Goal: Task Accomplishment & Management: Manage account settings

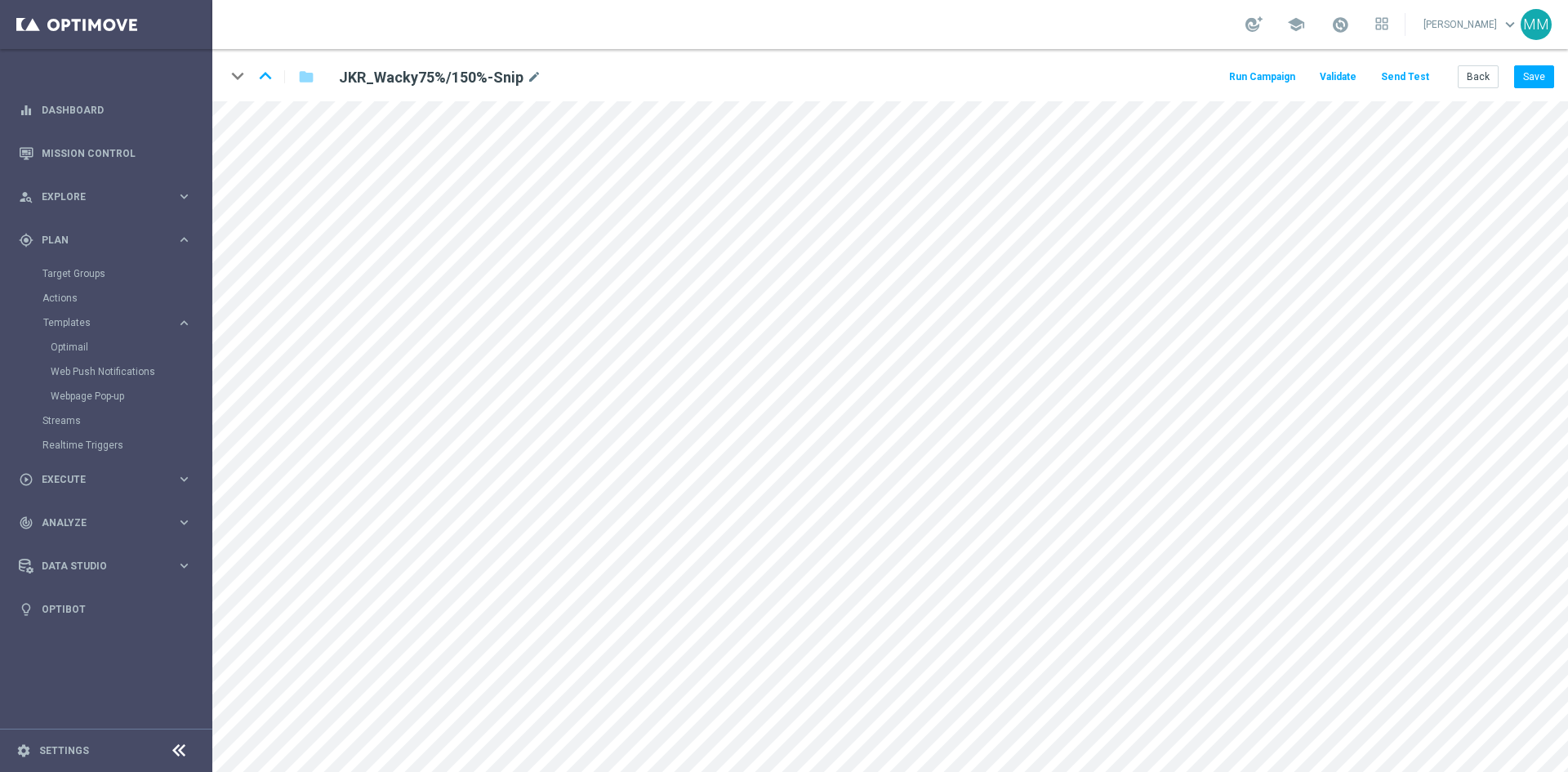
click at [1478, 90] on div "keyboard_arrow_down keyboard_arrow_up folder JKR_Wacky75%/150%-Snip mode_edit R…" at bounding box center [890, 75] width 1356 height 53
click at [1476, 83] on button "Back" at bounding box center [1478, 76] width 41 height 22
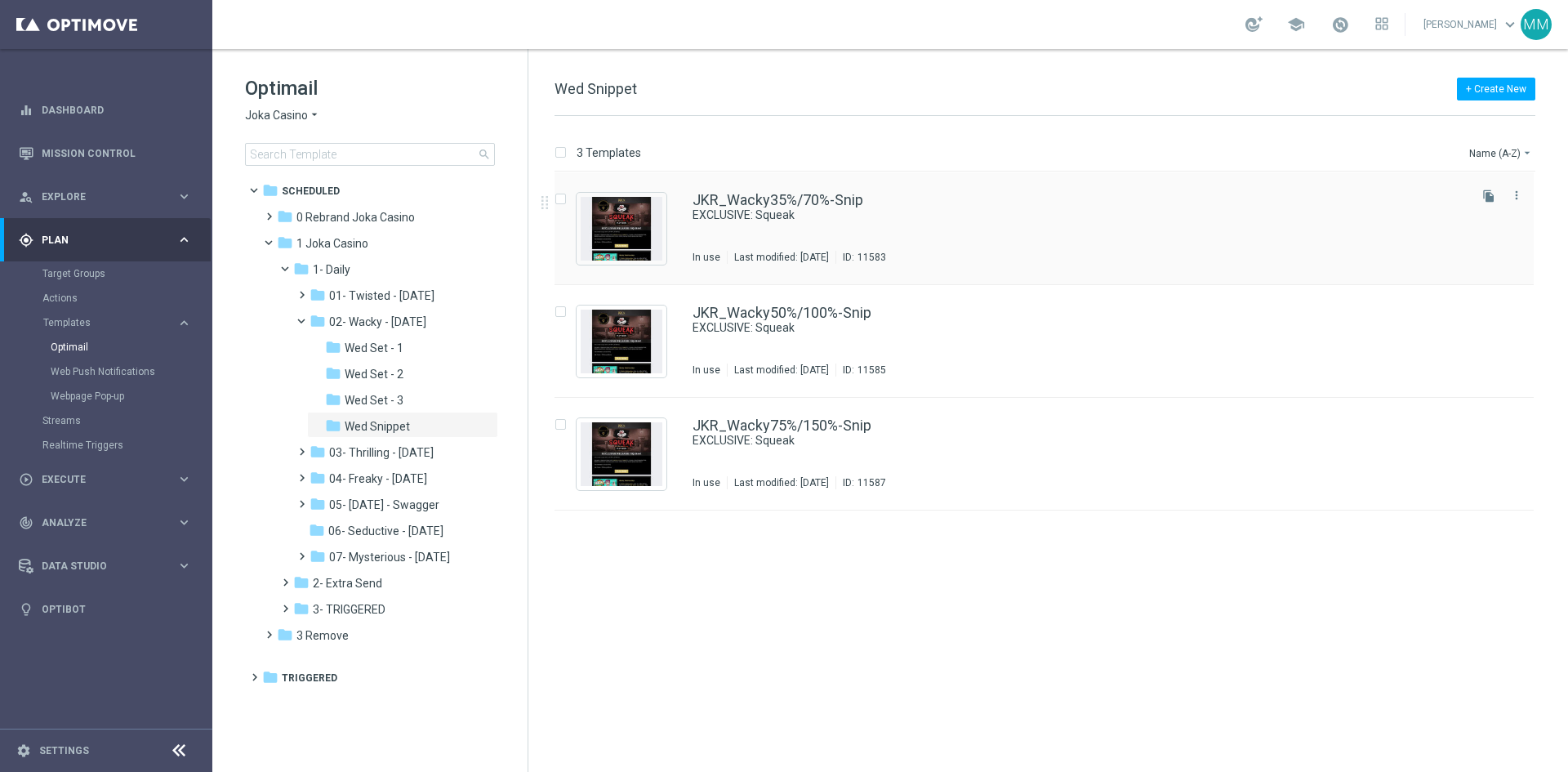
click at [886, 251] on div "ID: 11583" at bounding box center [861, 257] width 51 height 13
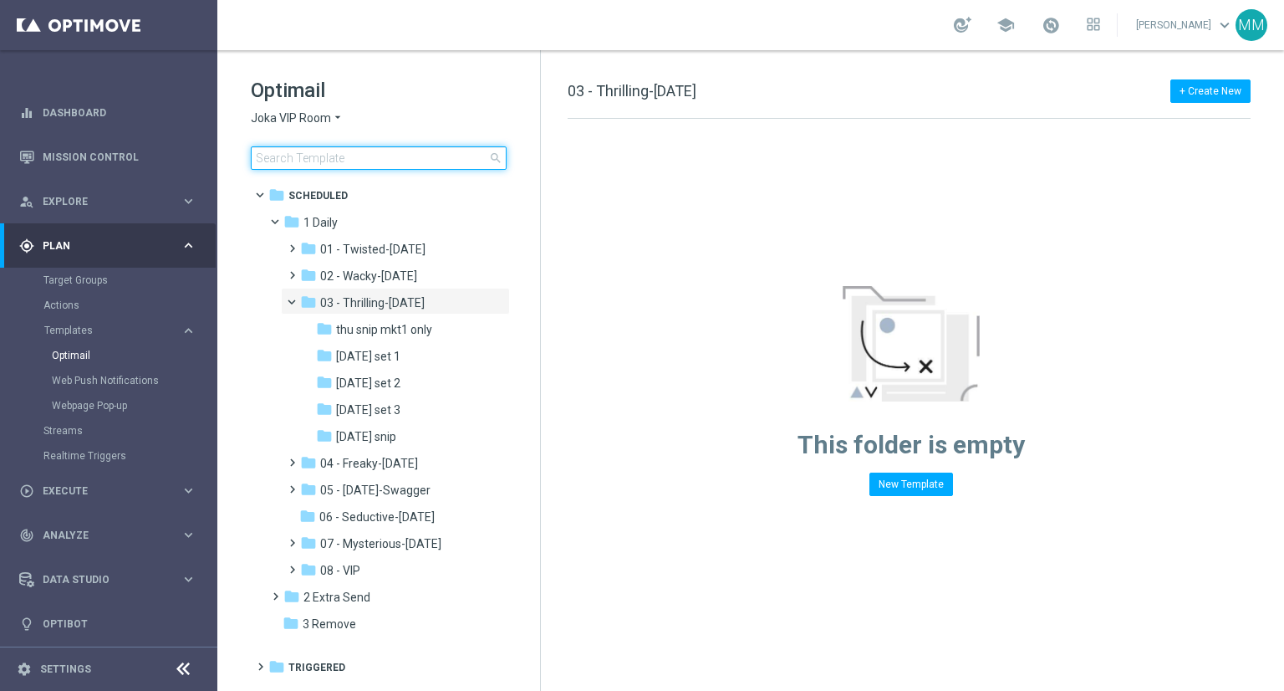
click at [336, 162] on input at bounding box center [379, 157] width 256 height 23
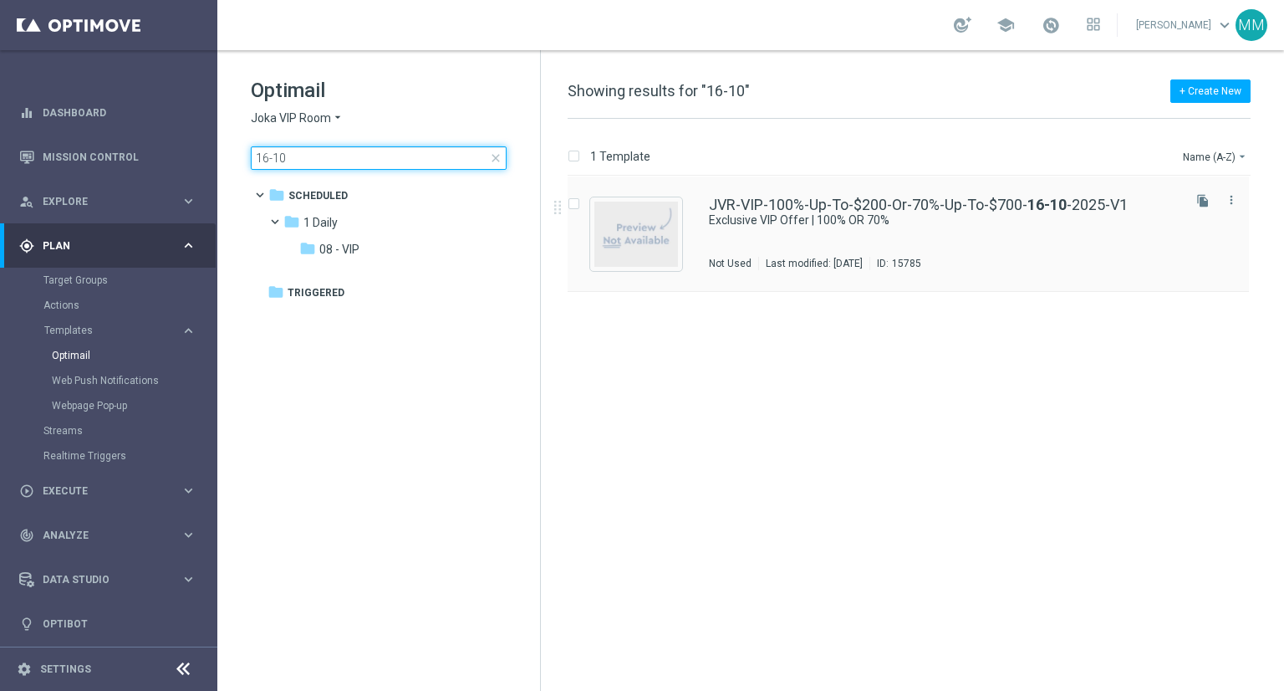
type input "16-10"
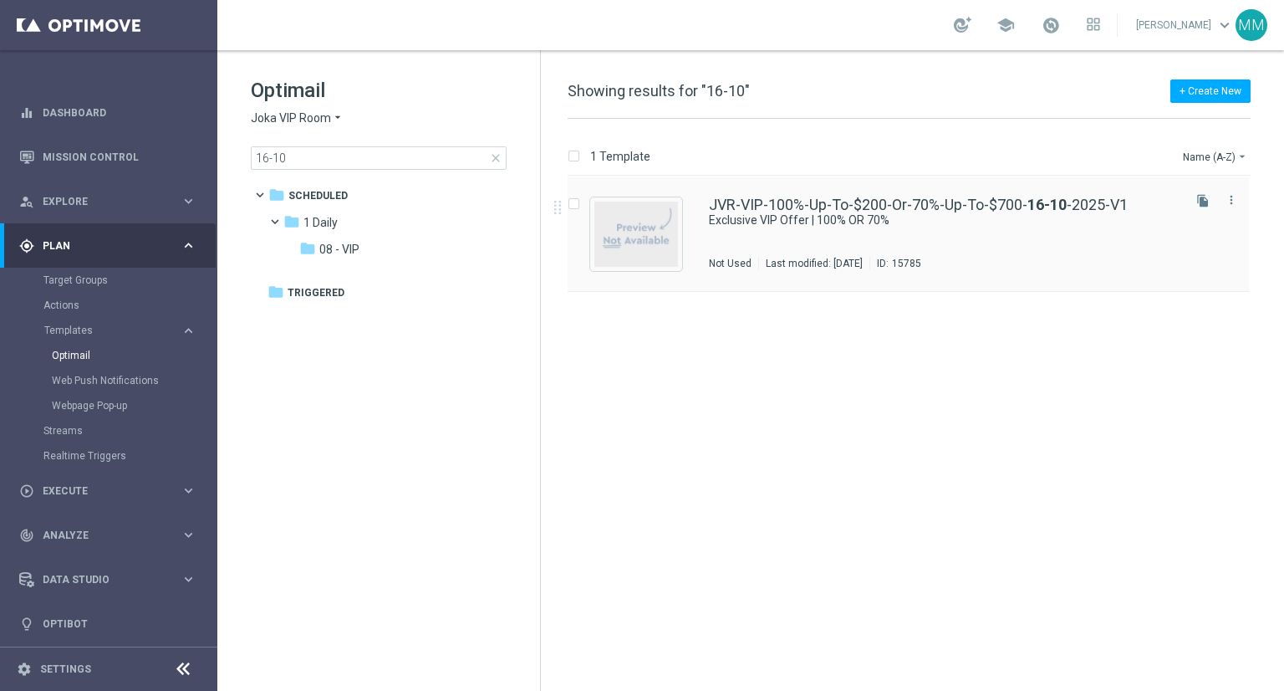
click at [711, 238] on div "JVR-VIP-100%-Up-To-$200-Or-70%-Up-To-$700- 16-10 -2025-V1 Exclusive VIP Offer |…" at bounding box center [944, 233] width 470 height 73
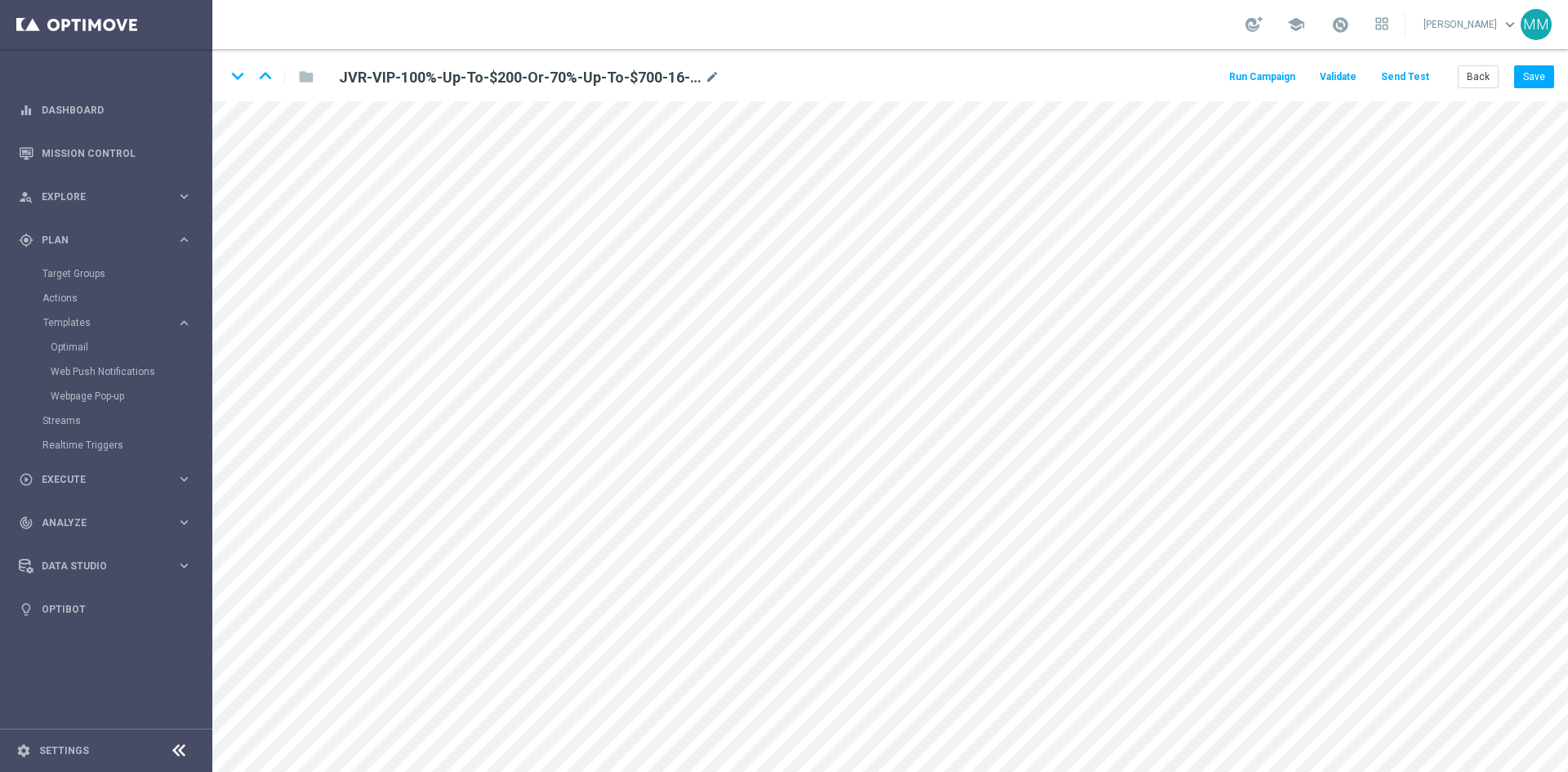
click at [1253, 79] on button "Send Test" at bounding box center [1405, 77] width 53 height 22
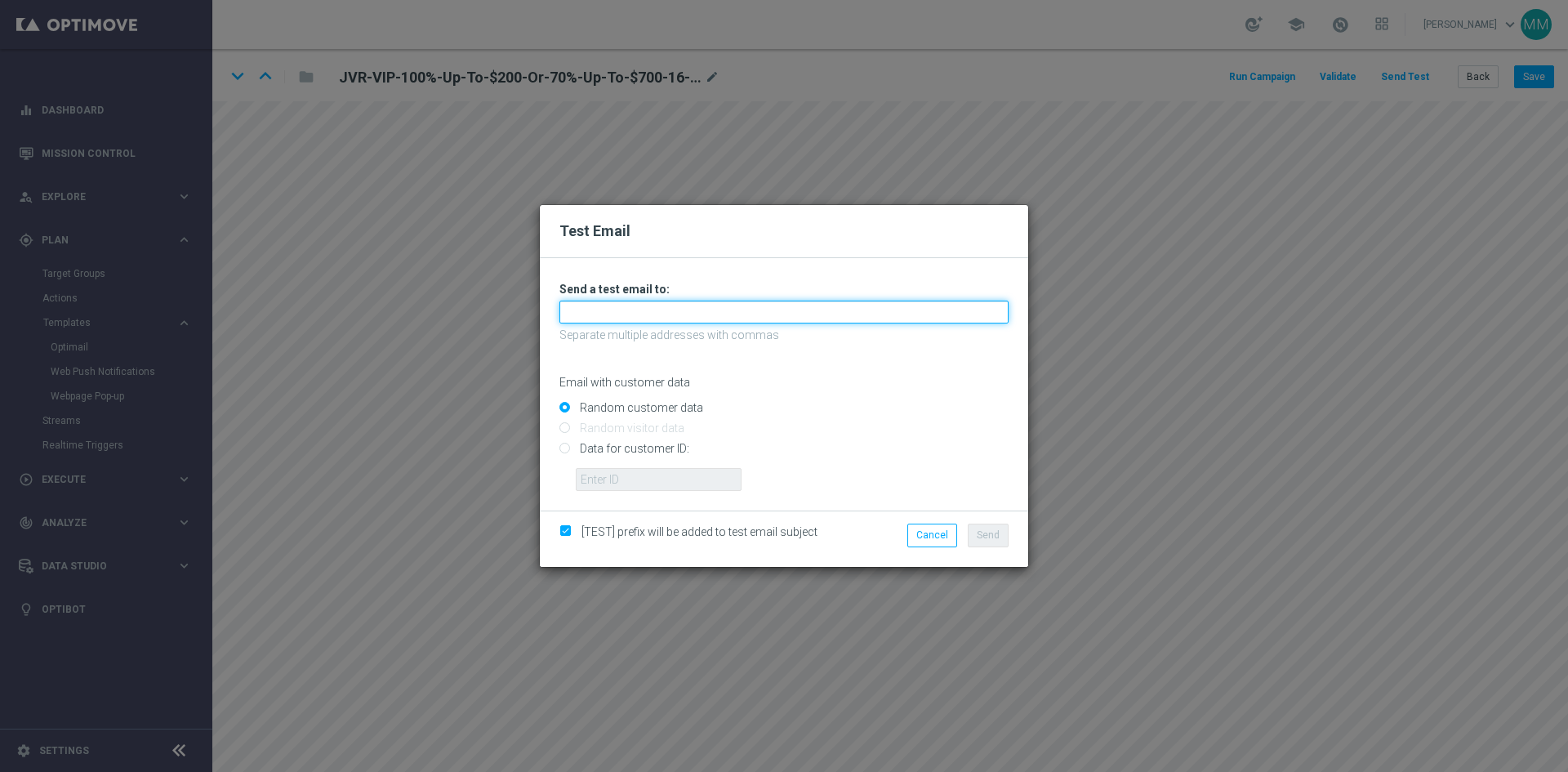
click at [630, 305] on input "text" at bounding box center [784, 312] width 449 height 22
type input "testingalltesting@gmail.com"
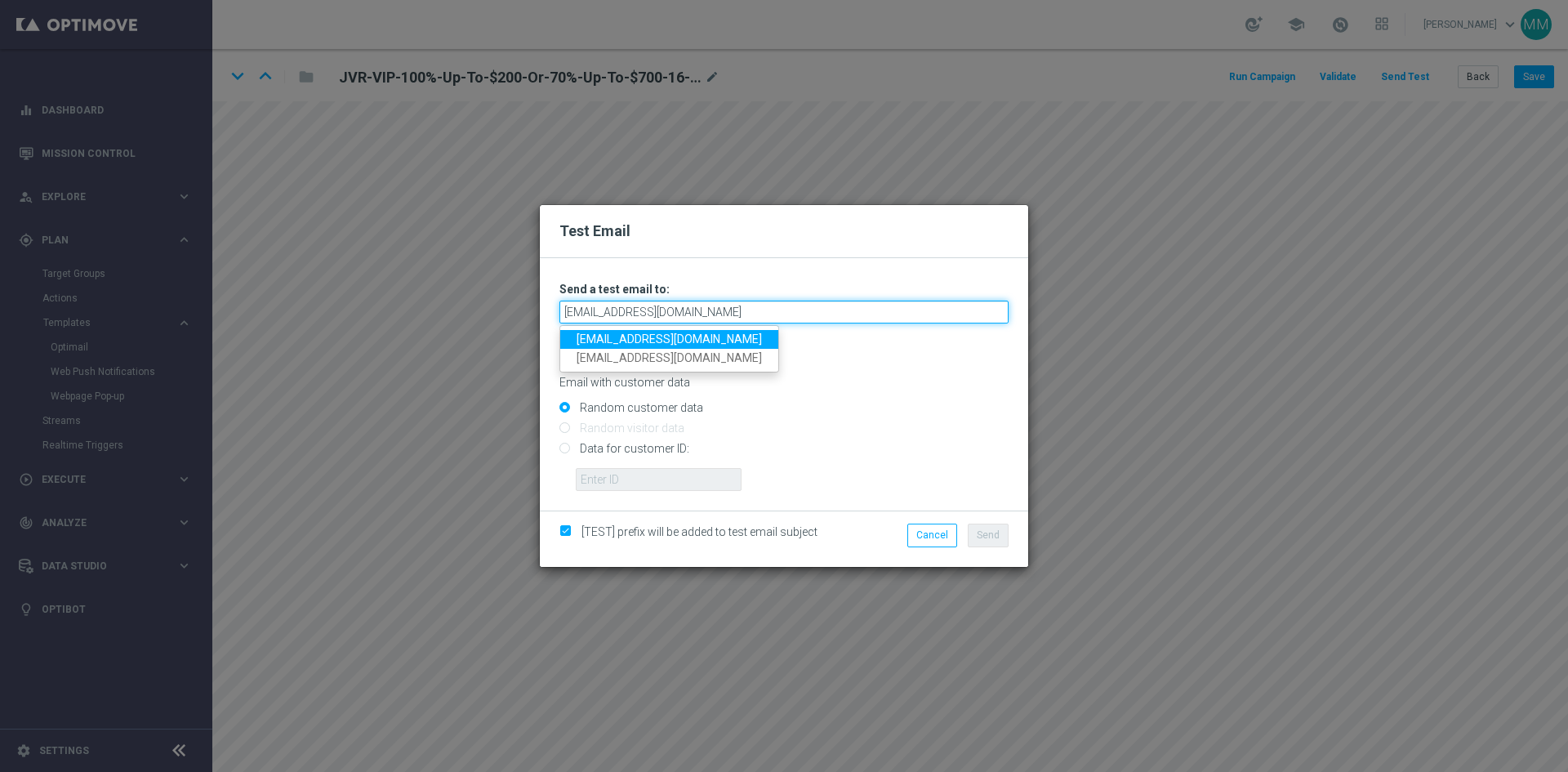
type input "testingalltesting@gmail.com"
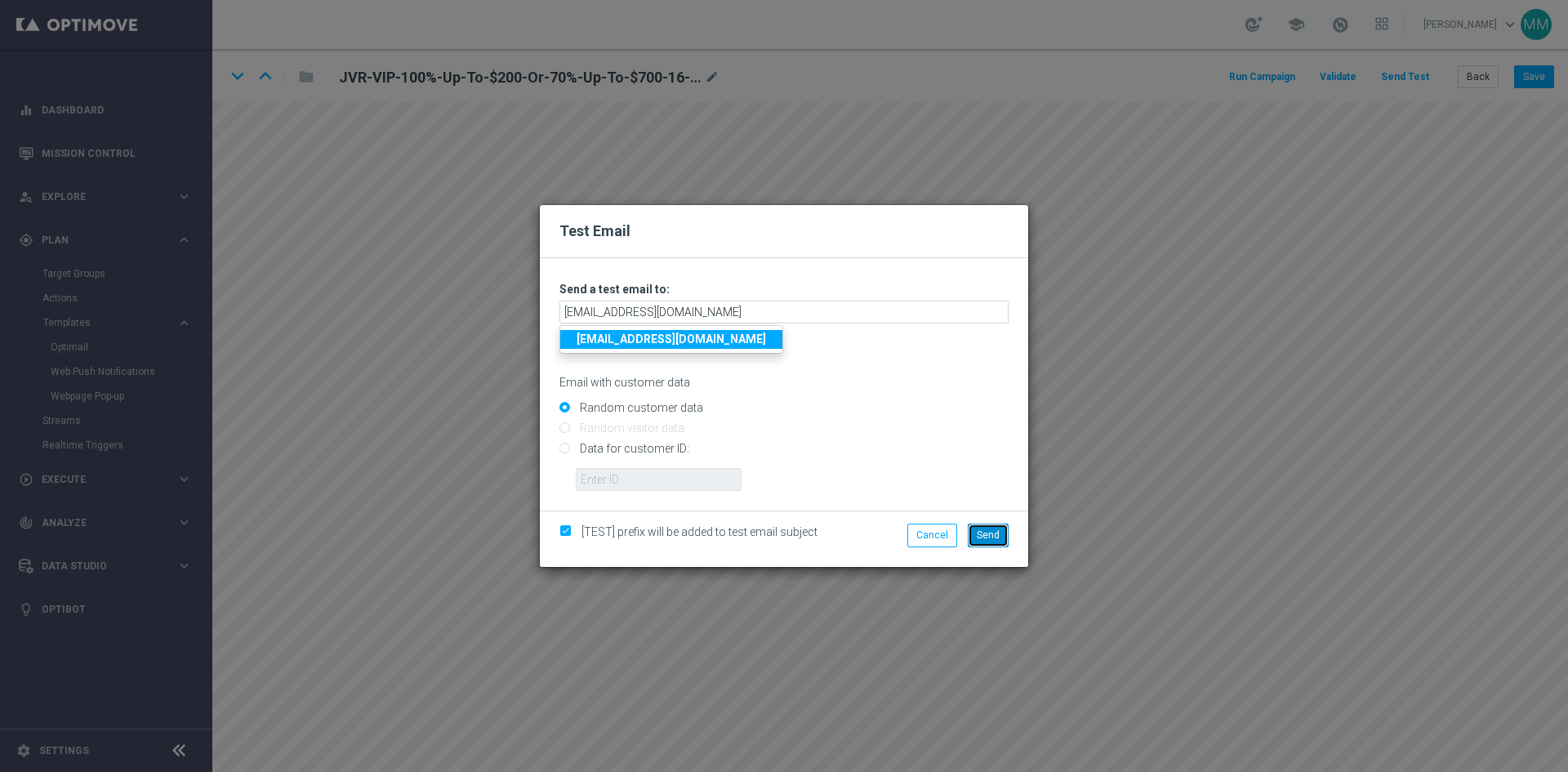
click at [991, 536] on span "Send" at bounding box center [988, 536] width 22 height 12
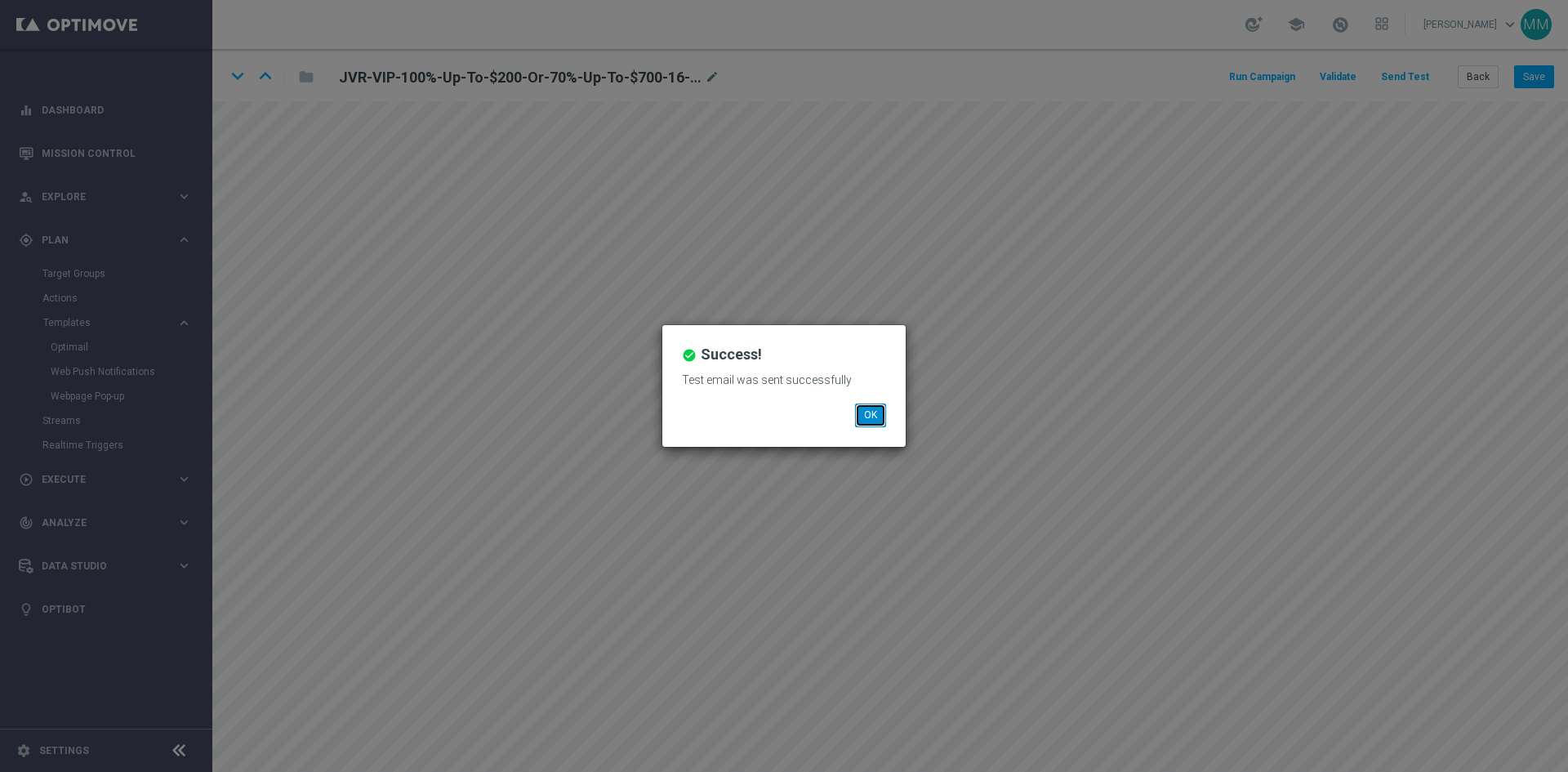
click at [866, 420] on button "OK" at bounding box center [870, 414] width 31 height 22
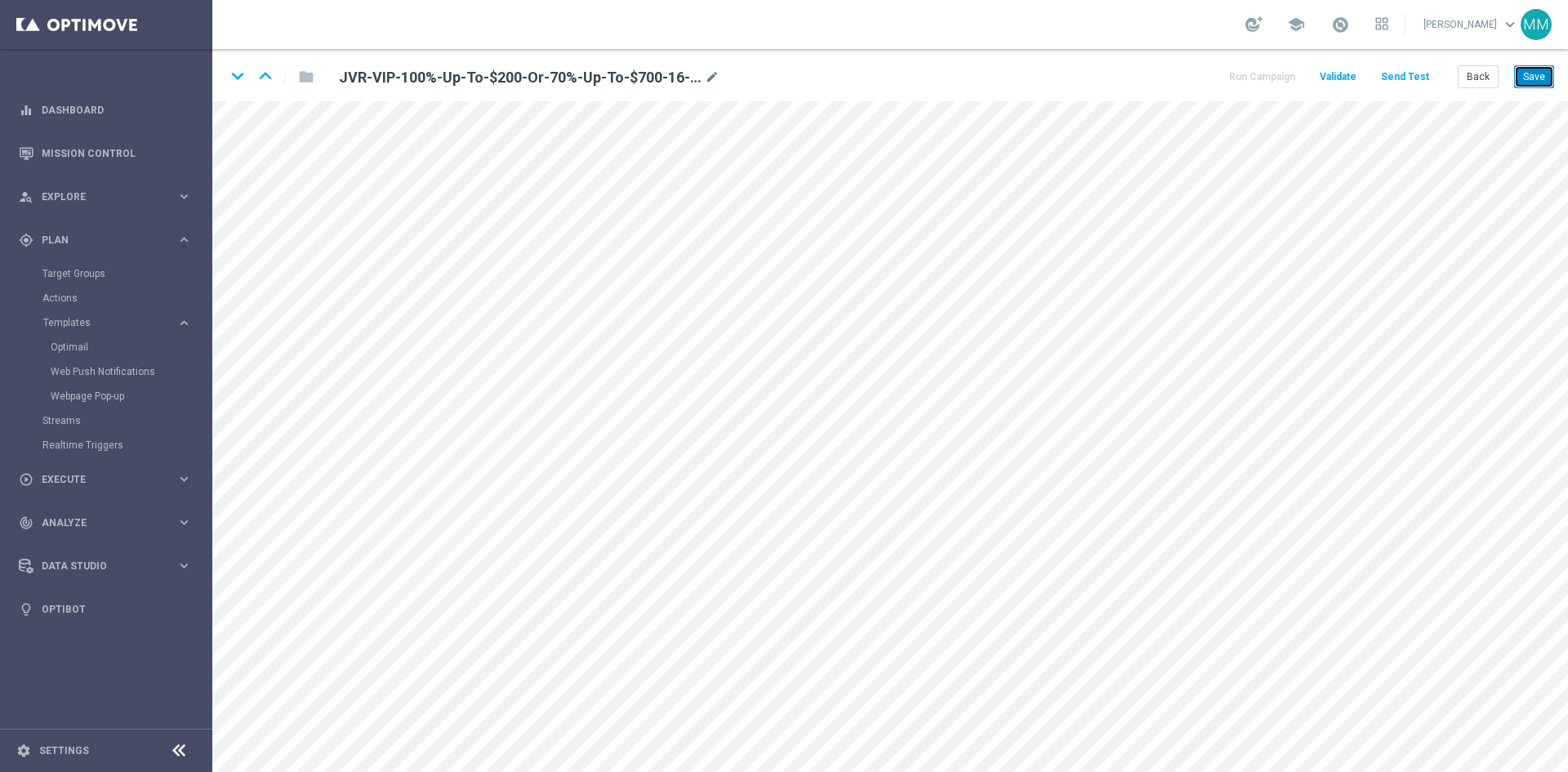
click at [1253, 74] on button "Save" at bounding box center [1534, 76] width 40 height 22
click at [1253, 77] on button "Save" at bounding box center [1534, 76] width 40 height 22
click at [1253, 70] on button "Save" at bounding box center [1534, 76] width 40 height 22
click at [1253, 81] on button "Send Test" at bounding box center [1405, 77] width 53 height 22
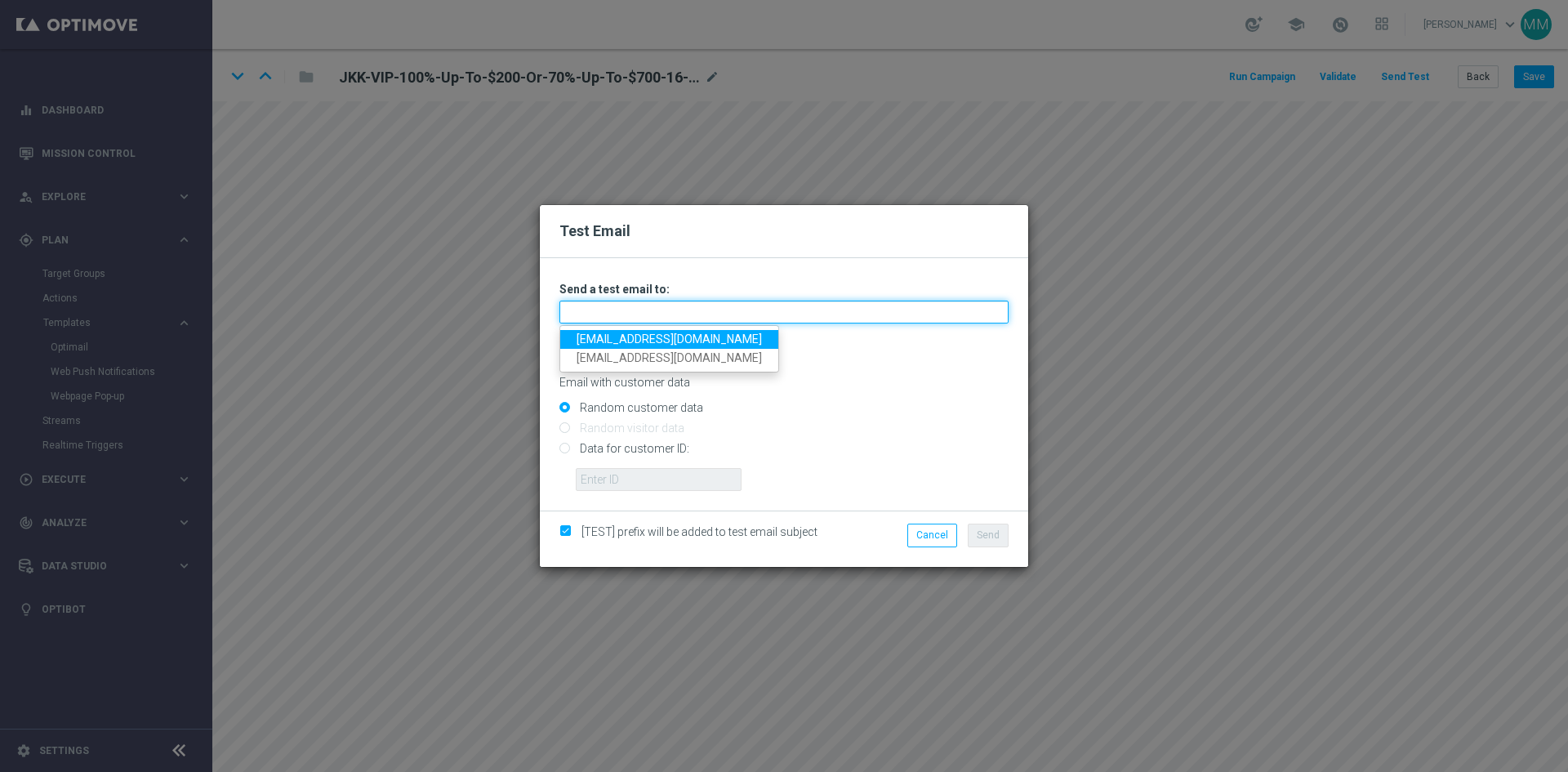
click at [630, 317] on input "text" at bounding box center [784, 312] width 449 height 22
type input "[EMAIL_ADDRESS][DOMAIN_NAME]"
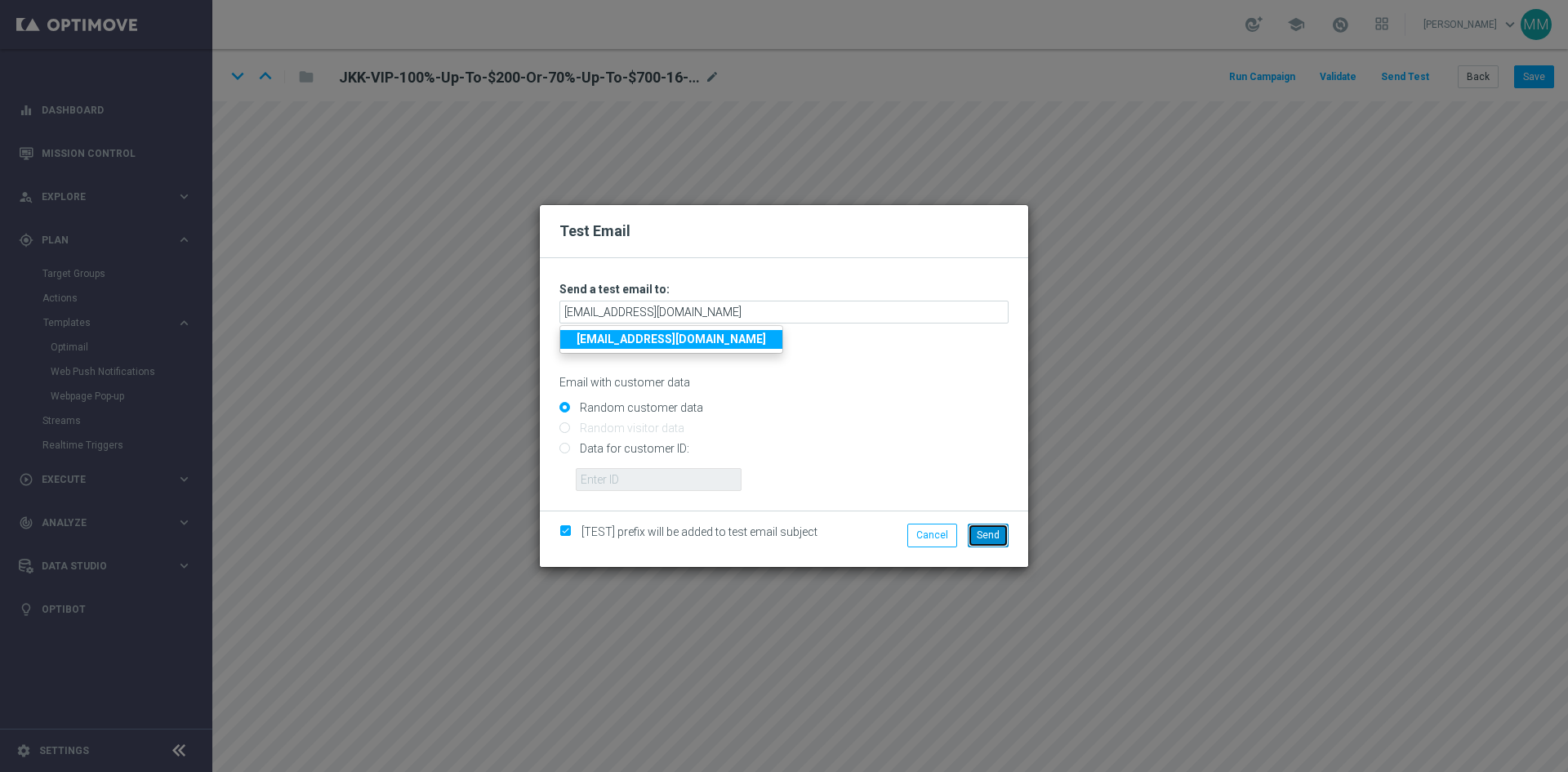
click at [994, 536] on span "Send" at bounding box center [988, 536] width 22 height 12
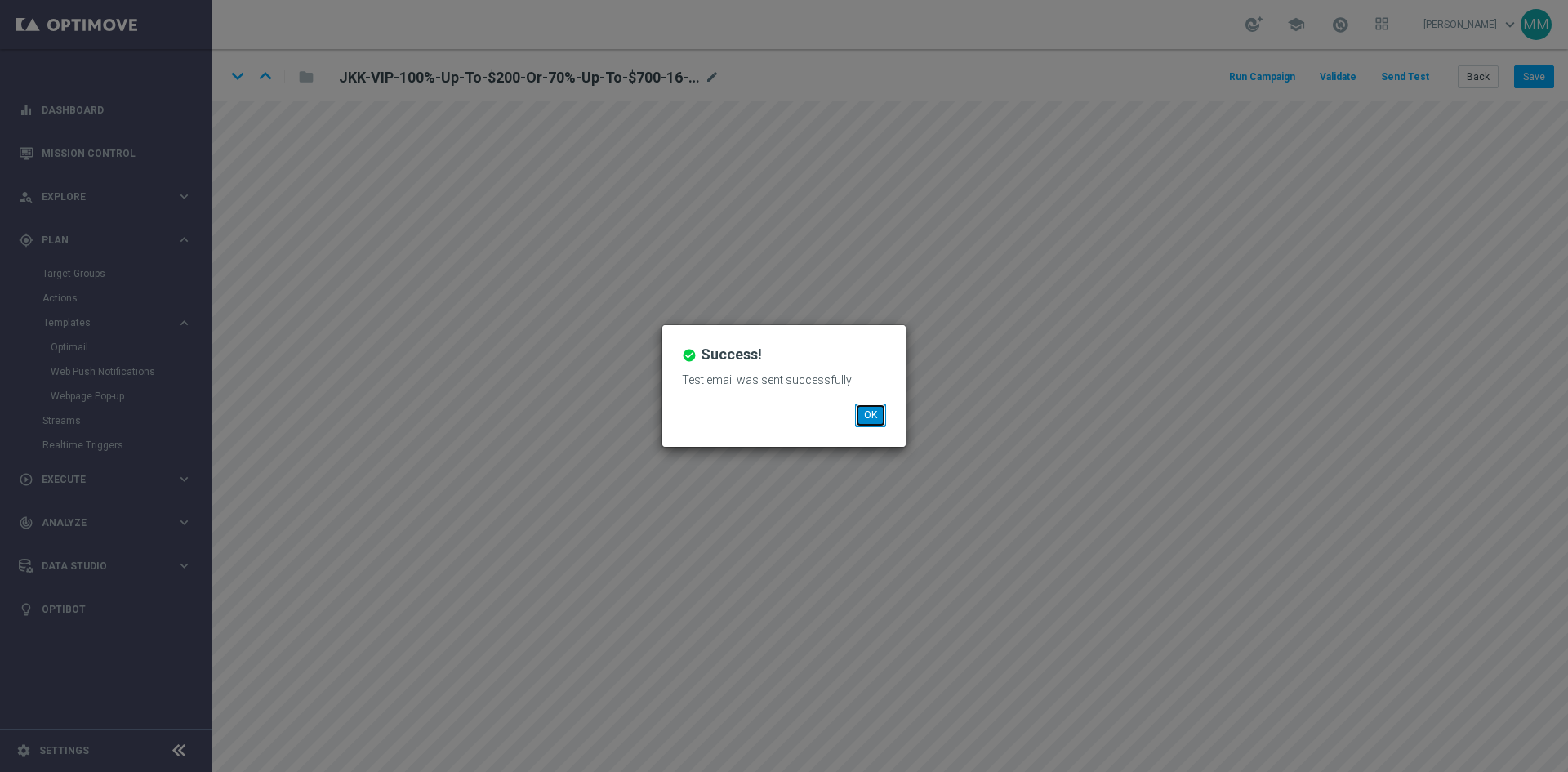
click at [861, 426] on button "OK" at bounding box center [870, 414] width 31 height 22
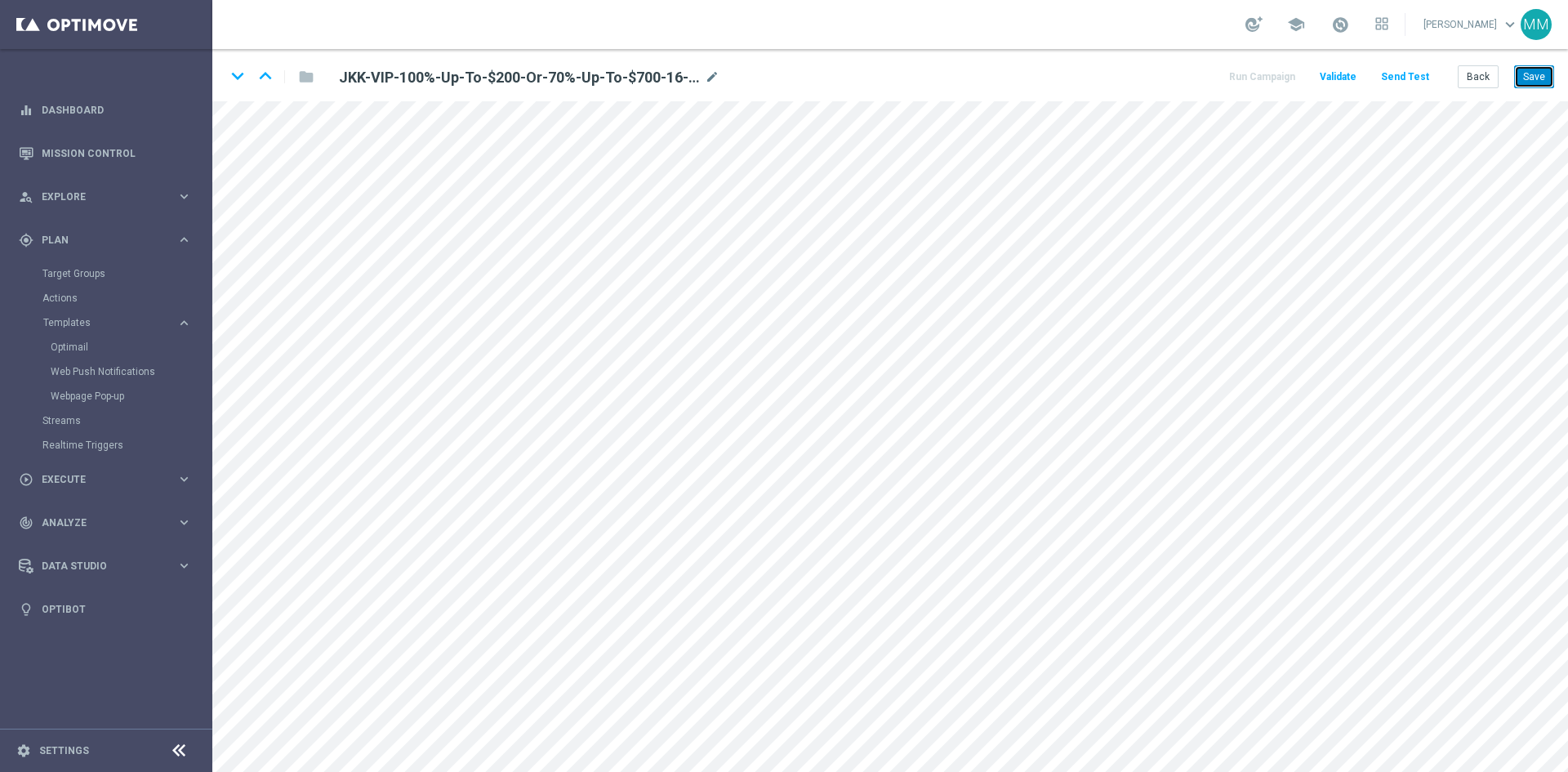
click at [1253, 77] on button "Save" at bounding box center [1534, 76] width 40 height 22
click at [1253, 82] on button "Save" at bounding box center [1534, 76] width 40 height 22
click at [1253, 77] on button "Save" at bounding box center [1534, 76] width 40 height 22
click at [1253, 81] on button "Send Test" at bounding box center [1405, 77] width 53 height 22
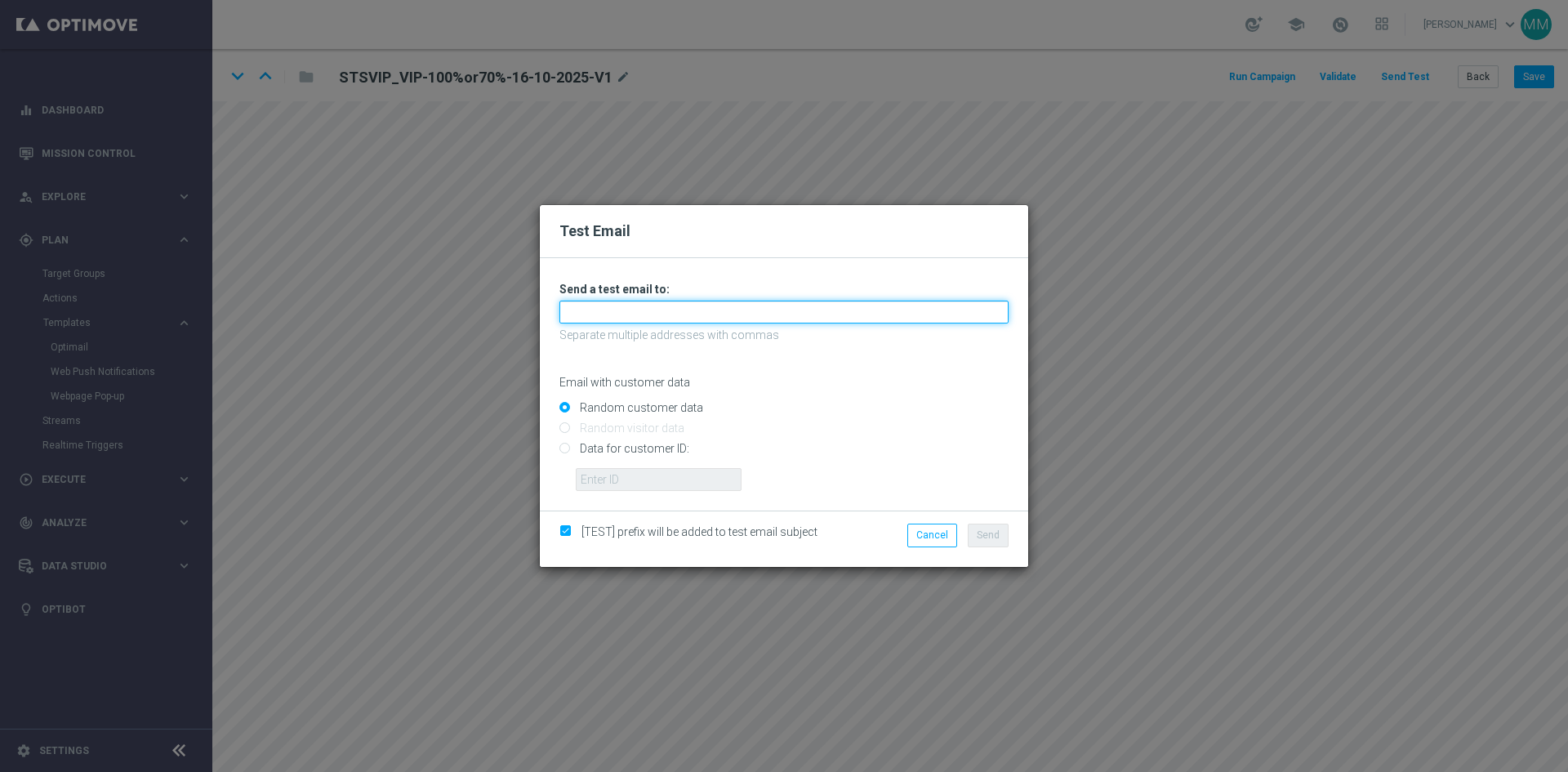
click at [576, 322] on input "text" at bounding box center [784, 312] width 449 height 22
type input "[EMAIL_ADDRESS][DOMAIN_NAME]"
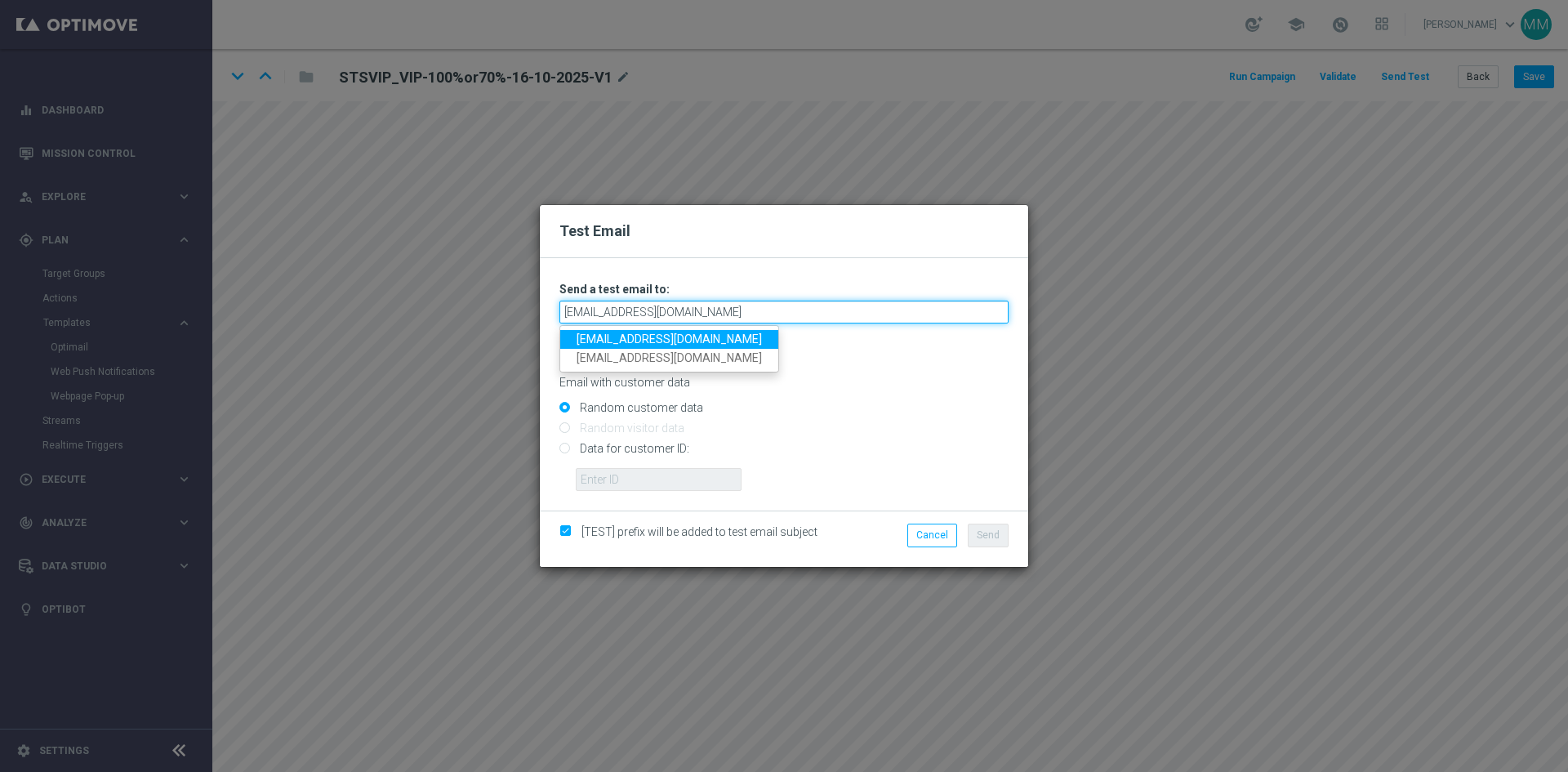
type input "[EMAIL_ADDRESS][DOMAIN_NAME]"
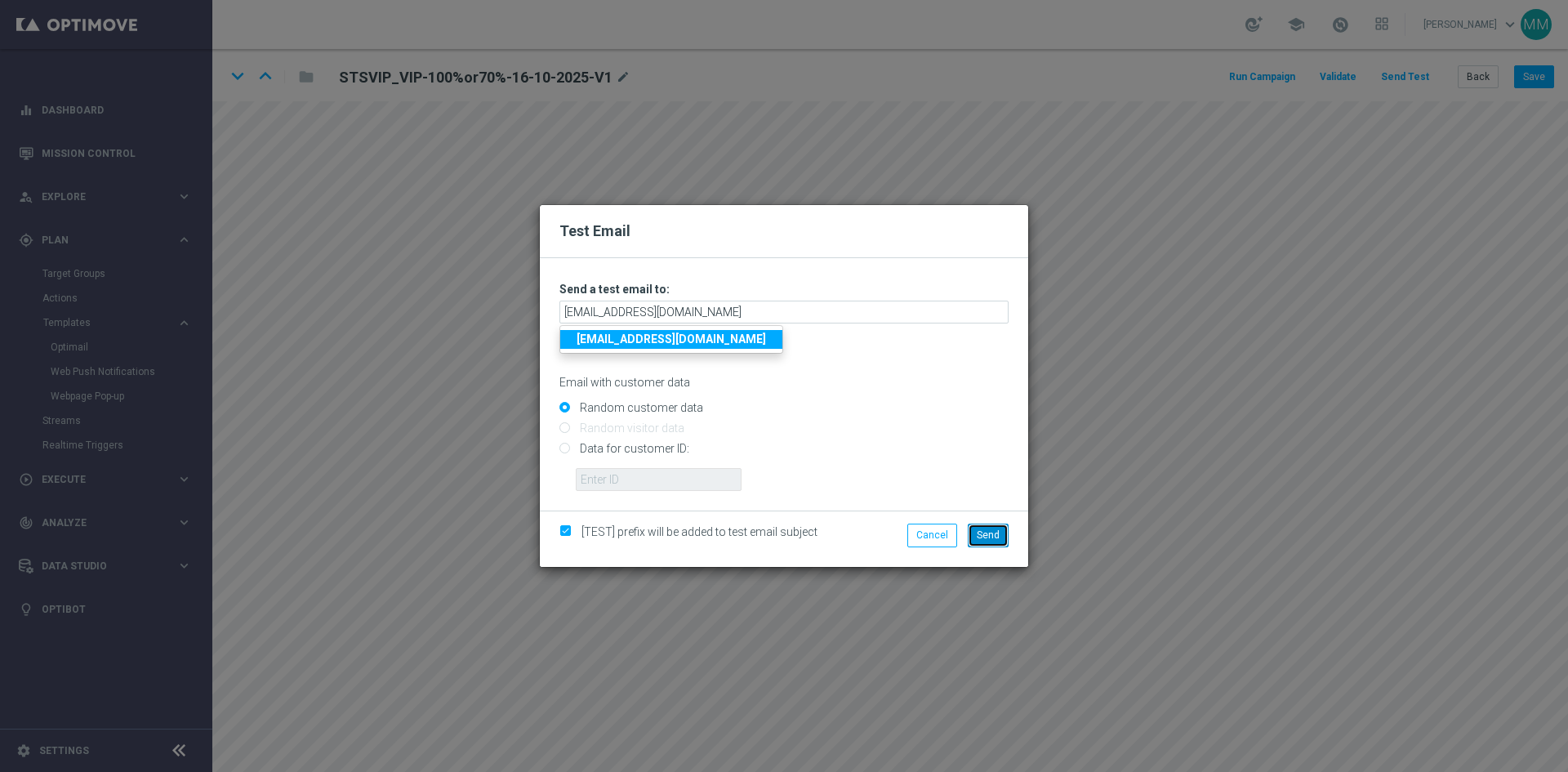
click at [991, 540] on span "Send" at bounding box center [988, 536] width 22 height 12
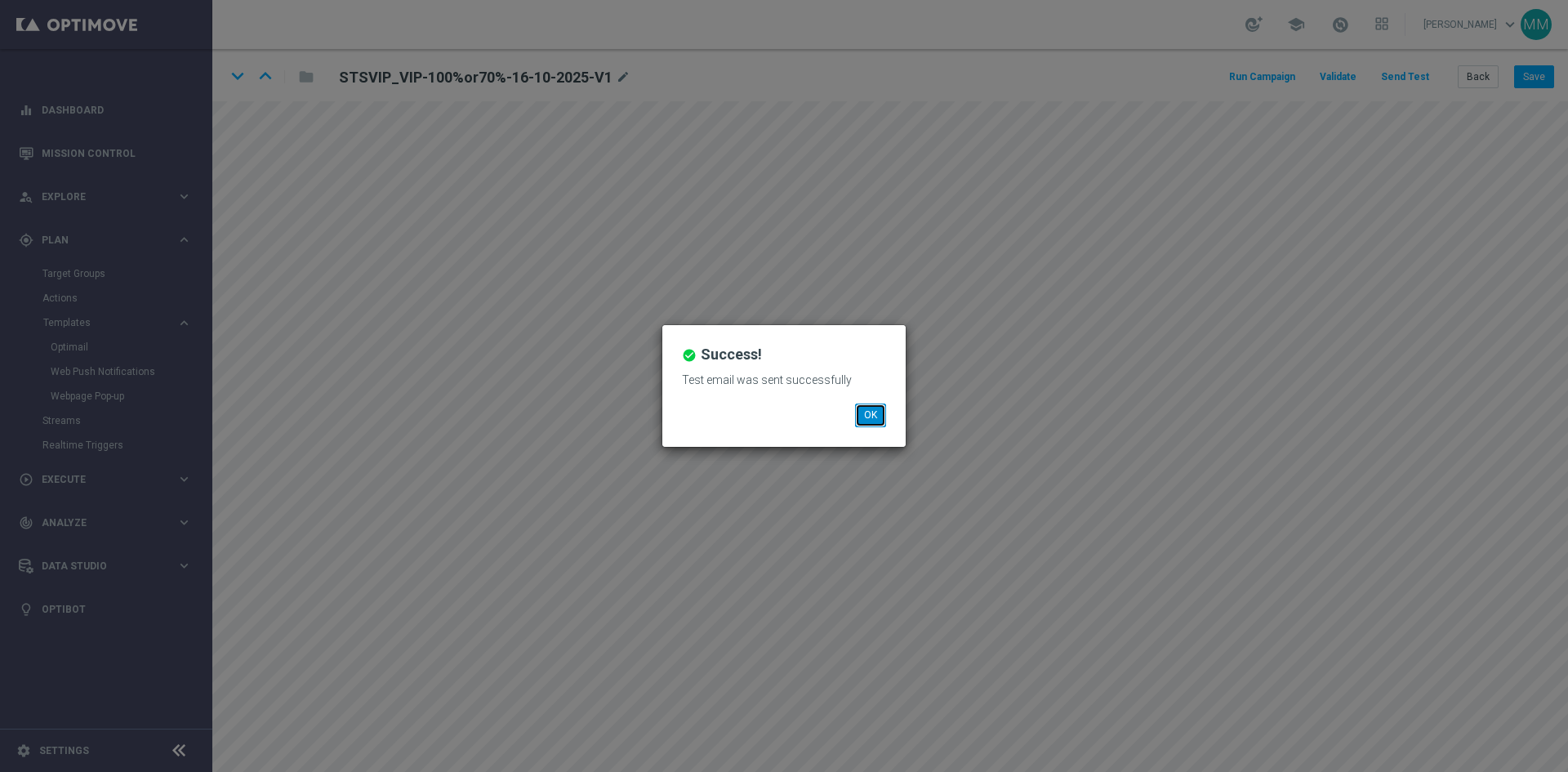
click at [865, 408] on button "OK" at bounding box center [870, 414] width 31 height 22
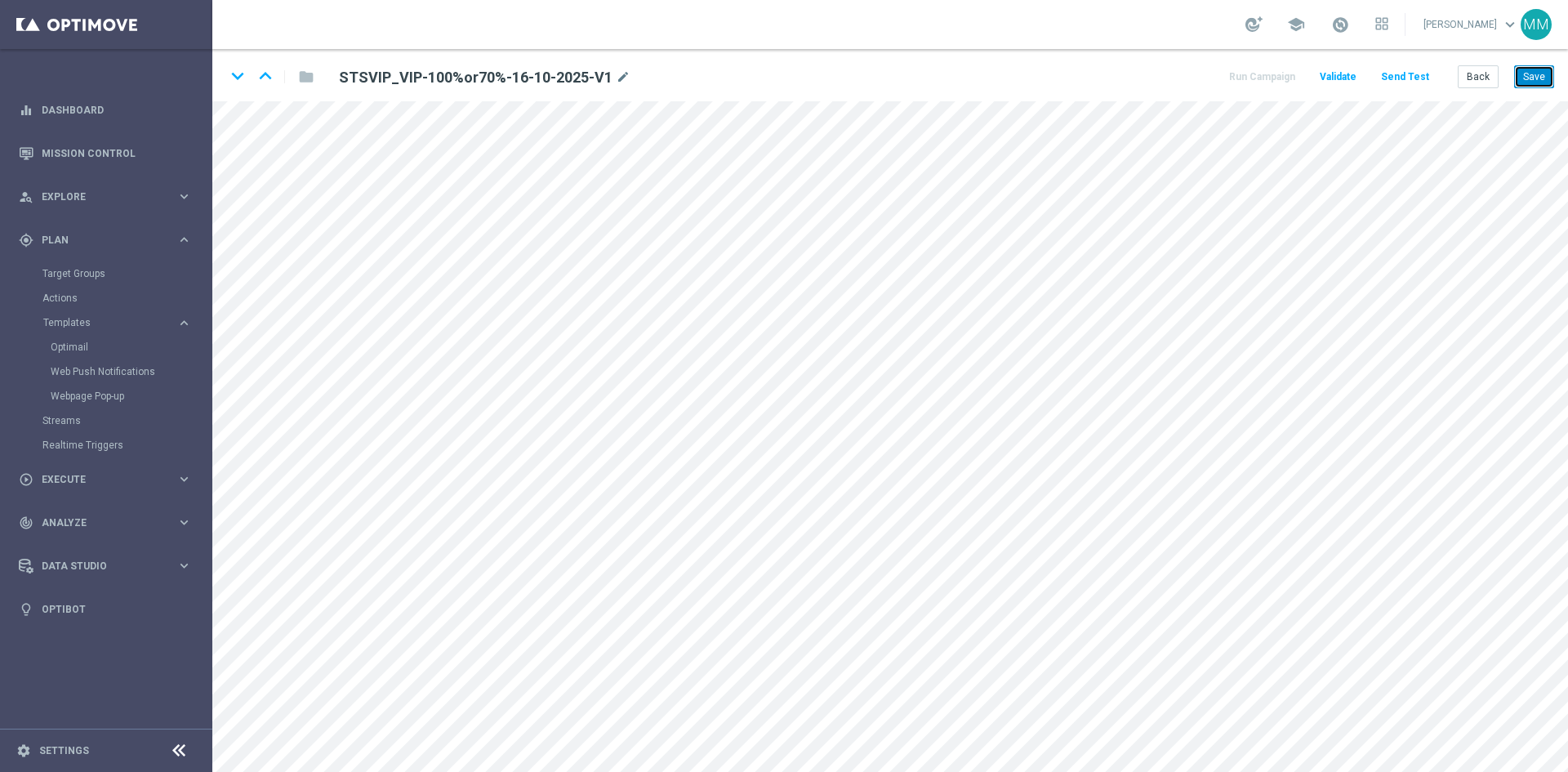
click at [1253, 75] on button "Save" at bounding box center [1534, 76] width 40 height 22
click at [1253, 74] on button "Save" at bounding box center [1534, 76] width 40 height 22
click at [1253, 79] on button "Save" at bounding box center [1534, 76] width 40 height 22
click at [1253, 71] on button "Save" at bounding box center [1534, 76] width 40 height 22
click at [1253, 76] on button "Save" at bounding box center [1534, 76] width 40 height 22
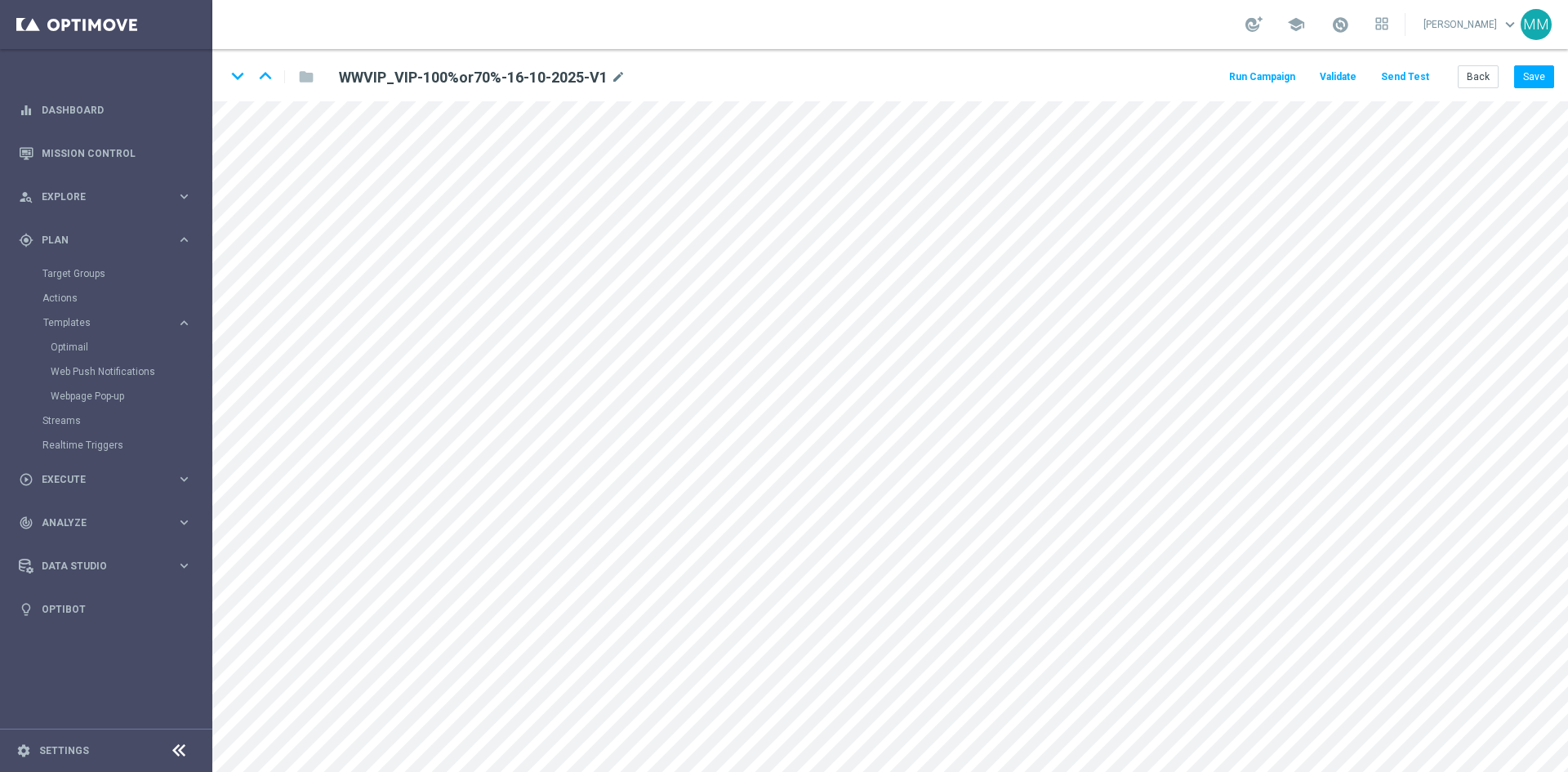
click at [1426, 80] on button "Send Test" at bounding box center [1405, 77] width 53 height 22
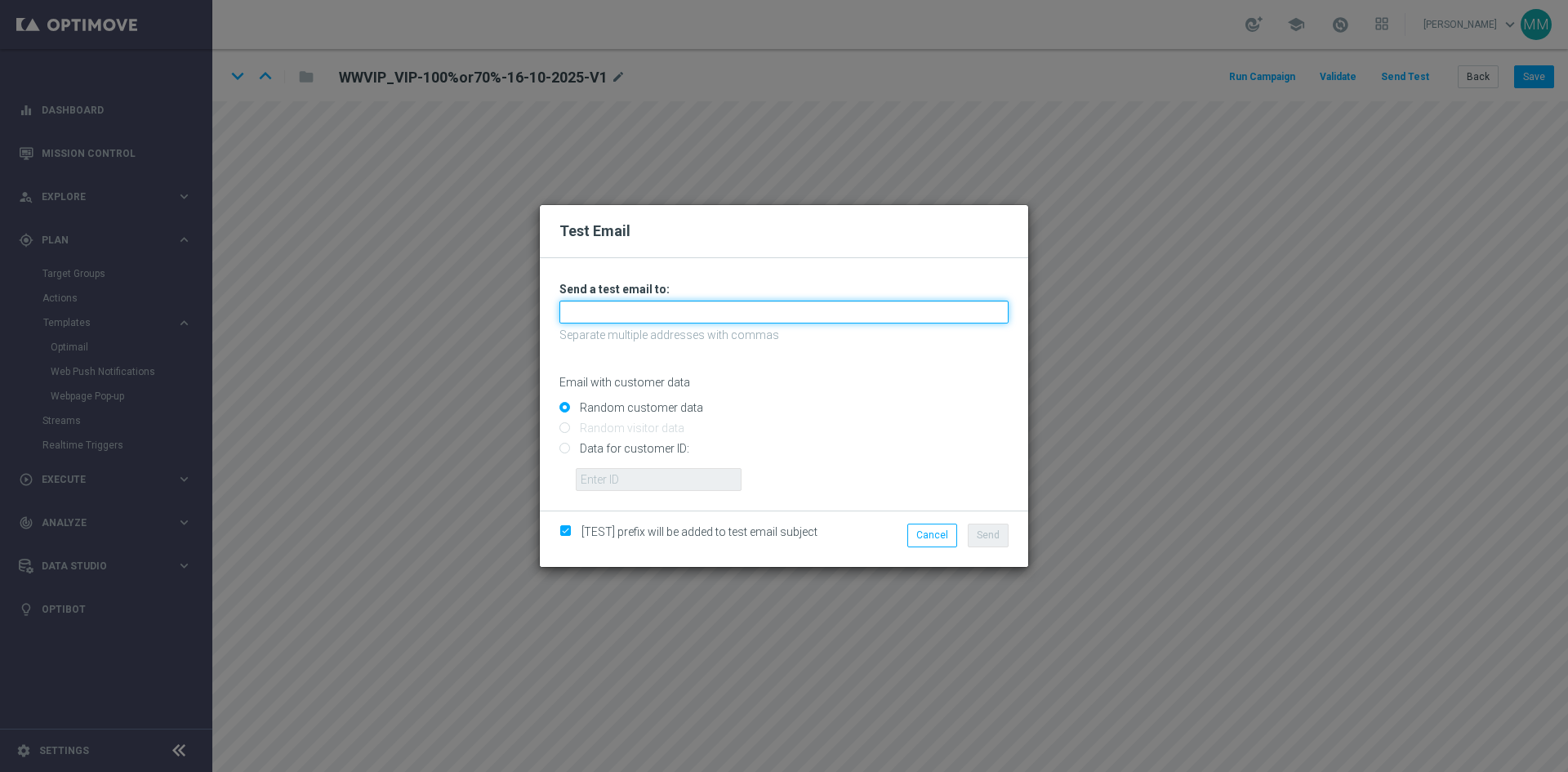
click at [717, 314] on input "text" at bounding box center [784, 312] width 449 height 22
type input "[EMAIL_ADDRESS][DOMAIN_NAME]"
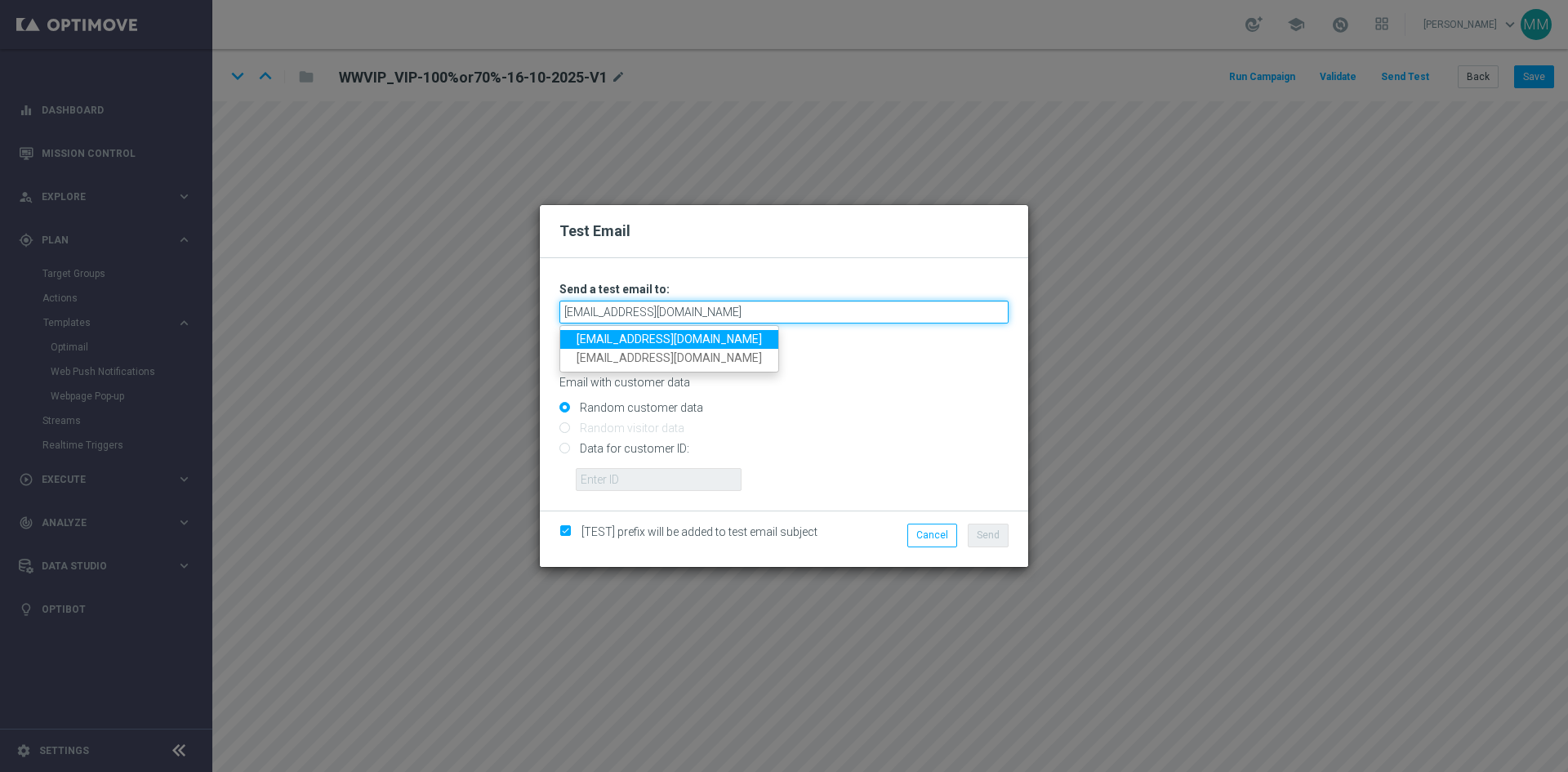
type input "[EMAIL_ADDRESS][DOMAIN_NAME]"
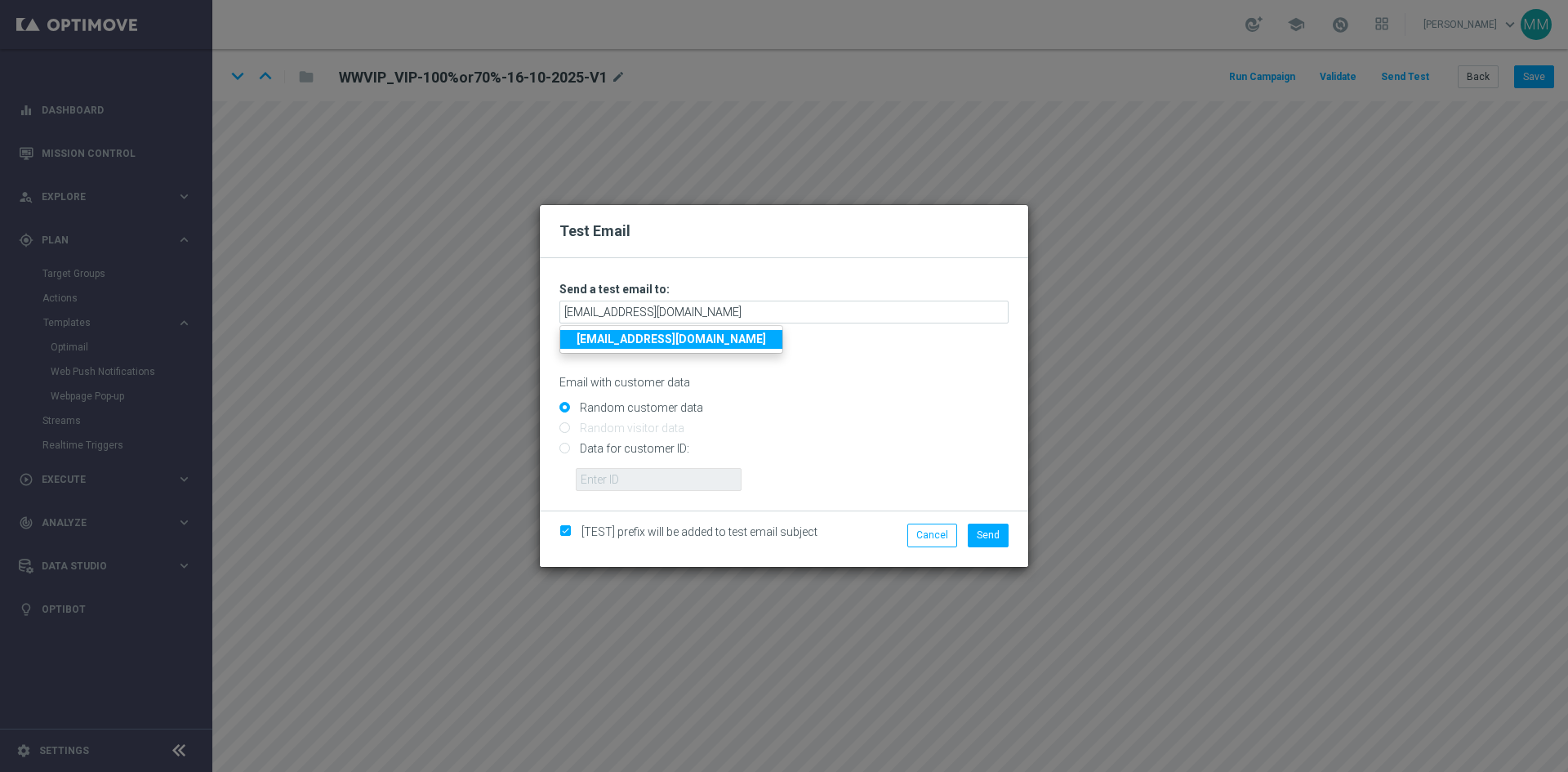
click at [946, 415] on input "Random customer data" at bounding box center [784, 413] width 449 height 22
click at [992, 541] on button "Send" at bounding box center [989, 535] width 41 height 22
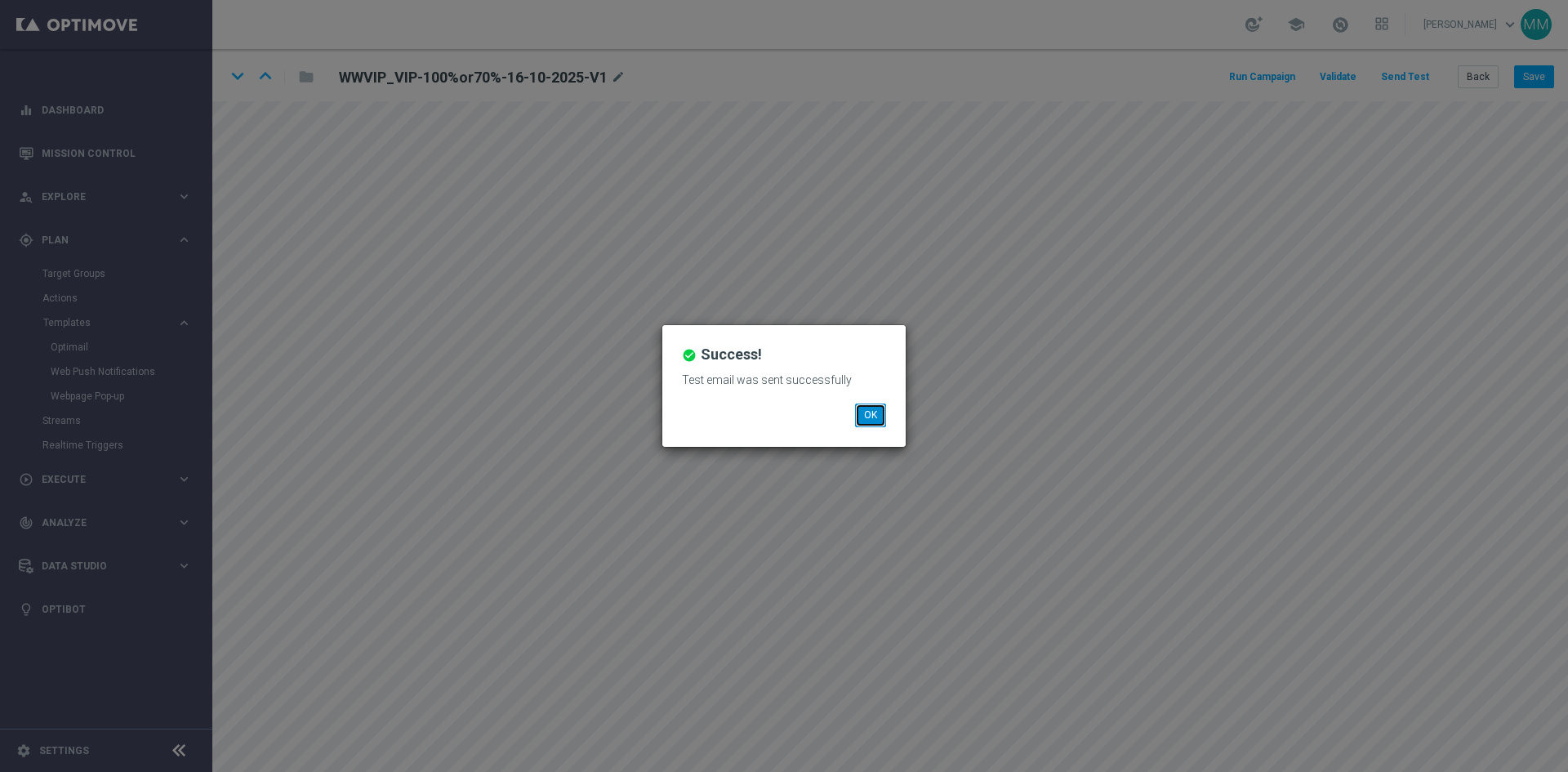
click at [876, 412] on button "OK" at bounding box center [870, 414] width 31 height 22
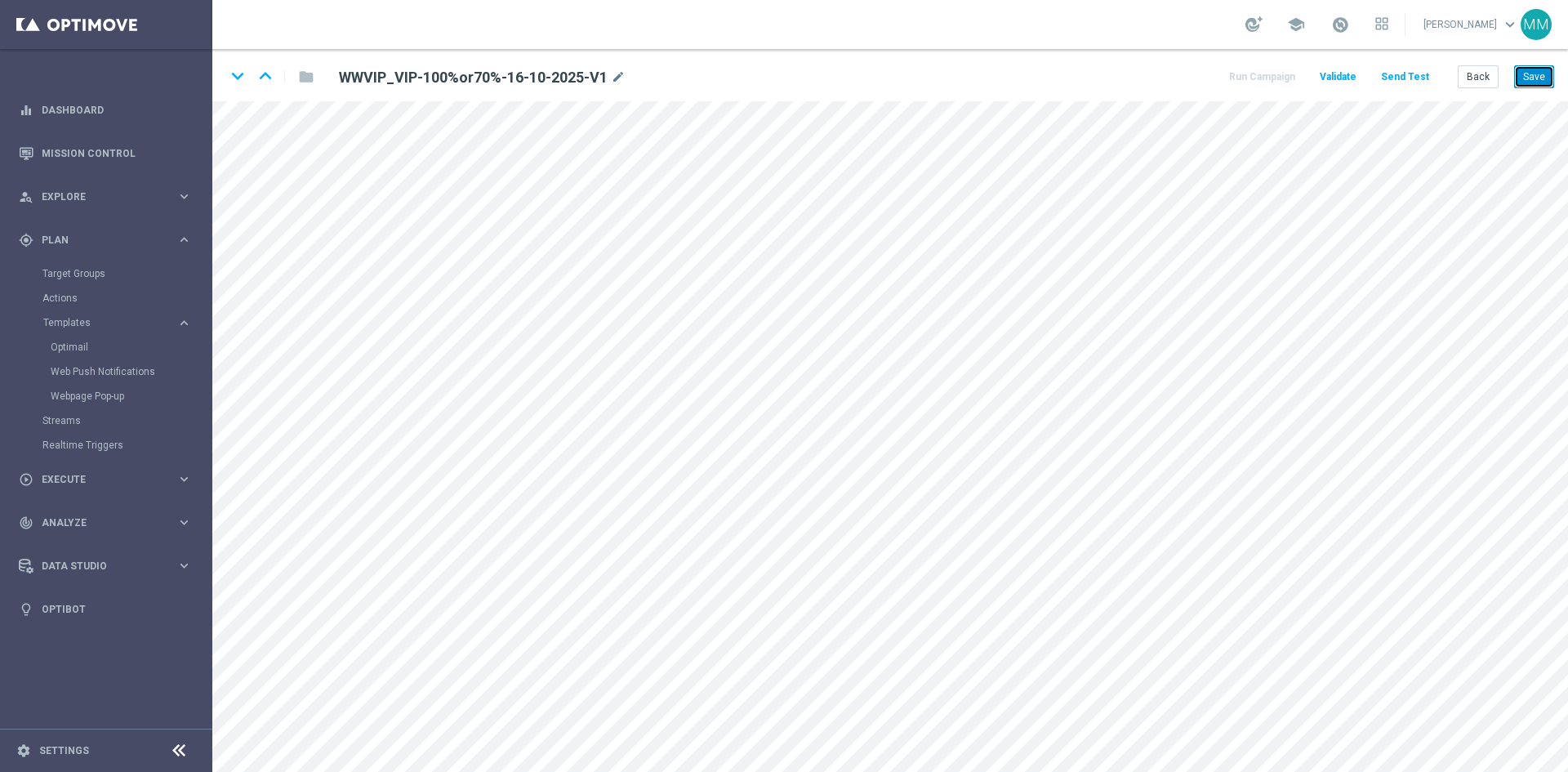
drag, startPoint x: 1537, startPoint y: 76, endPoint x: 1518, endPoint y: 101, distance: 31.4
click at [1537, 76] on button "Save" at bounding box center [1534, 76] width 40 height 22
click at [1551, 77] on button "Save" at bounding box center [1534, 76] width 40 height 22
click at [1396, 78] on button "Send Test" at bounding box center [1405, 77] width 53 height 22
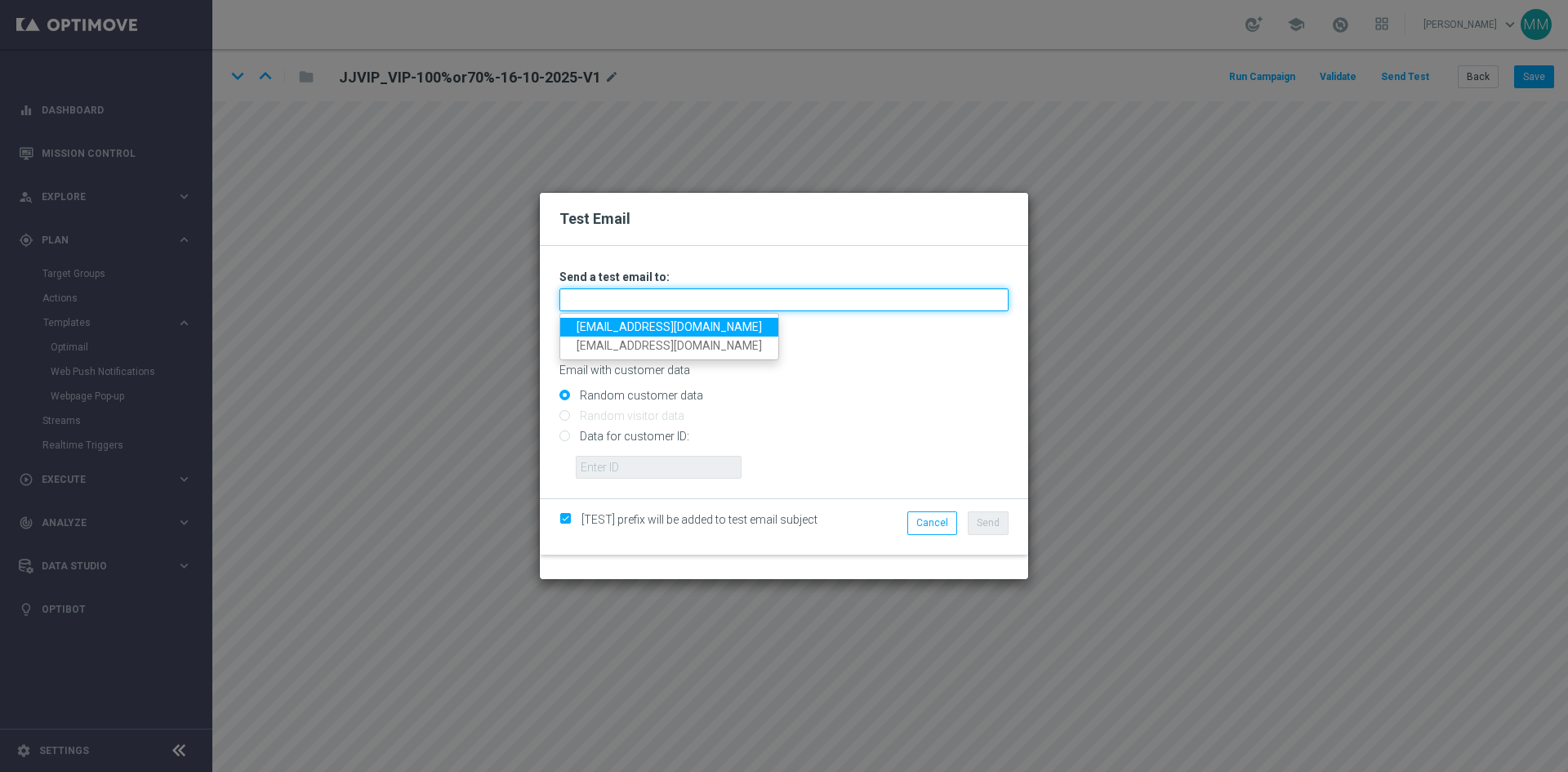
click at [640, 307] on input "text" at bounding box center [784, 299] width 449 height 22
type input "testingalltesting@gmail.com"
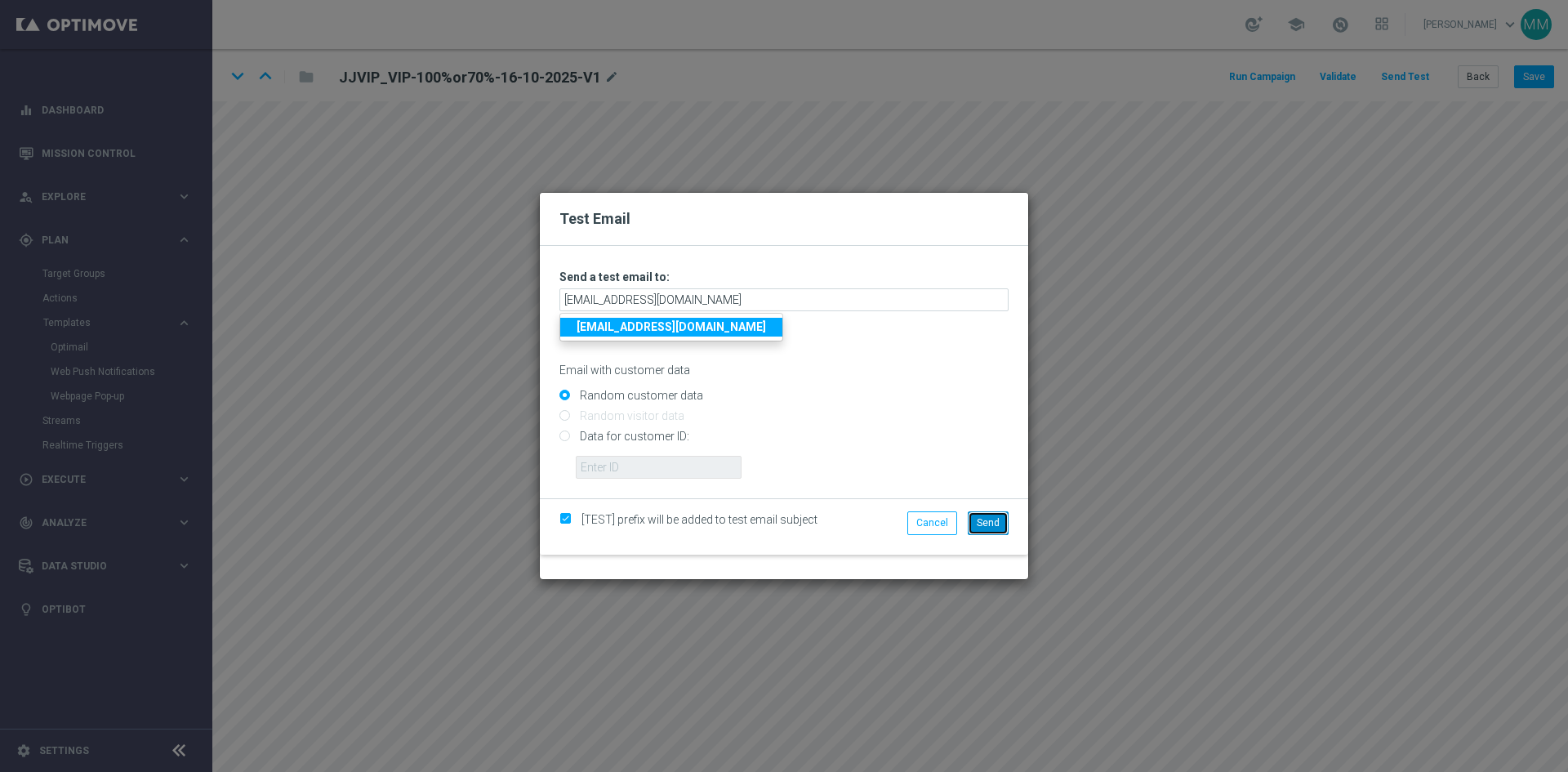
click at [987, 525] on span "Send" at bounding box center [988, 523] width 22 height 12
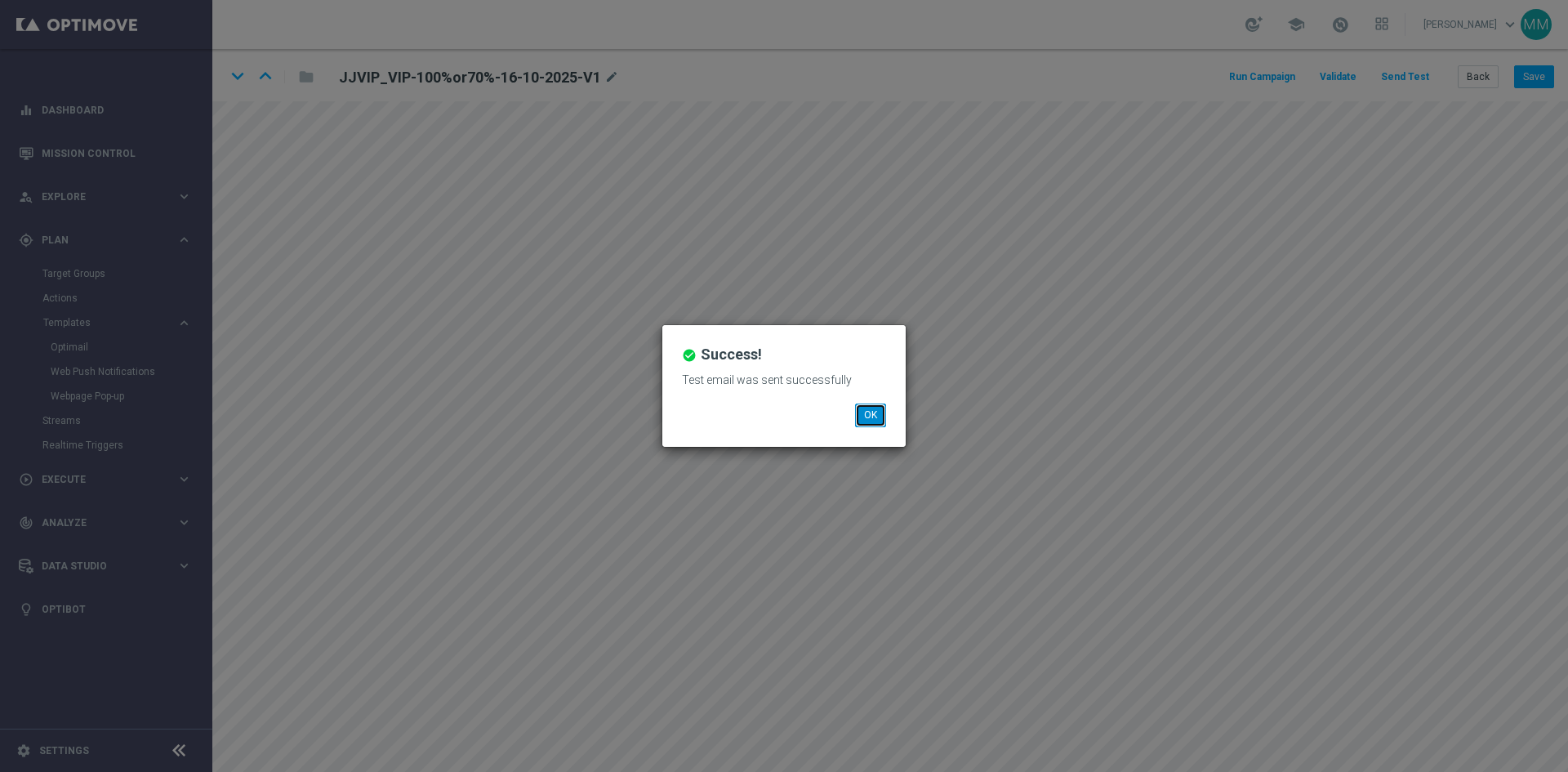
click at [881, 408] on button "OK" at bounding box center [870, 414] width 31 height 22
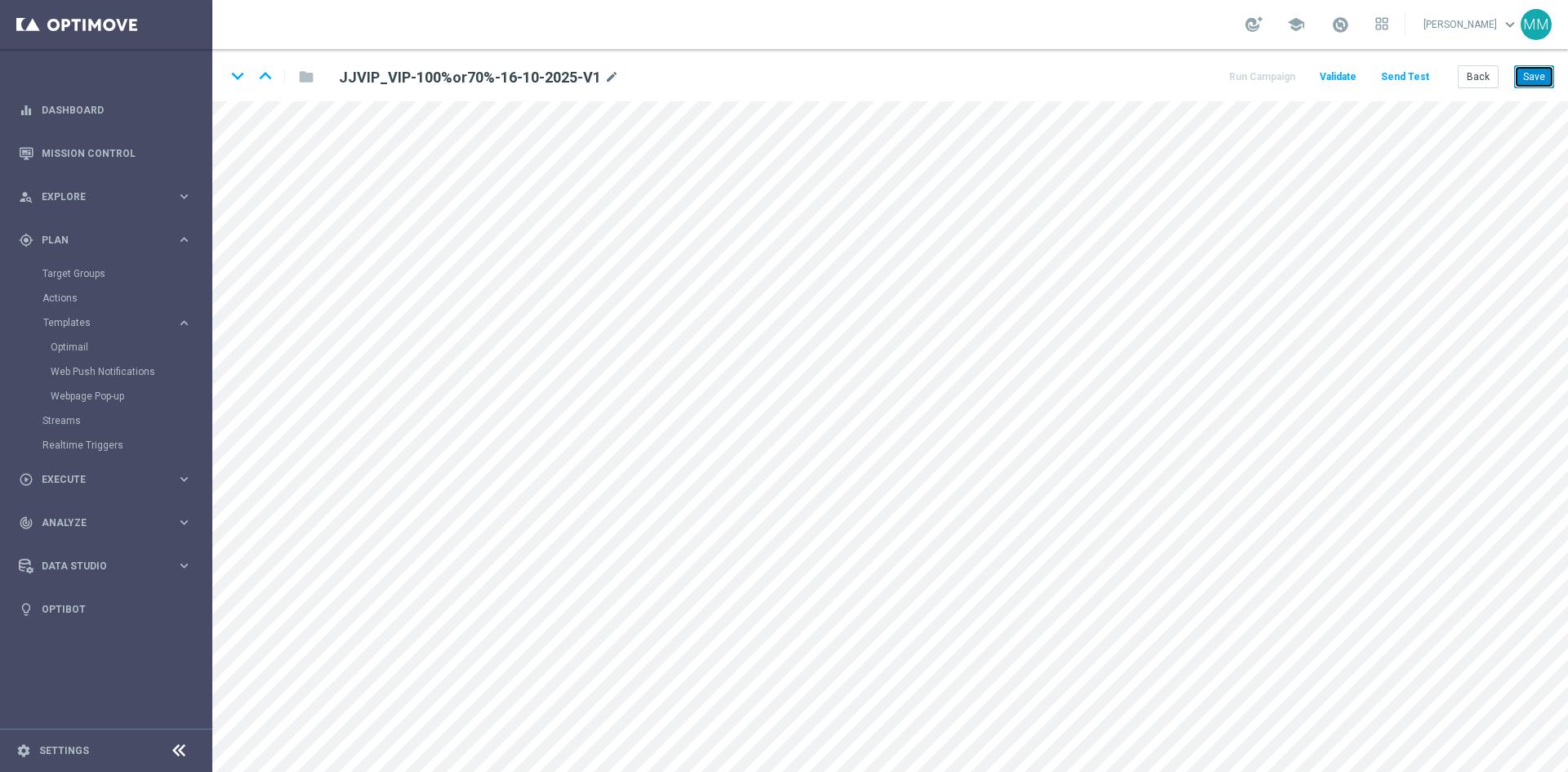
click at [1532, 70] on button "Save" at bounding box center [1534, 76] width 40 height 22
click at [1549, 87] on button "Save" at bounding box center [1534, 76] width 40 height 22
click at [1522, 76] on button "Save" at bounding box center [1534, 76] width 40 height 22
click at [688, 241] on icon "open_in_new" at bounding box center [685, 239] width 13 height 13
click at [648, 523] on icon "open_in_new" at bounding box center [646, 525] width 13 height 13
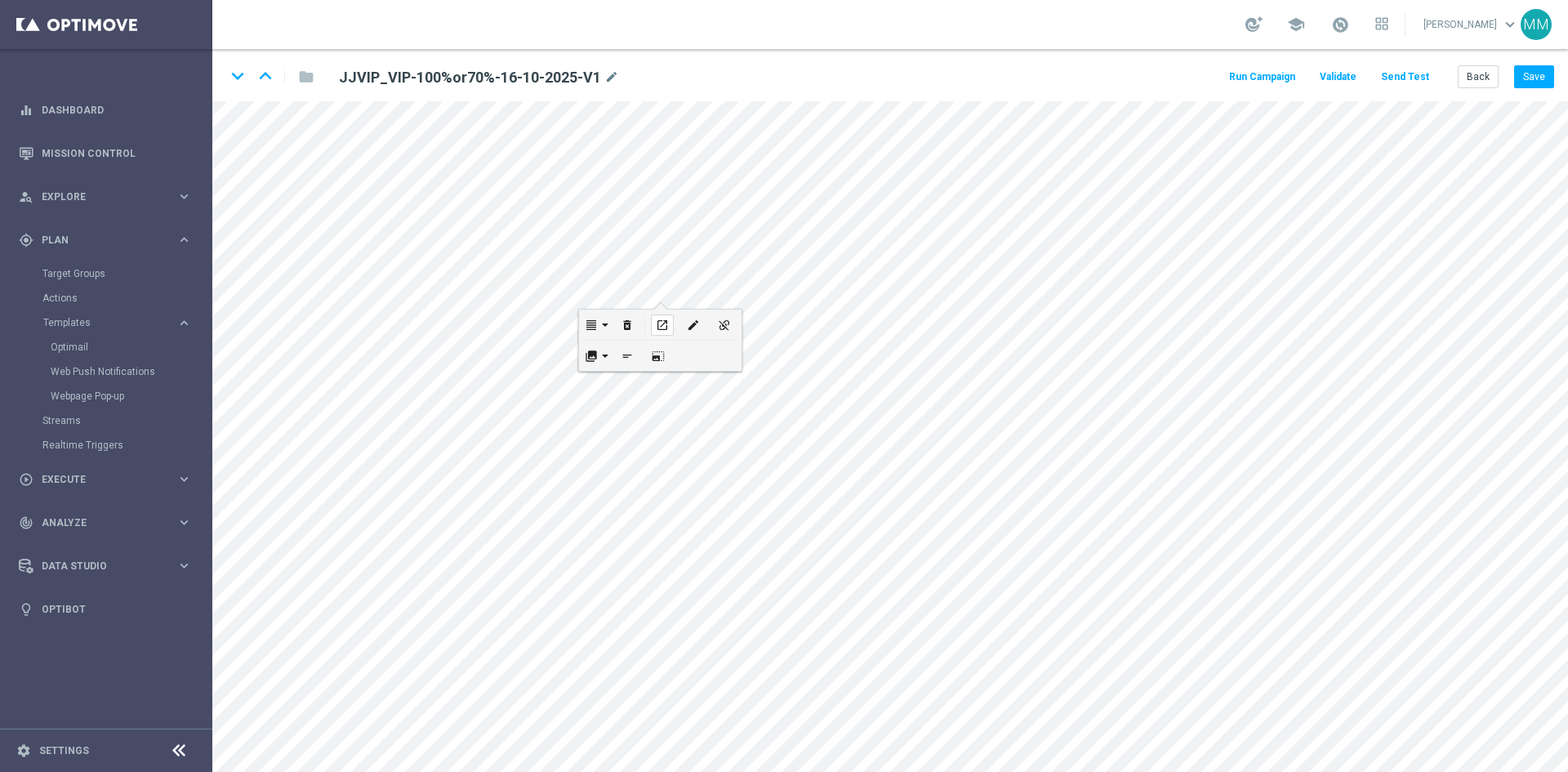
click at [661, 322] on icon "open_in_new" at bounding box center [661, 324] width 13 height 13
click at [618, 613] on icon "open_in_new" at bounding box center [616, 615] width 13 height 13
click at [1529, 72] on button "Save" at bounding box center [1534, 76] width 40 height 22
click at [575, 474] on icon "open_in_new" at bounding box center [574, 470] width 13 height 13
click at [1532, 78] on button "Save" at bounding box center [1534, 76] width 40 height 22
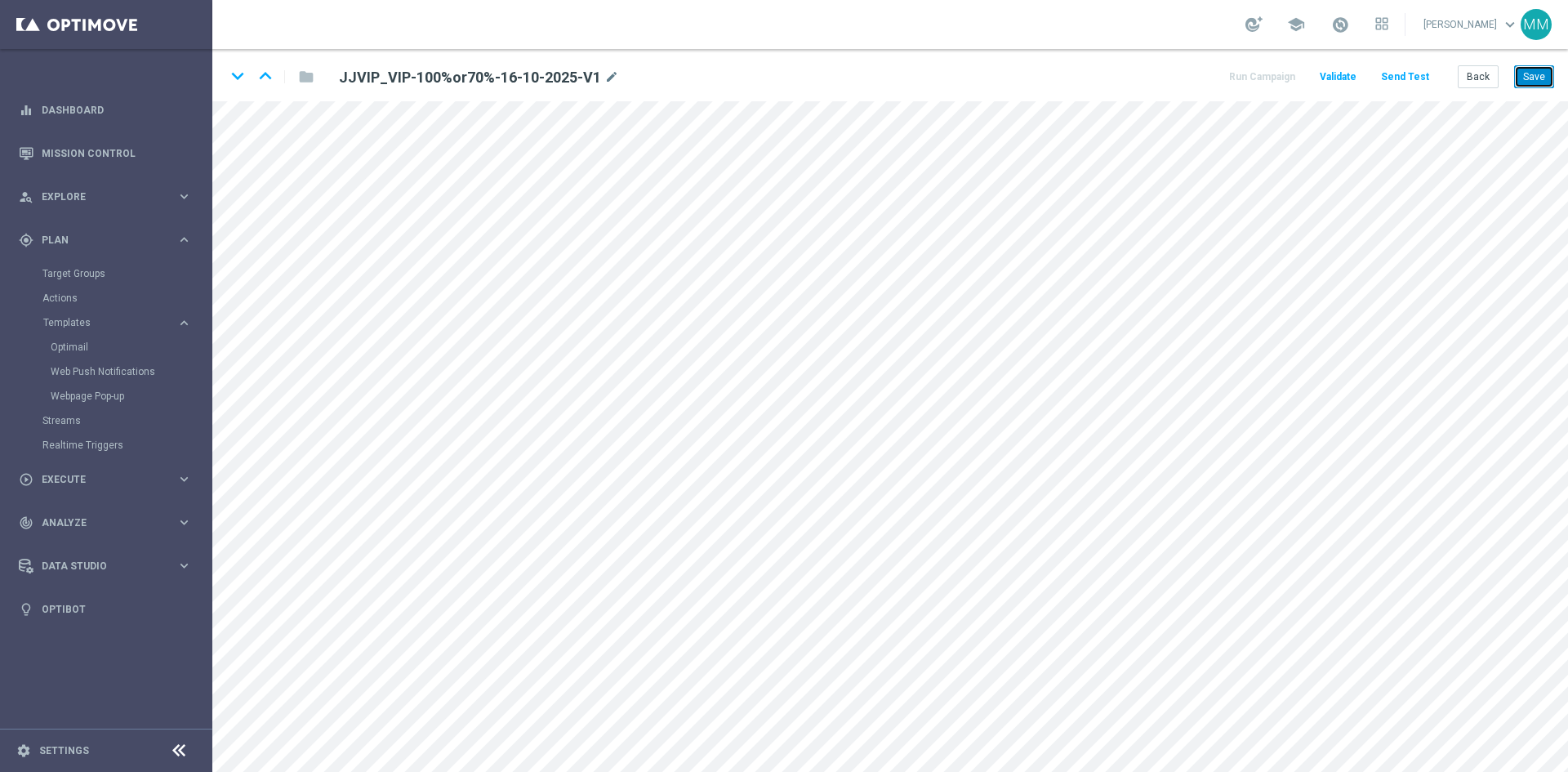
click at [1537, 81] on button "Save" at bounding box center [1534, 76] width 40 height 22
click at [1538, 82] on button "Save" at bounding box center [1534, 76] width 40 height 22
click at [1528, 80] on button "Save" at bounding box center [1534, 76] width 40 height 22
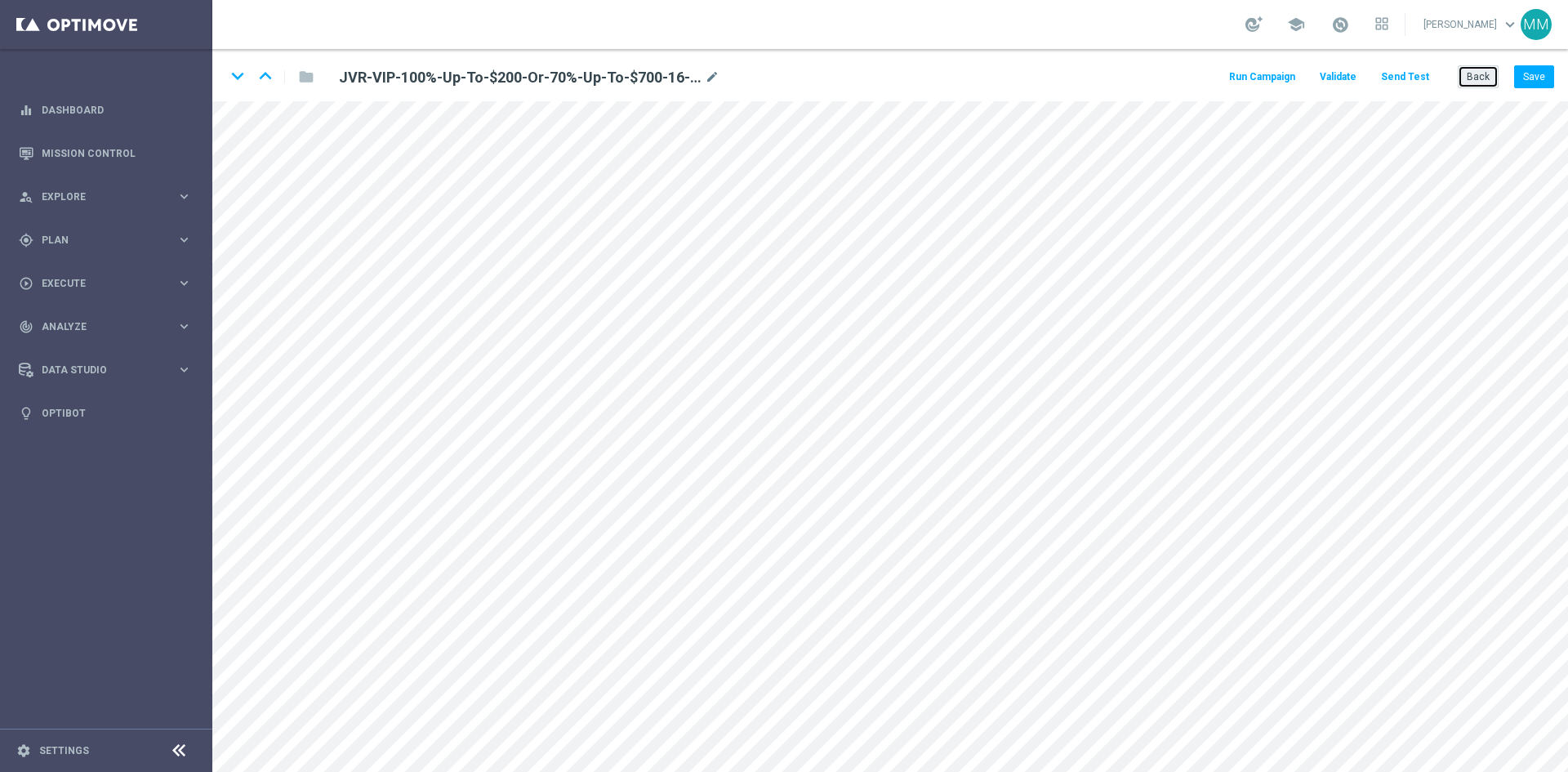
click at [1466, 81] on button "Back" at bounding box center [1478, 76] width 41 height 22
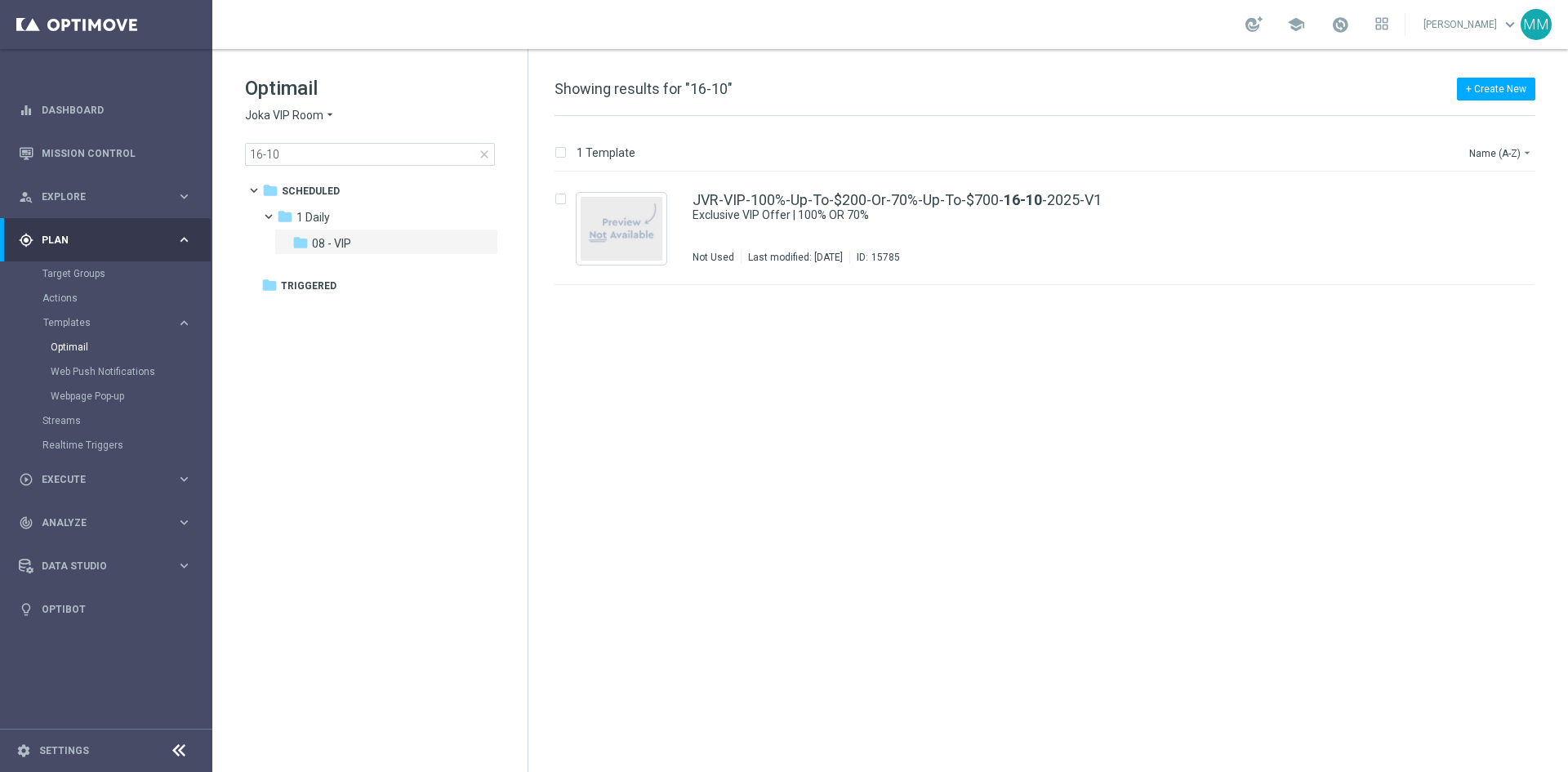
click at [489, 160] on span "close" at bounding box center [484, 153] width 13 height 13
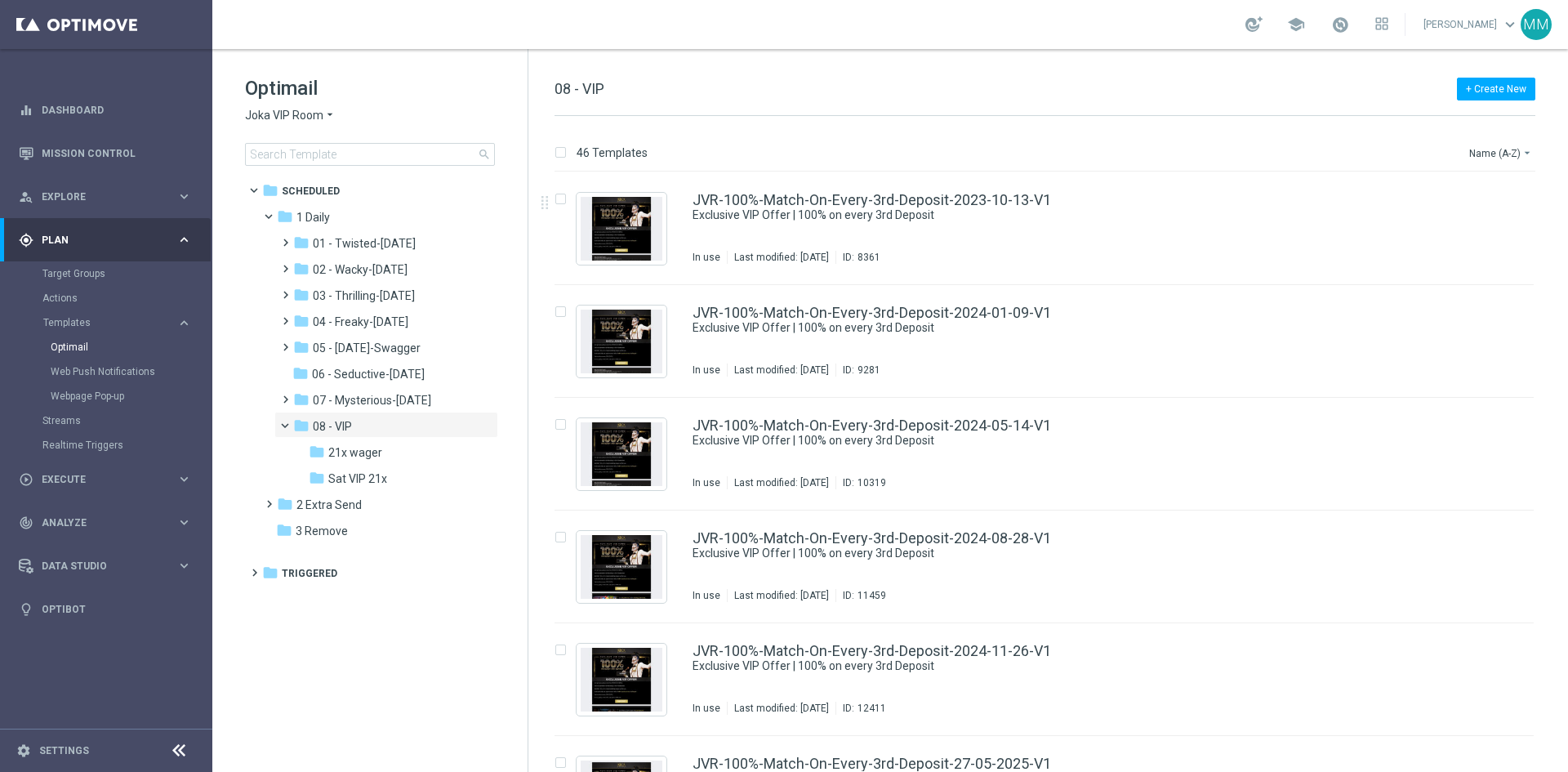
click at [336, 142] on div "Optimail Joka VIP Room arrow_drop_down × Joka VIP Room search" at bounding box center [386, 120] width 282 height 91
click at [335, 153] on input at bounding box center [370, 153] width 250 height 22
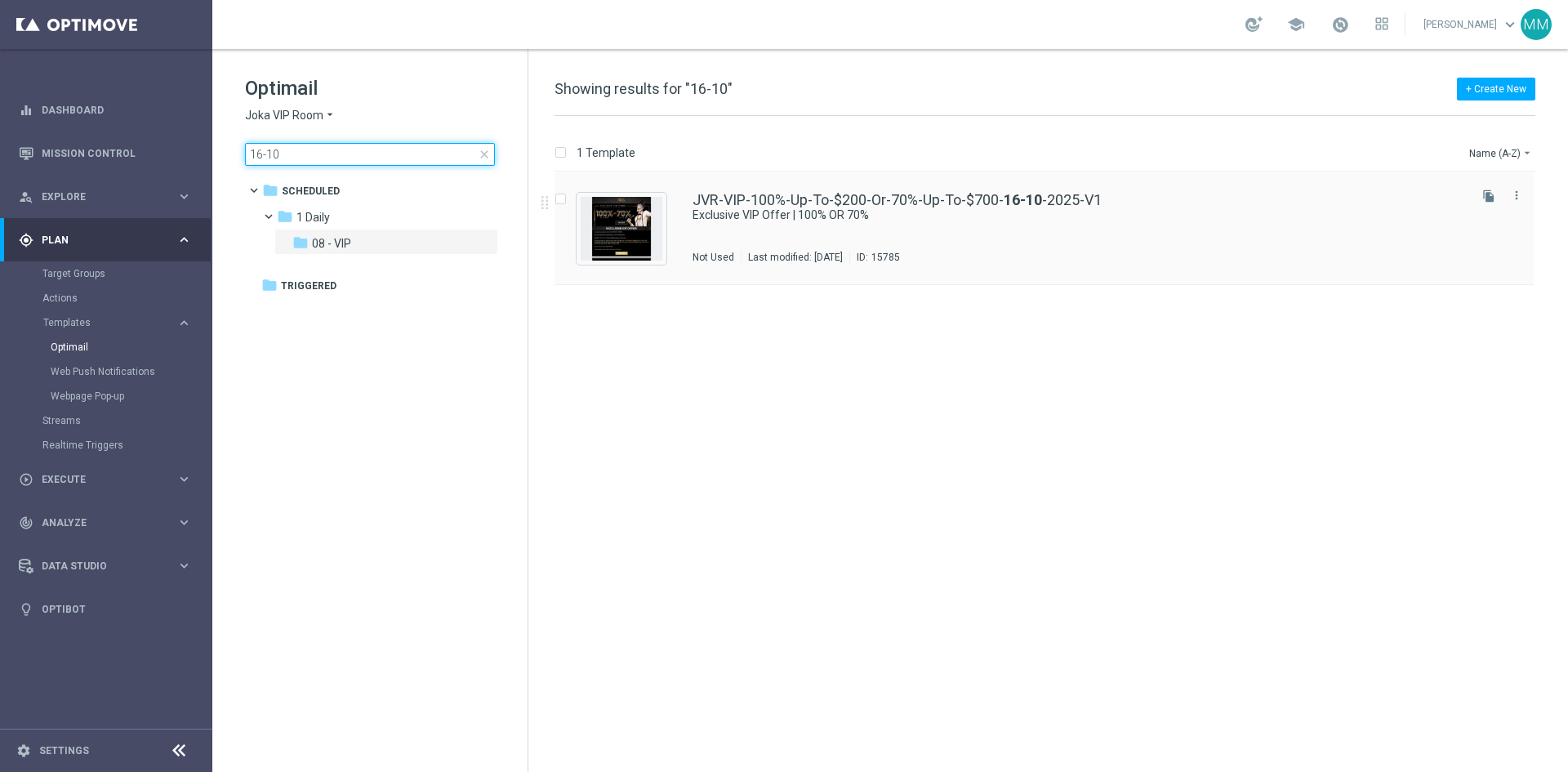
type input "16-10"
click at [862, 236] on div "JVR-VIP-100%-Up-To-$200-Or-70%-Up-To-$700- 16-10 -2025-V1 Exclusive VIP Offer |…" at bounding box center [1079, 228] width 773 height 71
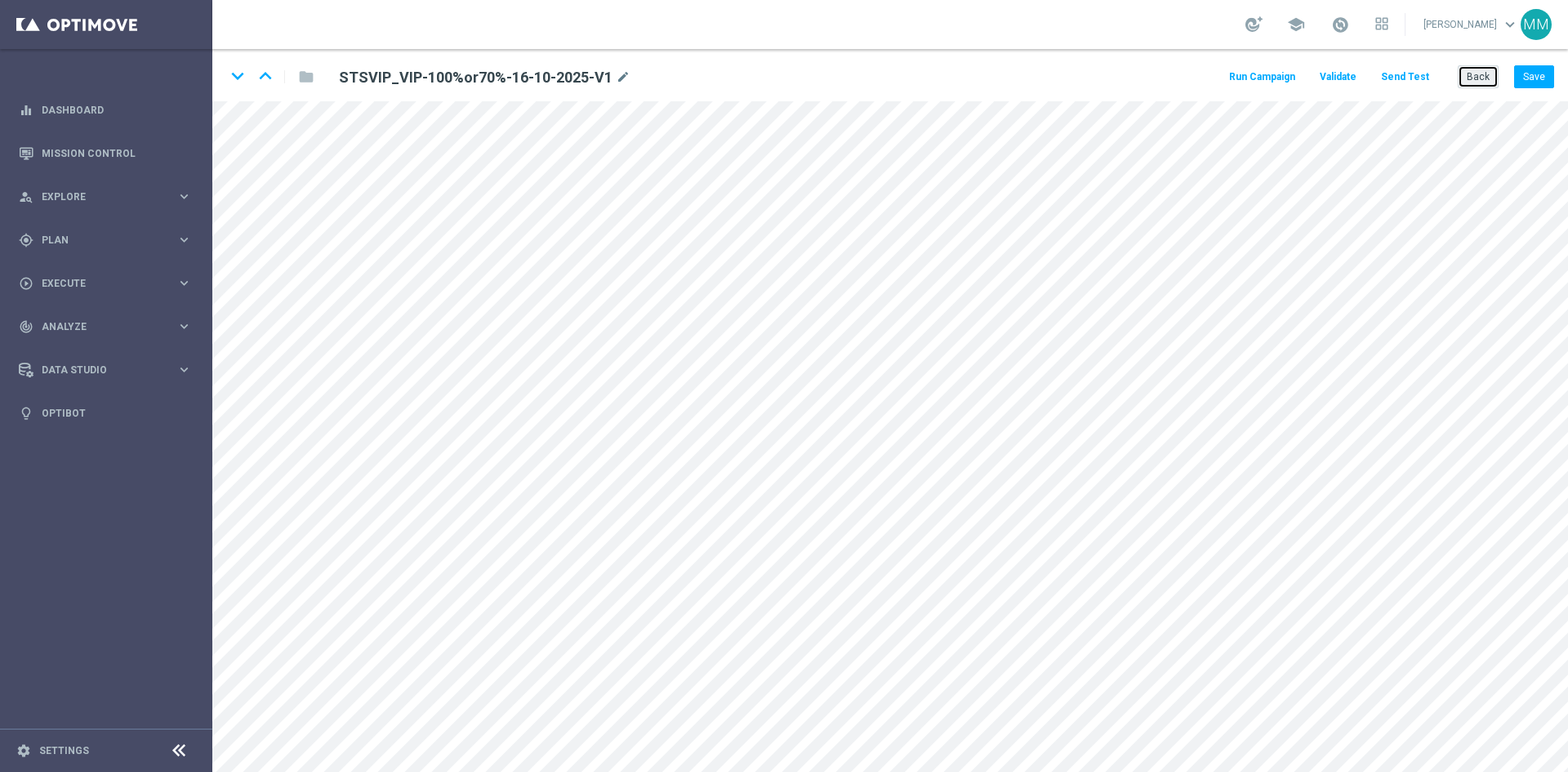
click at [1472, 74] on button "Back" at bounding box center [1478, 76] width 41 height 22
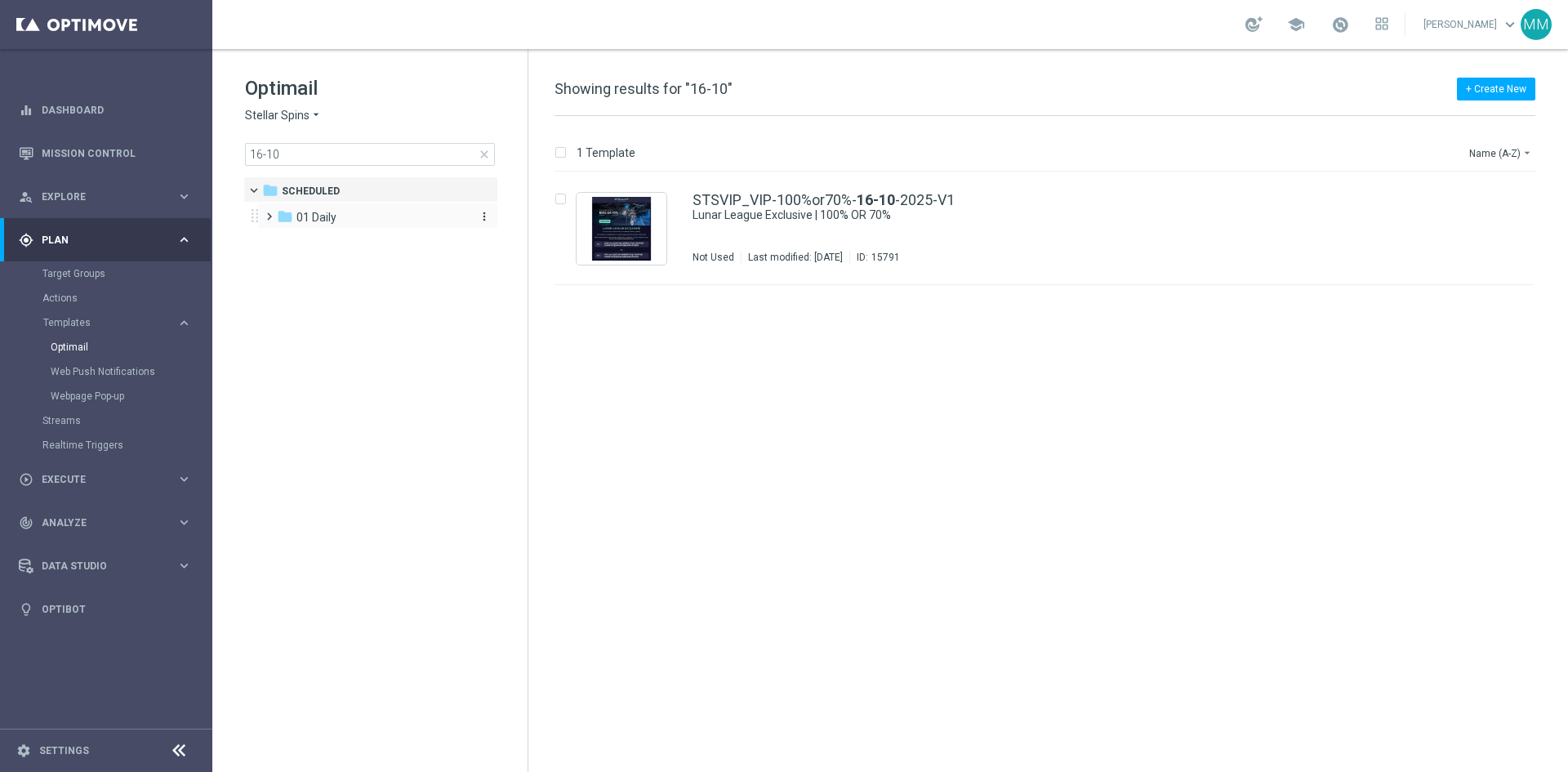
click at [331, 225] on div "folder 01 Daily" at bounding box center [370, 217] width 188 height 19
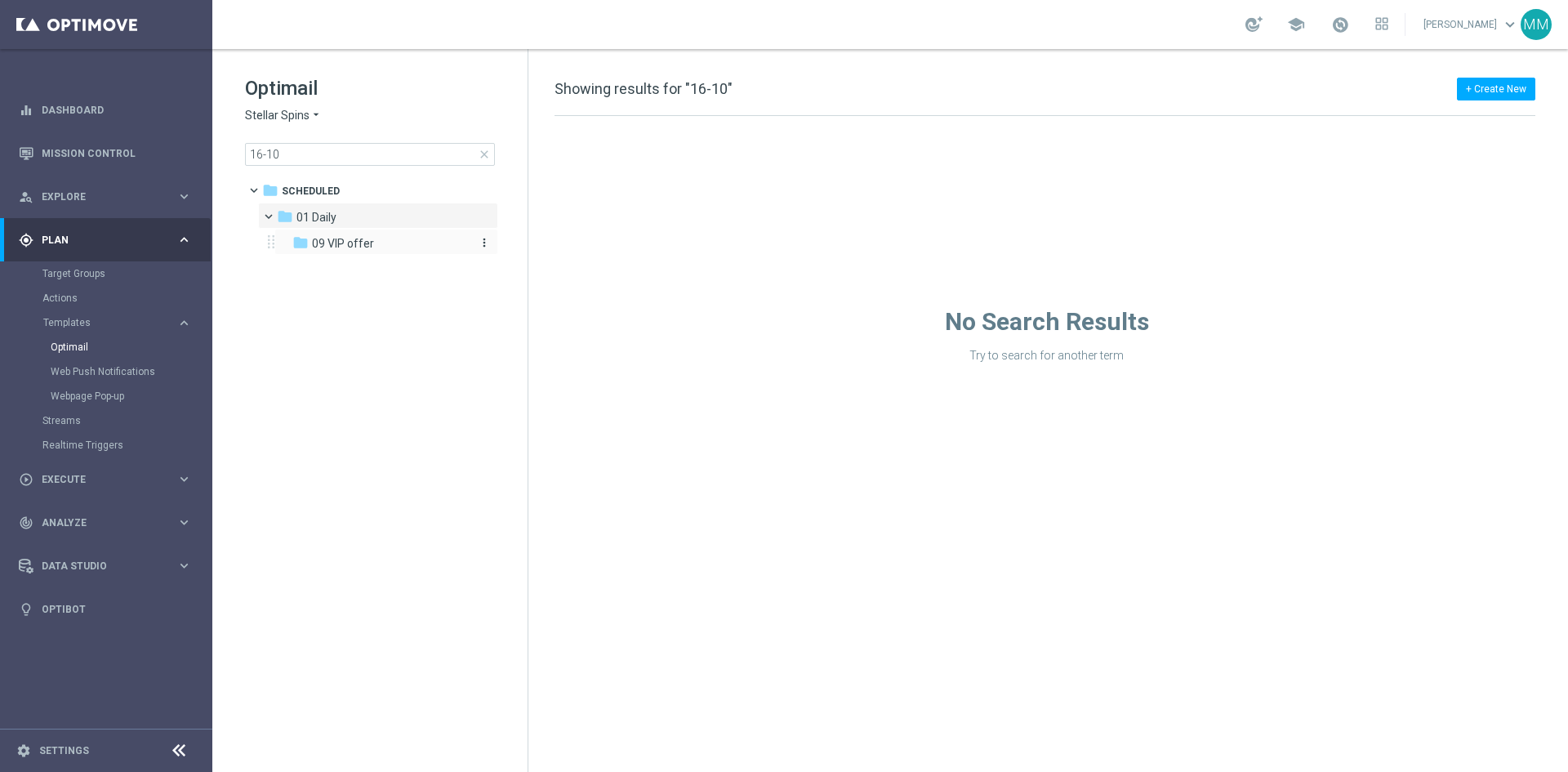
click at [339, 238] on span "09 VIP offer" at bounding box center [343, 243] width 63 height 15
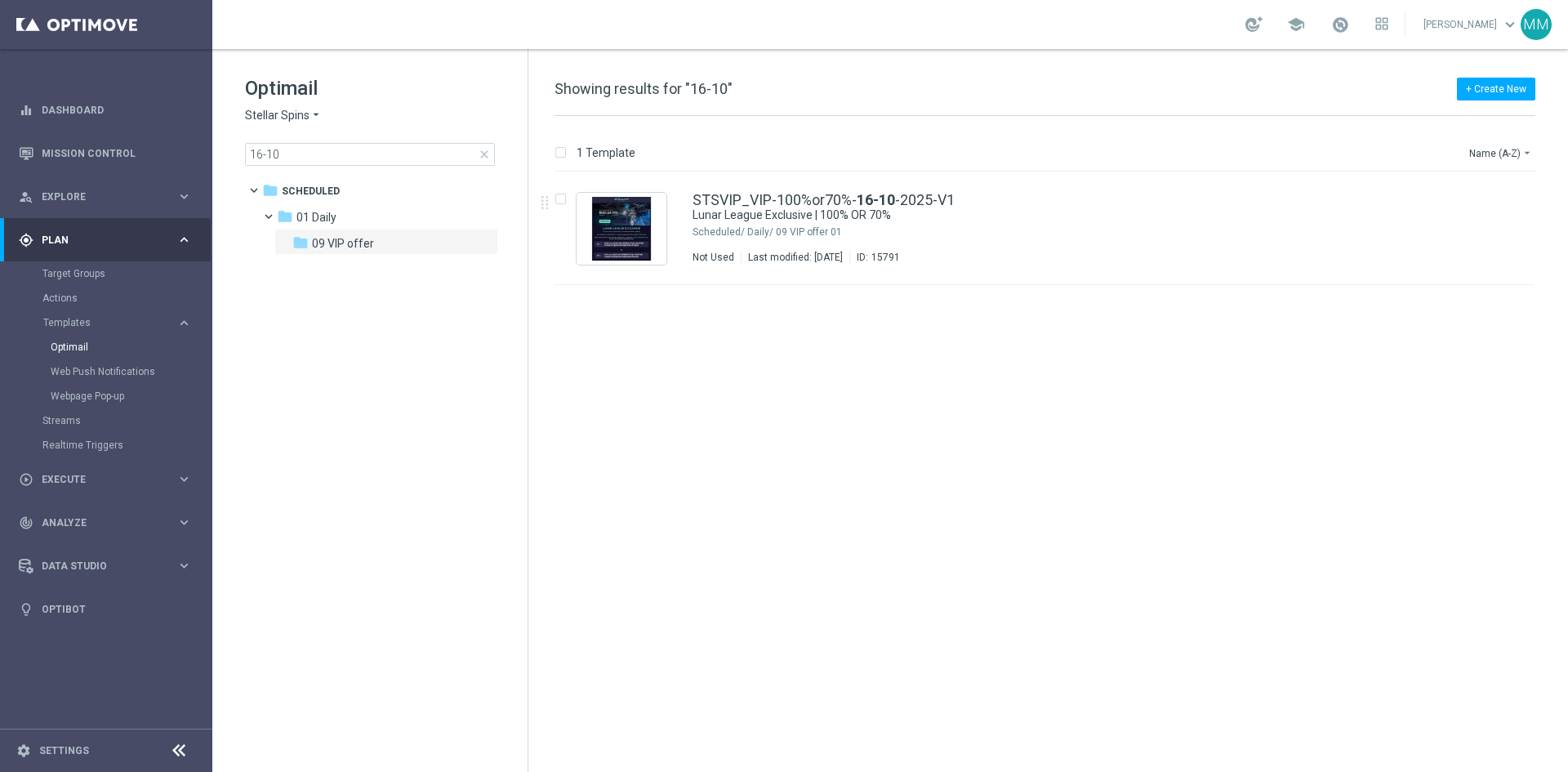
click at [489, 153] on span "close" at bounding box center [484, 153] width 13 height 13
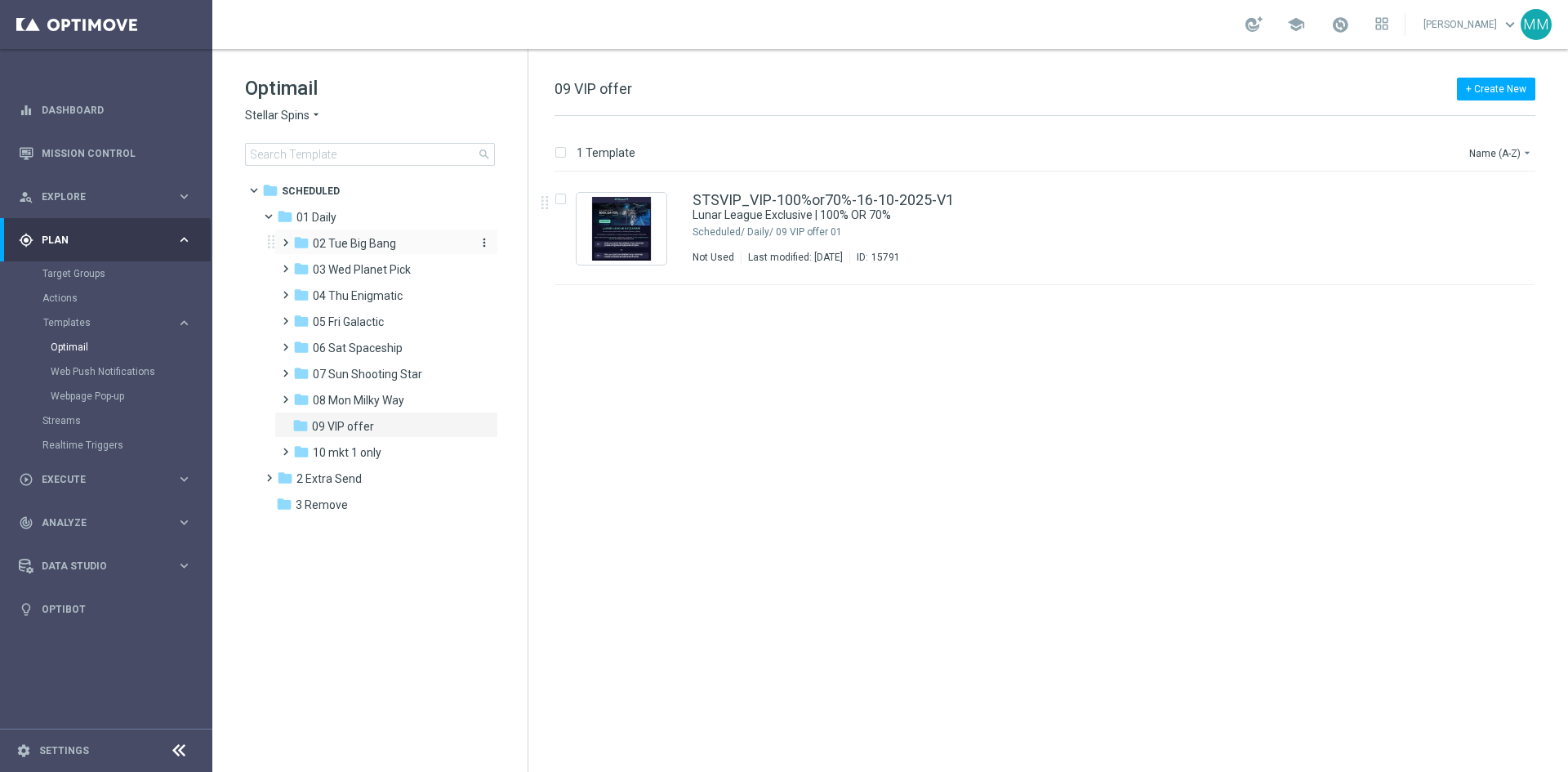
click at [375, 242] on span "02 Tue Big Bang" at bounding box center [354, 243] width 83 height 15
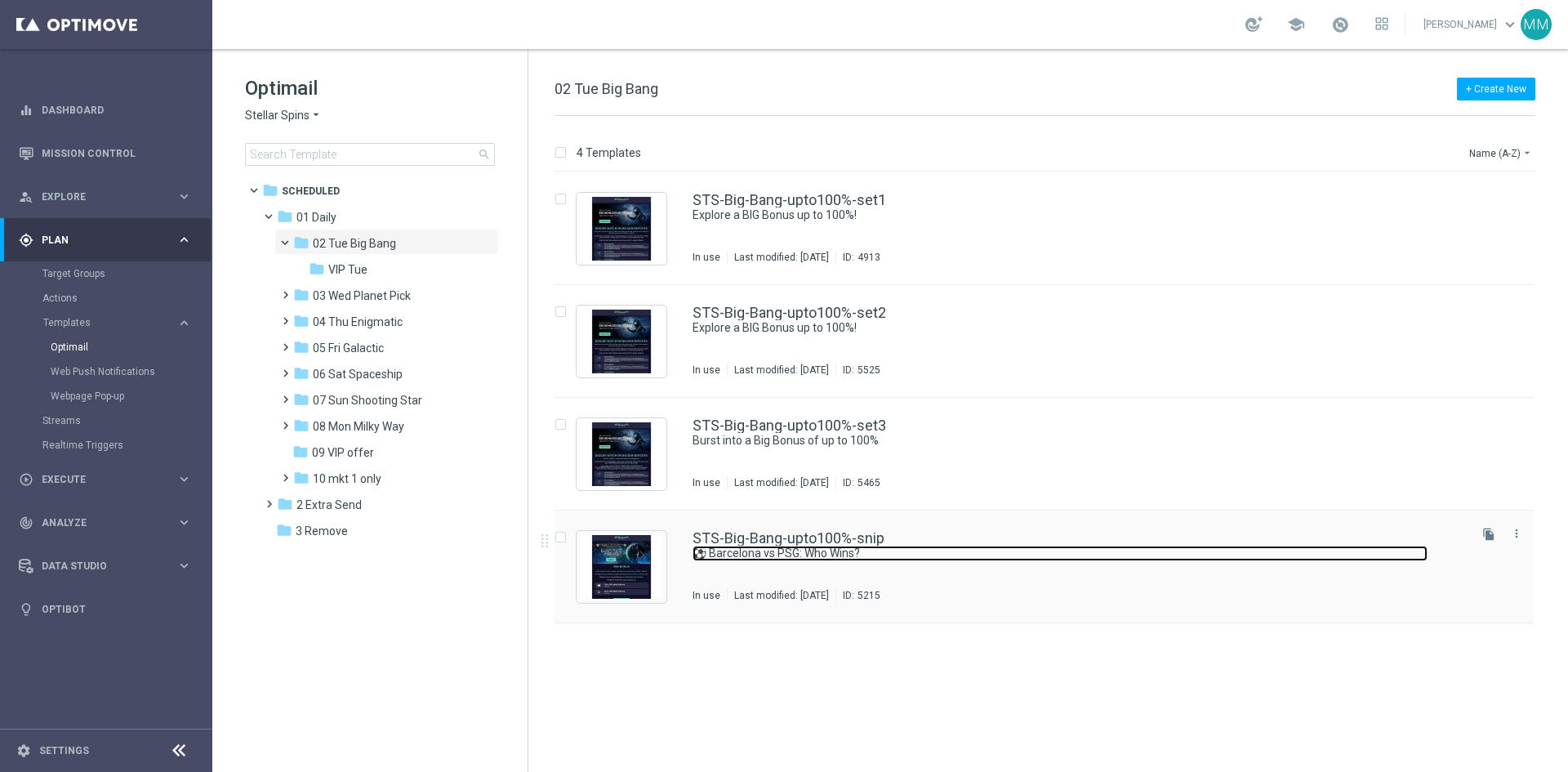
click at [806, 560] on link "⚽ Barcelona vs PSG: Who Wins?" at bounding box center [1060, 553] width 735 height 16
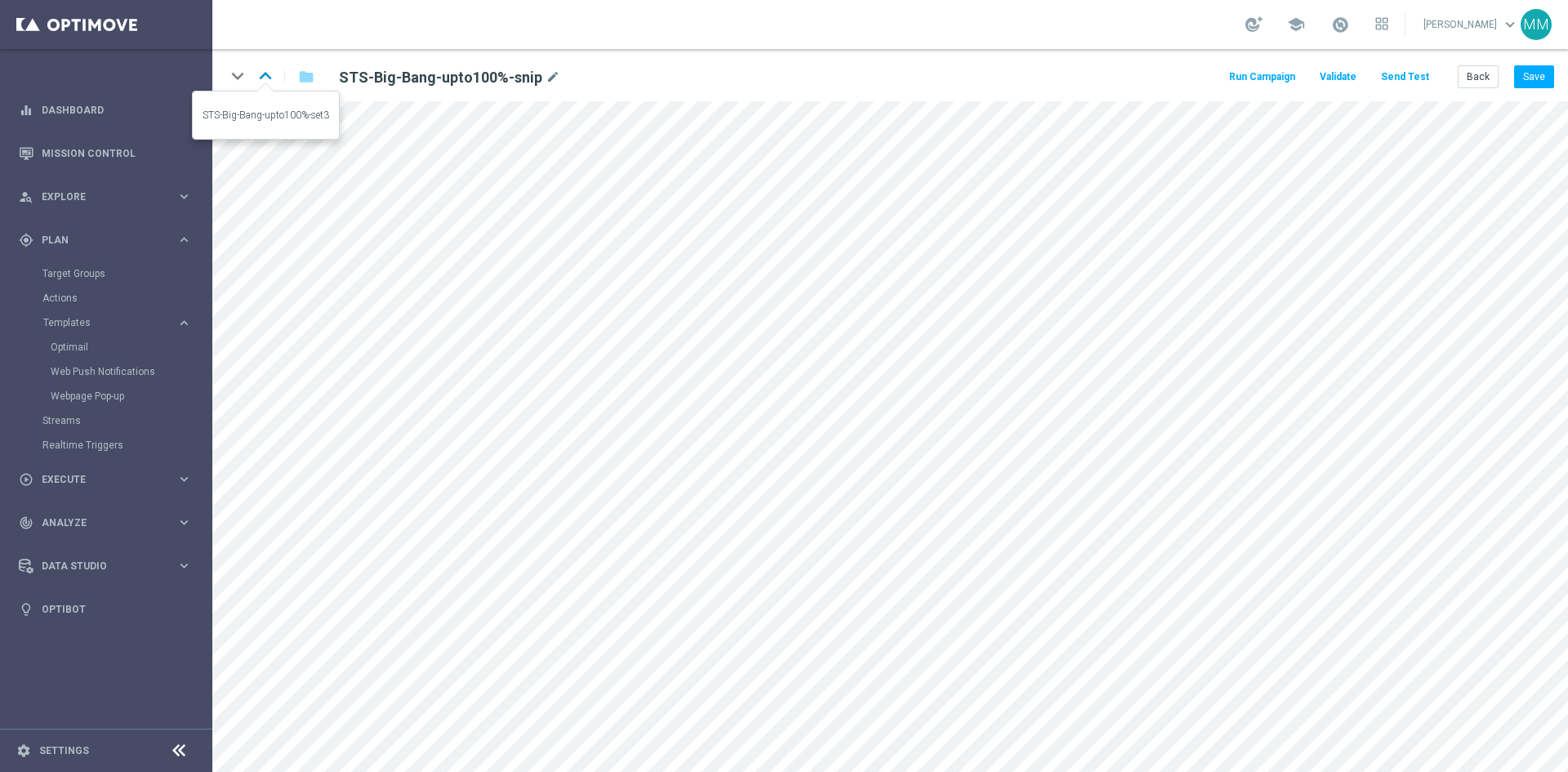
click at [272, 79] on icon "keyboard_arrow_up" at bounding box center [265, 75] width 24 height 24
click at [272, 77] on icon "keyboard_arrow_up" at bounding box center [265, 75] width 24 height 24
click at [267, 74] on icon "keyboard_arrow_up" at bounding box center [265, 75] width 24 height 24
click at [1475, 77] on button "Back" at bounding box center [1478, 76] width 41 height 22
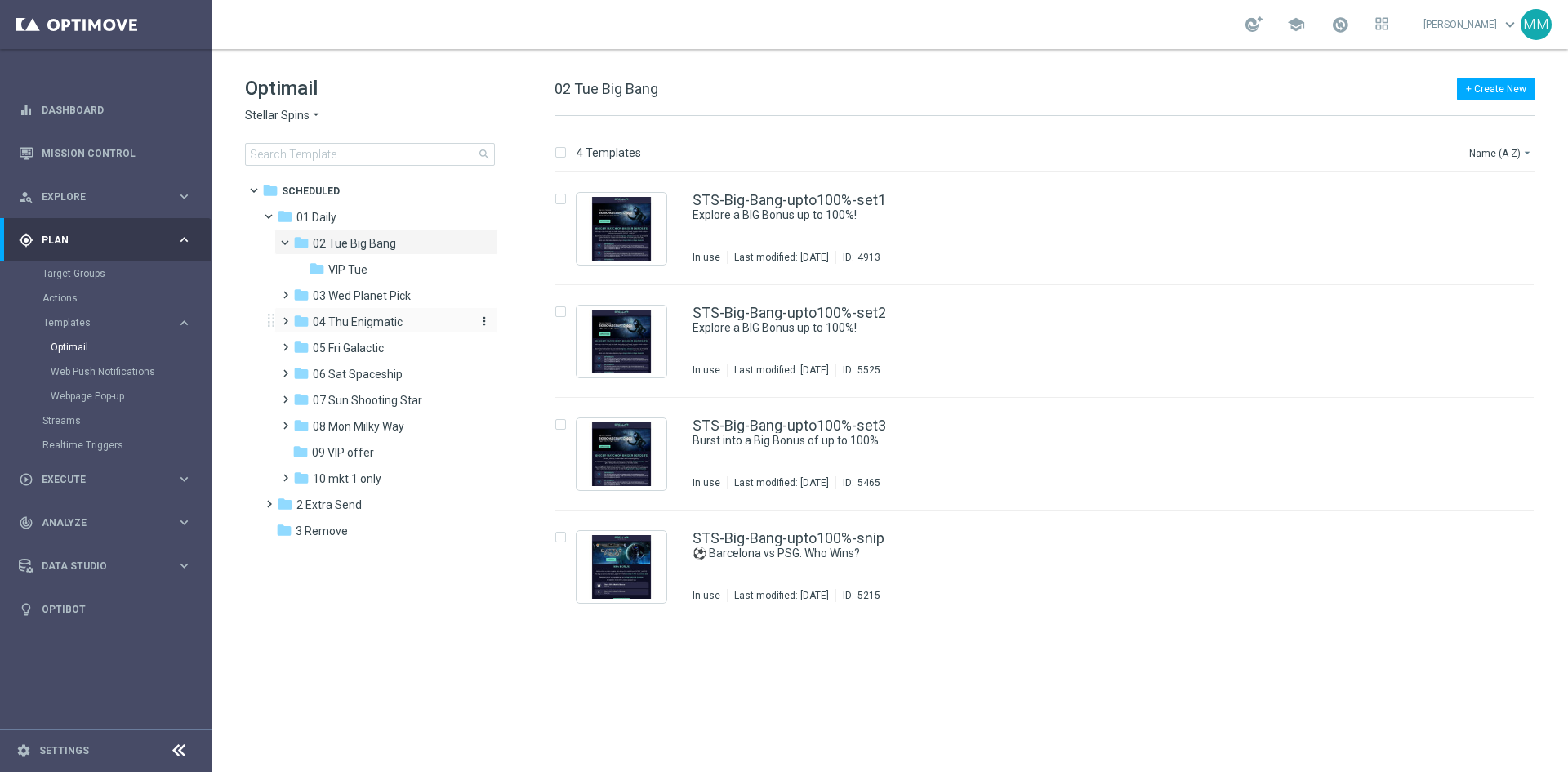
click at [371, 317] on span "04 Thu Enigmatic" at bounding box center [358, 322] width 90 height 15
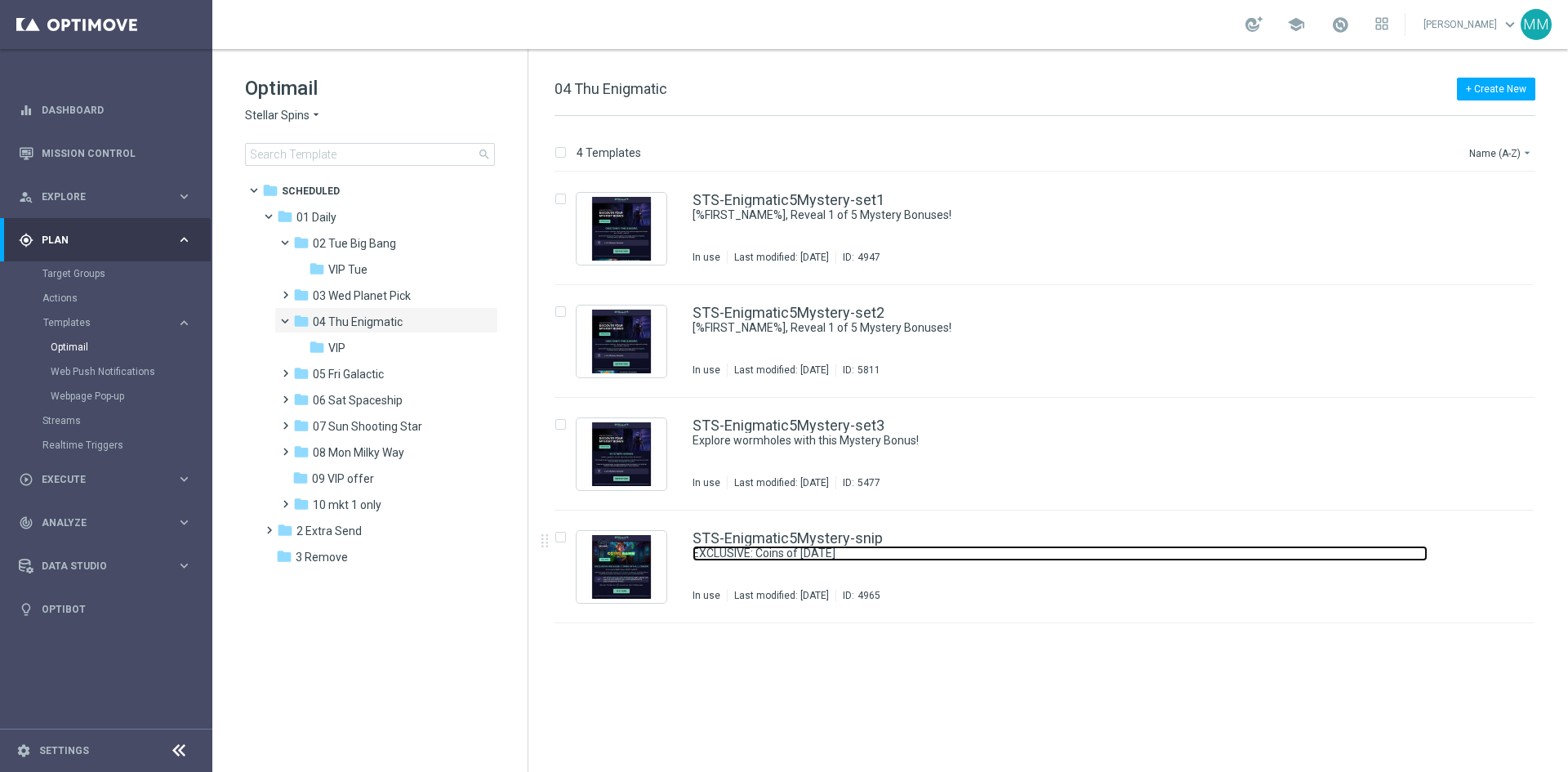
click at [872, 550] on link "EXCLUSIVE: Coins of Halloween" at bounding box center [1060, 553] width 735 height 16
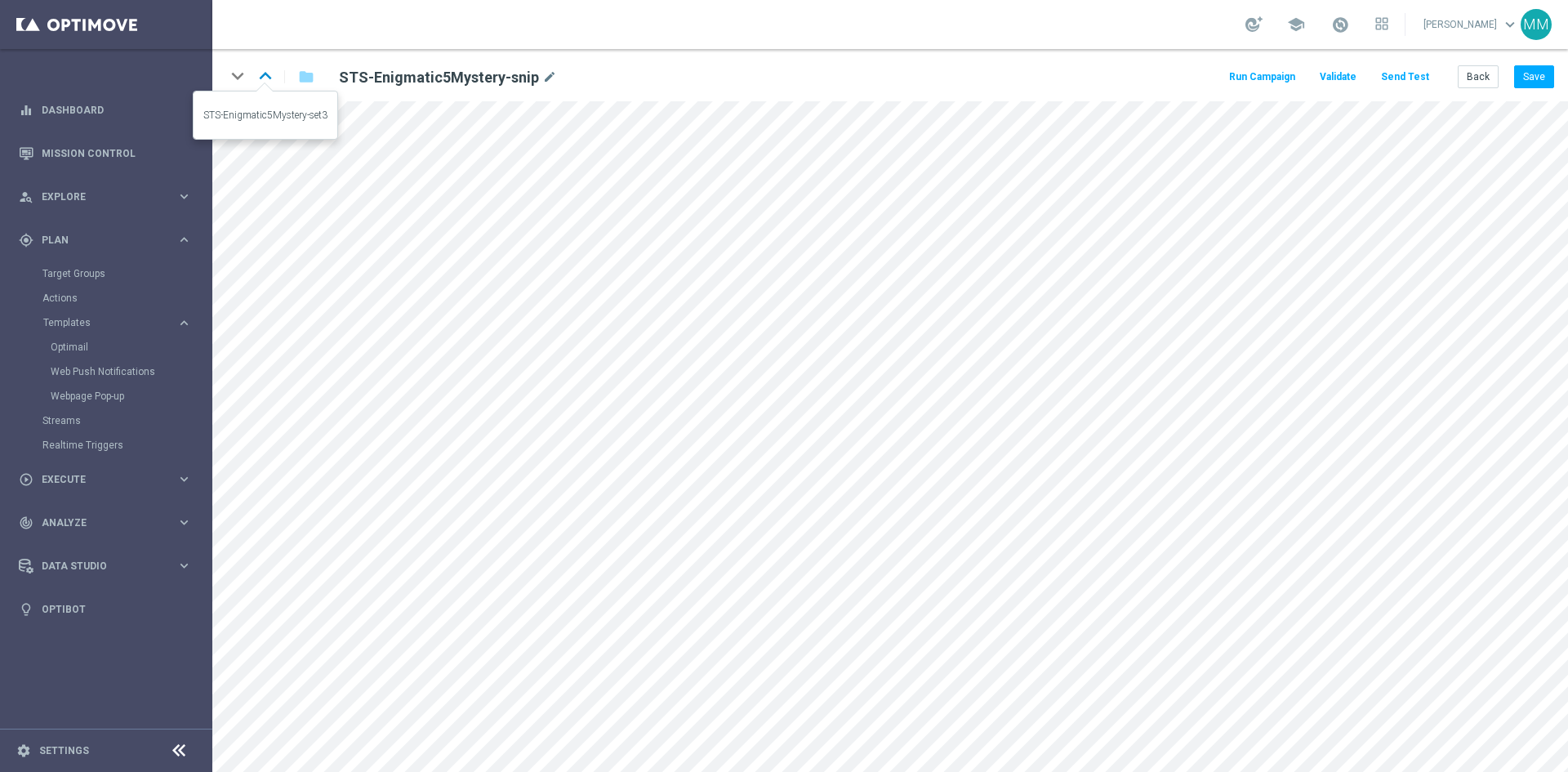
click at [264, 77] on icon "keyboard_arrow_up" at bounding box center [265, 75] width 24 height 24
click at [1485, 74] on button "Back" at bounding box center [1478, 76] width 41 height 22
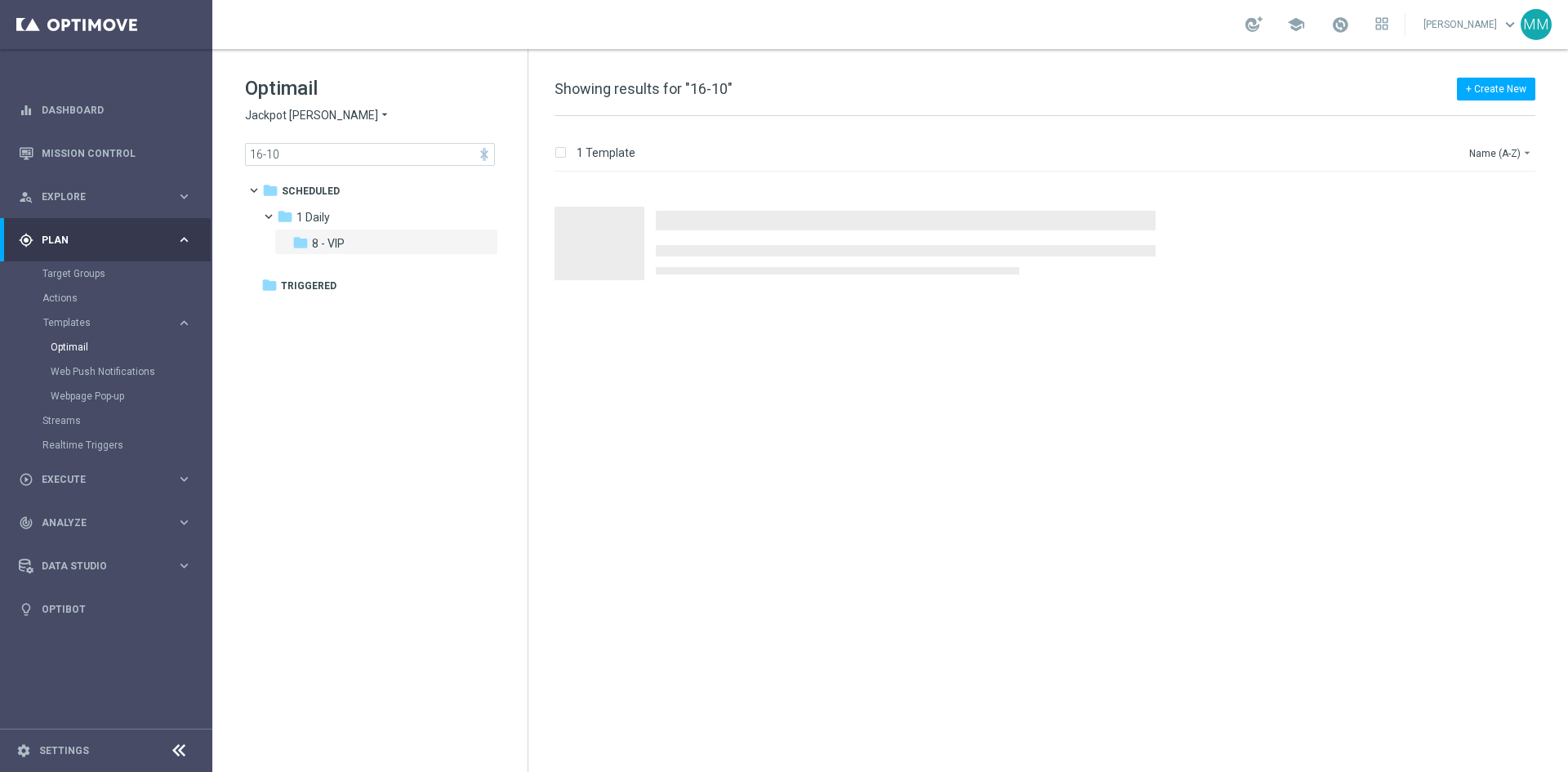
click at [486, 152] on span "close" at bounding box center [484, 153] width 13 height 13
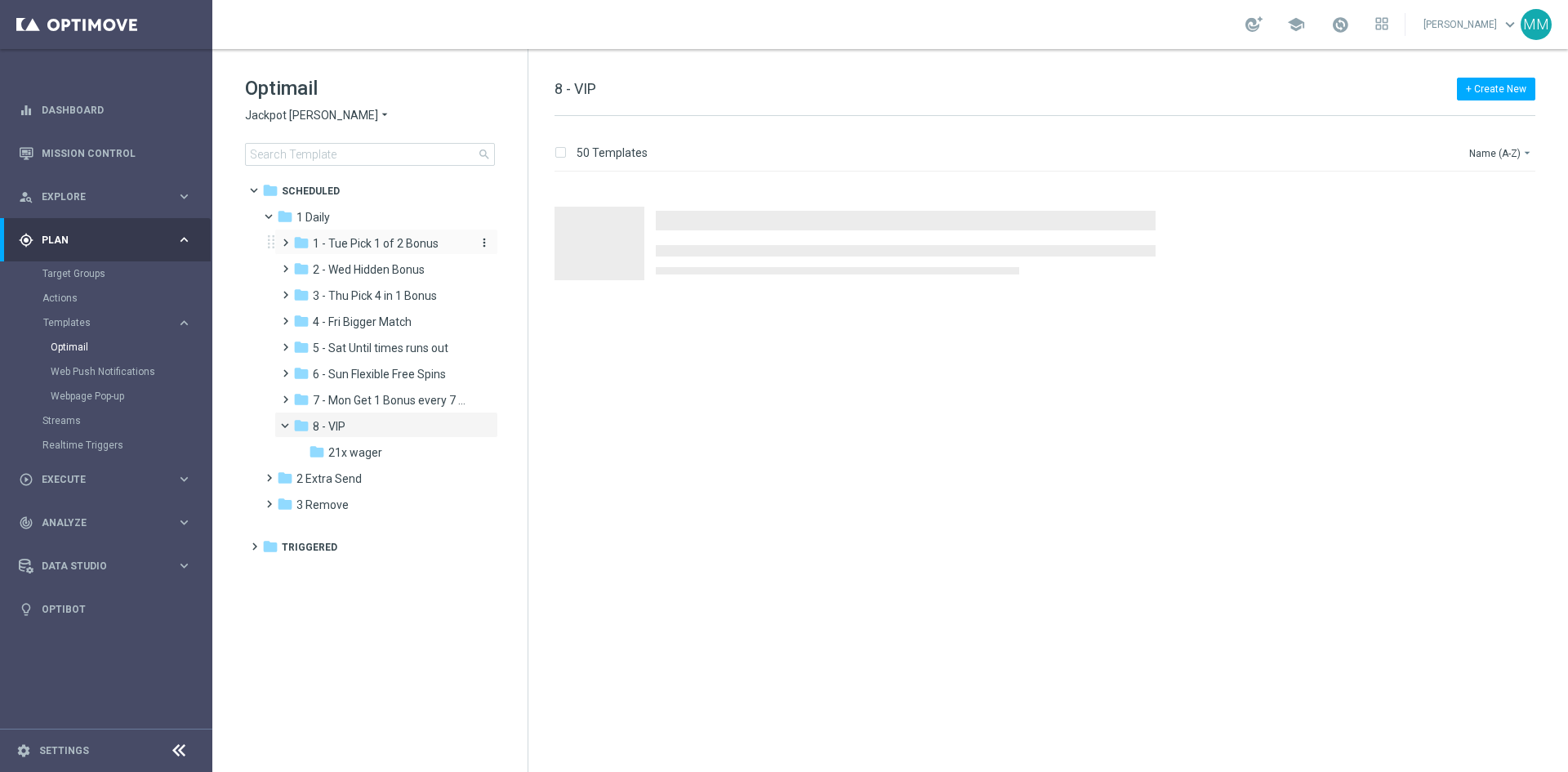
click at [385, 239] on span "1 - Tue Pick 1 of 2 Bonus" at bounding box center [375, 243] width 126 height 15
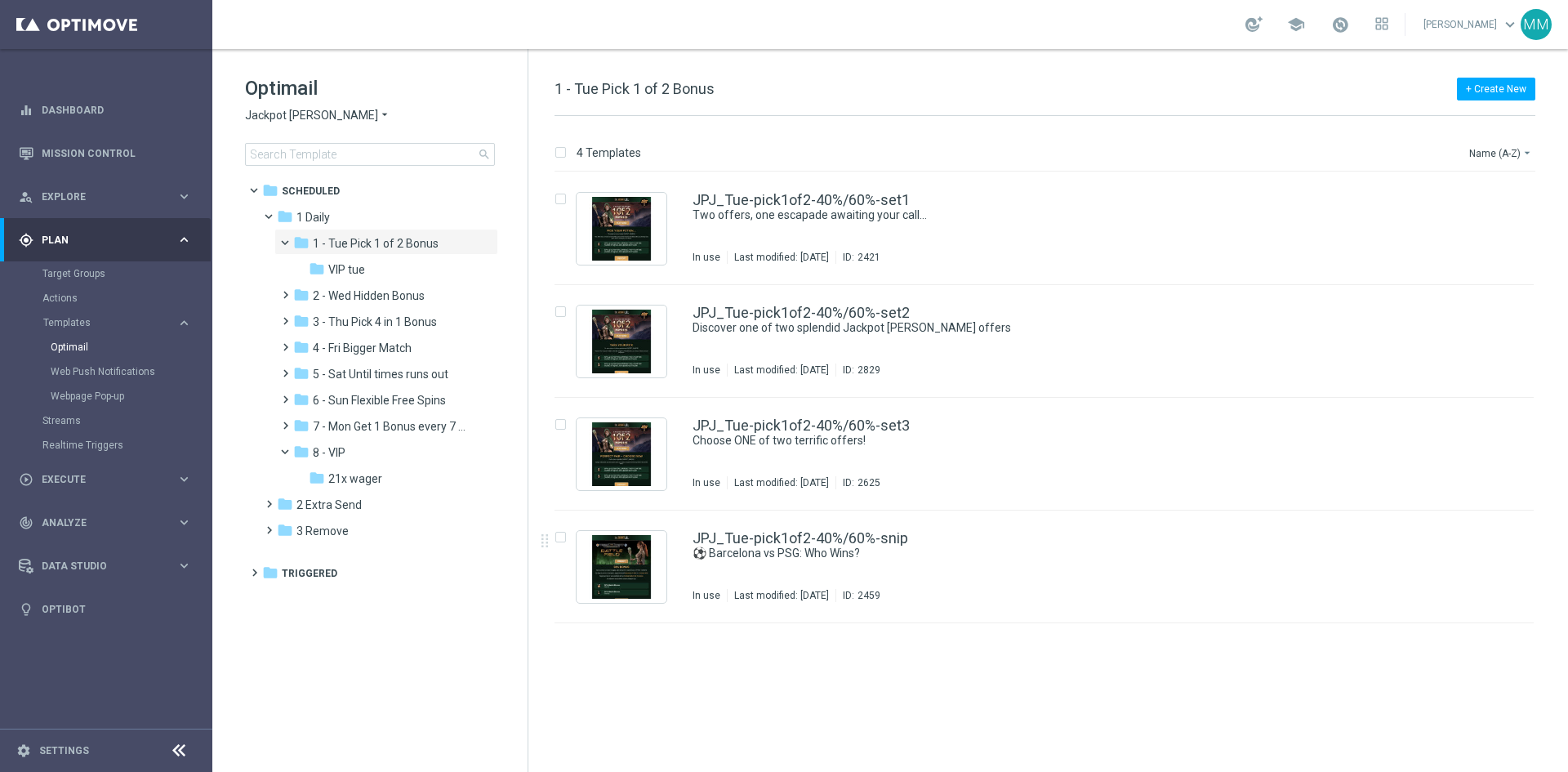
click at [987, 540] on div "JPJ_Tue-pick1of2-40%/60%-snip" at bounding box center [1079, 537] width 773 height 15
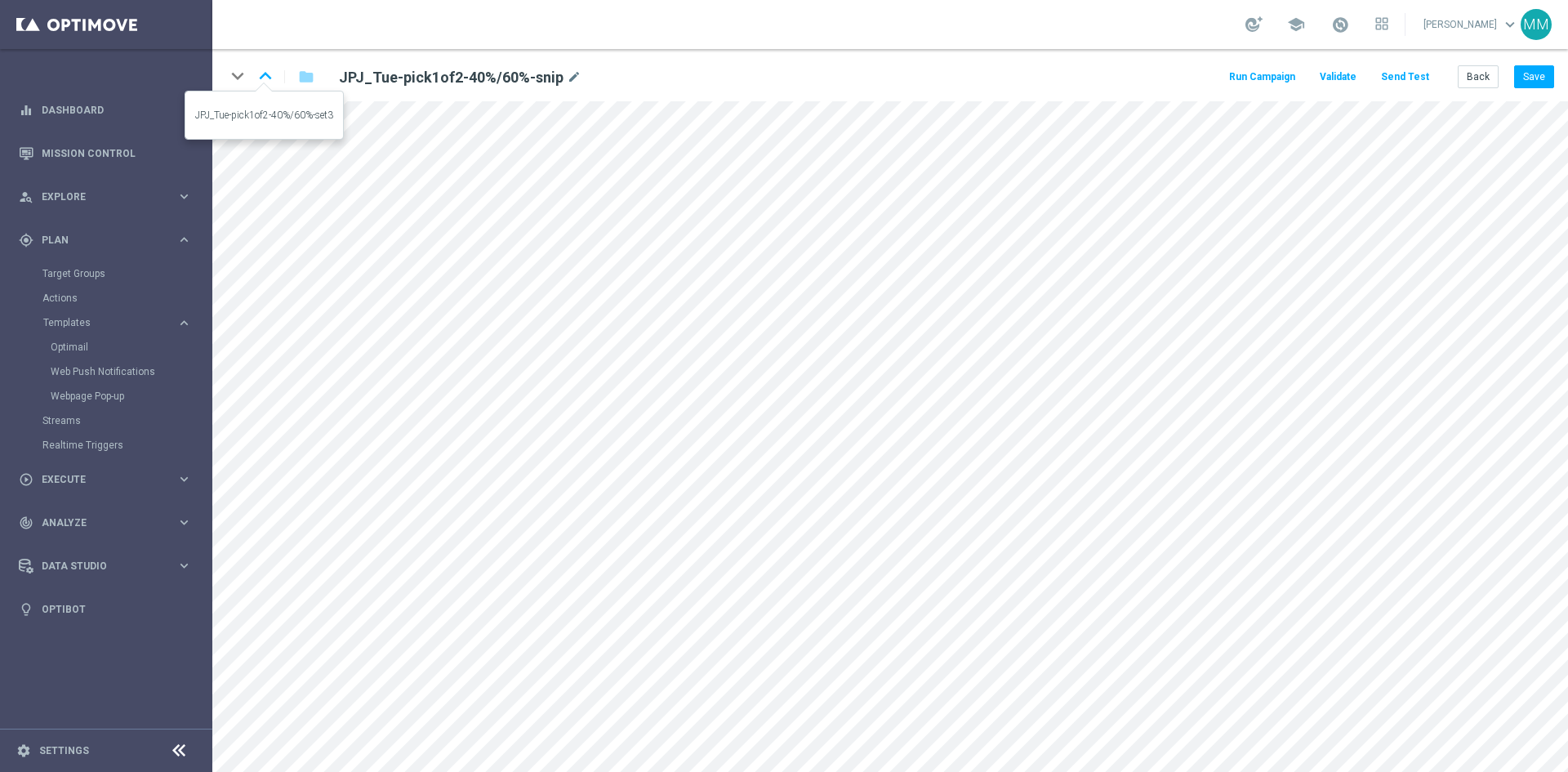
click at [268, 77] on icon "keyboard_arrow_up" at bounding box center [265, 75] width 24 height 24
click at [265, 77] on icon "keyboard_arrow_up" at bounding box center [265, 75] width 24 height 24
click at [265, 70] on icon "keyboard_arrow_up" at bounding box center [265, 75] width 24 height 24
click at [1481, 80] on button "Back" at bounding box center [1478, 76] width 41 height 22
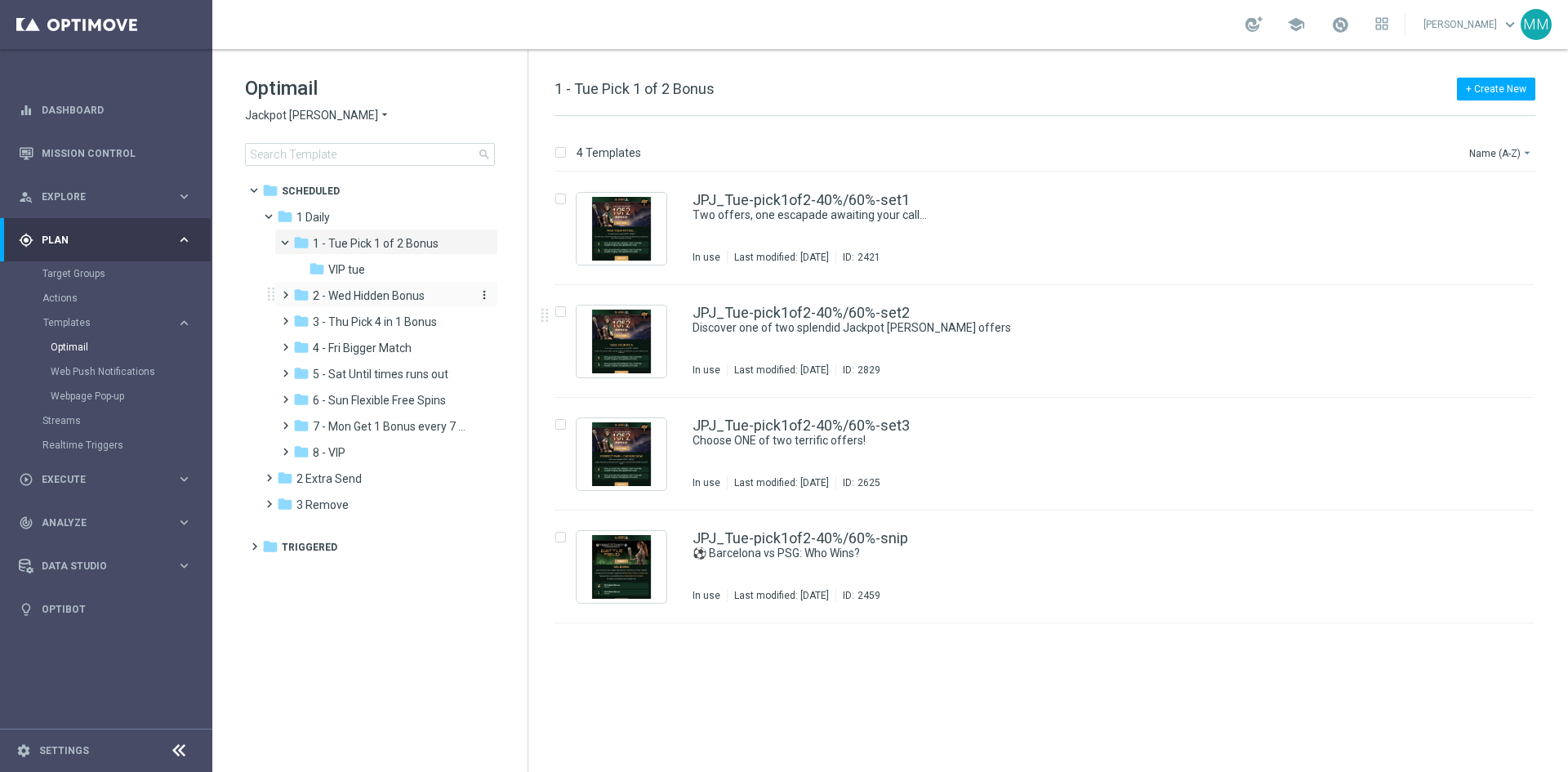
click at [367, 294] on span "2 - Wed Hidden Bonus" at bounding box center [368, 295] width 112 height 15
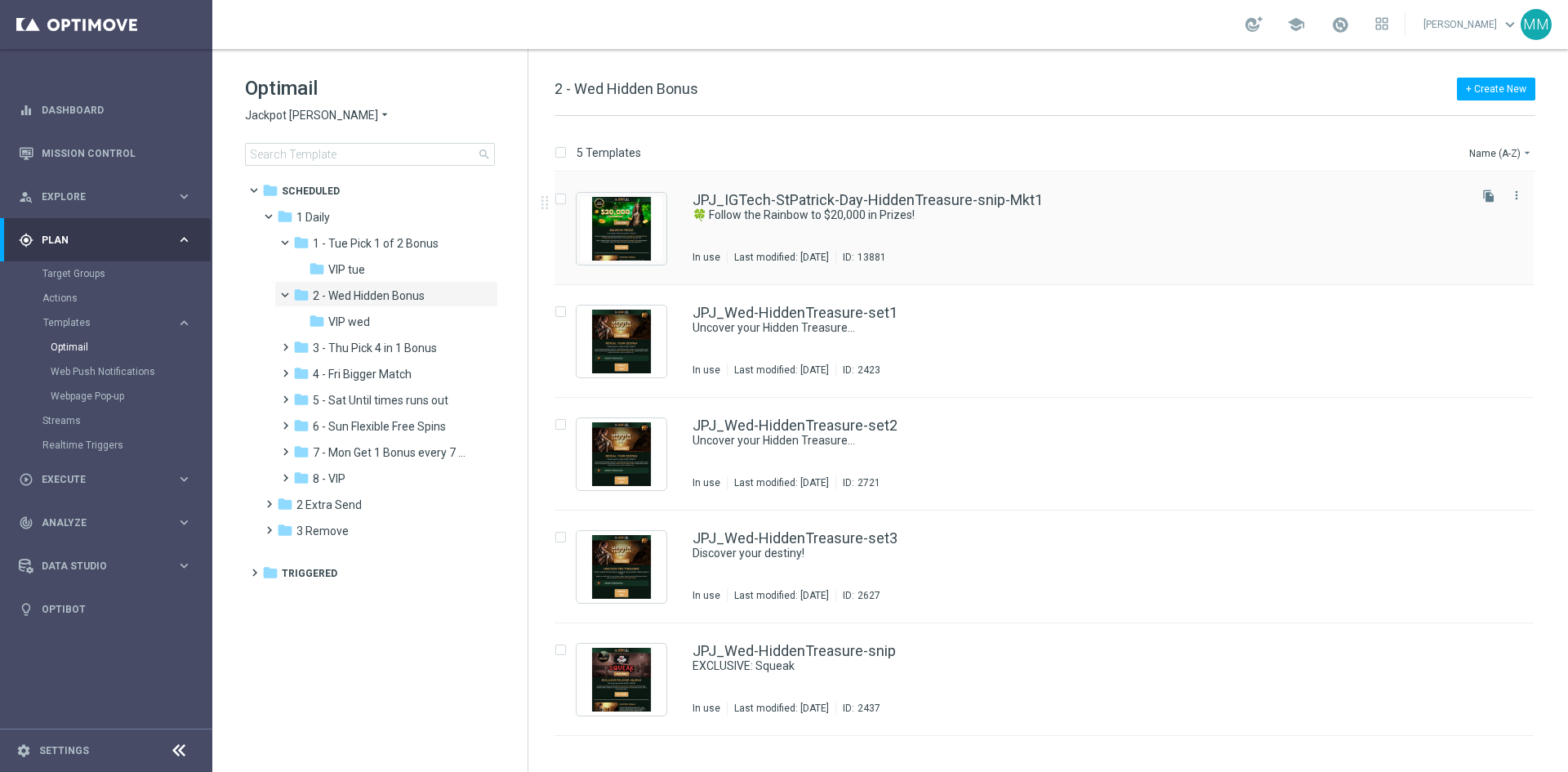
click at [949, 232] on div "JPJ_IGTech-StPatrick-Day-HiddenTreasure-snip-Mkt1 🍀 Follow the Rainbow to $20,0…" at bounding box center [1079, 228] width 773 height 71
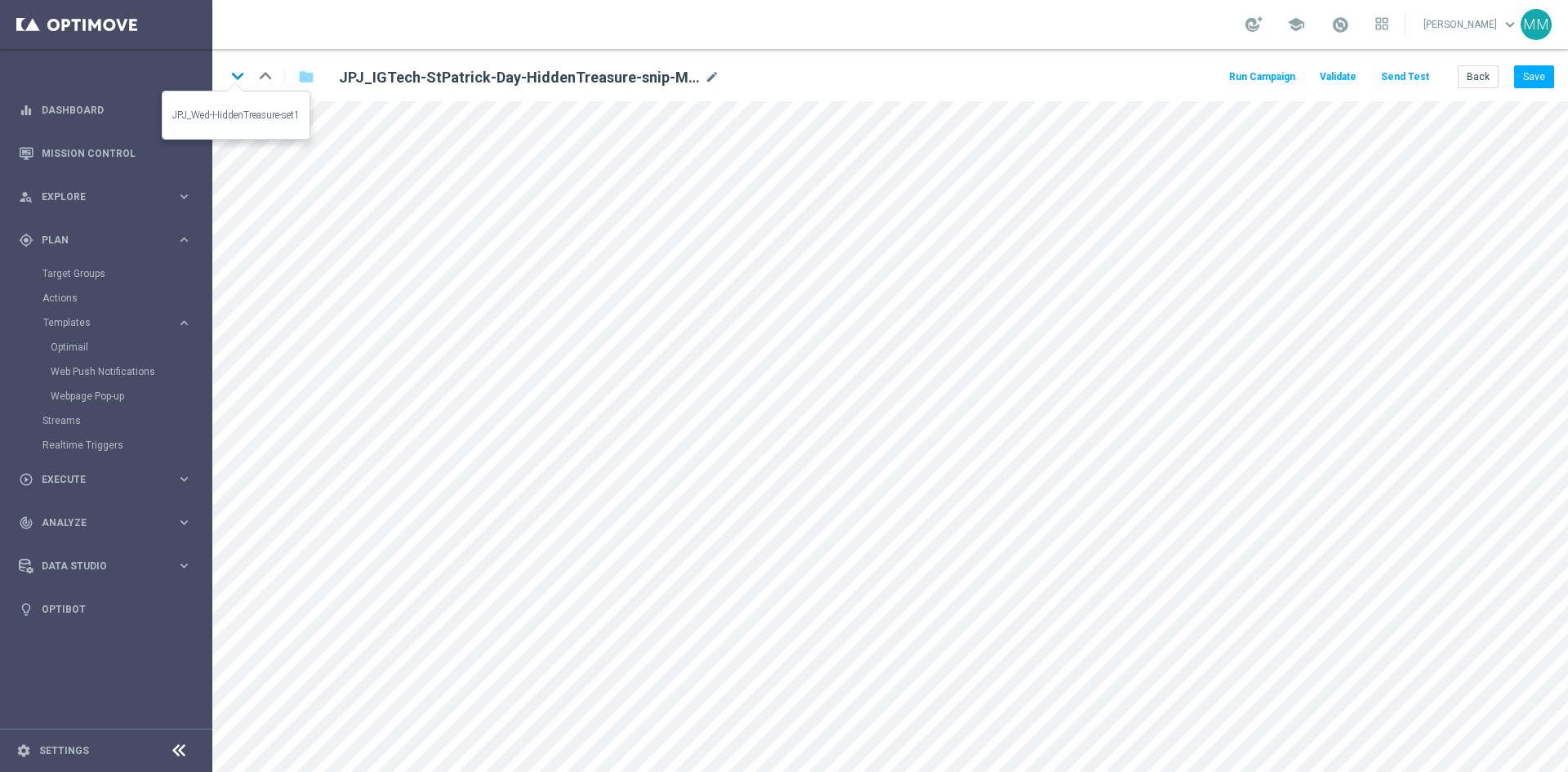
click at [237, 76] on icon "keyboard_arrow_down" at bounding box center [237, 75] width 24 height 24
click at [238, 78] on icon "keyboard_arrow_down" at bounding box center [237, 75] width 24 height 24
click at [237, 81] on icon "keyboard_arrow_down" at bounding box center [237, 75] width 24 height 24
click at [232, 72] on icon "keyboard_arrow_down" at bounding box center [237, 75] width 24 height 24
click at [1469, 78] on button "Back" at bounding box center [1478, 76] width 41 height 22
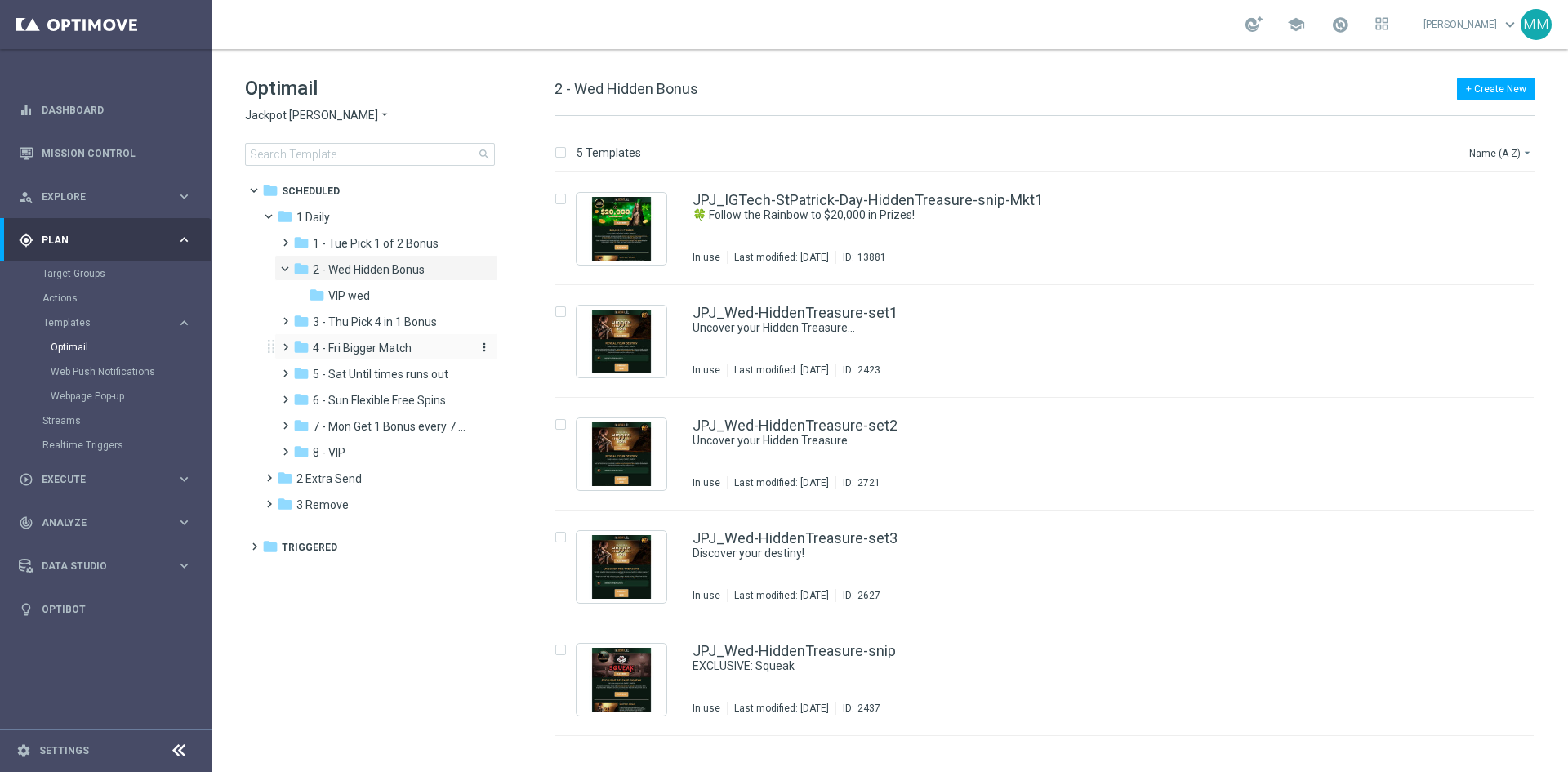
click at [392, 351] on span "4 - Fri Bigger Match" at bounding box center [361, 348] width 99 height 15
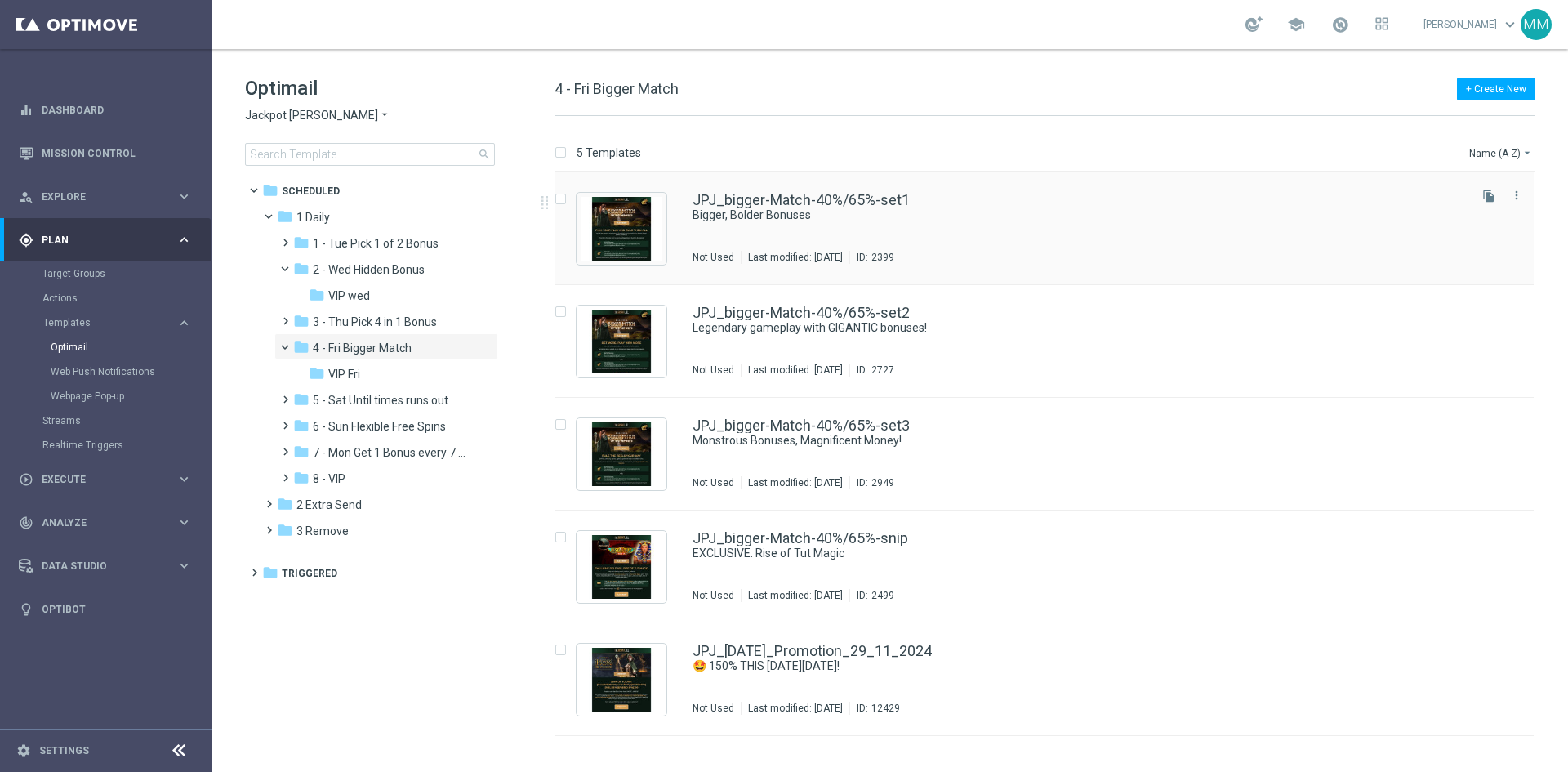
click at [841, 241] on div "JPJ_bigger-Match-40%/65%-set1 Bigger, Bolder Bonuses Not Used Last modified: Th…" at bounding box center [1079, 228] width 773 height 71
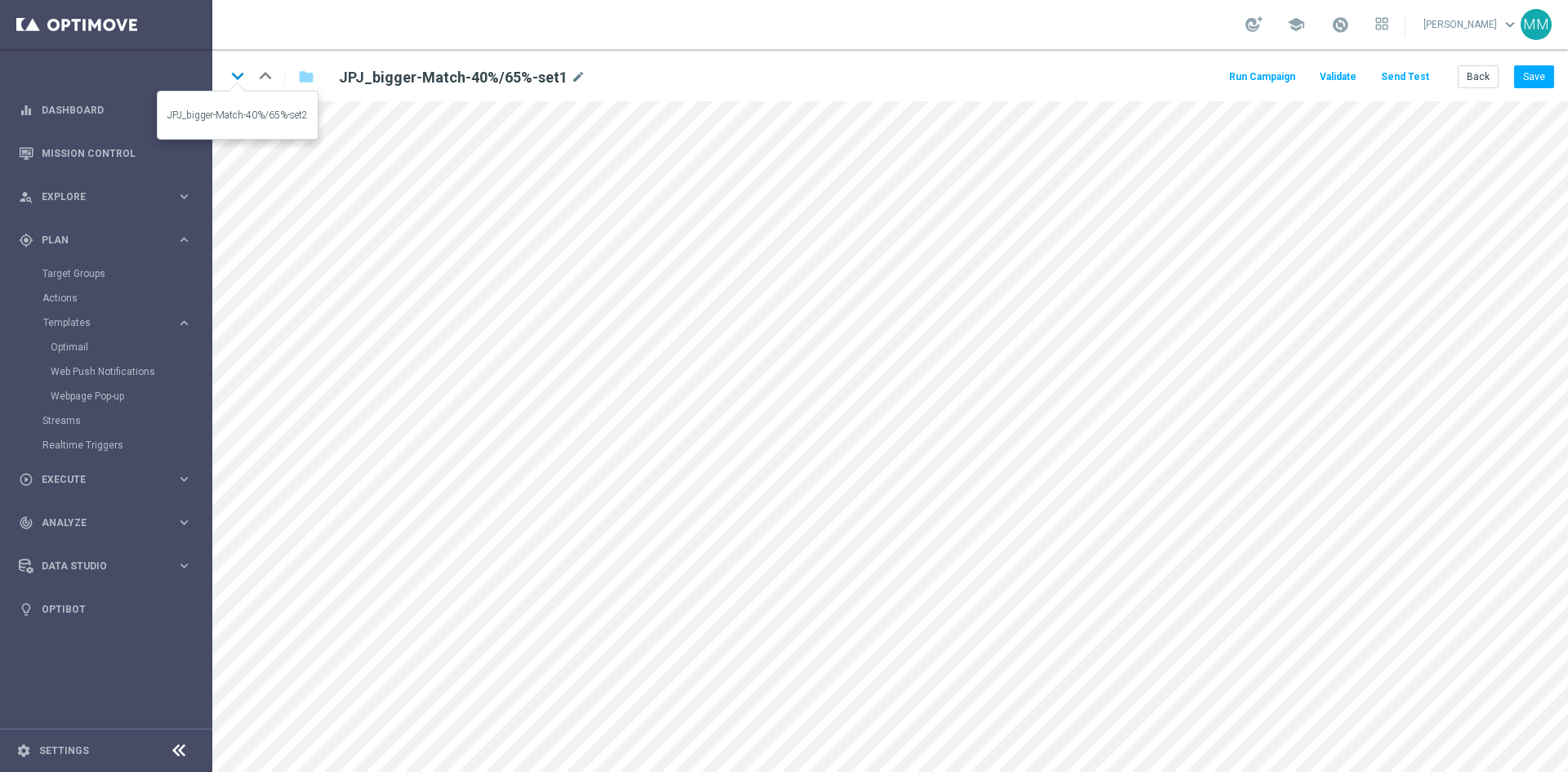
click at [241, 82] on icon "keyboard_arrow_down" at bounding box center [237, 75] width 24 height 24
click at [243, 78] on icon "keyboard_arrow_down" at bounding box center [237, 75] width 24 height 24
click at [239, 74] on icon "keyboard_arrow_down" at bounding box center [237, 75] width 24 height 24
click at [246, 78] on icon "keyboard_arrow_down" at bounding box center [237, 75] width 24 height 24
click at [1472, 78] on button "Back" at bounding box center [1478, 76] width 41 height 22
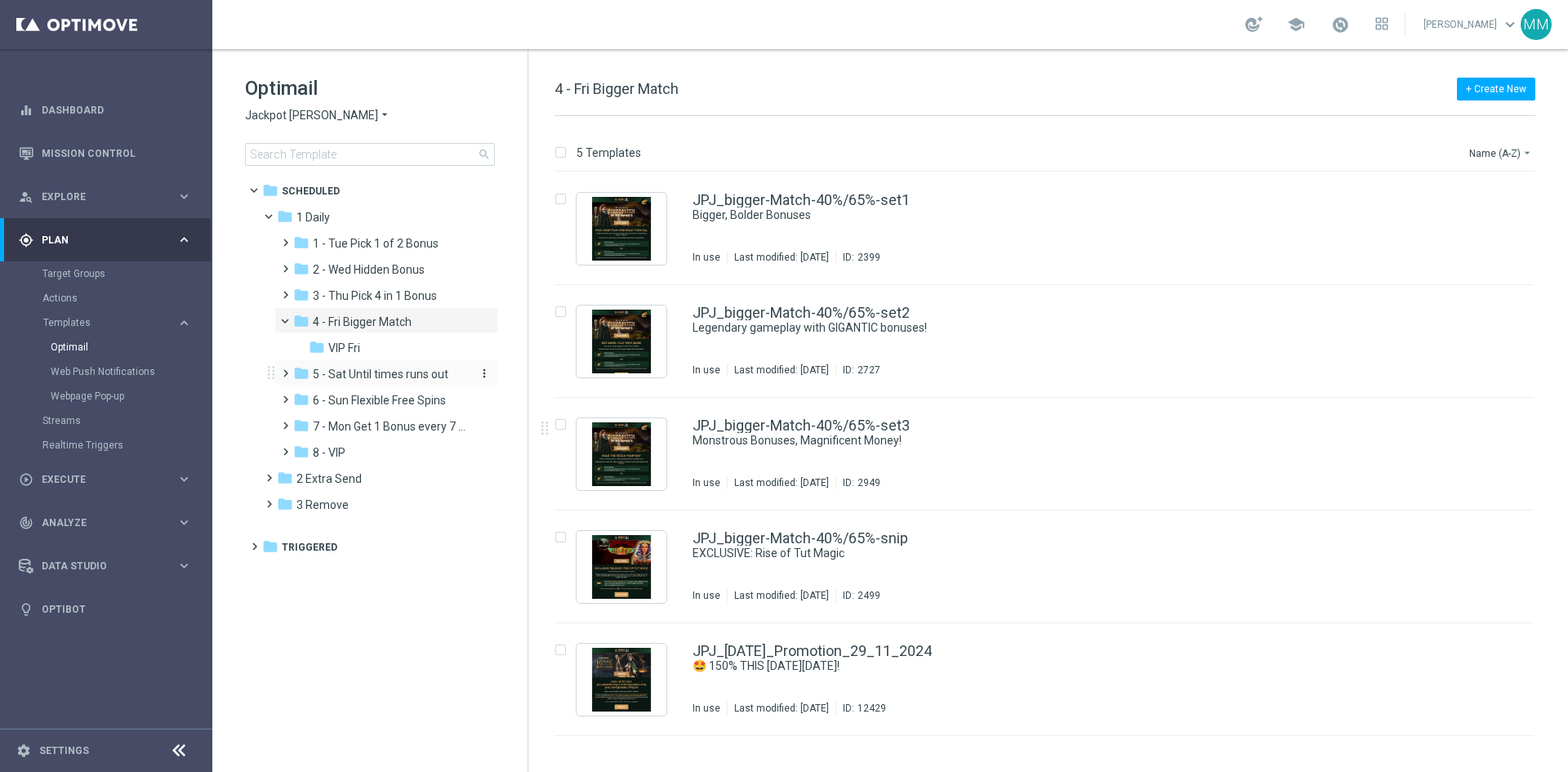
click at [382, 382] on div "folder 5 - Sat Until times runs out" at bounding box center [380, 374] width 174 height 19
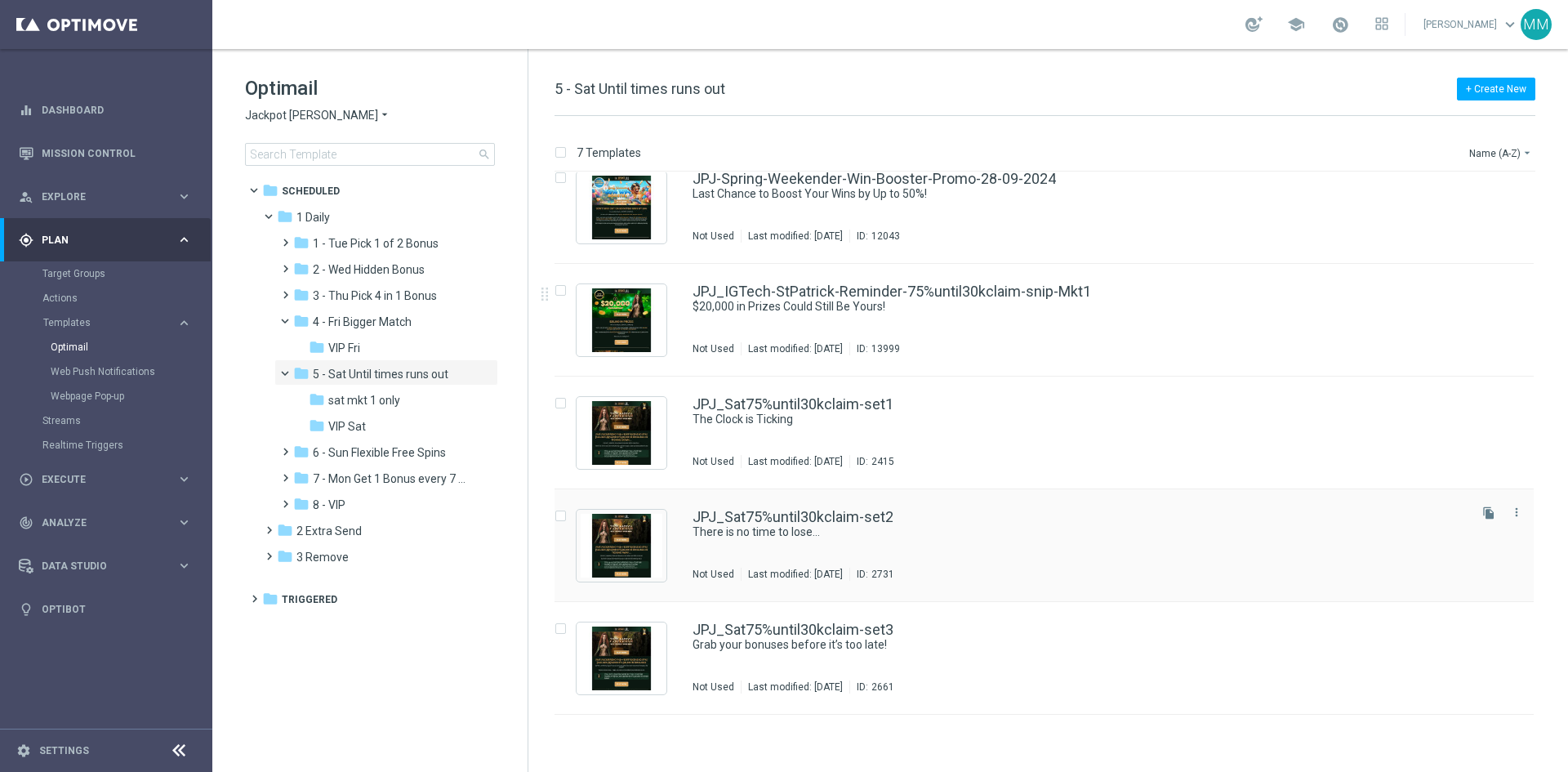
scroll to position [190, 0]
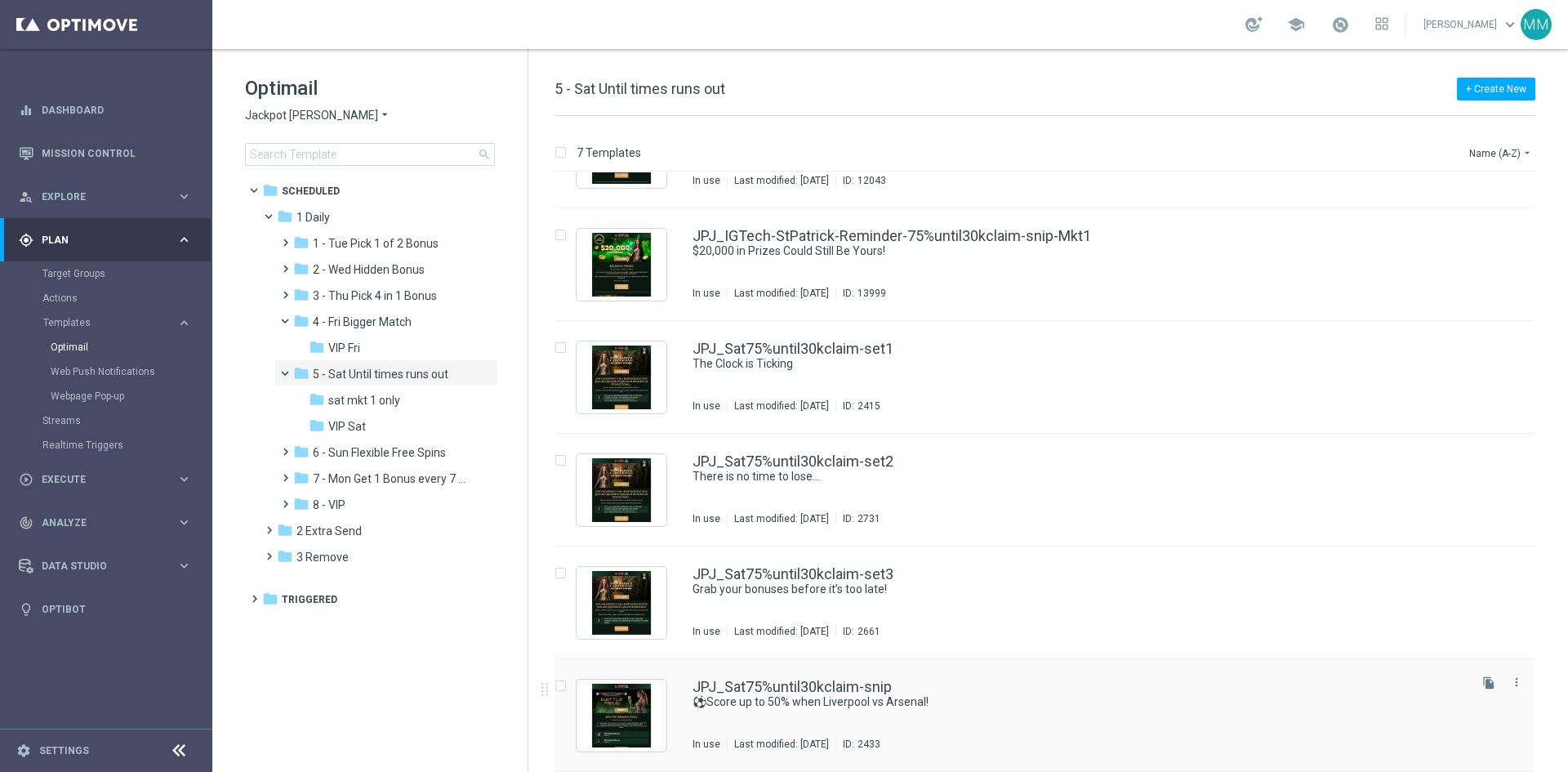
click at [932, 693] on div "JPJ_Sat75%until30kclaim-snip" at bounding box center [1079, 687] width 773 height 15
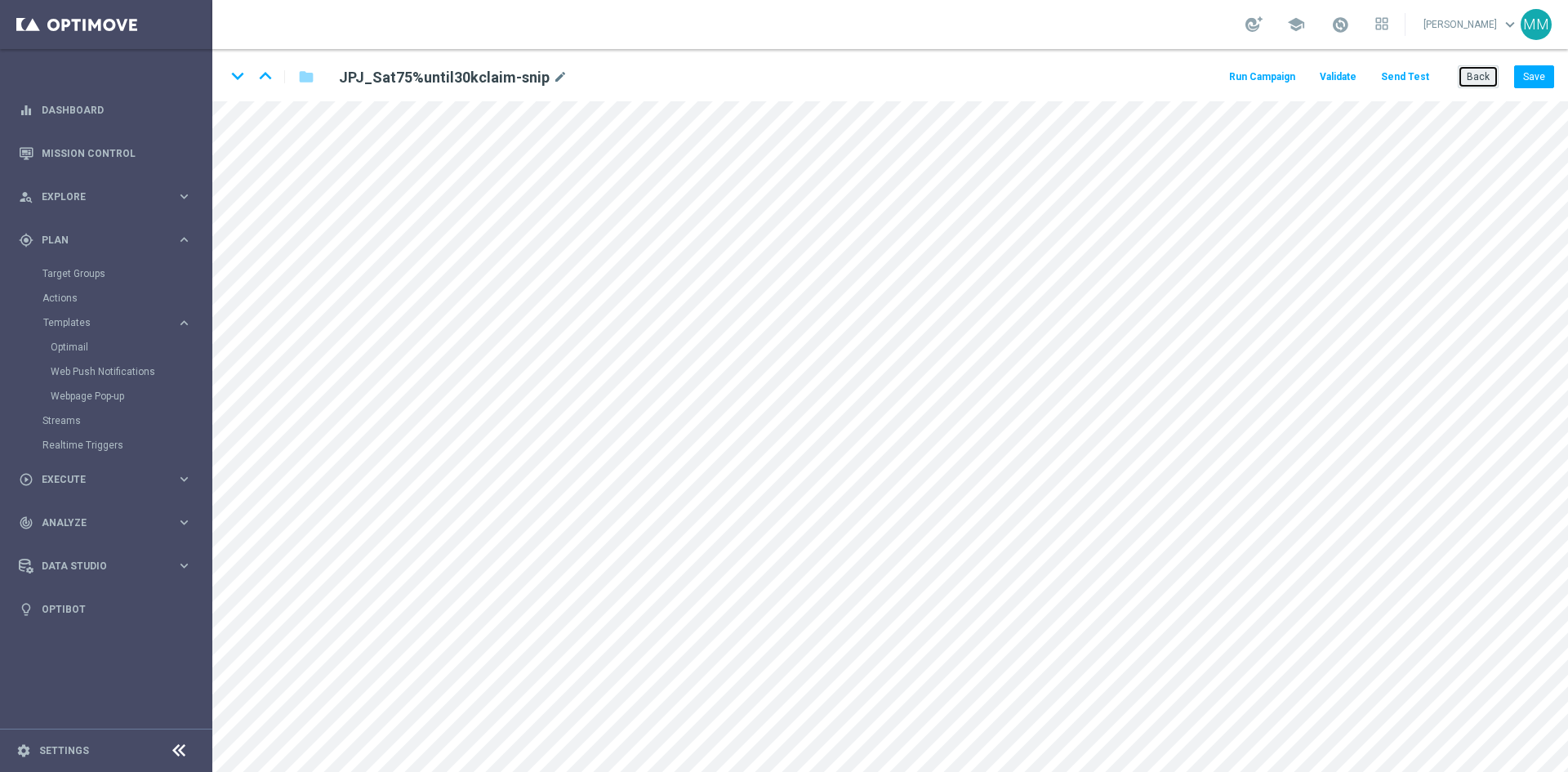
click at [1477, 77] on button "Back" at bounding box center [1478, 76] width 41 height 22
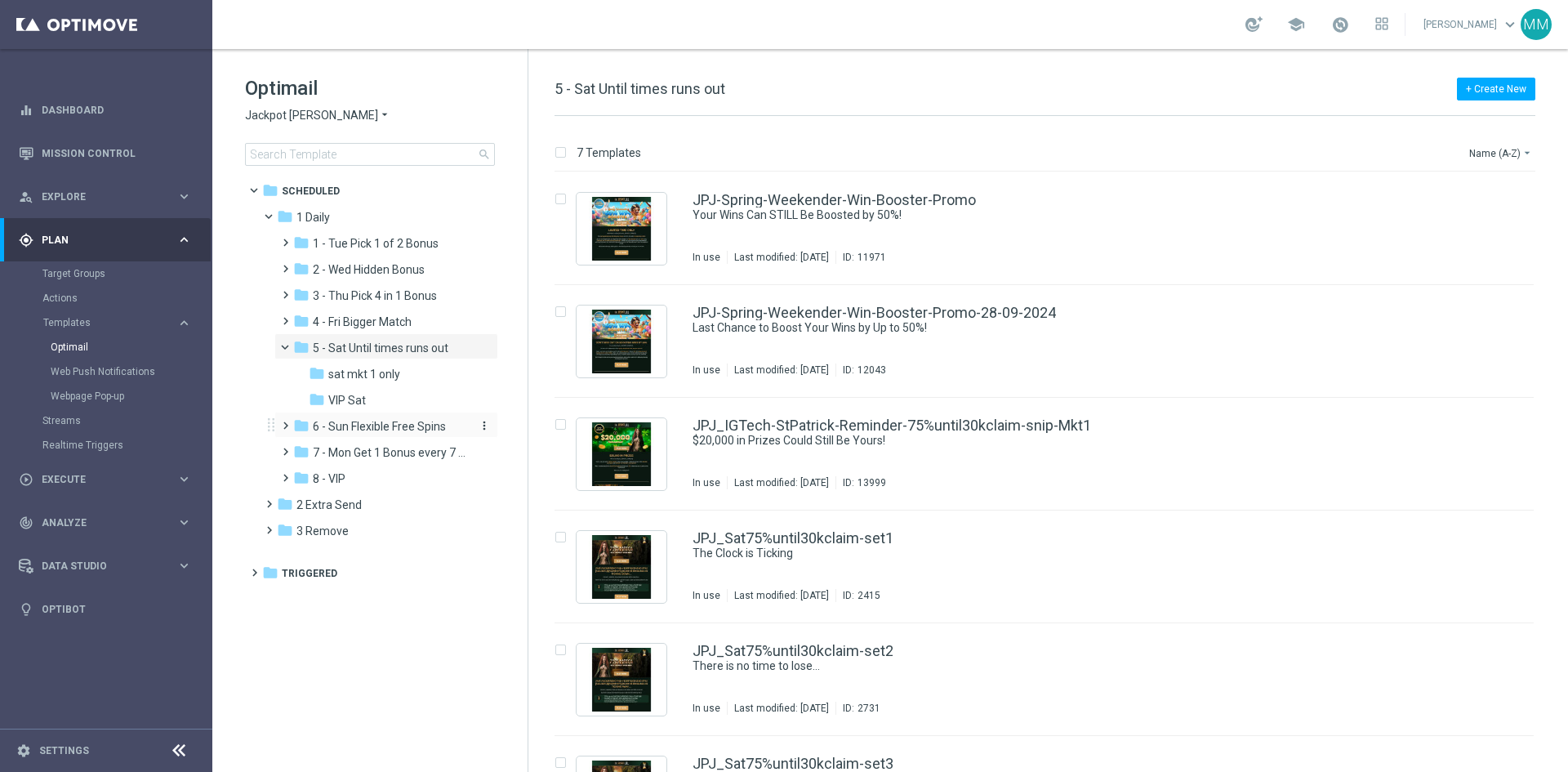
click at [403, 425] on span "6 - Sun Flexible Free Spins" at bounding box center [379, 426] width 133 height 15
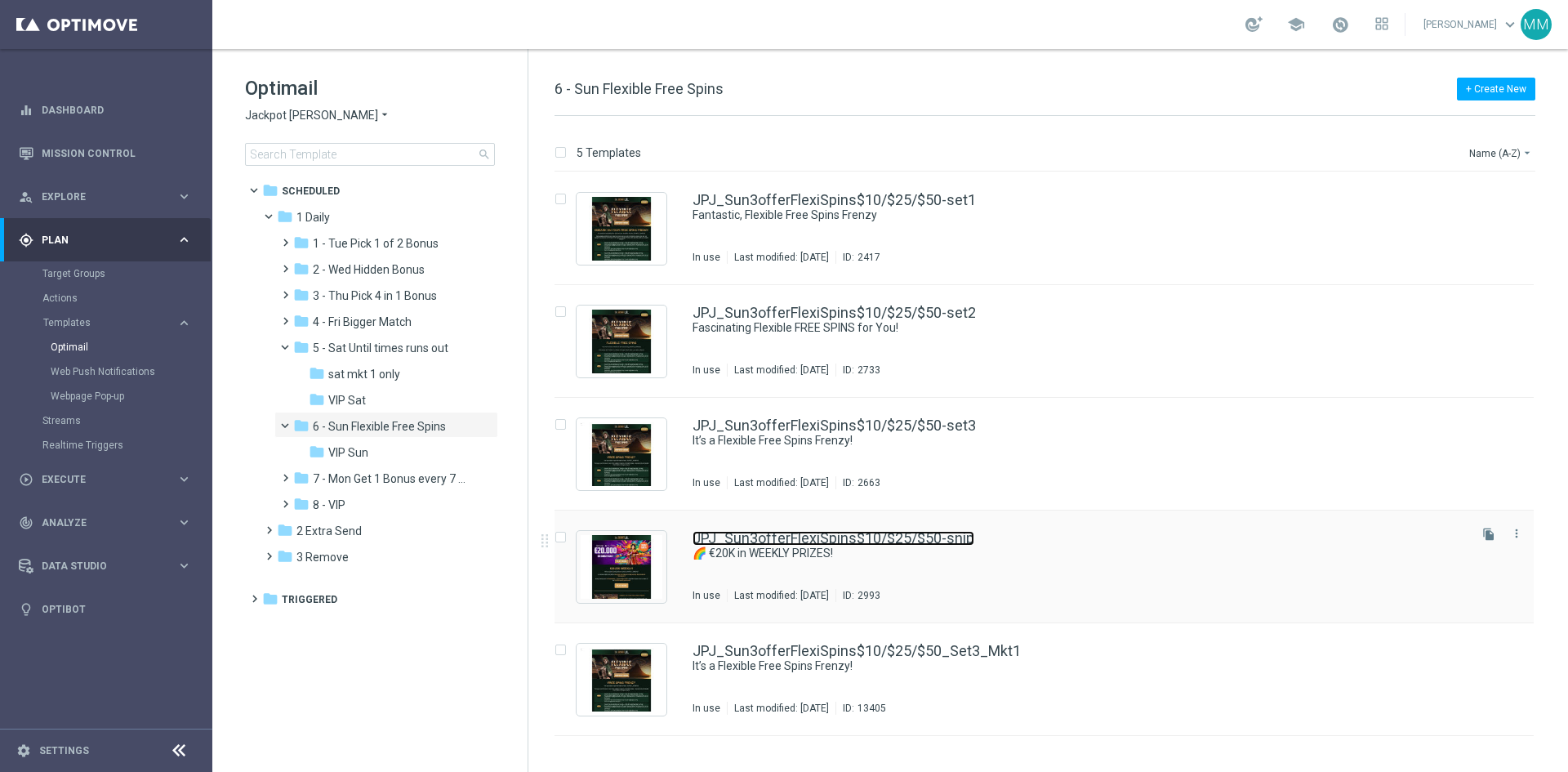
click at [941, 540] on link "JPJ_Sun3offerFlexiSpins$10/$25/$50-snip" at bounding box center [833, 537] width 281 height 15
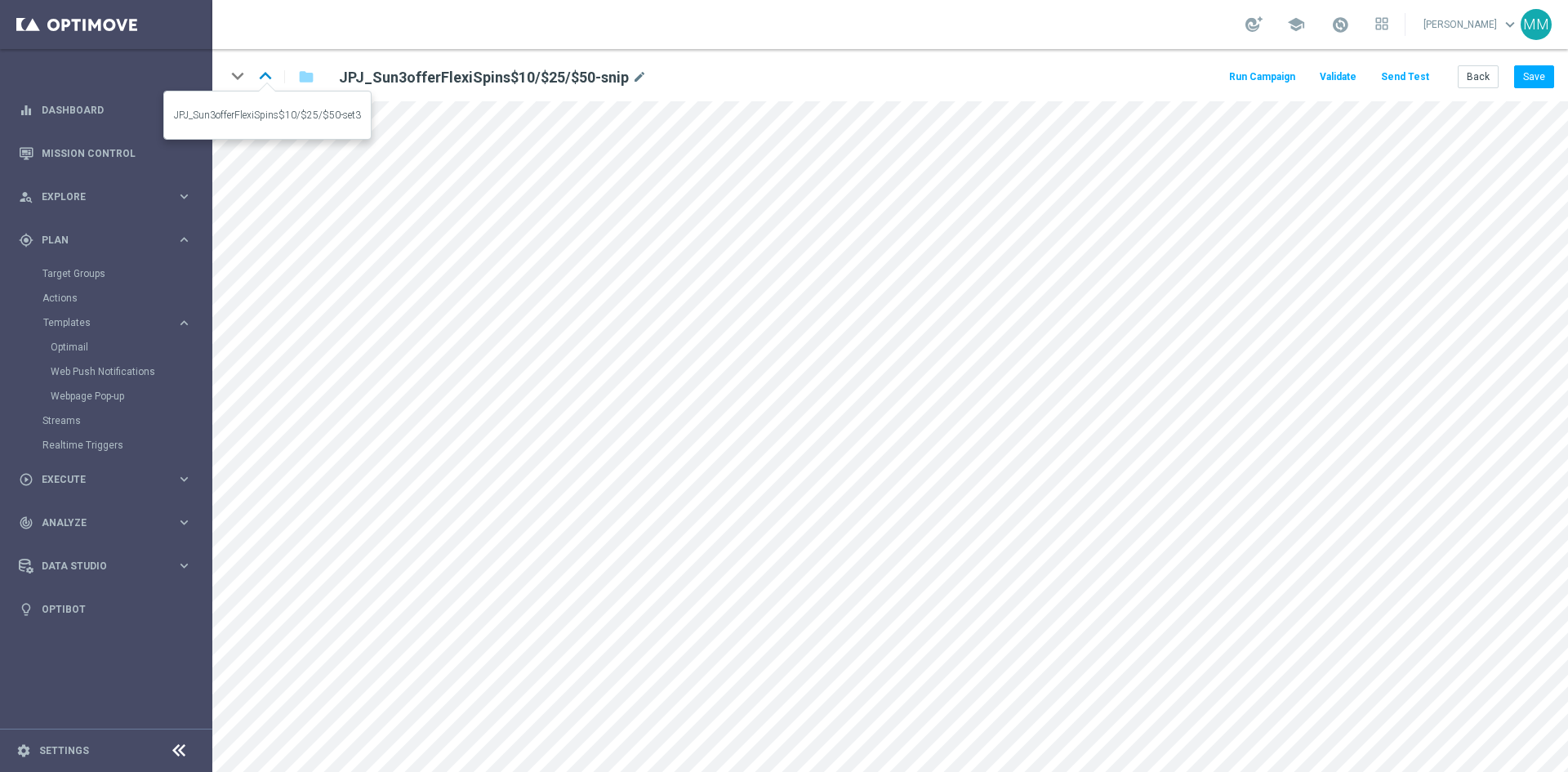
click at [264, 68] on icon "keyboard_arrow_up" at bounding box center [265, 75] width 24 height 24
click at [1499, 74] on button "Back" at bounding box center [1478, 76] width 41 height 22
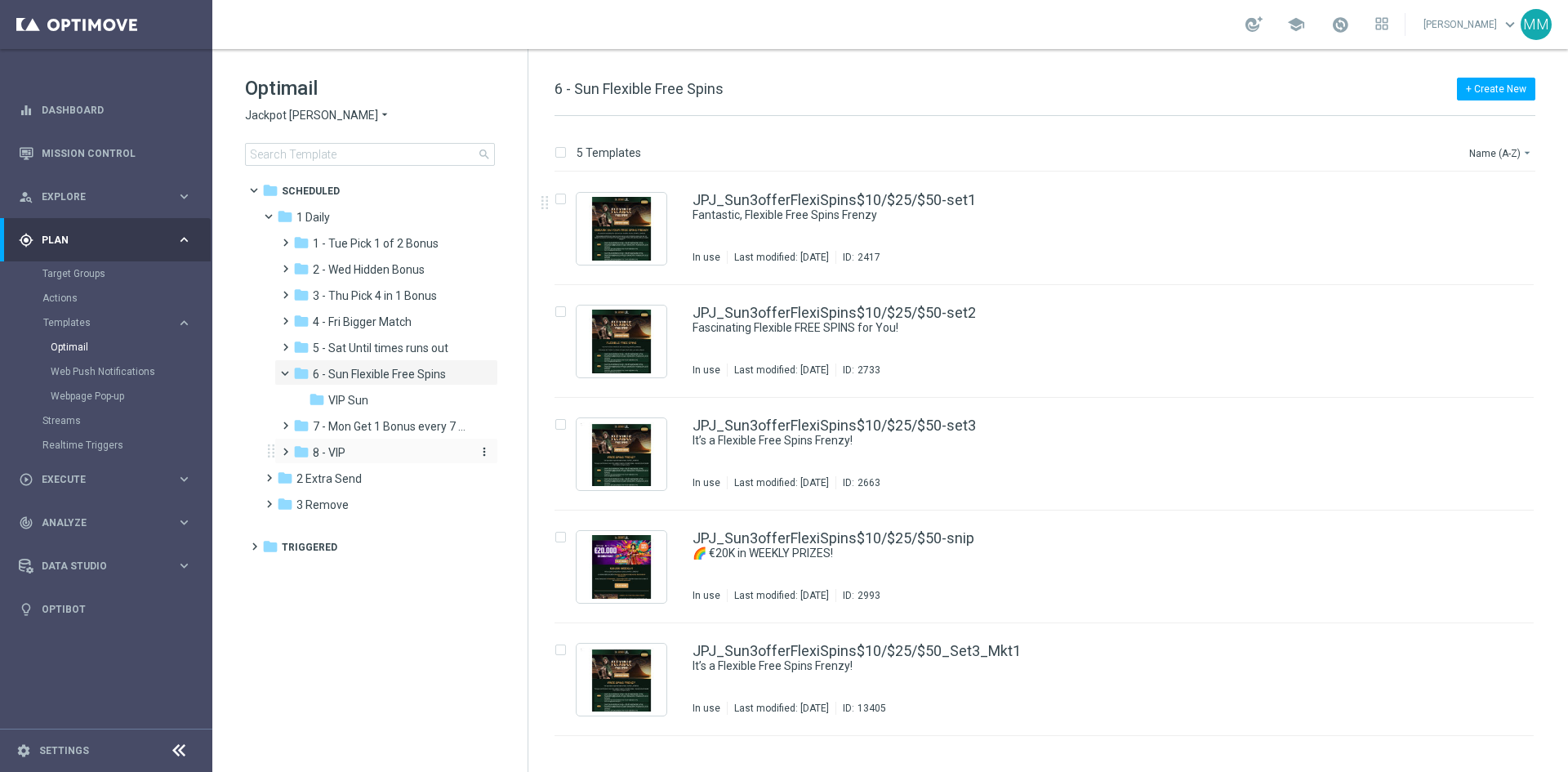
click at [373, 446] on div "folder 8 - VIP" at bounding box center [380, 452] width 174 height 19
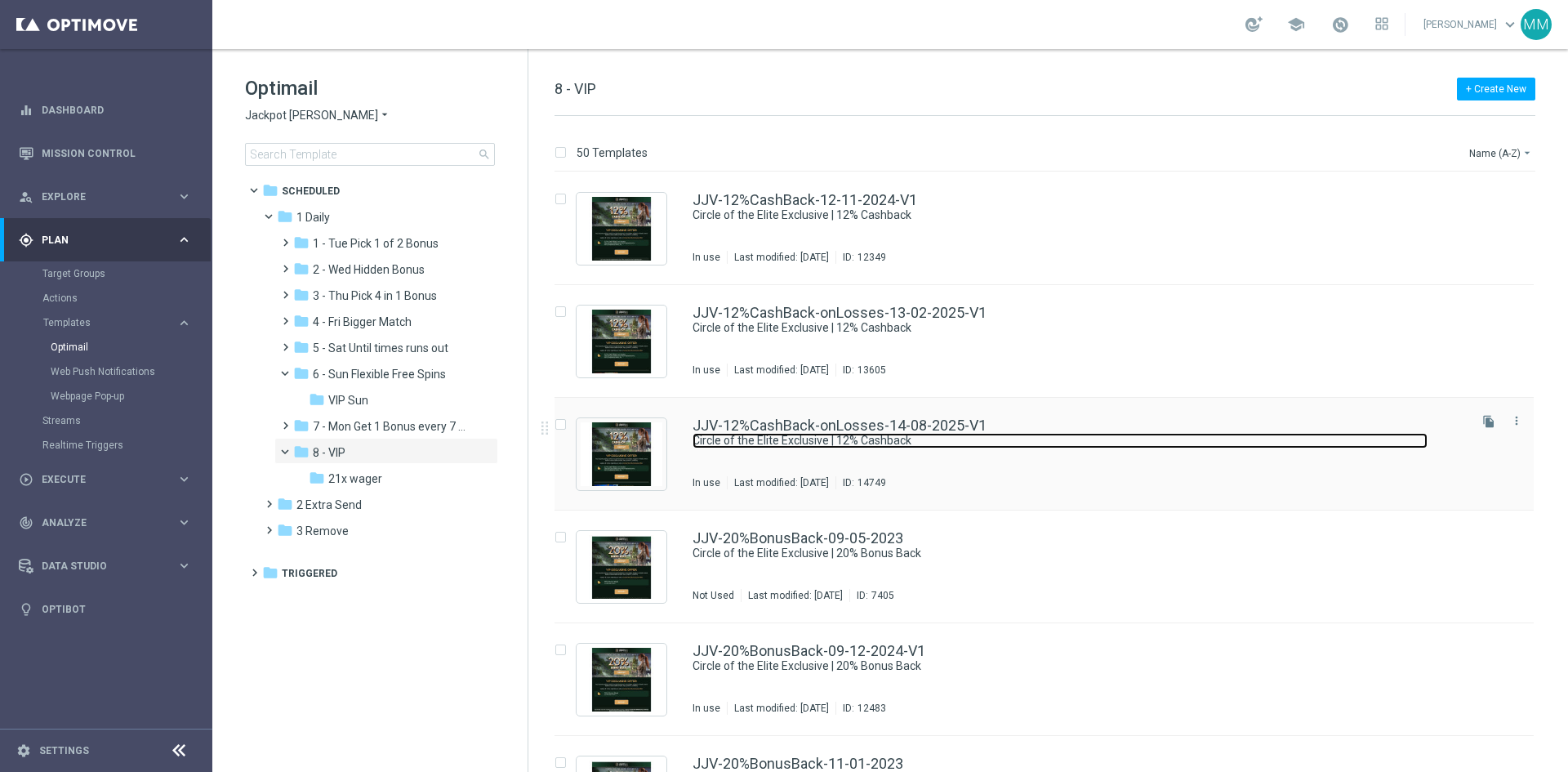
click at [1015, 444] on link "Circle of the Elite Exclusive | 12% Cashback" at bounding box center [1060, 441] width 735 height 16
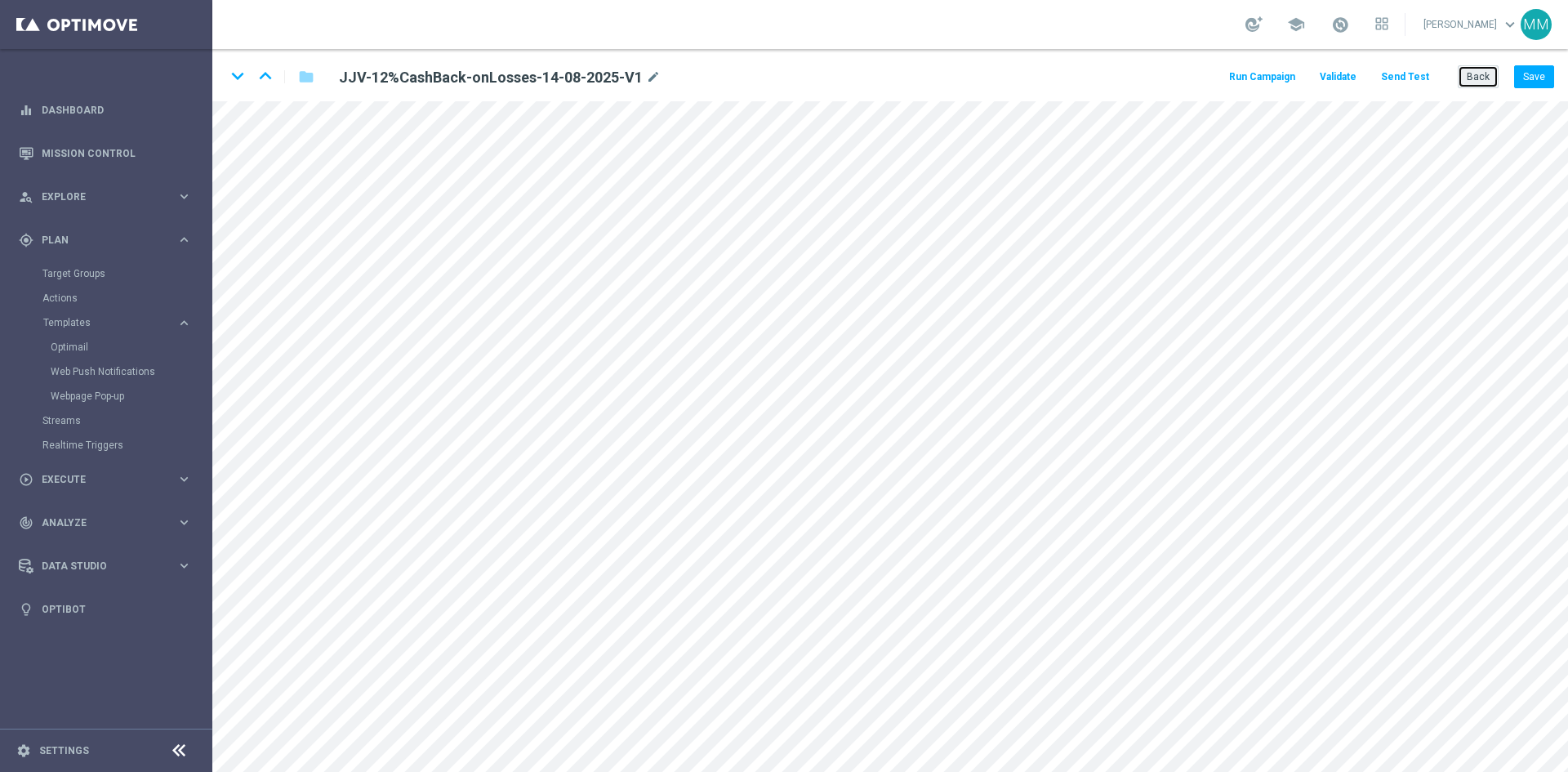
click at [1472, 74] on button "Back" at bounding box center [1478, 76] width 41 height 22
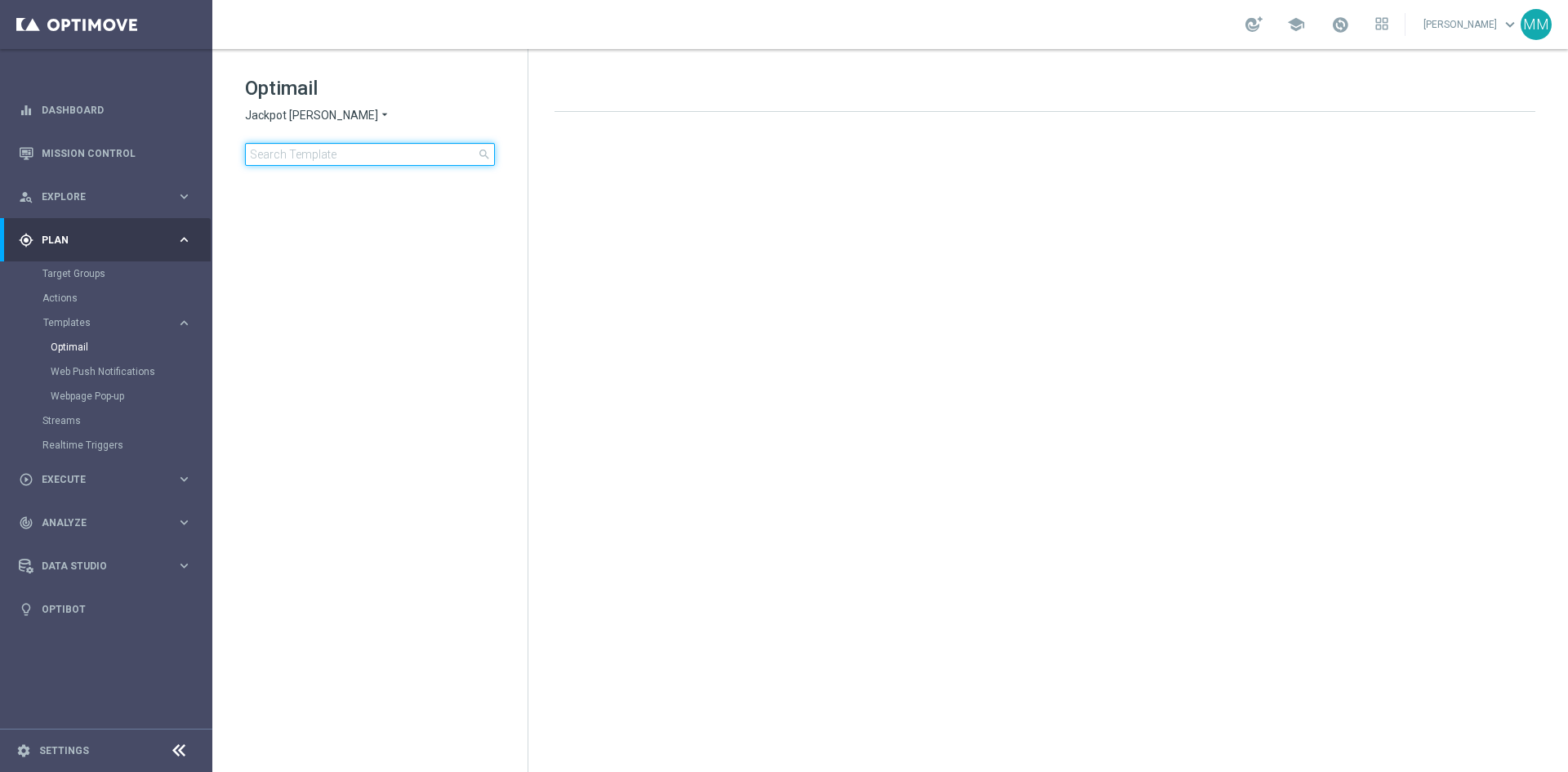
click at [325, 154] on input at bounding box center [370, 153] width 250 height 22
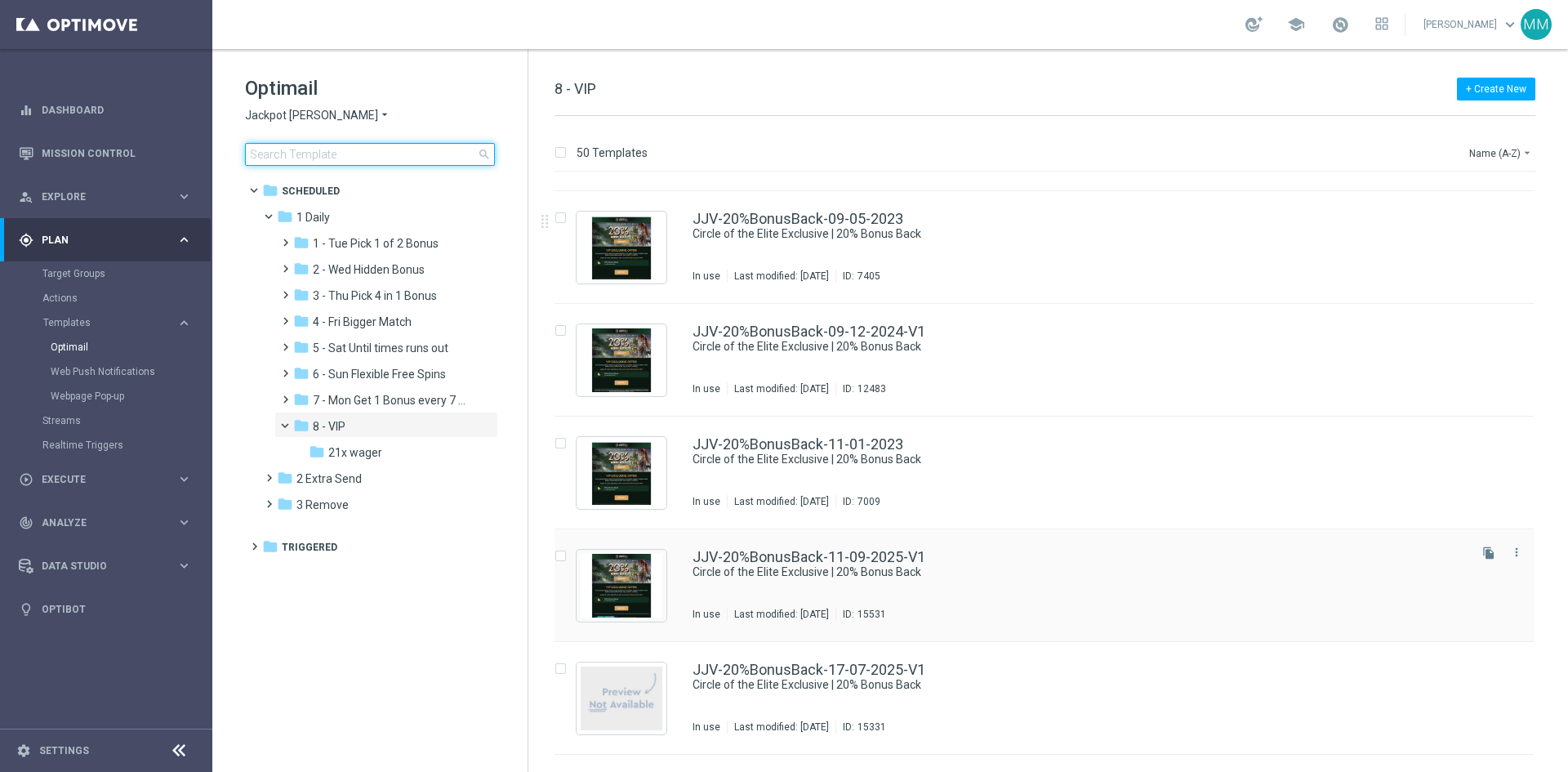
scroll to position [326, 0]
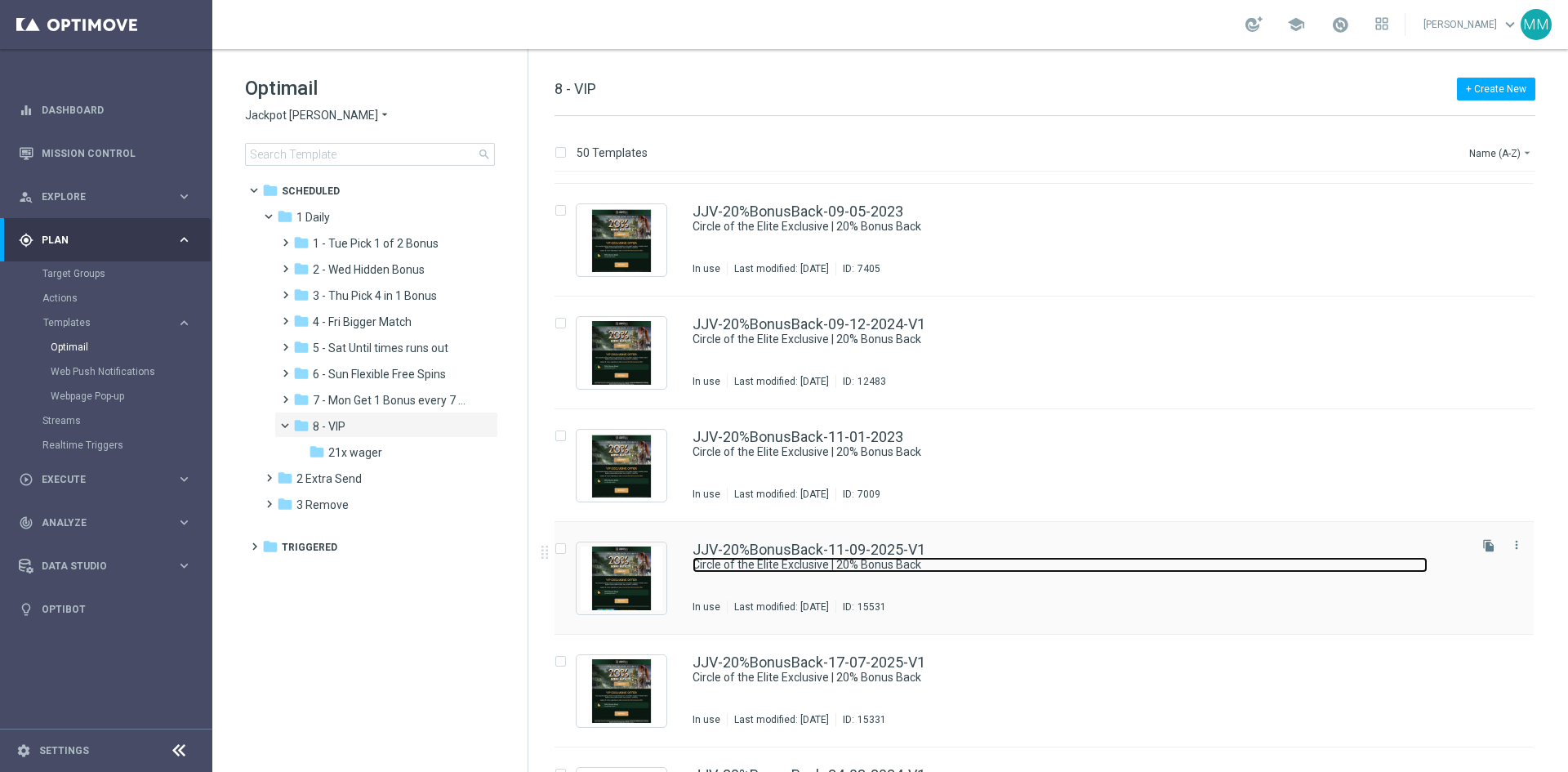
click at [880, 571] on link "Circle of the Elite Exclusive | 20% Bonus Back" at bounding box center [1060, 565] width 735 height 16
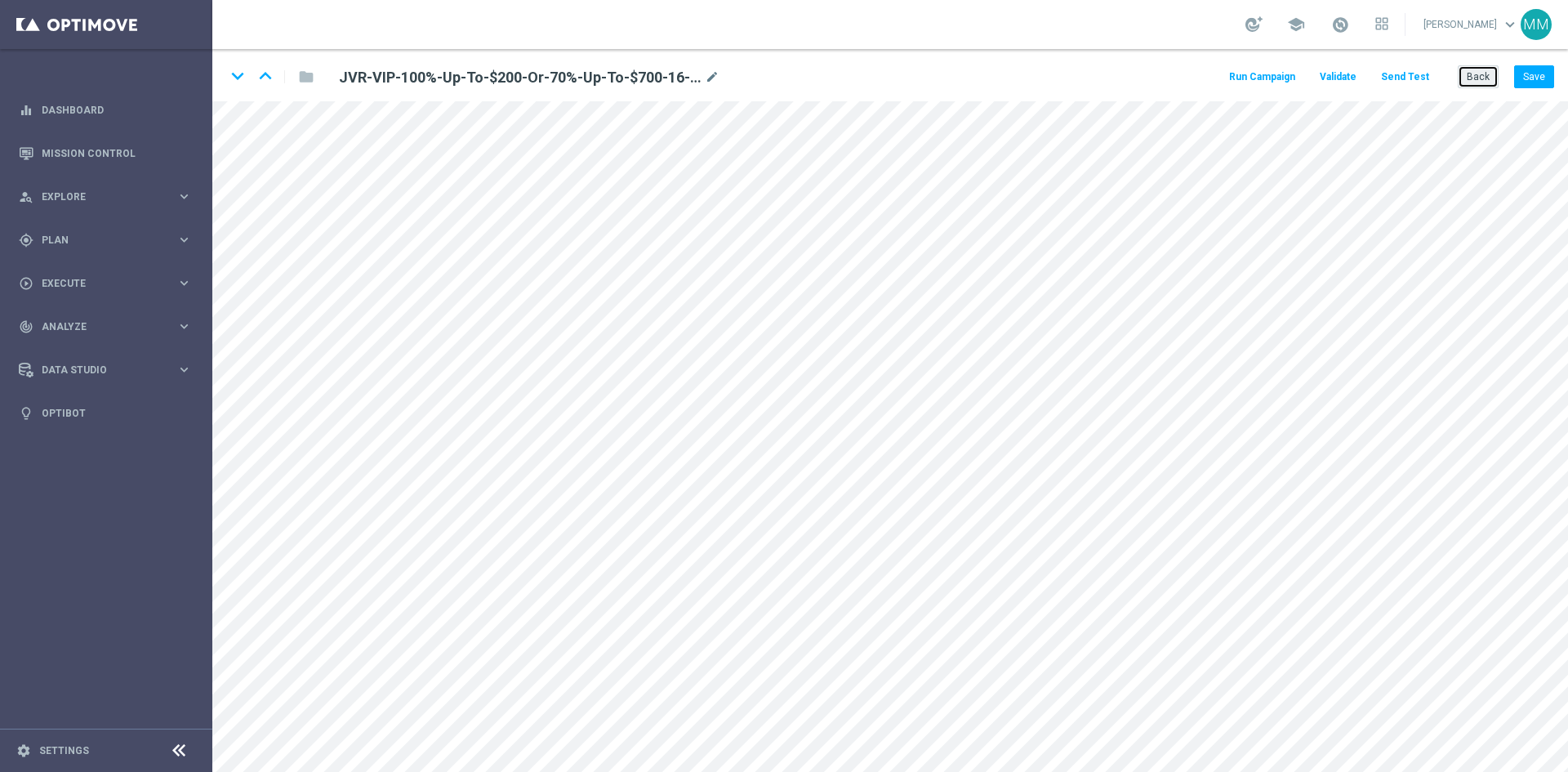
click at [1476, 68] on button "Back" at bounding box center [1478, 76] width 41 height 22
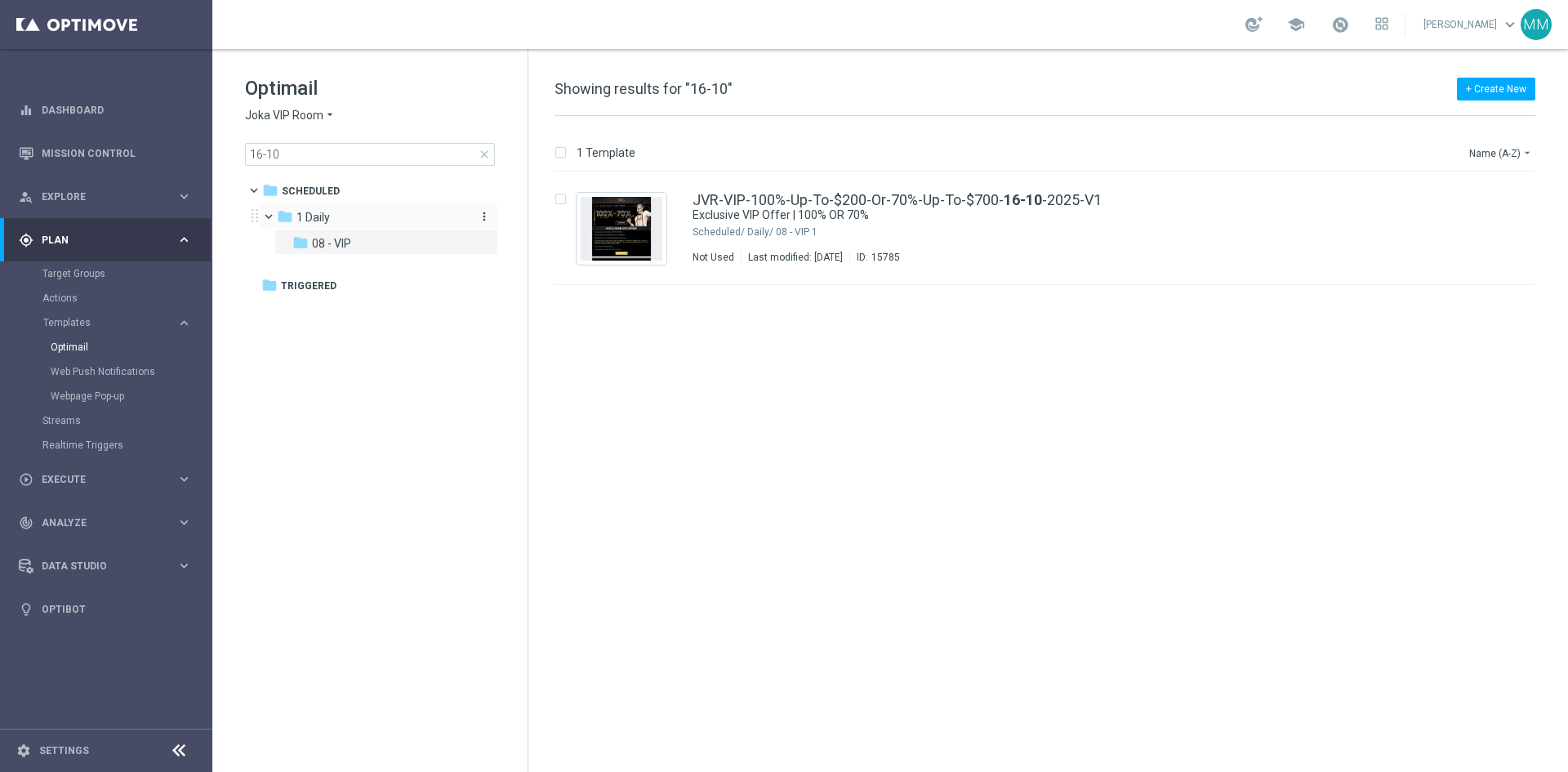
click at [366, 221] on div "folder 1 Daily" at bounding box center [370, 217] width 188 height 19
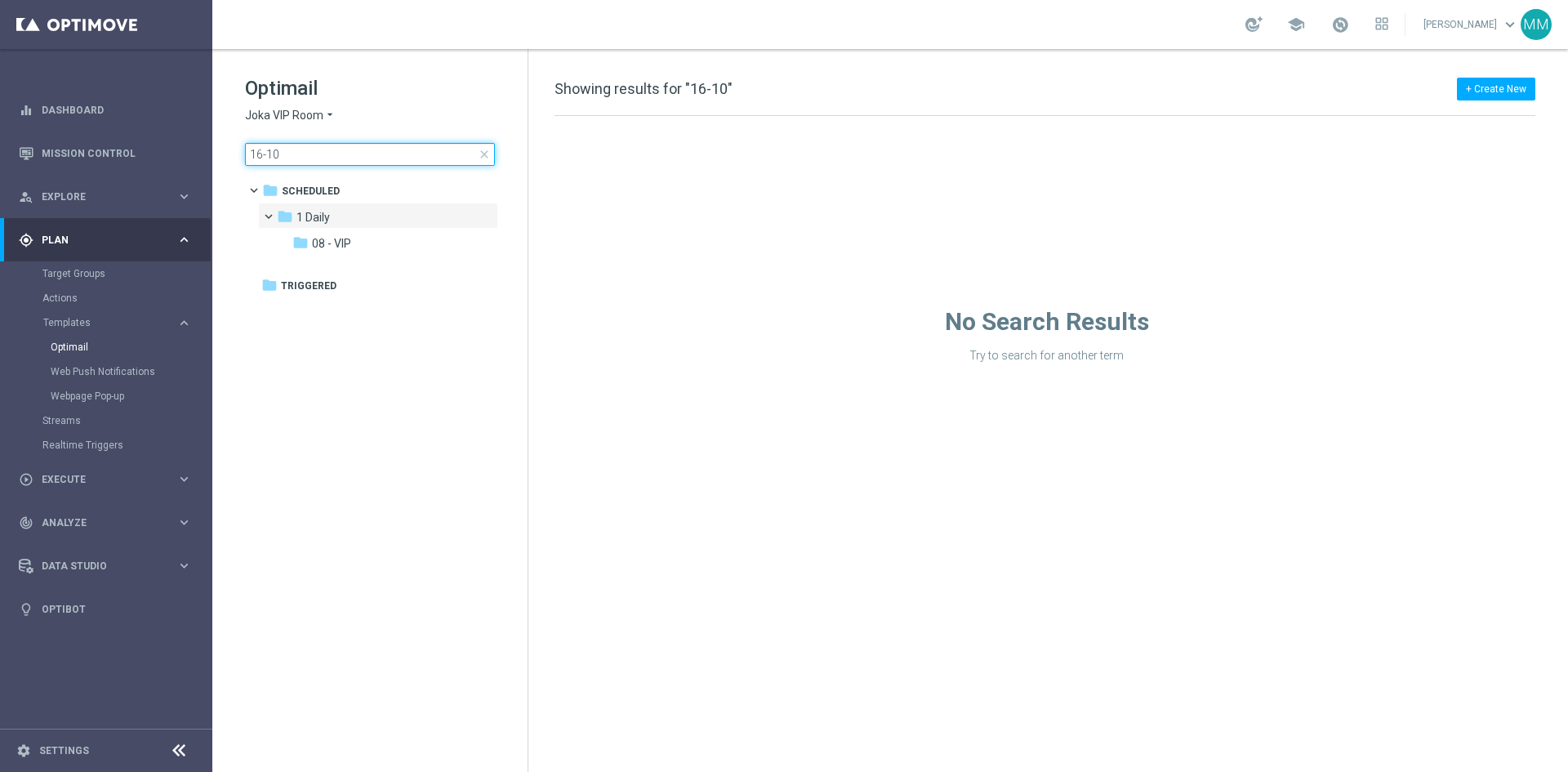
click at [491, 153] on input "16-10" at bounding box center [370, 153] width 250 height 22
click at [476, 159] on input "16-10" at bounding box center [370, 153] width 250 height 22
click at [482, 157] on span "close" at bounding box center [484, 153] width 13 height 13
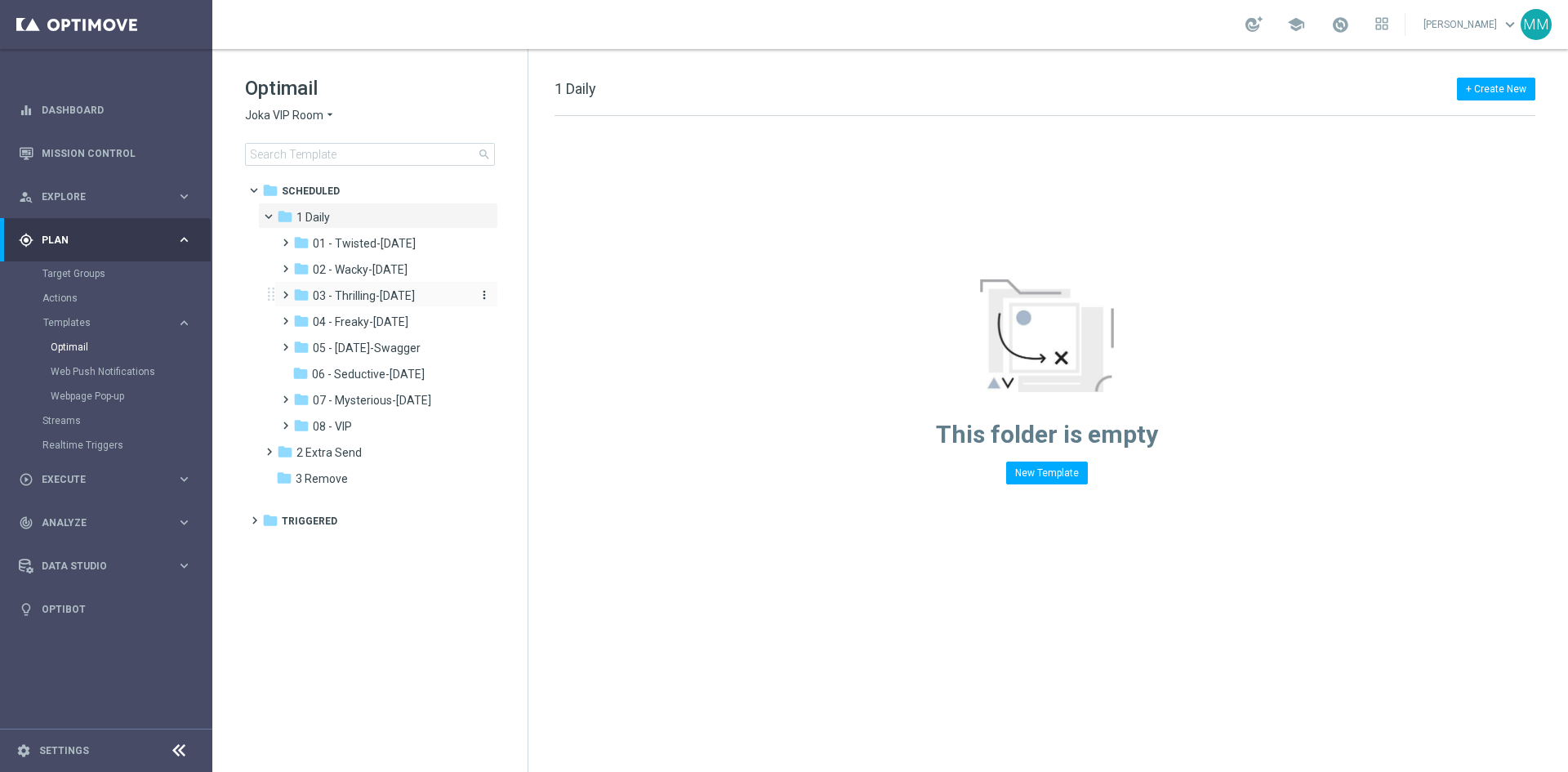
click at [385, 288] on div "folder 03 - Thrilling-[DATE]" at bounding box center [380, 295] width 174 height 19
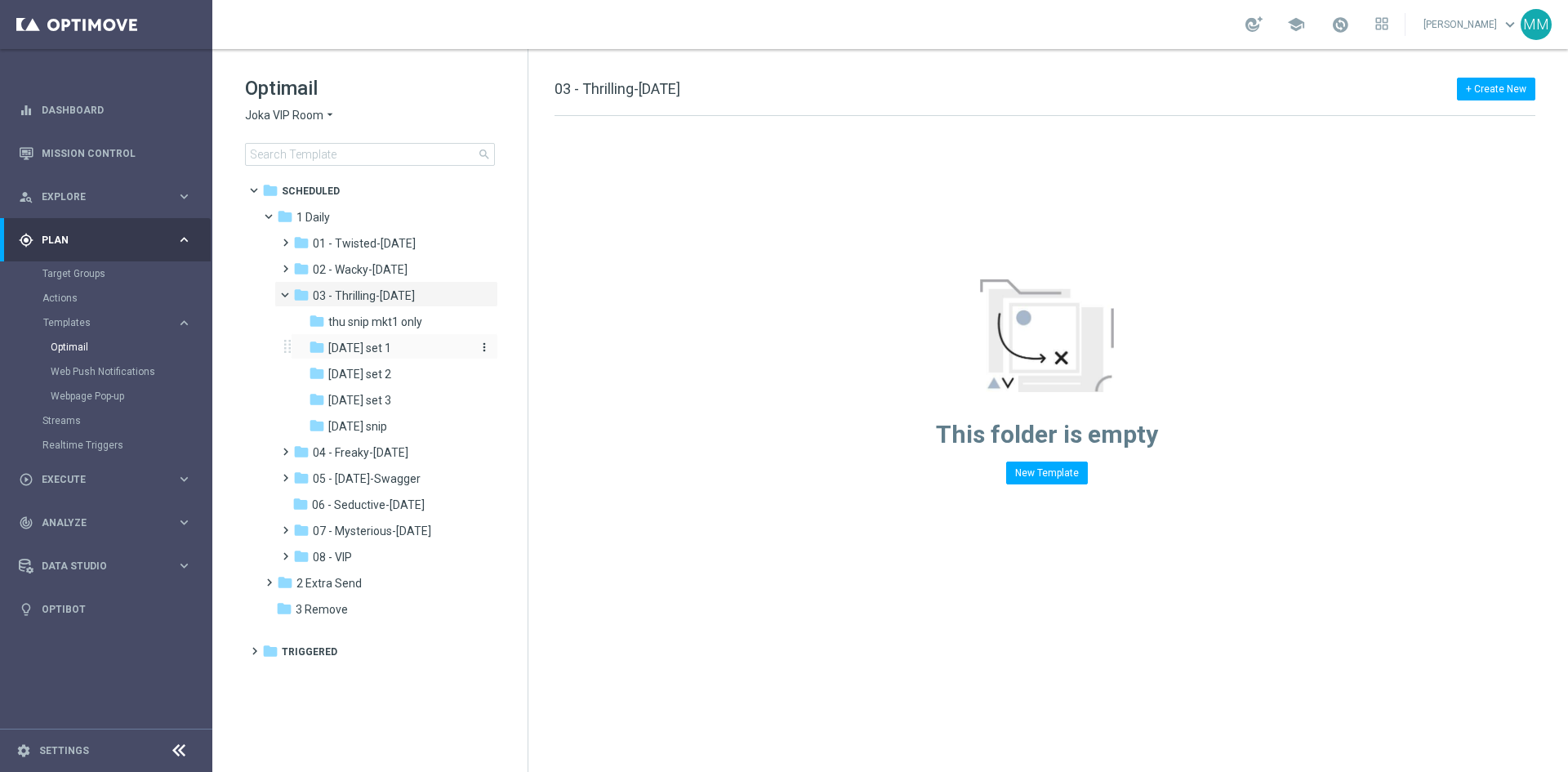
click at [379, 346] on span "[DATE] set 1" at bounding box center [360, 348] width 63 height 15
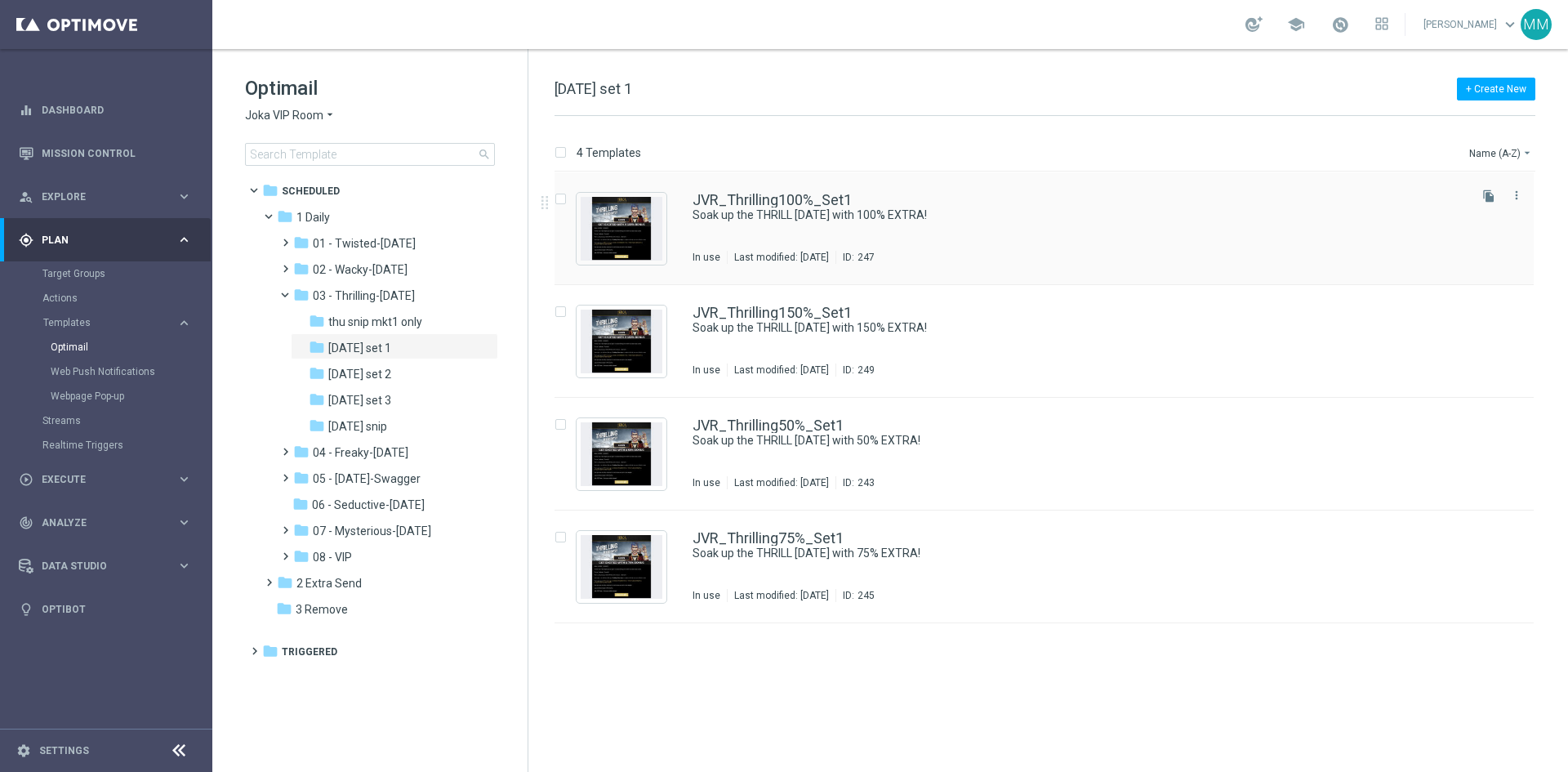
click at [810, 236] on div "JVR_Thrilling100%_Set1 Soak up the THRILL [DATE] with 100% EXTRA! In use Last m…" at bounding box center [1079, 228] width 773 height 71
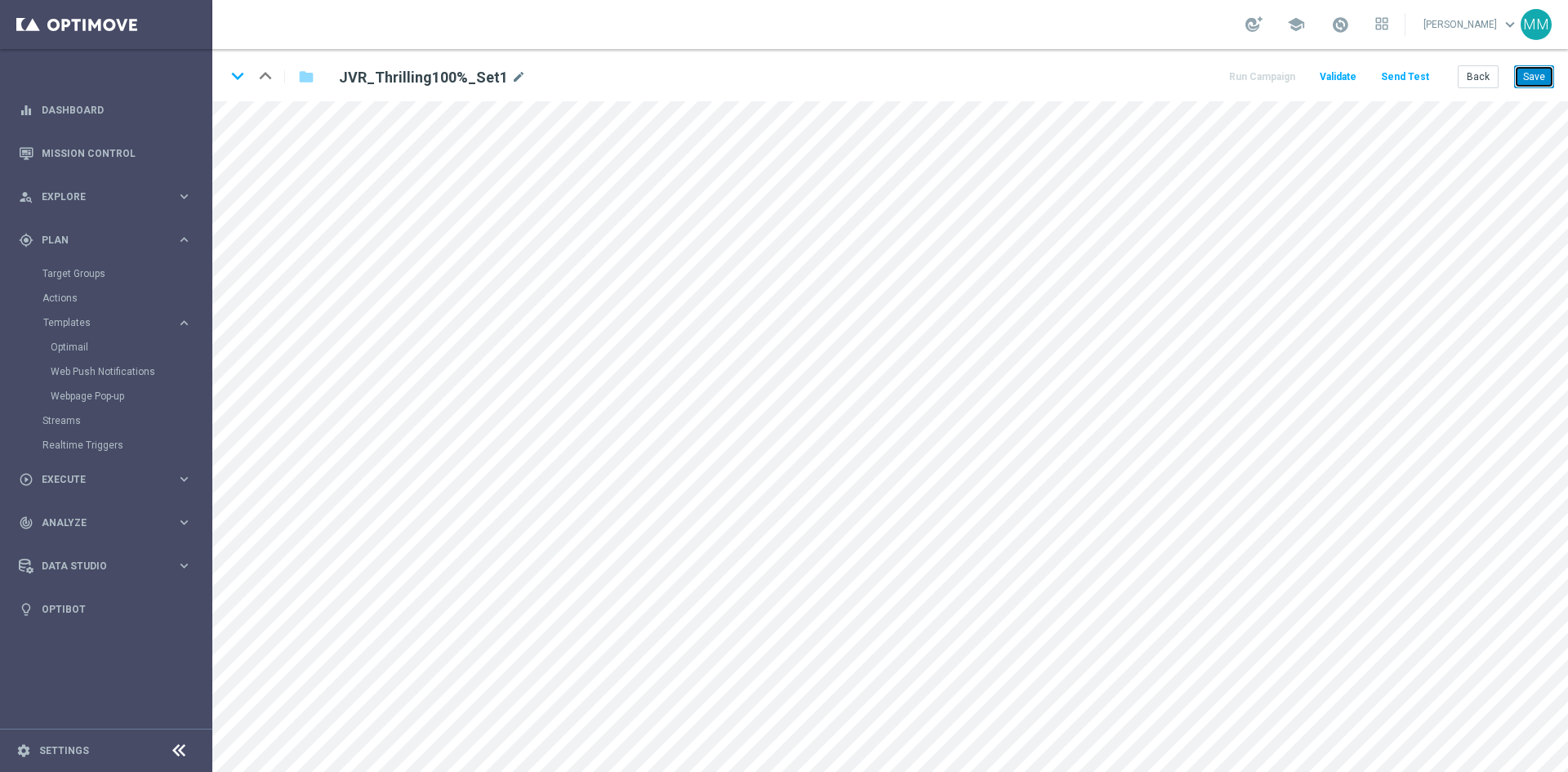
click at [1527, 83] on button "Save" at bounding box center [1534, 76] width 40 height 22
drag, startPoint x: 241, startPoint y: 75, endPoint x: 266, endPoint y: 108, distance: 41.4
click at [241, 75] on icon "keyboard_arrow_down" at bounding box center [237, 75] width 24 height 24
click at [1551, 87] on button "Save" at bounding box center [1534, 76] width 40 height 22
click at [237, 77] on icon "keyboard_arrow_down" at bounding box center [237, 75] width 24 height 24
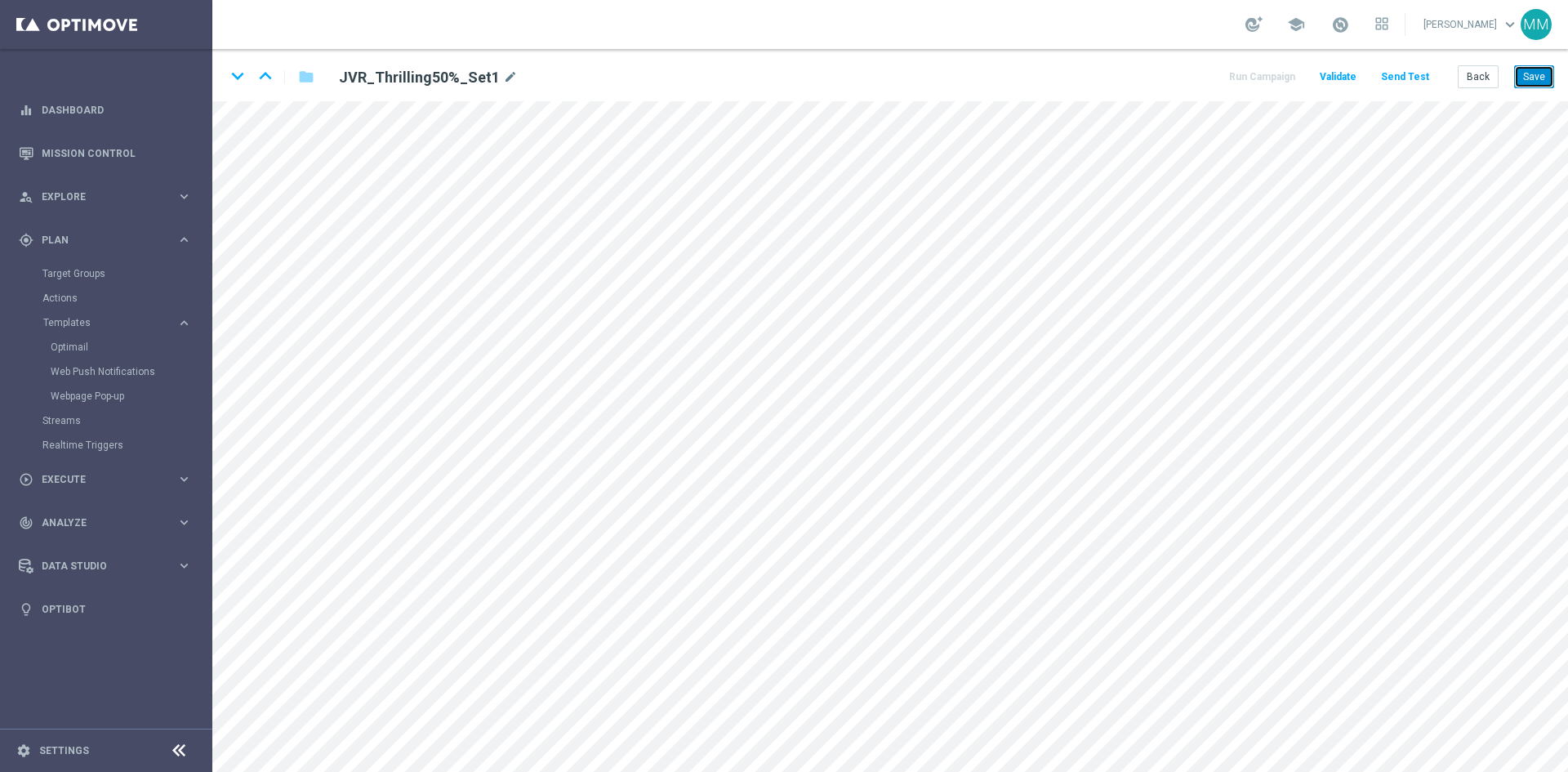
click at [1523, 87] on button "Save" at bounding box center [1534, 76] width 40 height 22
click at [246, 75] on icon "keyboard_arrow_down" at bounding box center [237, 75] width 24 height 24
drag, startPoint x: 1524, startPoint y: 79, endPoint x: 1517, endPoint y: 87, distance: 10.6
click at [1524, 81] on button "Save" at bounding box center [1534, 76] width 40 height 22
click at [1520, 74] on button "Save" at bounding box center [1534, 76] width 40 height 22
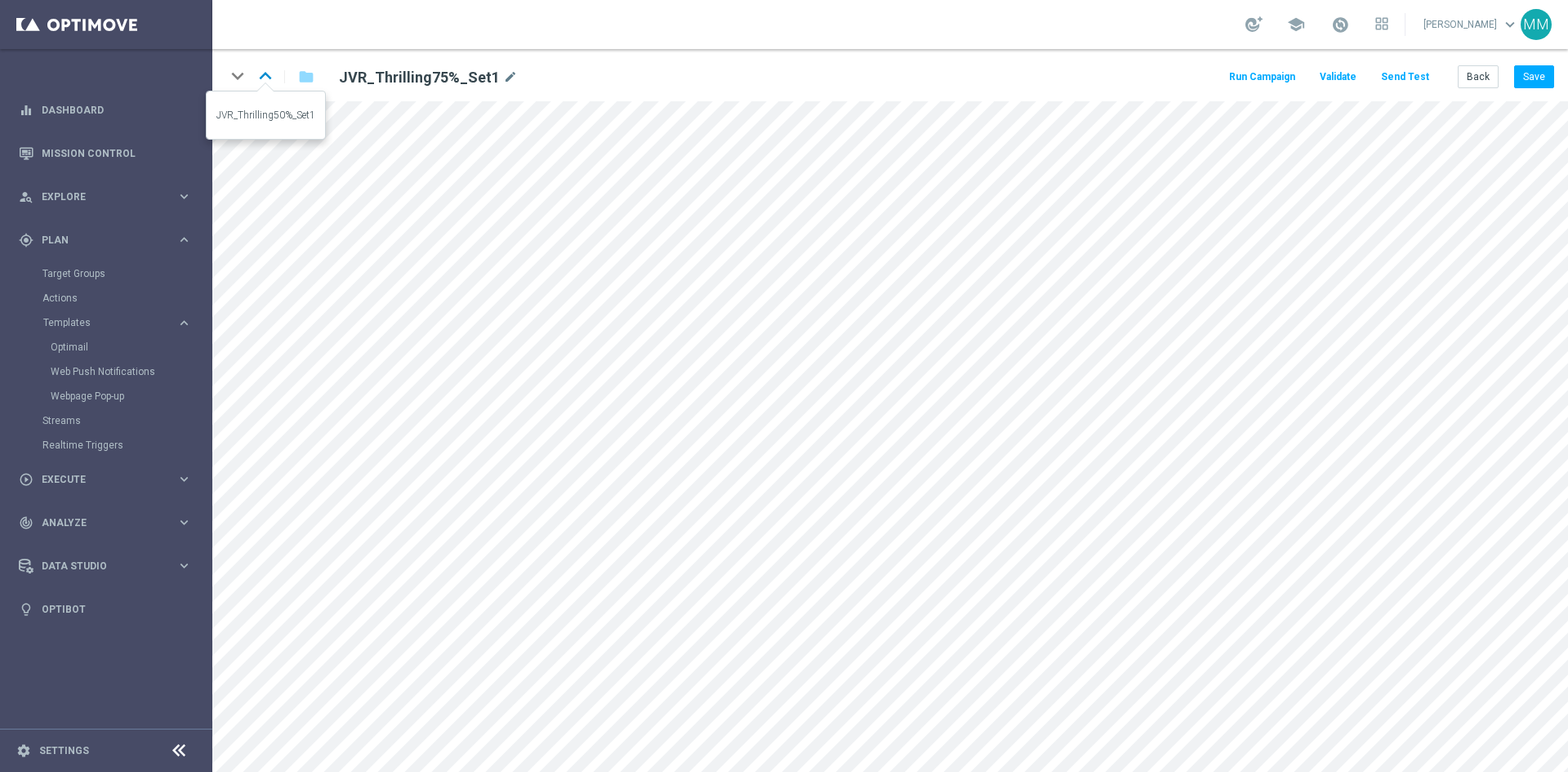
click at [260, 66] on icon "keyboard_arrow_up" at bounding box center [265, 75] width 24 height 24
click at [1529, 81] on button "Save" at bounding box center [1534, 76] width 40 height 22
click at [268, 71] on icon "keyboard_arrow_up" at bounding box center [265, 75] width 24 height 24
click at [1520, 83] on button "Save" at bounding box center [1534, 76] width 40 height 22
click at [272, 84] on icon "keyboard_arrow_up" at bounding box center [265, 75] width 24 height 24
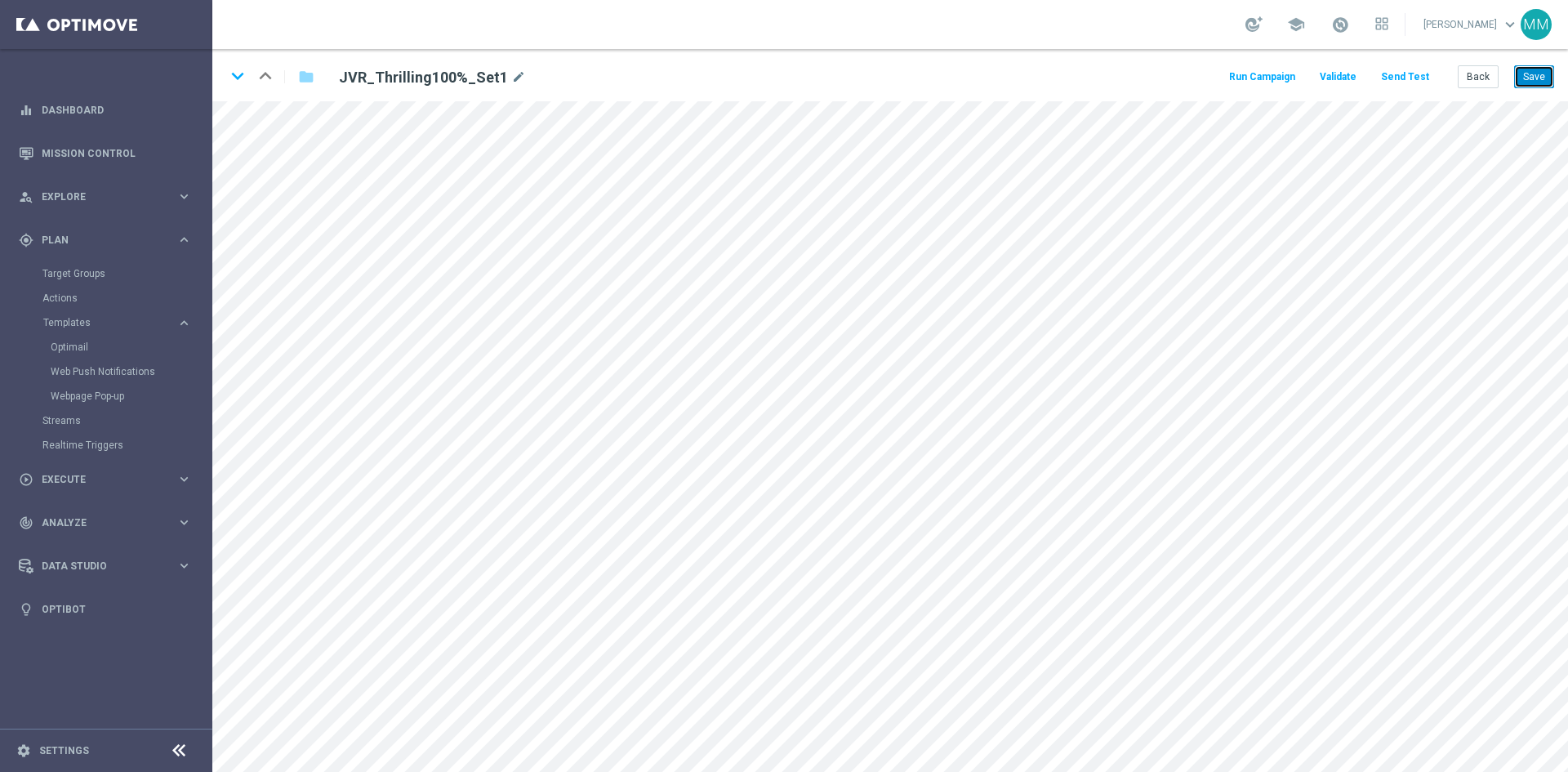
click at [1527, 79] on button "Save" at bounding box center [1534, 76] width 40 height 22
click at [246, 72] on icon "keyboard_arrow_down" at bounding box center [237, 75] width 24 height 24
click at [229, 71] on icon "keyboard_arrow_down" at bounding box center [237, 75] width 24 height 24
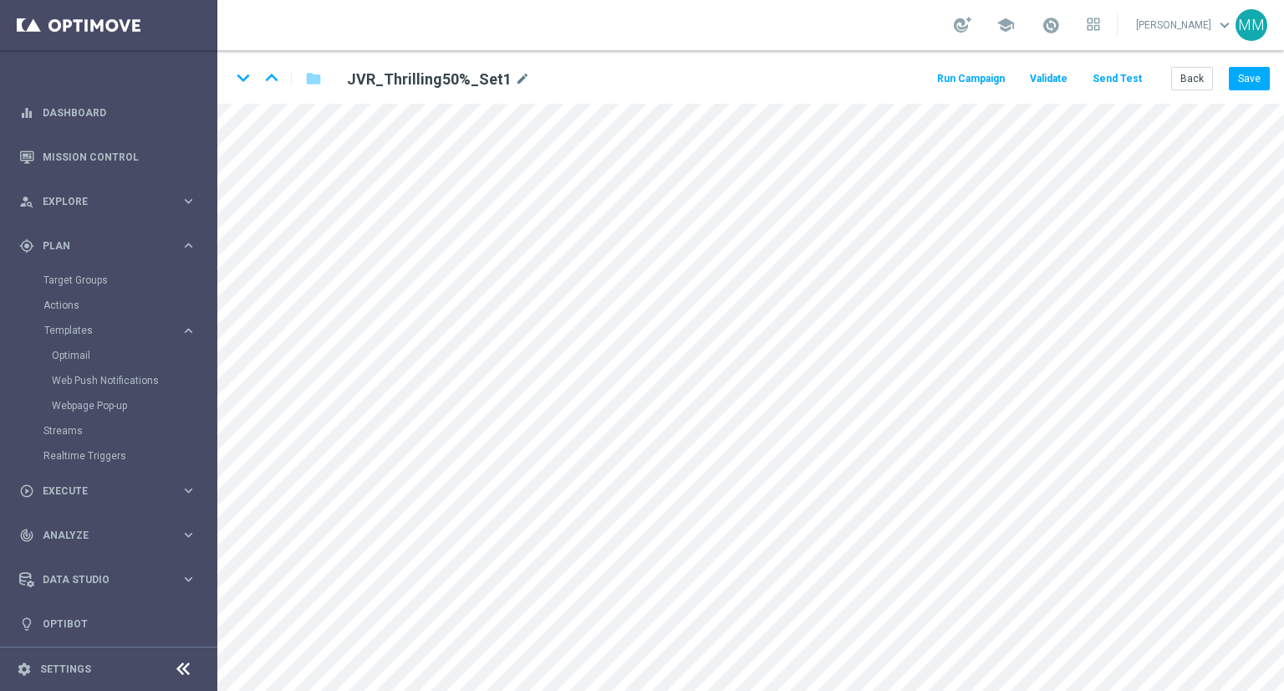
click at [1192, 90] on div "keyboard_arrow_down keyboard_arrow_up folder JVR_Thrilling50%_Set1 mode_edit Ru…" at bounding box center [750, 77] width 1067 height 54
click at [1187, 69] on button "Back" at bounding box center [1192, 78] width 42 height 23
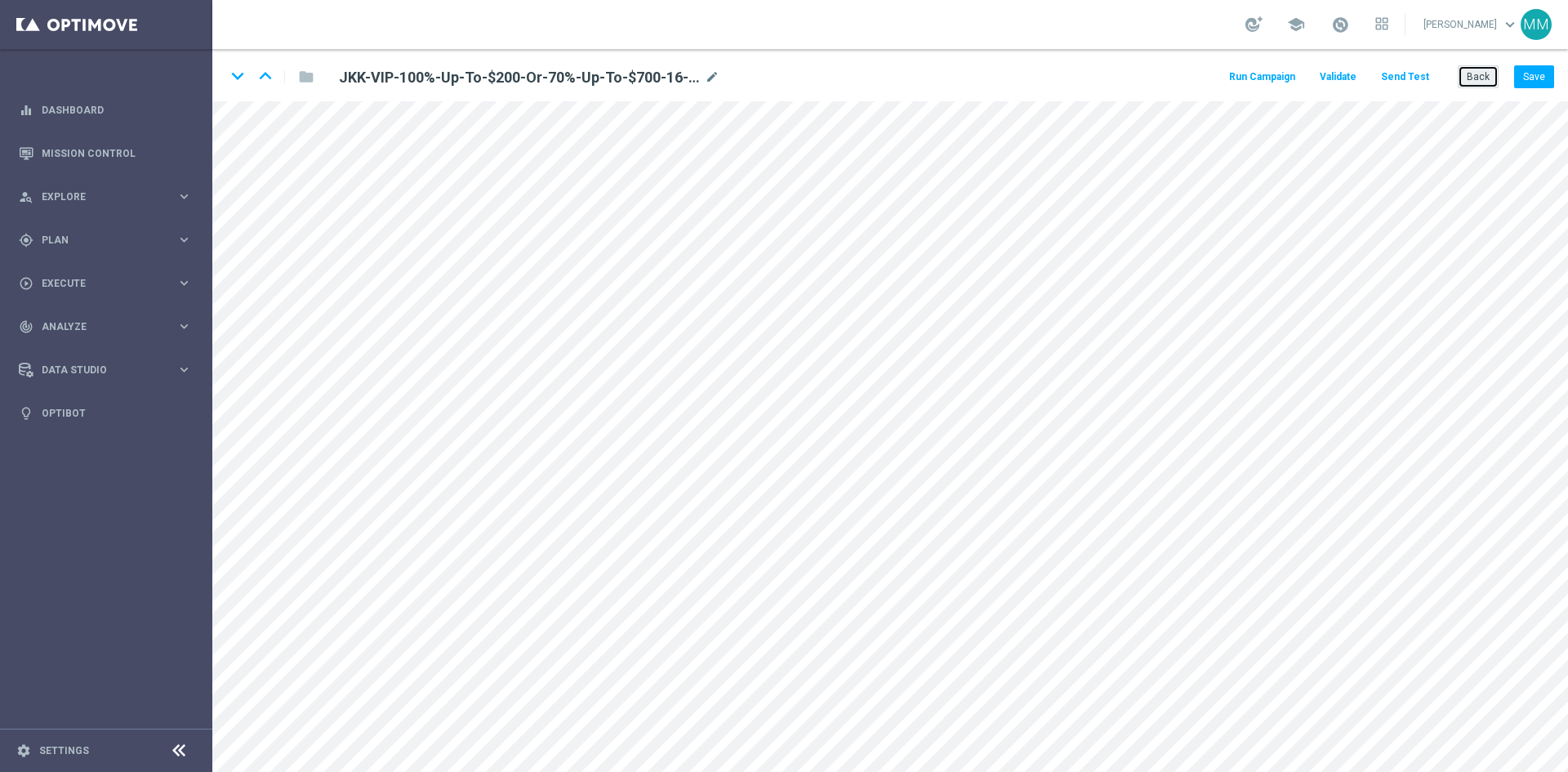
click at [1485, 84] on button "Back" at bounding box center [1478, 76] width 41 height 22
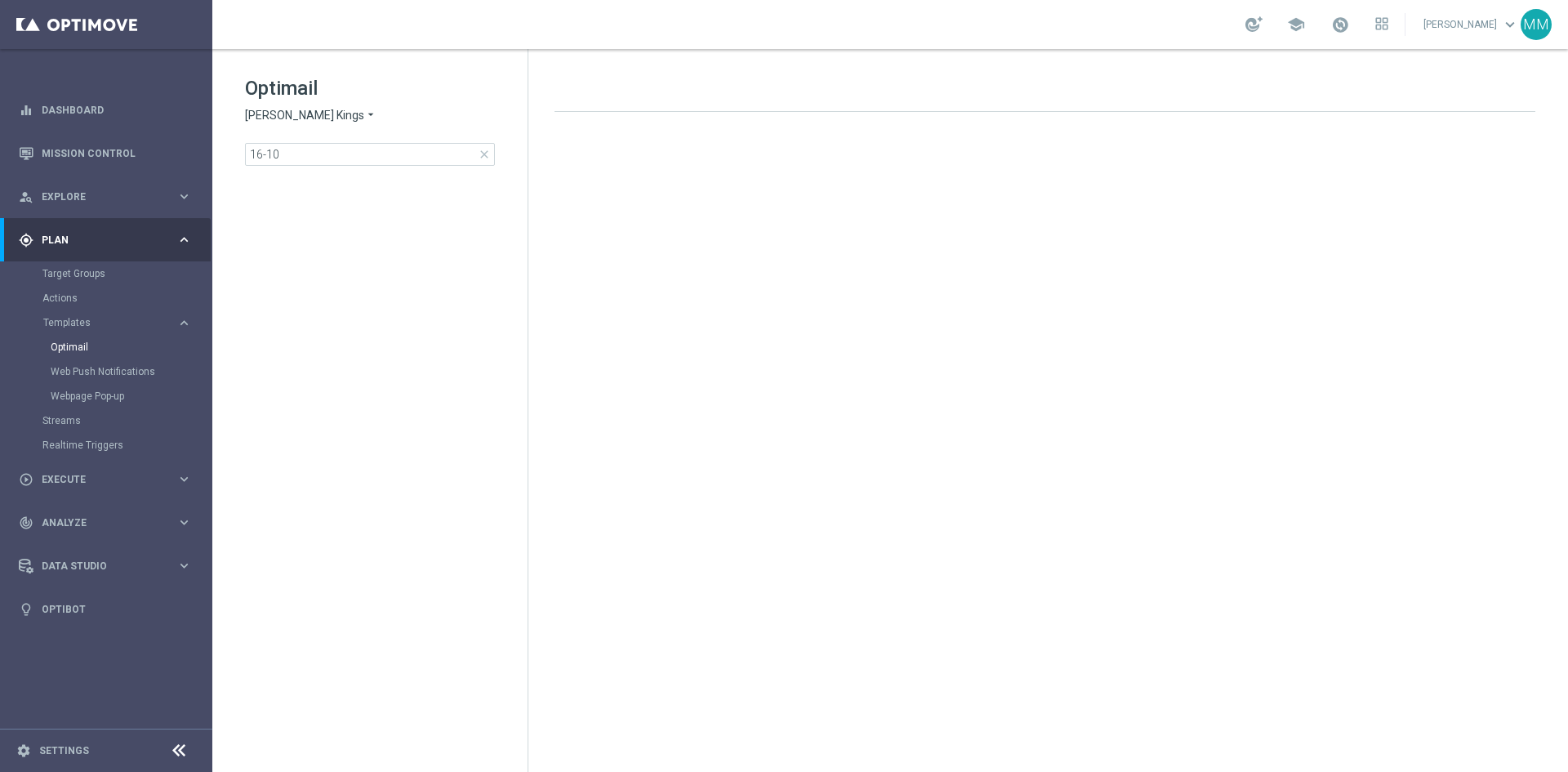
click at [487, 131] on div "Optimail Johnnie Kash Kings arrow_drop_down × Johnnie Kash Kings 16-10 close" at bounding box center [386, 120] width 282 height 91
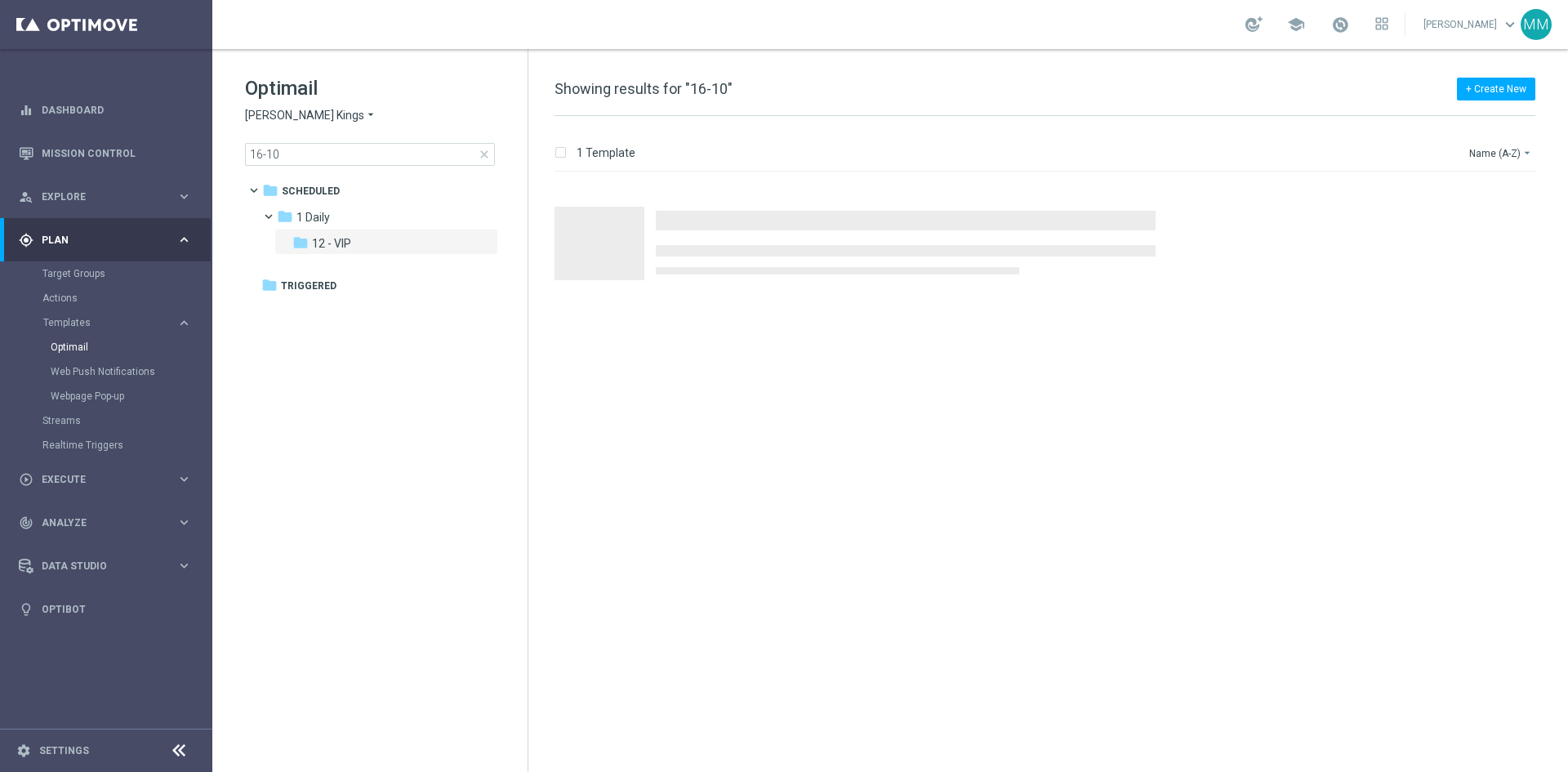
click at [485, 150] on span "close" at bounding box center [484, 153] width 13 height 13
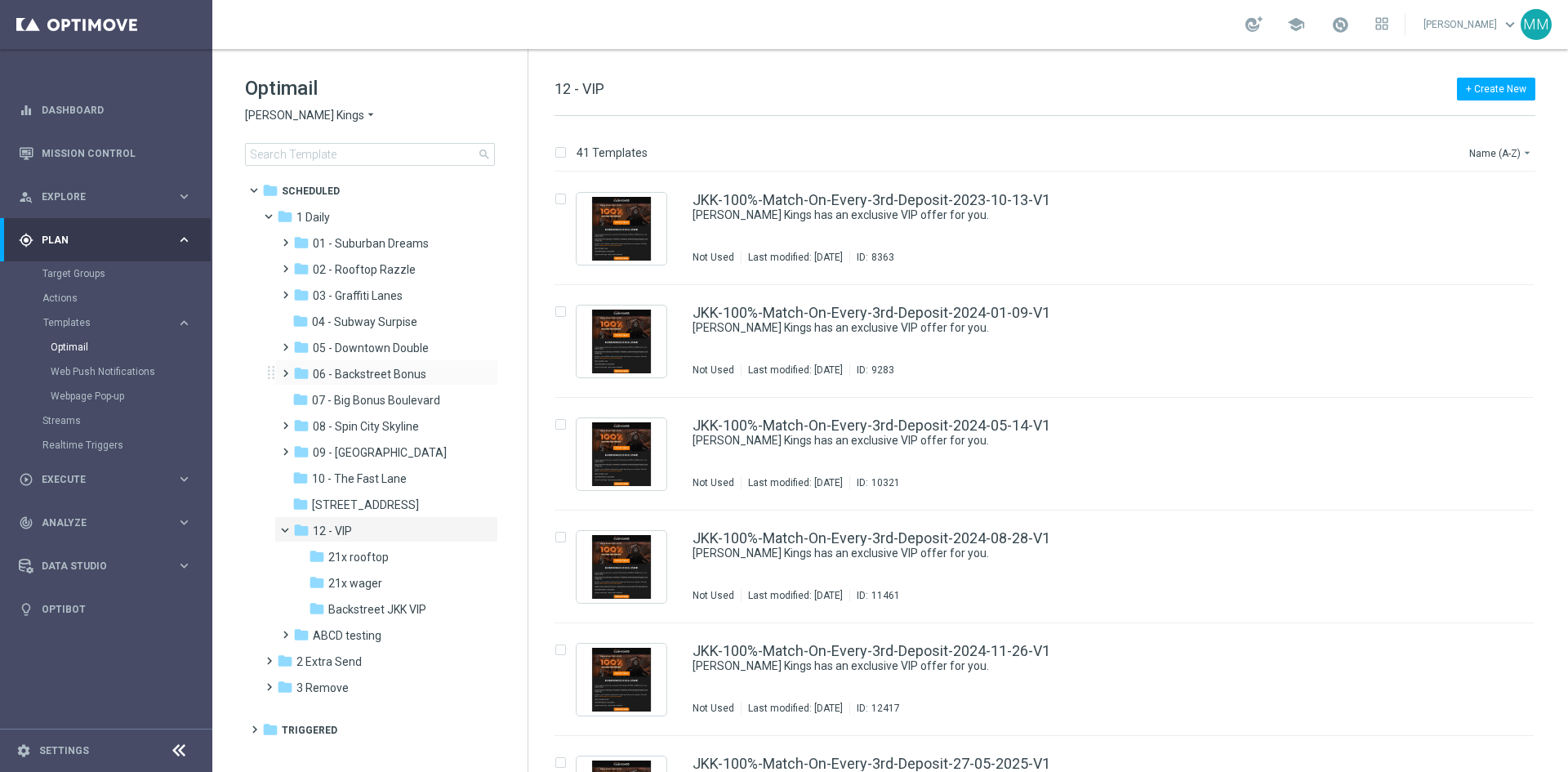
click at [417, 364] on div "folder 06 - Backstreet Bonus more_vert" at bounding box center [386, 372] width 224 height 26
click at [416, 366] on div "folder 06 - Backstreet Bonus" at bounding box center [380, 374] width 174 height 19
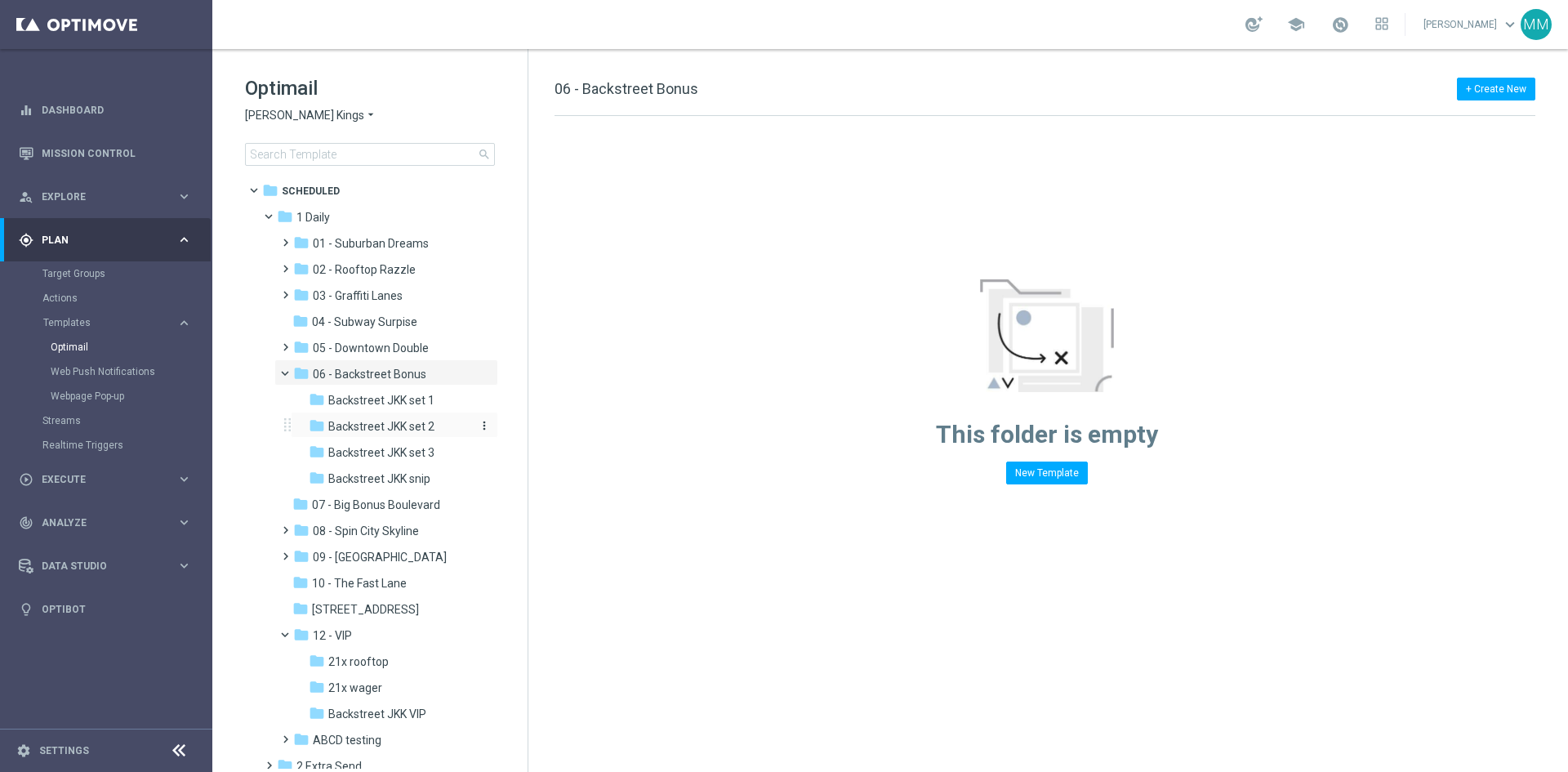
click at [409, 428] on span "Backstreet JKK set 2" at bounding box center [381, 426] width 106 height 15
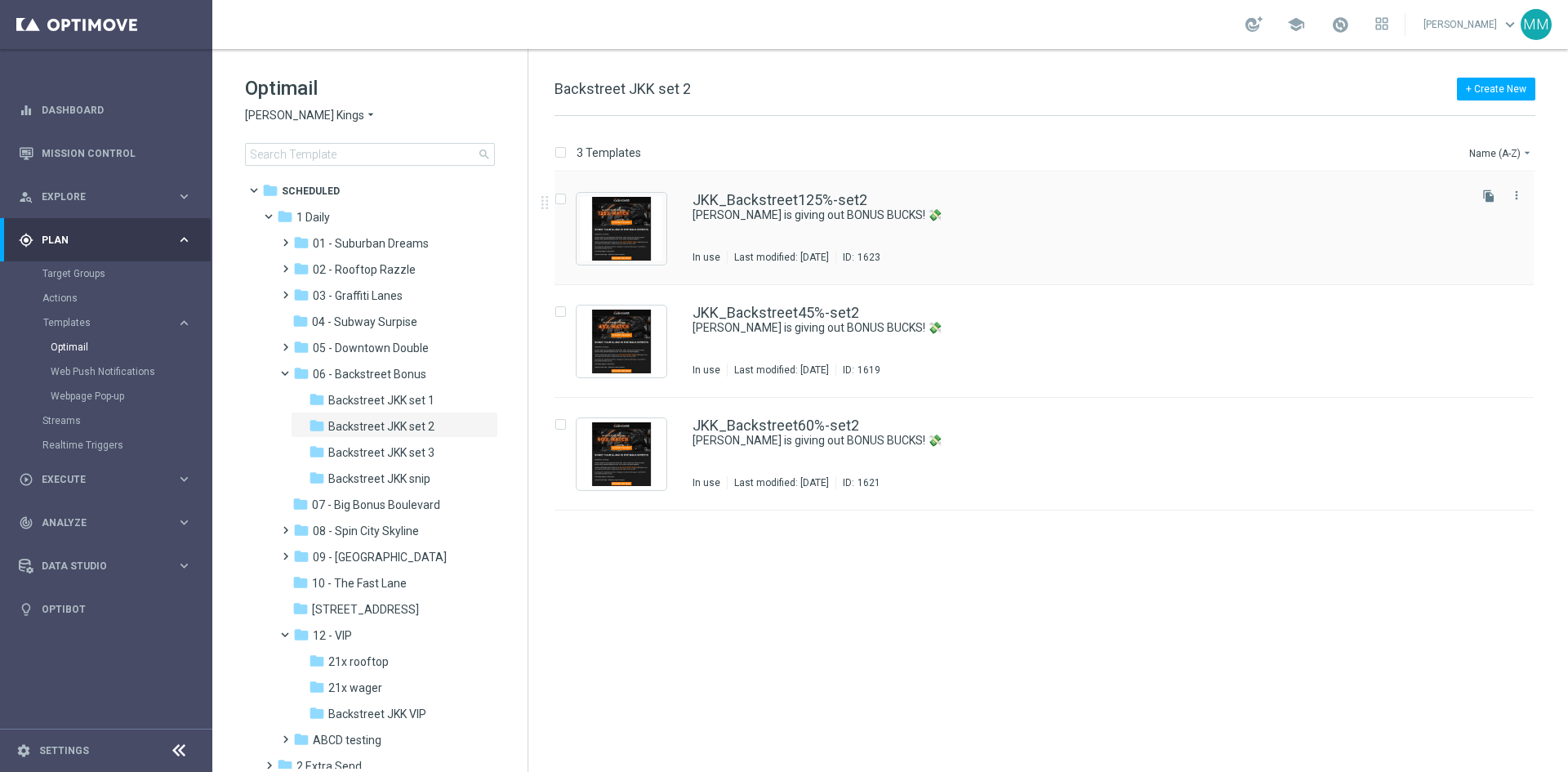
click at [801, 225] on div "JKK_Backstreet125%-set2 Johnnie is giving out BONUS BUCKS! 💸 In use Last modifi…" at bounding box center [1079, 228] width 773 height 71
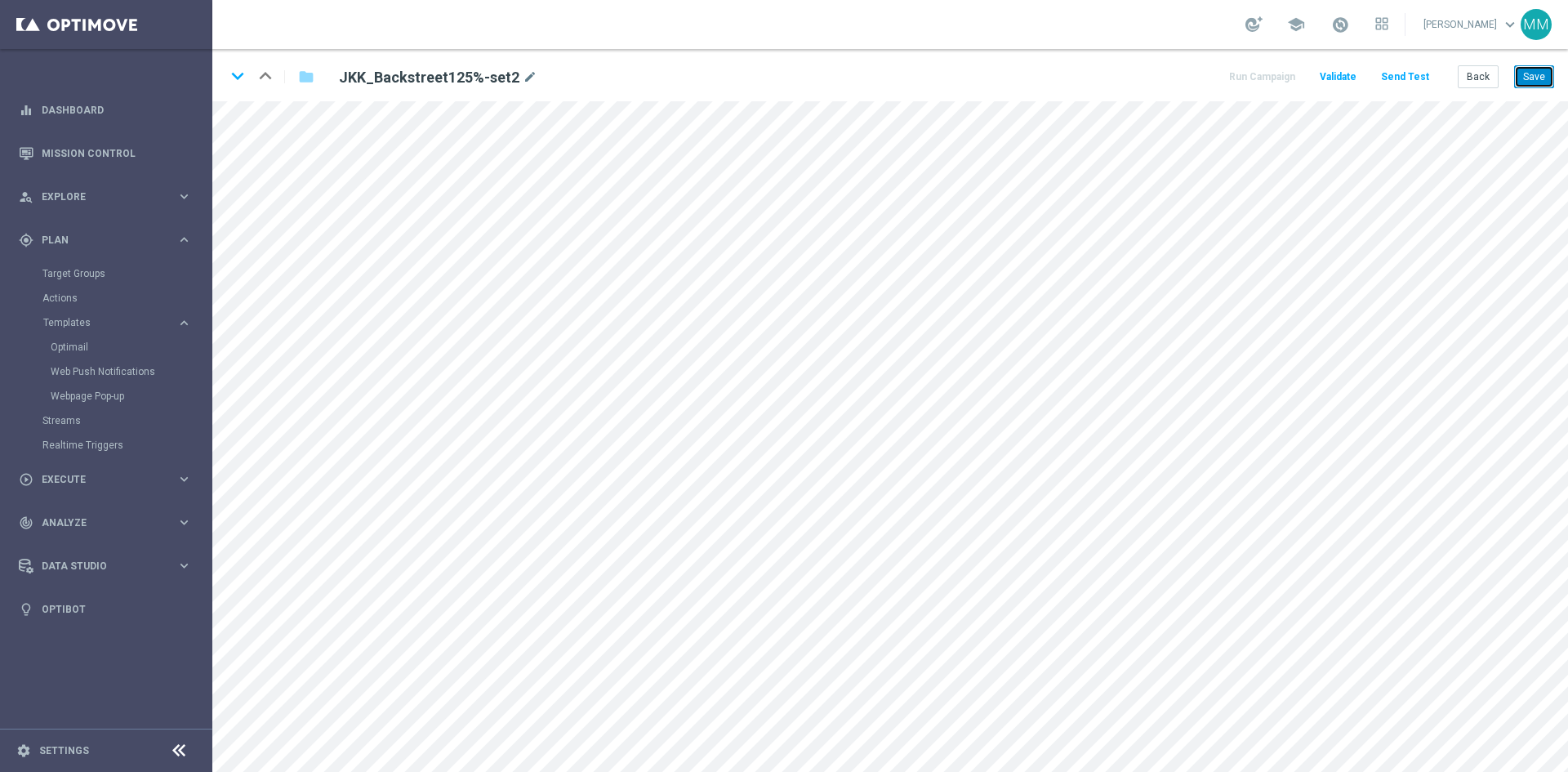
click at [1540, 77] on button "Save" at bounding box center [1534, 76] width 40 height 22
click at [243, 80] on icon "keyboard_arrow_down" at bounding box center [237, 75] width 24 height 24
click at [1532, 66] on button "Save" at bounding box center [1534, 76] width 40 height 22
click at [236, 74] on icon "keyboard_arrow_down" at bounding box center [237, 75] width 24 height 24
click at [1532, 80] on button "Save" at bounding box center [1534, 76] width 40 height 22
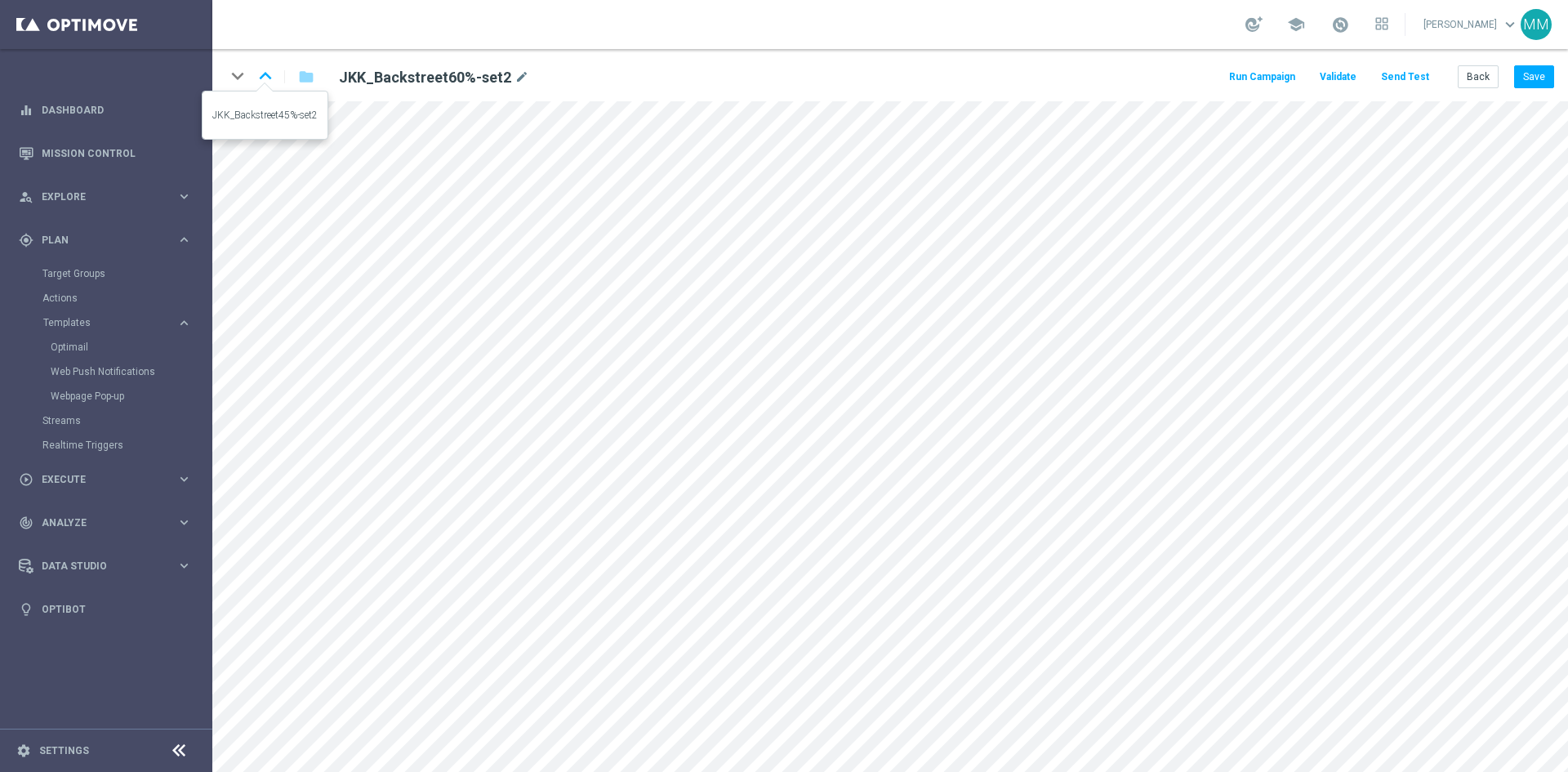
click at [271, 83] on icon "keyboard_arrow_up" at bounding box center [265, 75] width 24 height 24
click at [1525, 85] on button "Save" at bounding box center [1534, 76] width 40 height 22
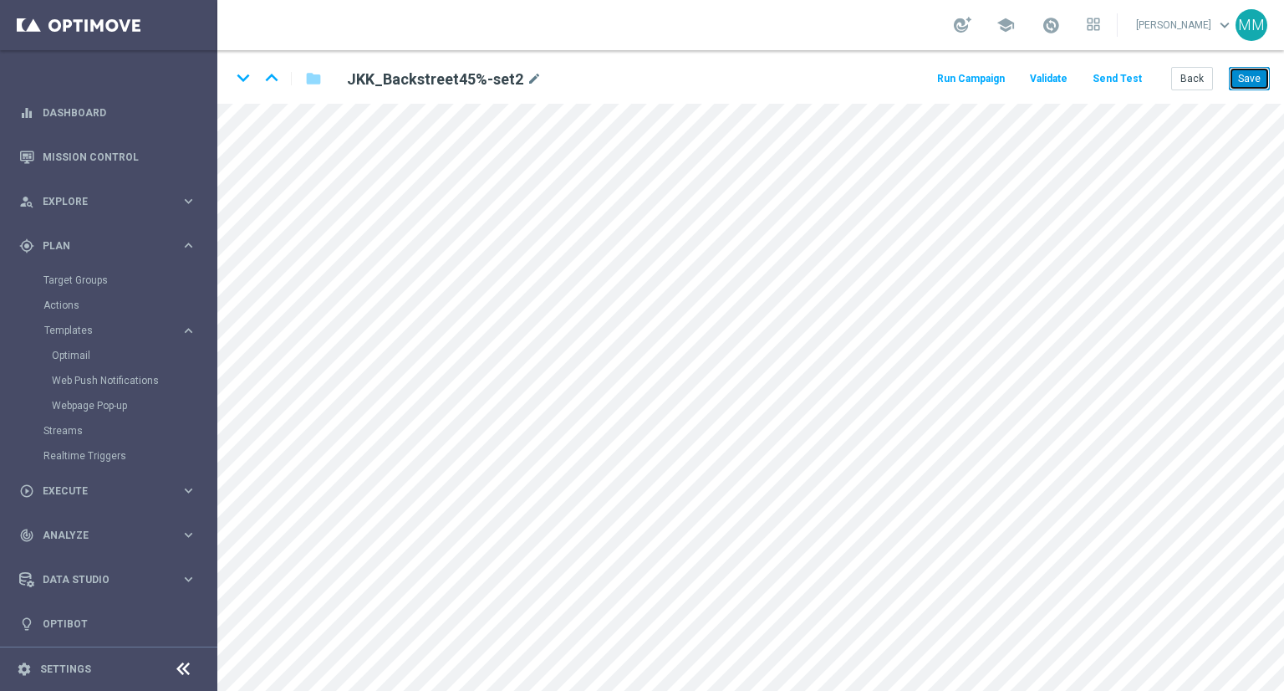
click at [1252, 76] on button "Save" at bounding box center [1249, 78] width 41 height 23
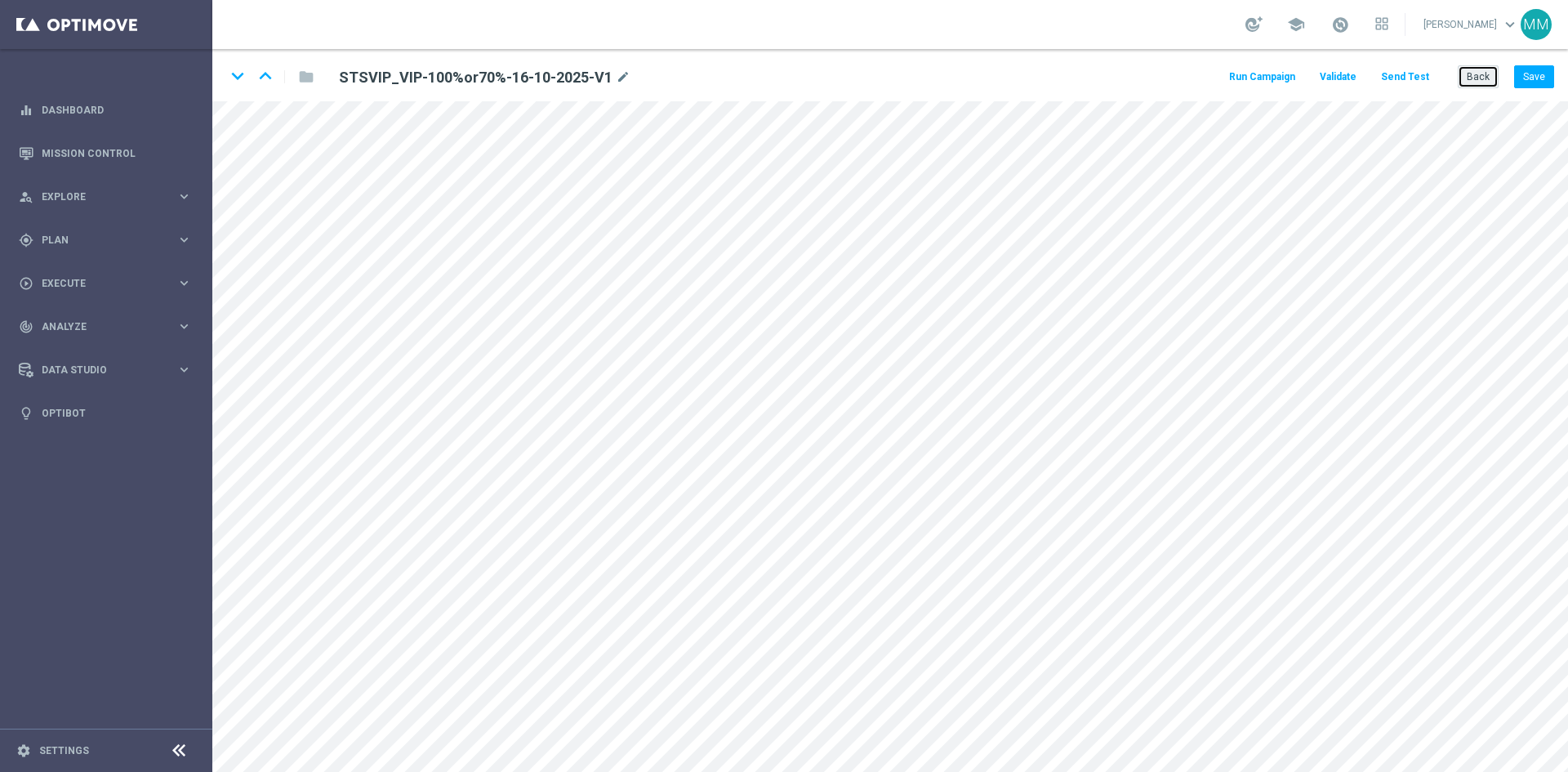
click at [1486, 81] on button "Back" at bounding box center [1478, 76] width 41 height 22
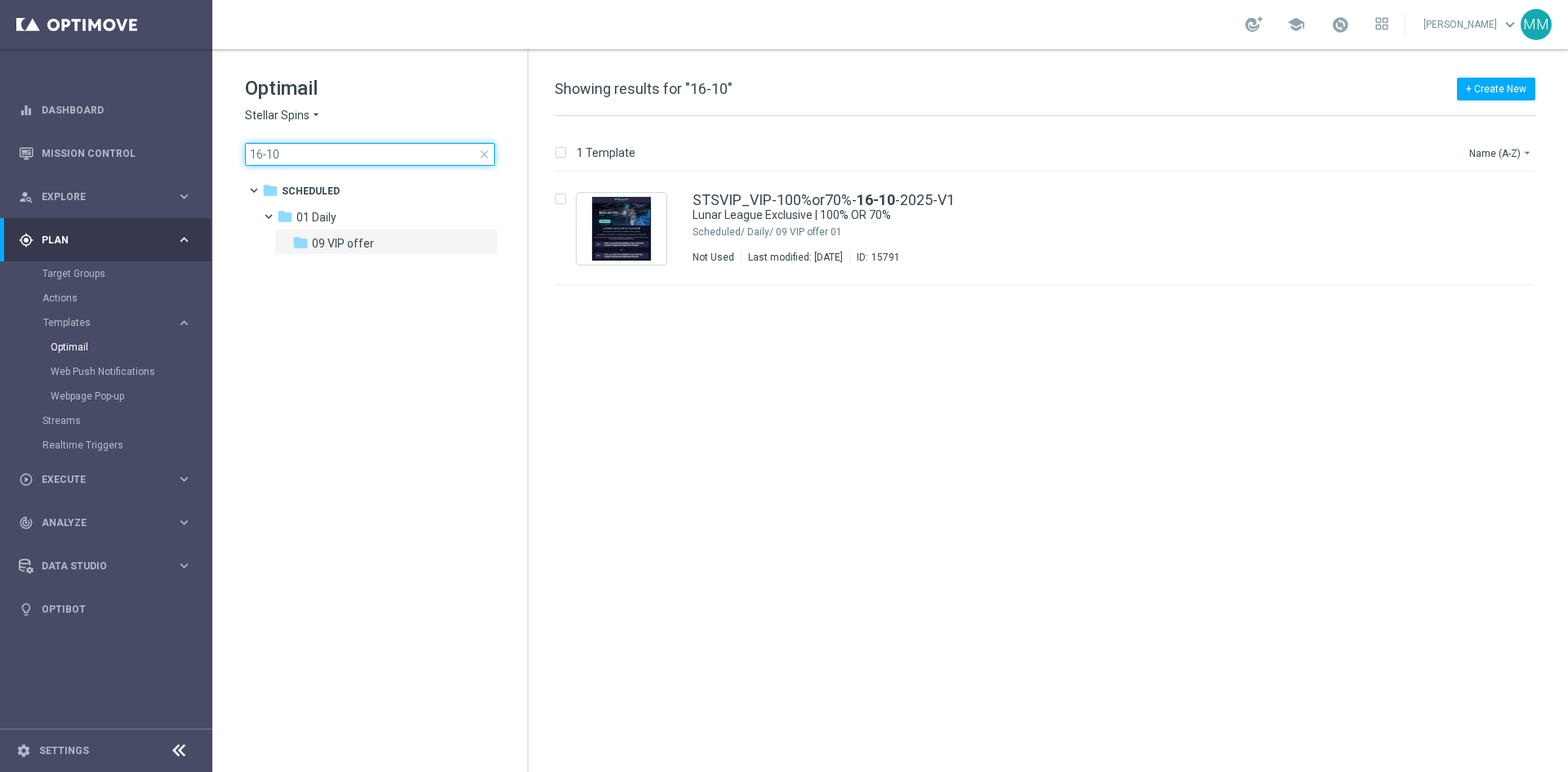
click at [476, 157] on input "16-10" at bounding box center [370, 153] width 250 height 22
drag, startPoint x: 487, startPoint y: 152, endPoint x: 483, endPoint y: 162, distance: 10.8
click at [487, 155] on span "close" at bounding box center [484, 153] width 13 height 13
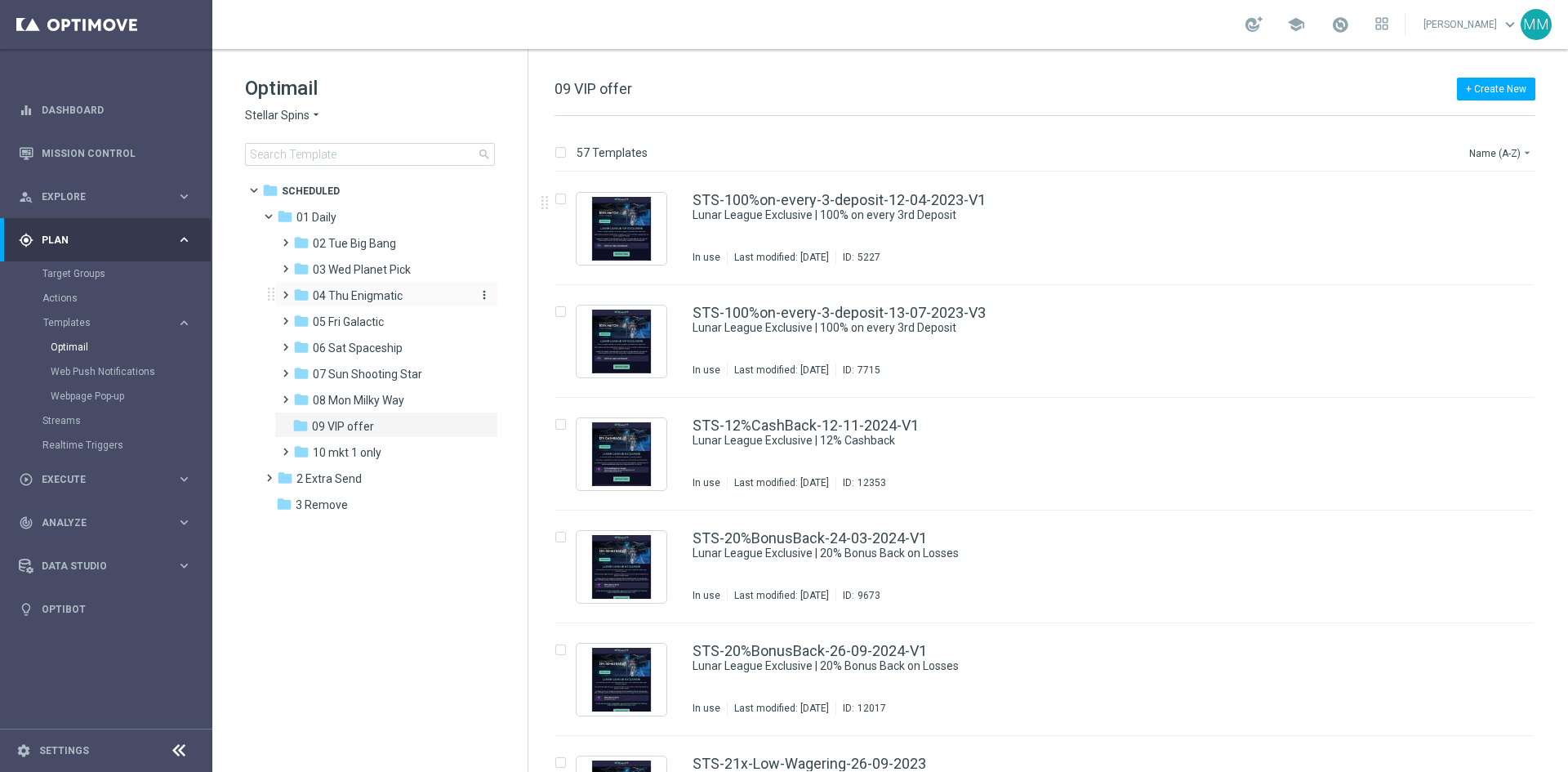
click at [396, 296] on span "04 Thu Enigmatic" at bounding box center [358, 295] width 90 height 15
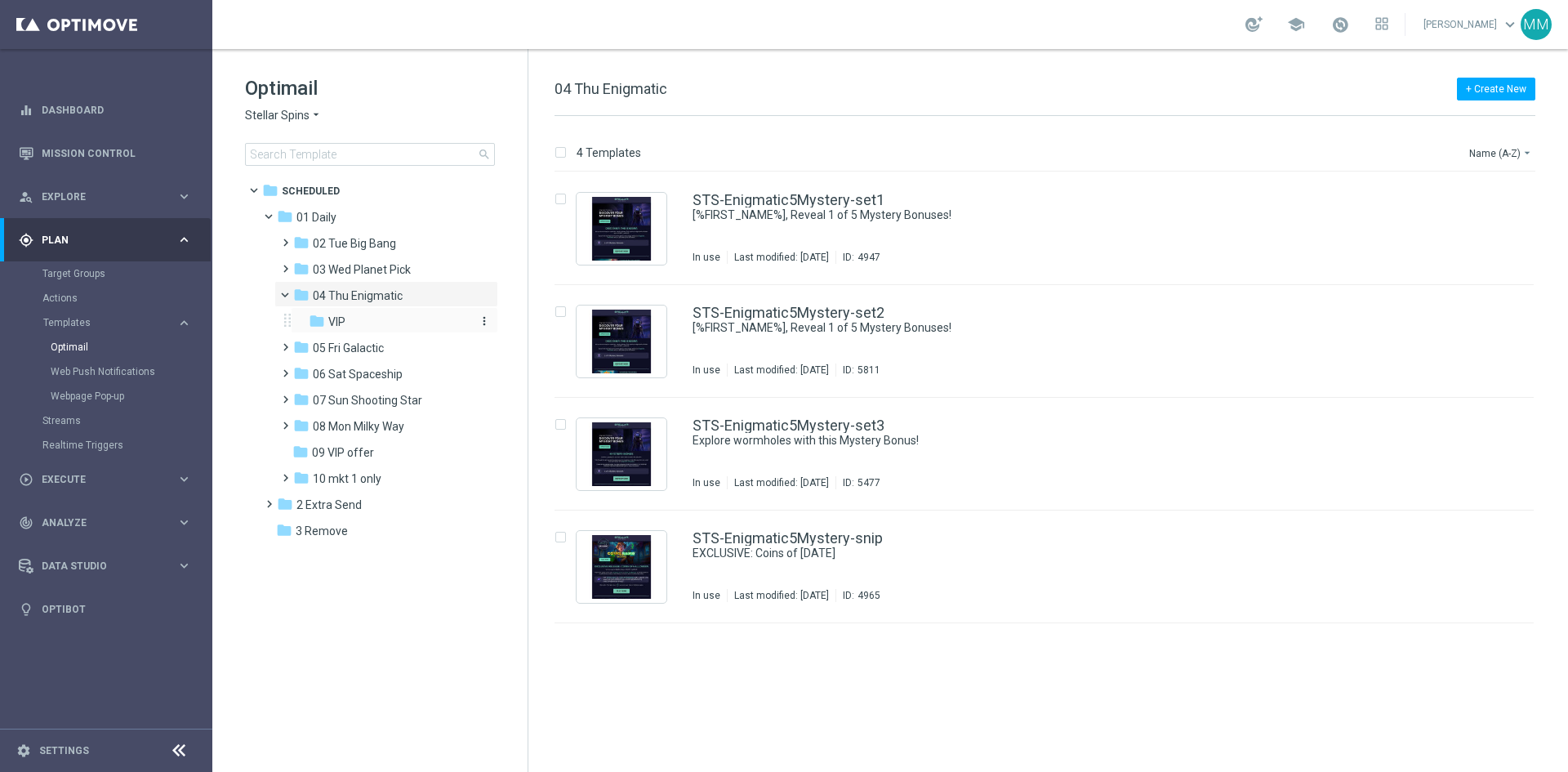
click at [397, 317] on div "folder VIP" at bounding box center [389, 322] width 161 height 19
click at [403, 295] on div "folder 04 Thu Enigmatic" at bounding box center [380, 295] width 174 height 19
click at [405, 322] on div "folder VIP" at bounding box center [389, 322] width 161 height 19
click at [1029, 205] on div "STS_VIP-Enigmatic5Mystery-set1" at bounding box center [1079, 199] width 773 height 15
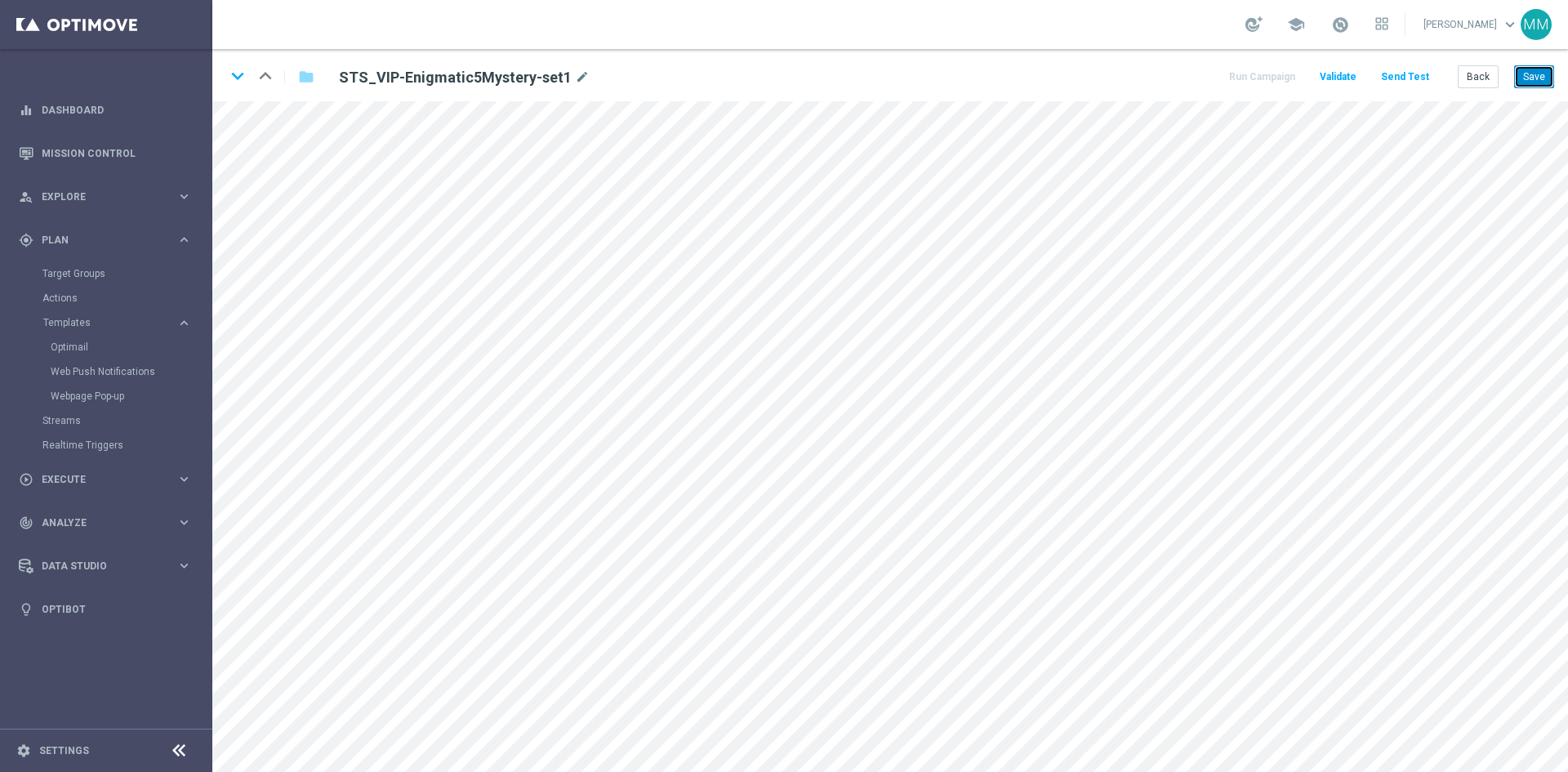
click at [1544, 75] on button "Save" at bounding box center [1534, 76] width 40 height 22
click at [236, 77] on icon "keyboard_arrow_down" at bounding box center [237, 75] width 24 height 24
click at [270, 72] on icon "keyboard_arrow_up" at bounding box center [265, 75] width 24 height 24
click at [1545, 77] on button "Save" at bounding box center [1534, 76] width 40 height 22
click at [1526, 77] on button "Save" at bounding box center [1534, 76] width 40 height 22
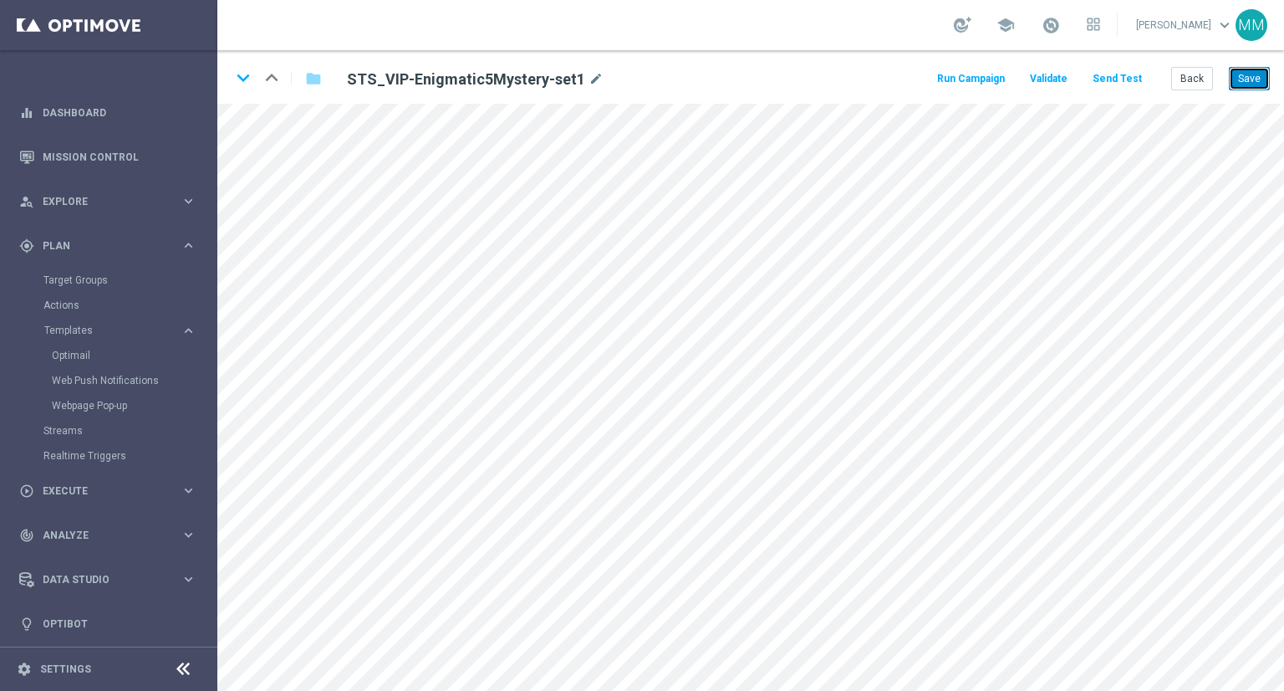
click at [1237, 84] on button "Save" at bounding box center [1249, 78] width 41 height 23
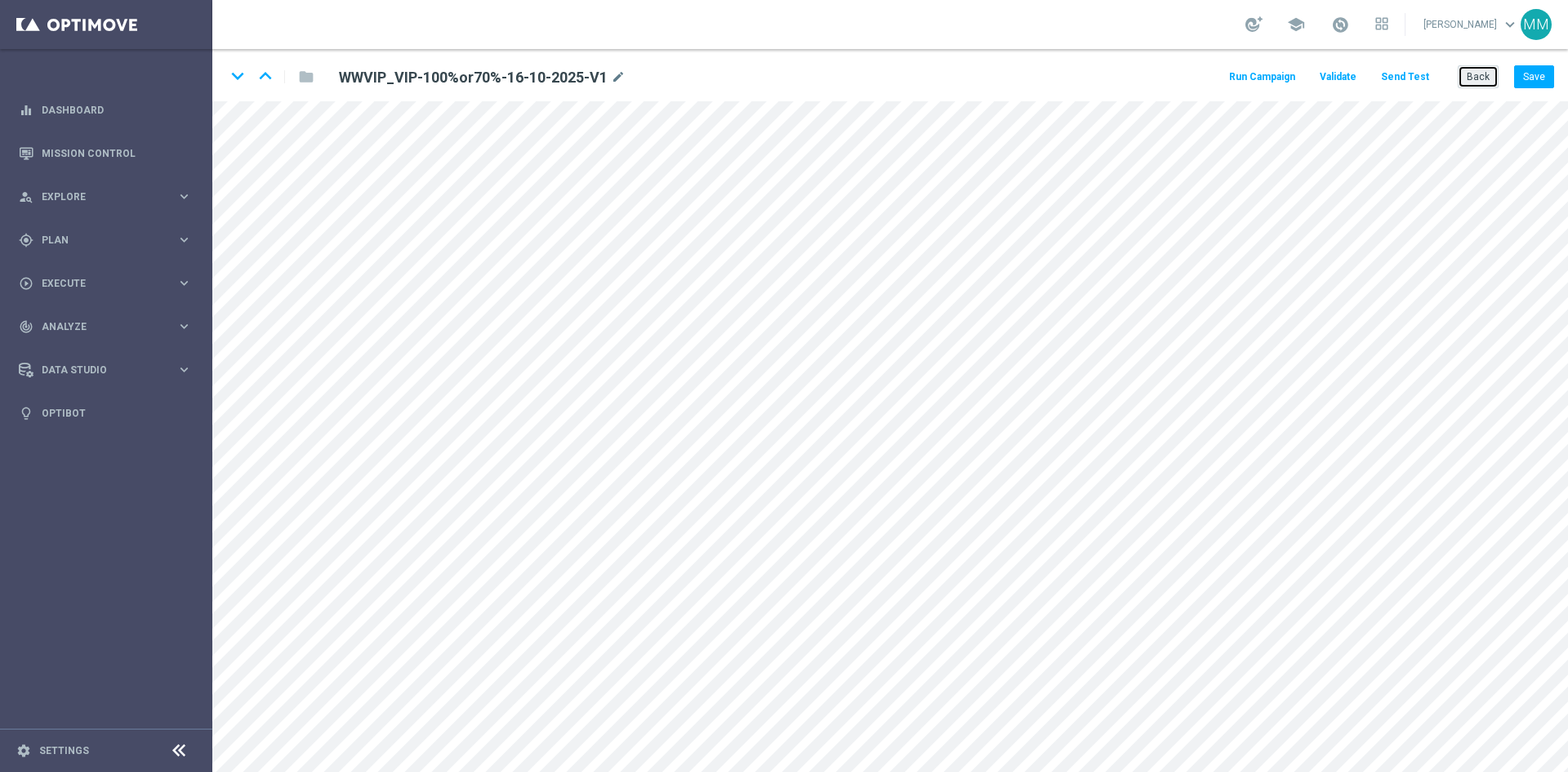
click at [1478, 66] on button "Back" at bounding box center [1478, 76] width 41 height 22
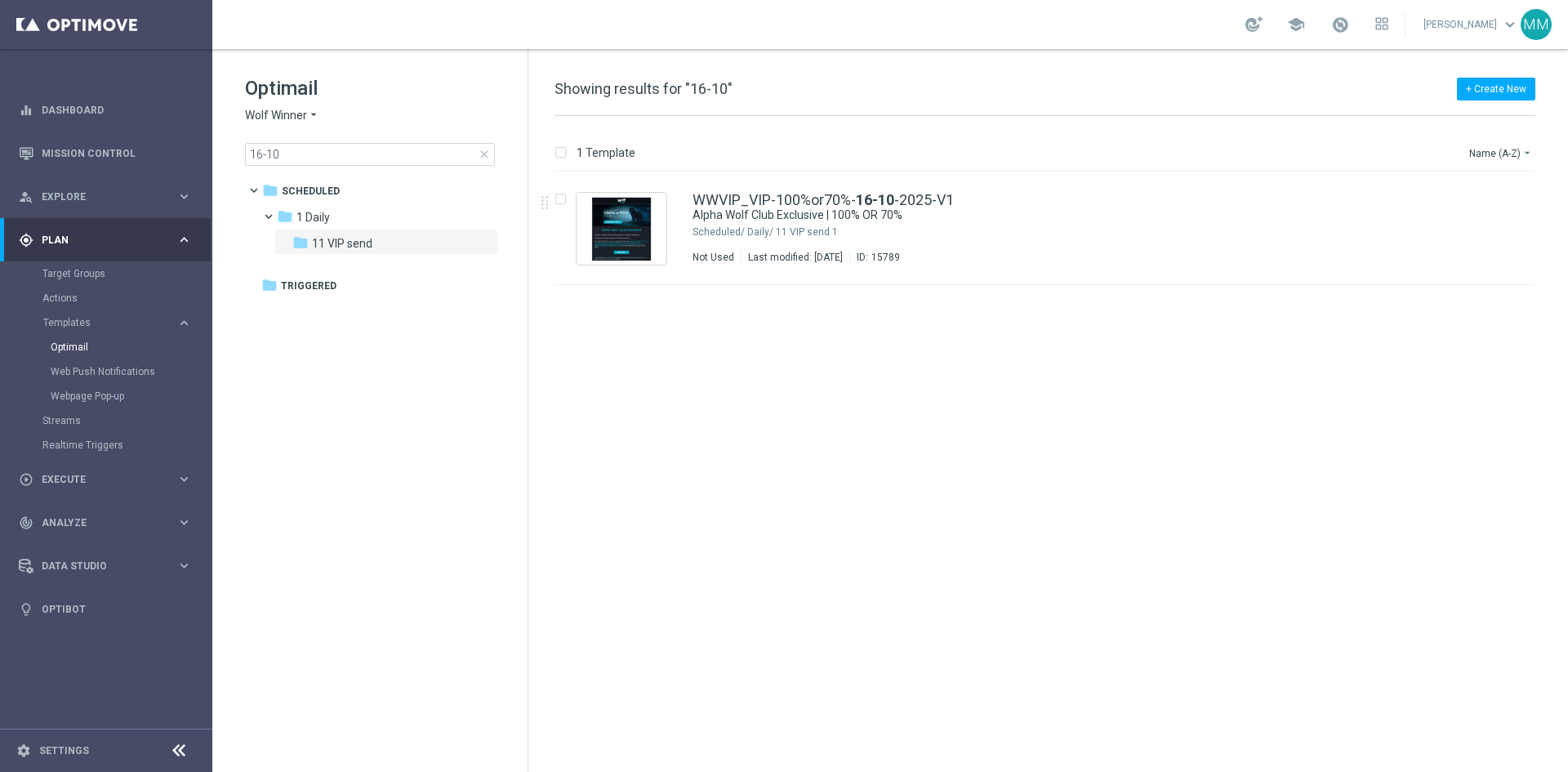
click at [483, 153] on span "close" at bounding box center [484, 153] width 13 height 13
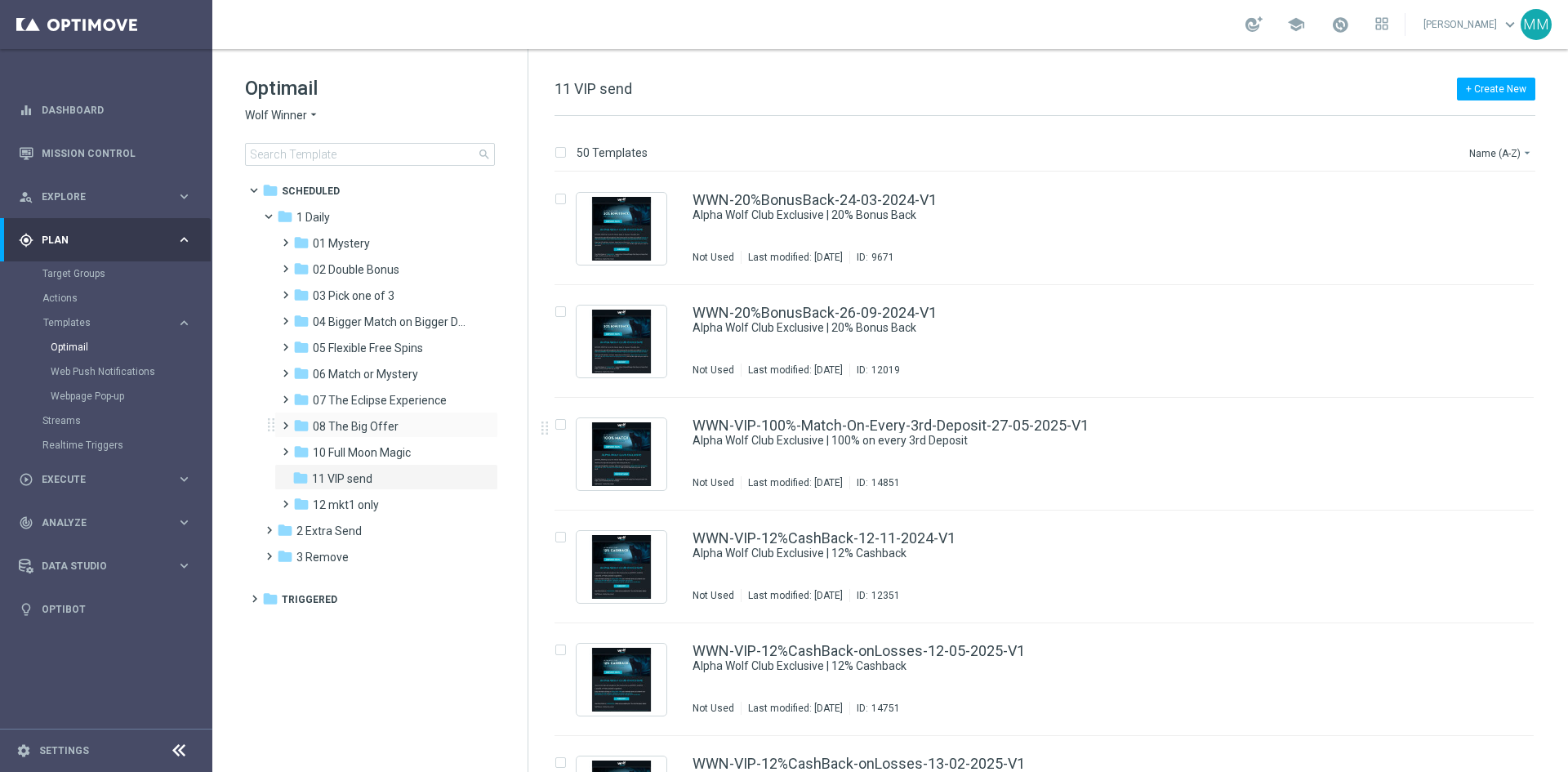
click at [381, 416] on div "folder 08 The Big Offer more_vert" at bounding box center [386, 424] width 224 height 26
click at [382, 421] on span "08 The Big Offer" at bounding box center [356, 426] width 86 height 15
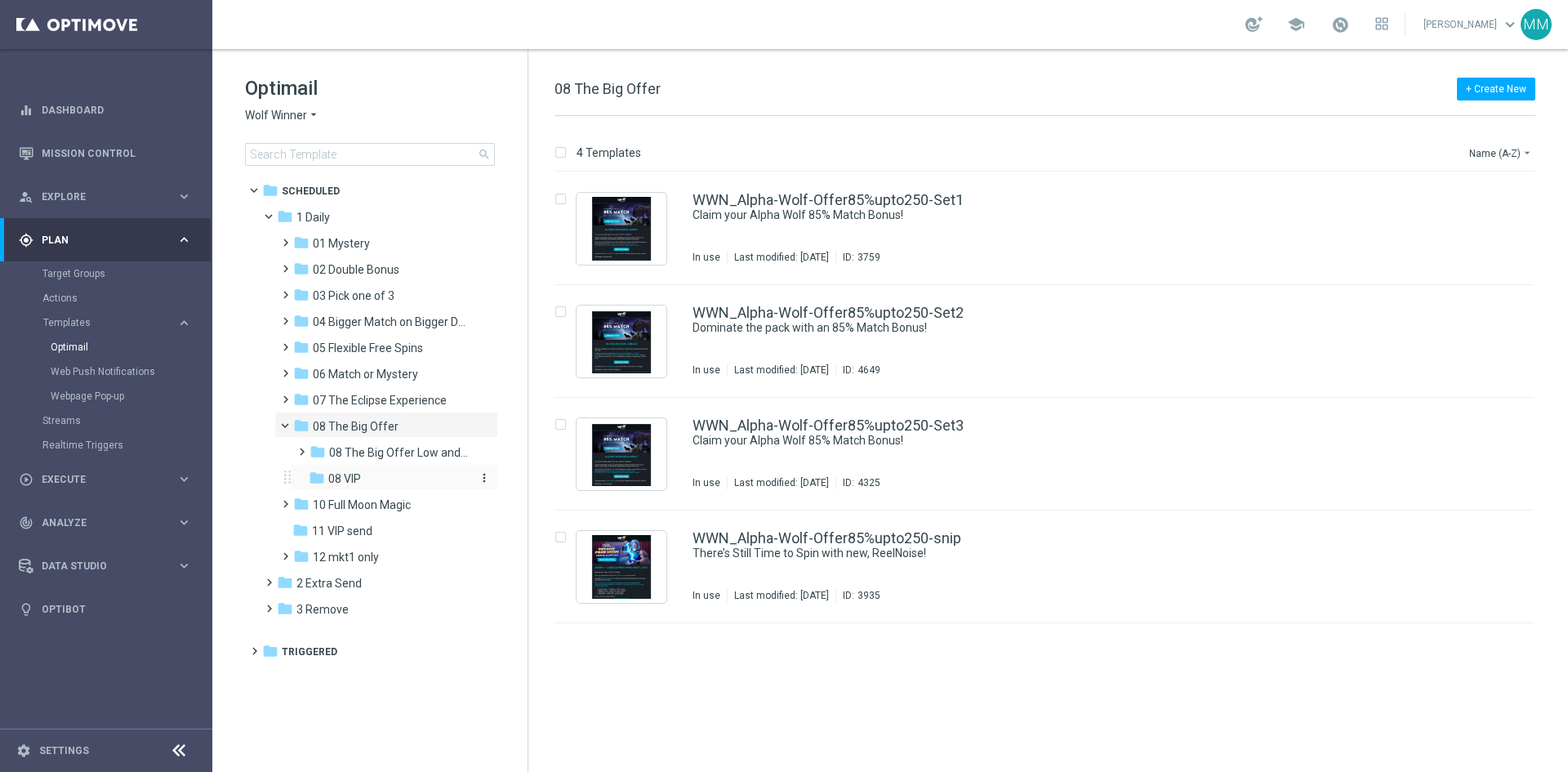
click at [403, 482] on div "folder 08 VIP" at bounding box center [389, 479] width 161 height 19
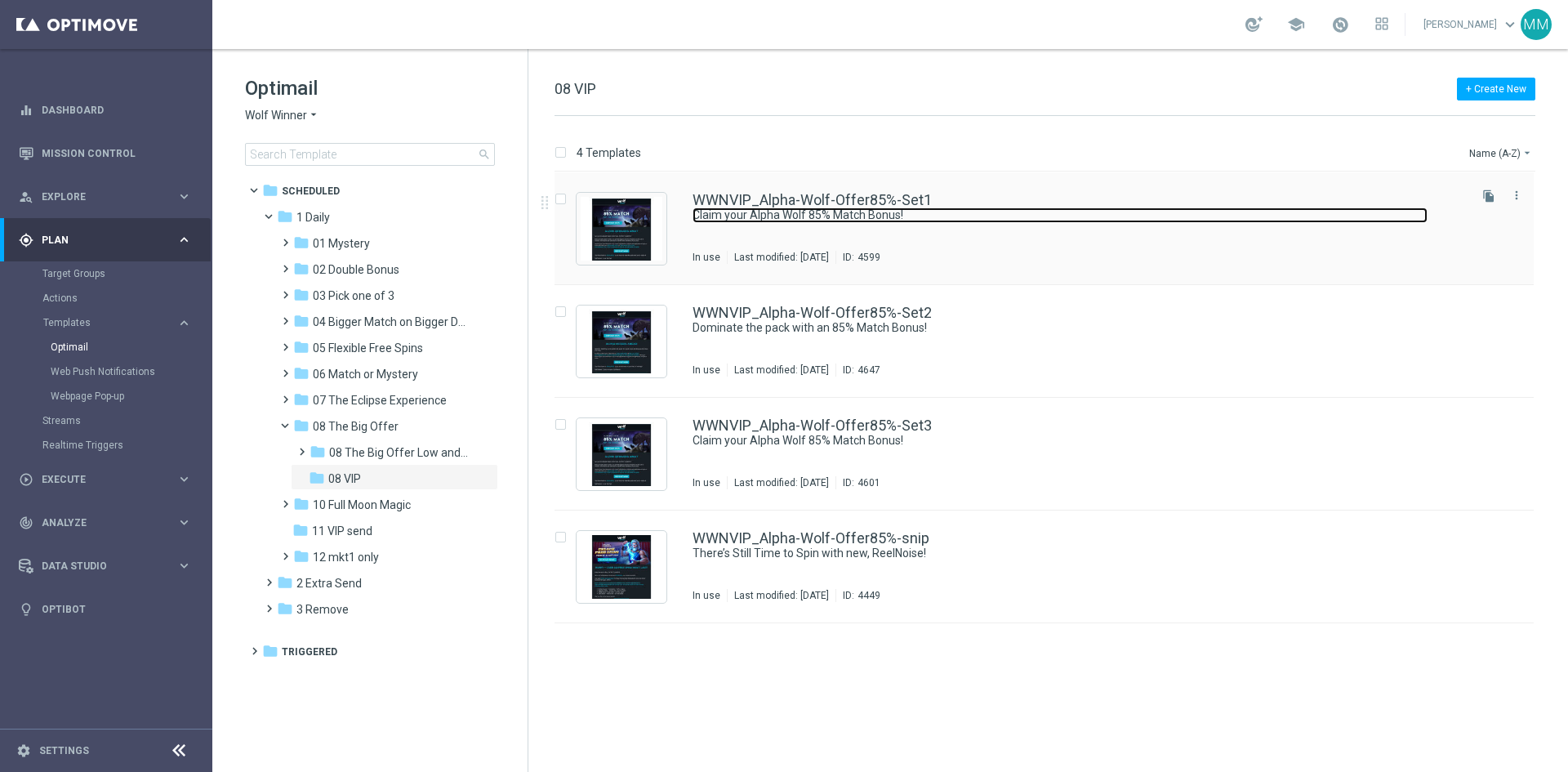
click at [920, 217] on link "Claim your Alpha Wolf 85% Match Bonus!" at bounding box center [1060, 215] width 735 height 16
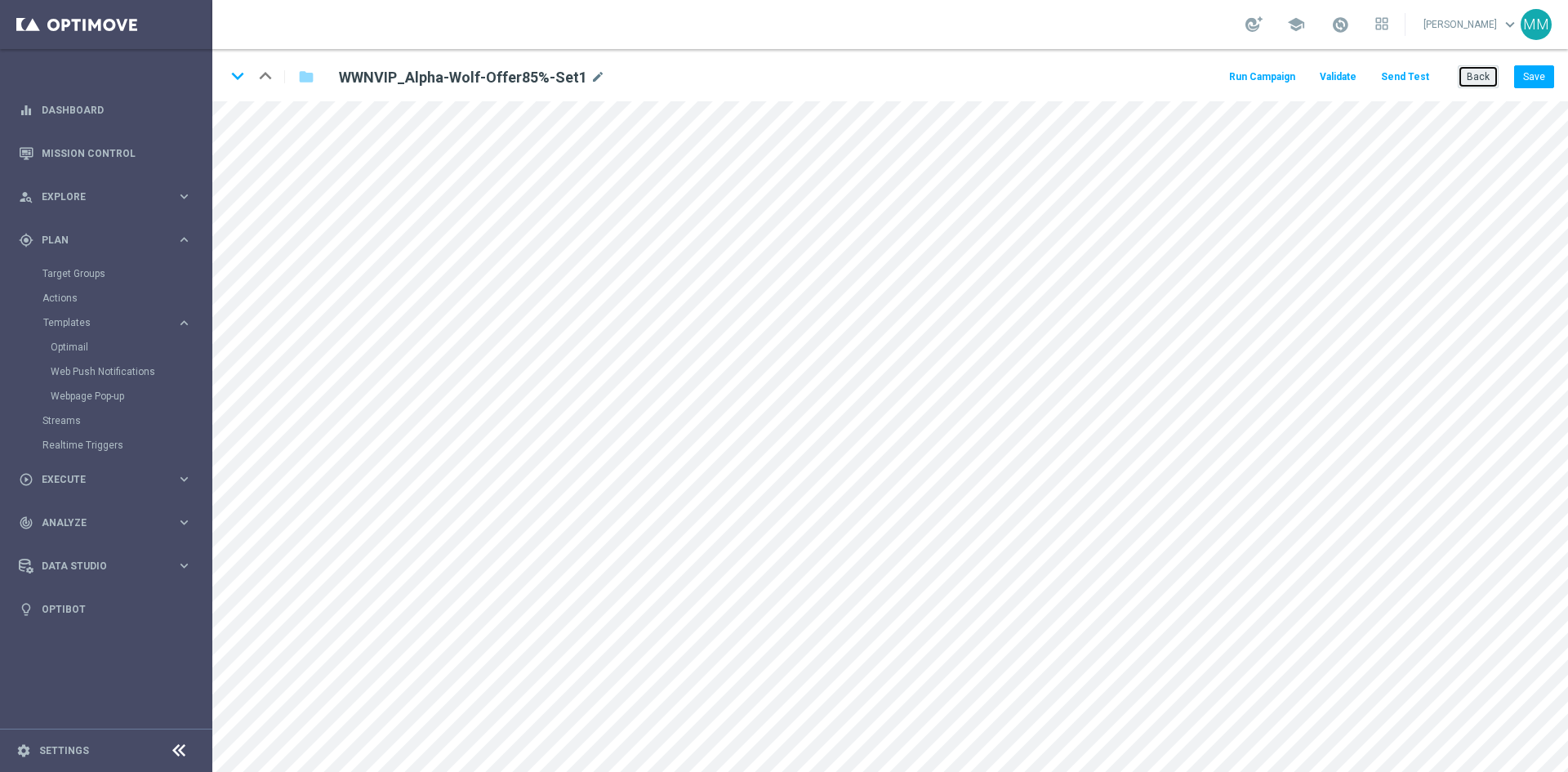
click at [1475, 74] on button "Back" at bounding box center [1478, 76] width 41 height 22
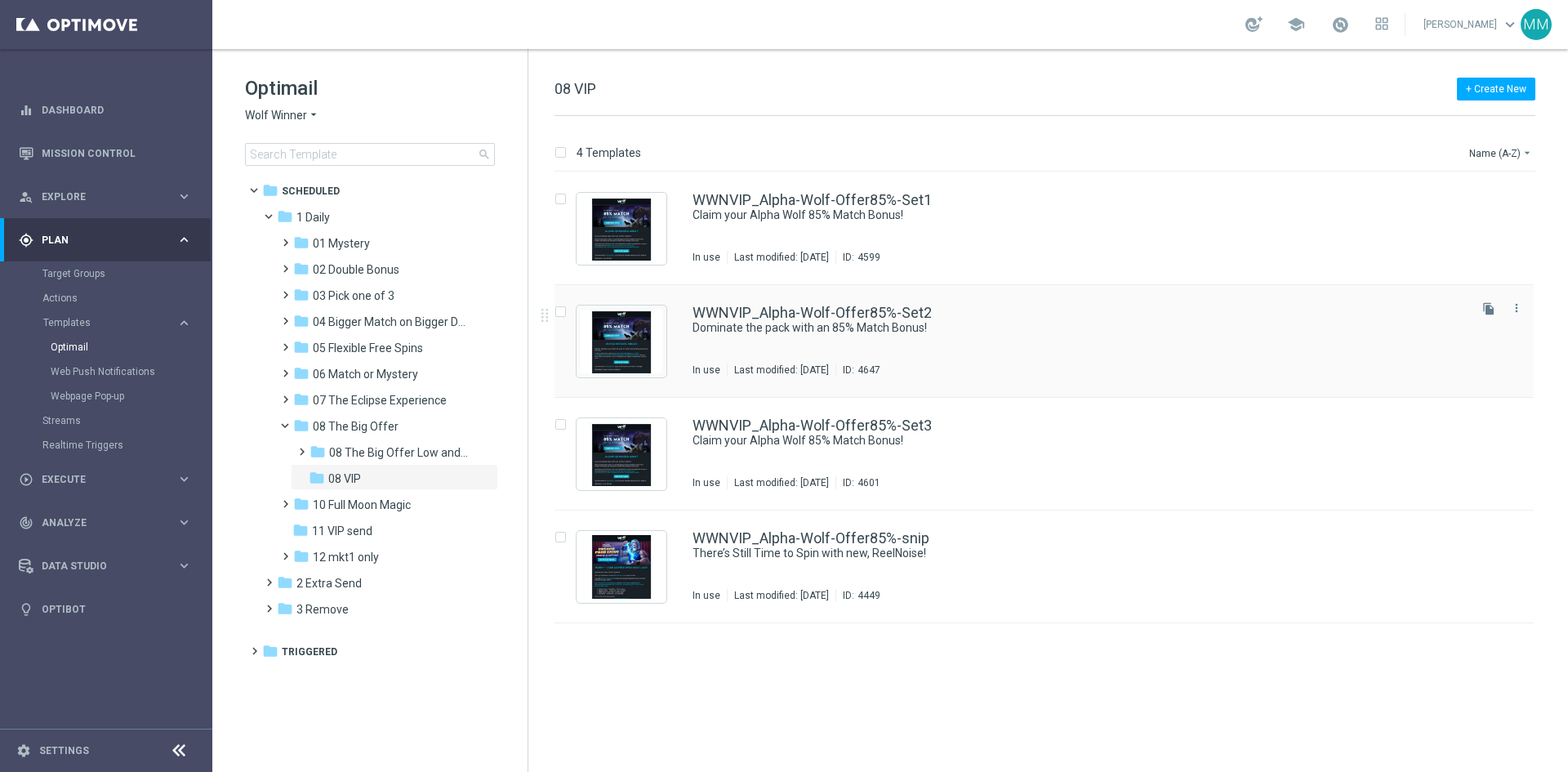
click at [969, 347] on div "WWNVIP_Alpha-Wolf-Offer85%-Set2 Dominate the pack with an 85% Match Bonus! In u…" at bounding box center [1079, 341] width 773 height 71
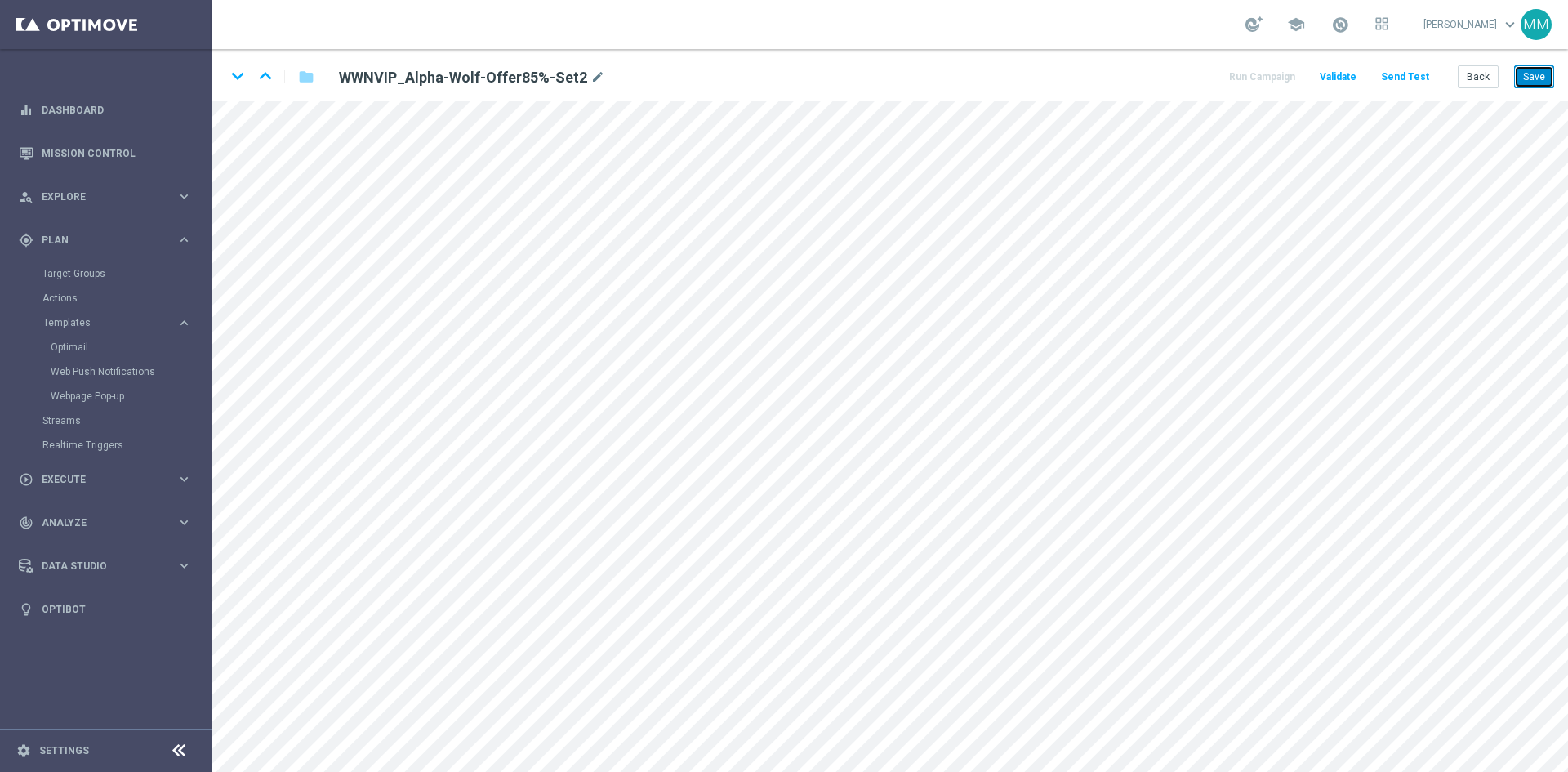
click at [1530, 74] on button "Save" at bounding box center [1534, 76] width 40 height 22
click at [1479, 69] on button "Back" at bounding box center [1478, 76] width 41 height 22
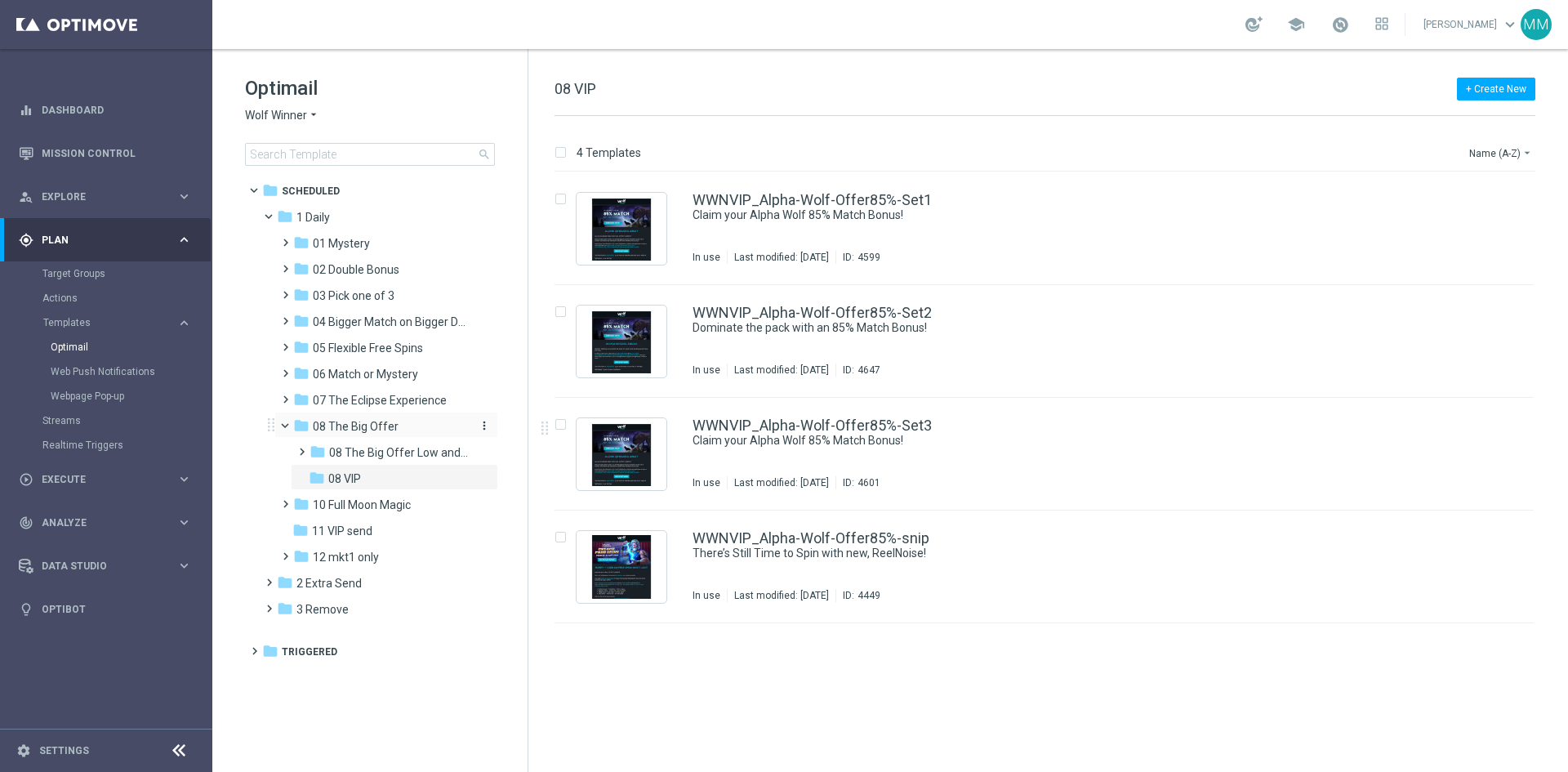
click at [401, 429] on div "folder 08 The Big Offer" at bounding box center [380, 426] width 174 height 19
click at [976, 343] on div "WWN_Alpha-Wolf-Offer85%upto250-Set2 Dominate the pack with an 85% Match Bonus! …" at bounding box center [1079, 341] width 773 height 71
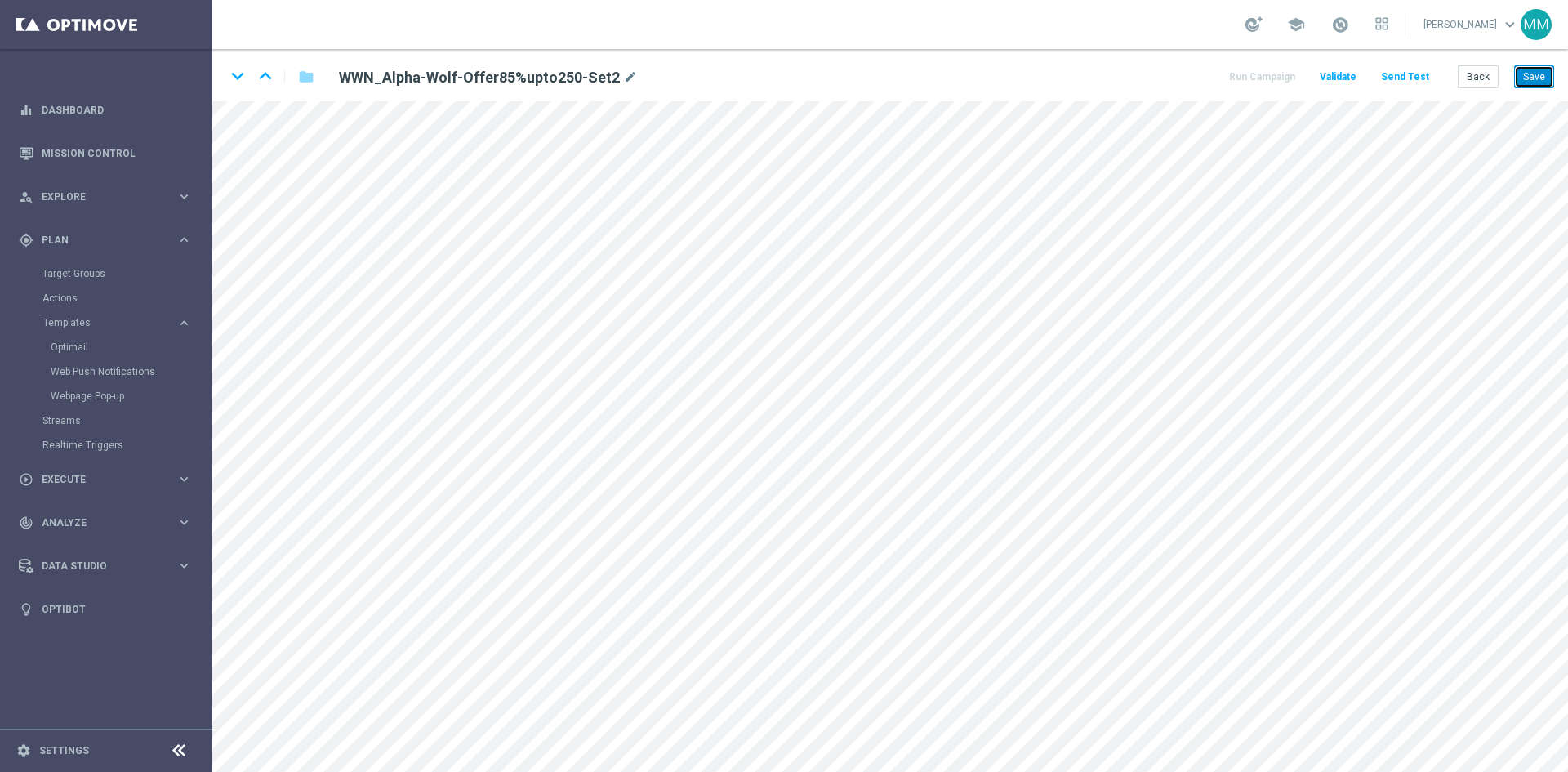
click at [1522, 72] on button "Save" at bounding box center [1534, 76] width 40 height 22
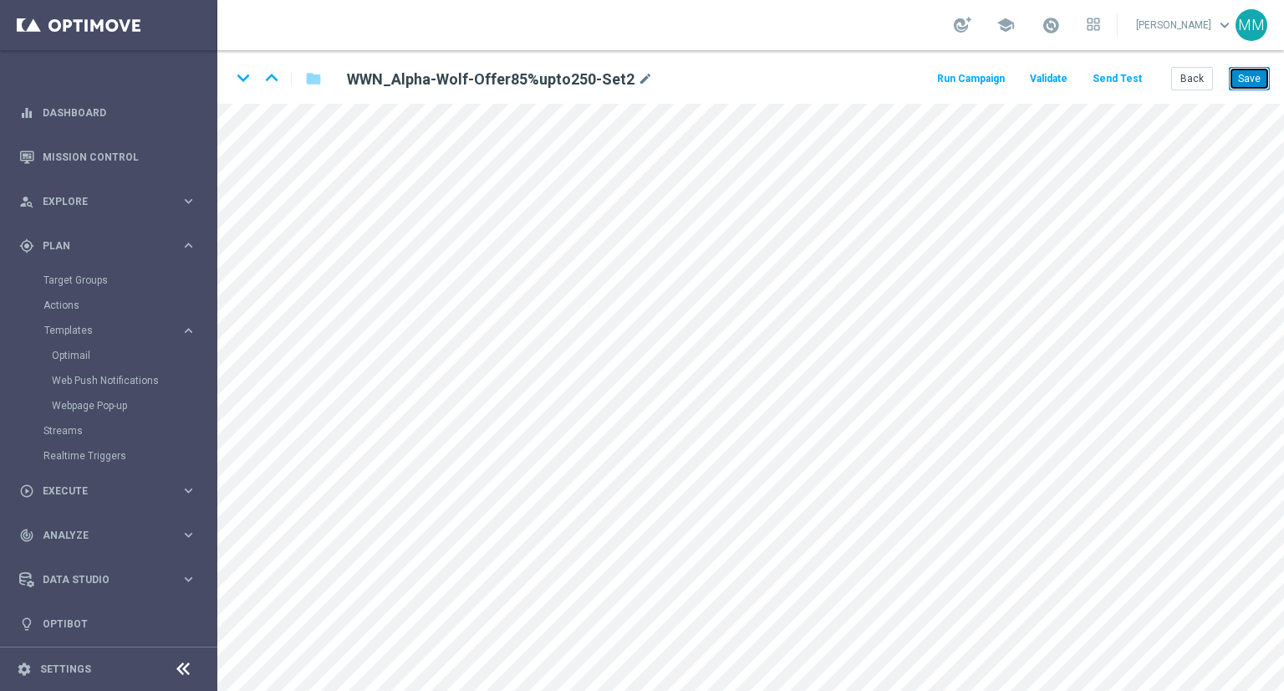
click at [1255, 80] on button "Save" at bounding box center [1249, 78] width 41 height 23
click at [1233, 97] on div "keyboard_arrow_down keyboard_arrow_up folder JJVIP_VIP-100%or70%-16-10-2025-V1 …" at bounding box center [750, 77] width 1067 height 54
click at [1245, 83] on button "Save" at bounding box center [1249, 78] width 41 height 23
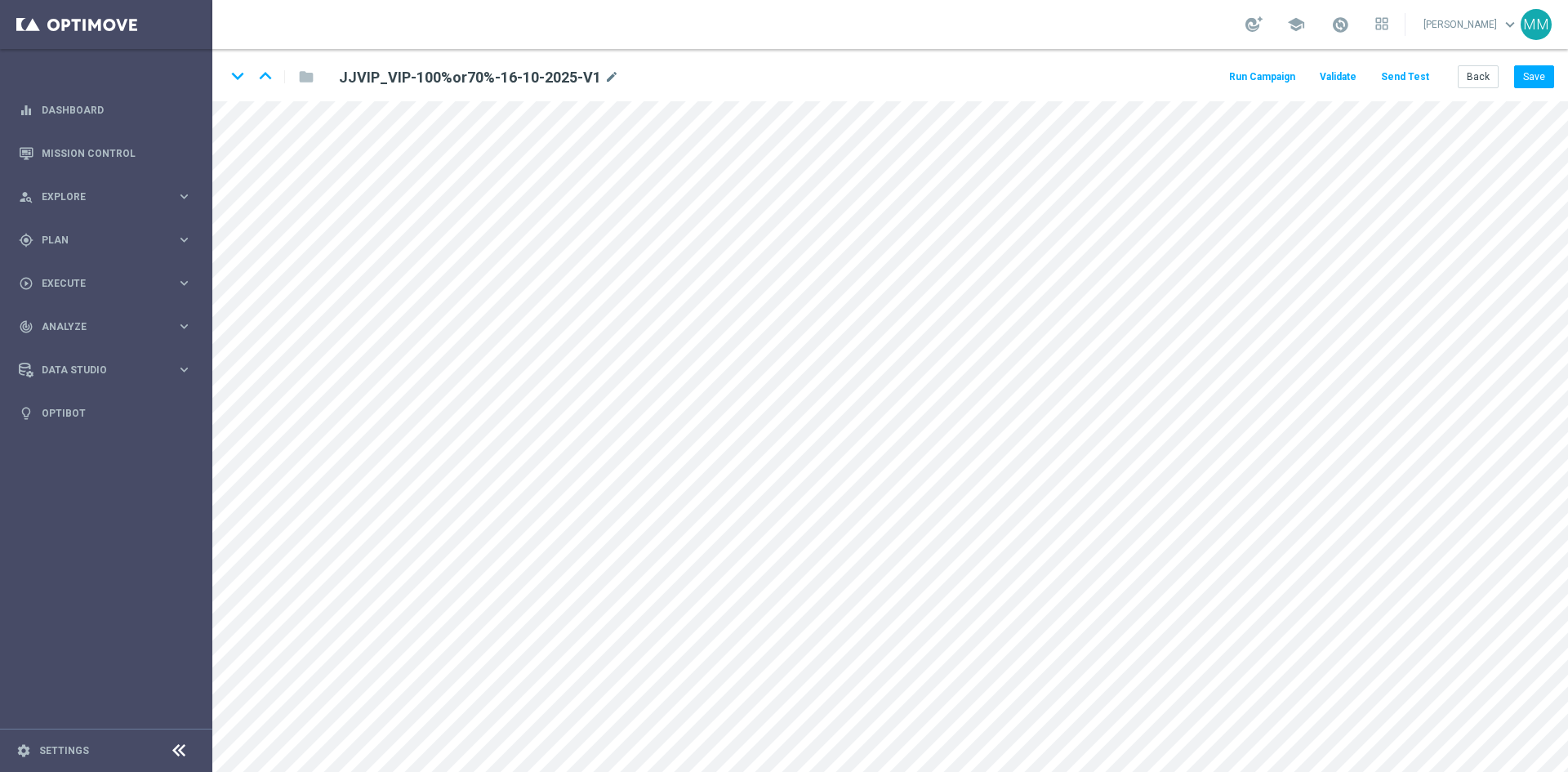
click at [1484, 89] on div "keyboard_arrow_down keyboard_arrow_up folder JJVIP_VIP-100%or70%-16-10-2025-V1 …" at bounding box center [890, 75] width 1356 height 53
click at [1483, 75] on button "Back" at bounding box center [1478, 76] width 41 height 22
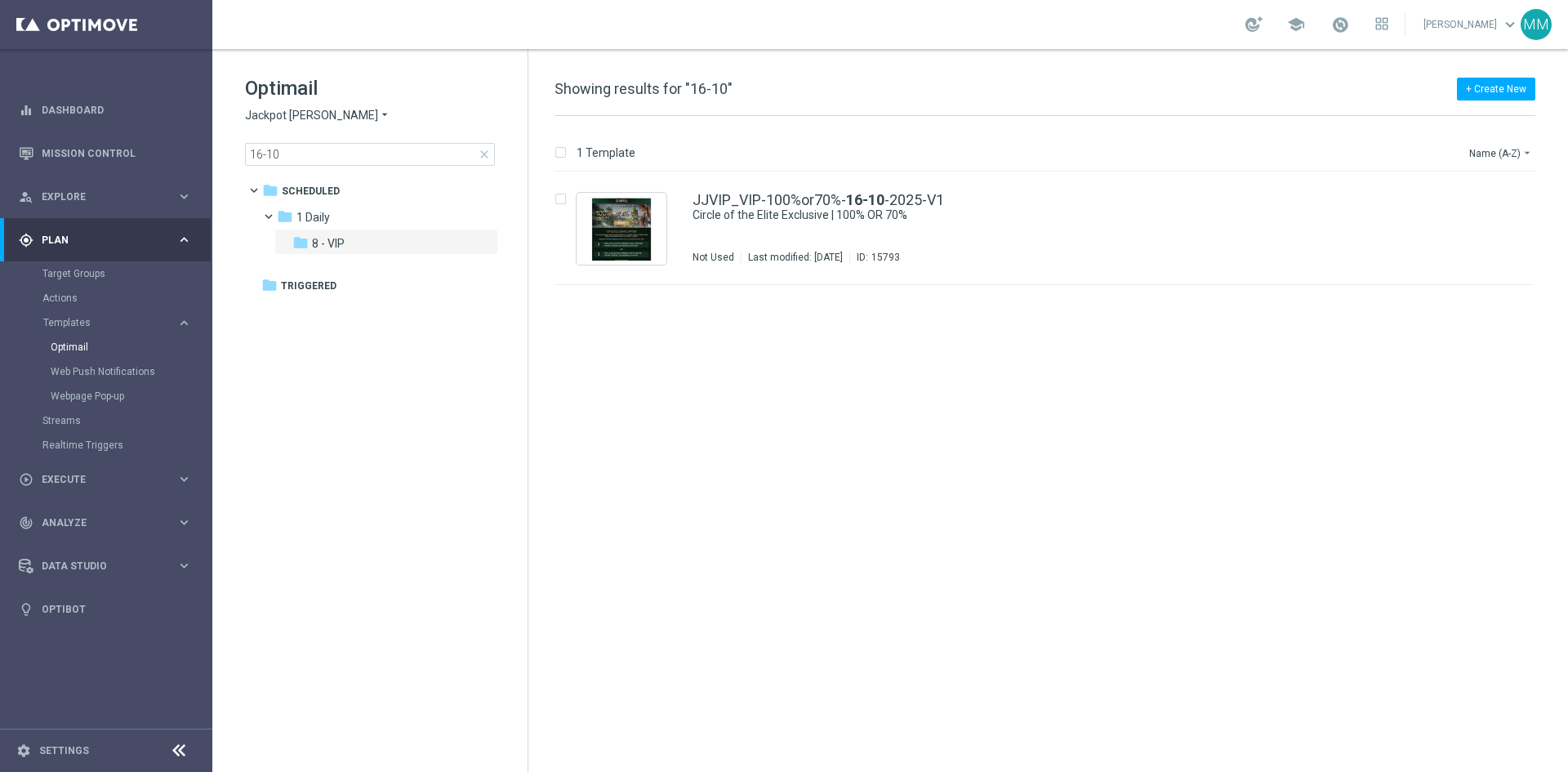
click at [485, 157] on span "close" at bounding box center [484, 153] width 13 height 13
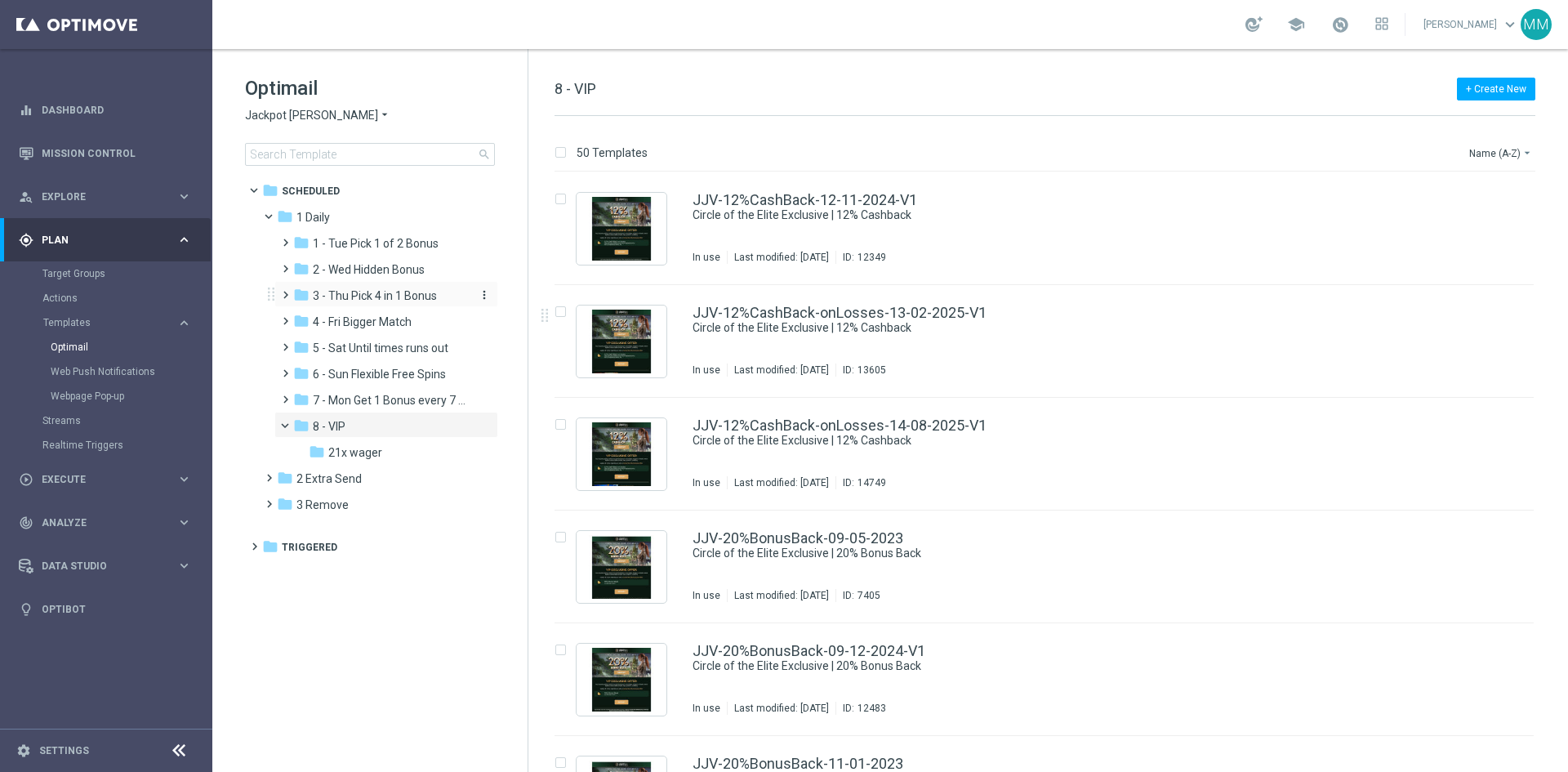
click at [394, 299] on span "3 - Thu Pick 4 in 1 Bonus" at bounding box center [374, 295] width 124 height 15
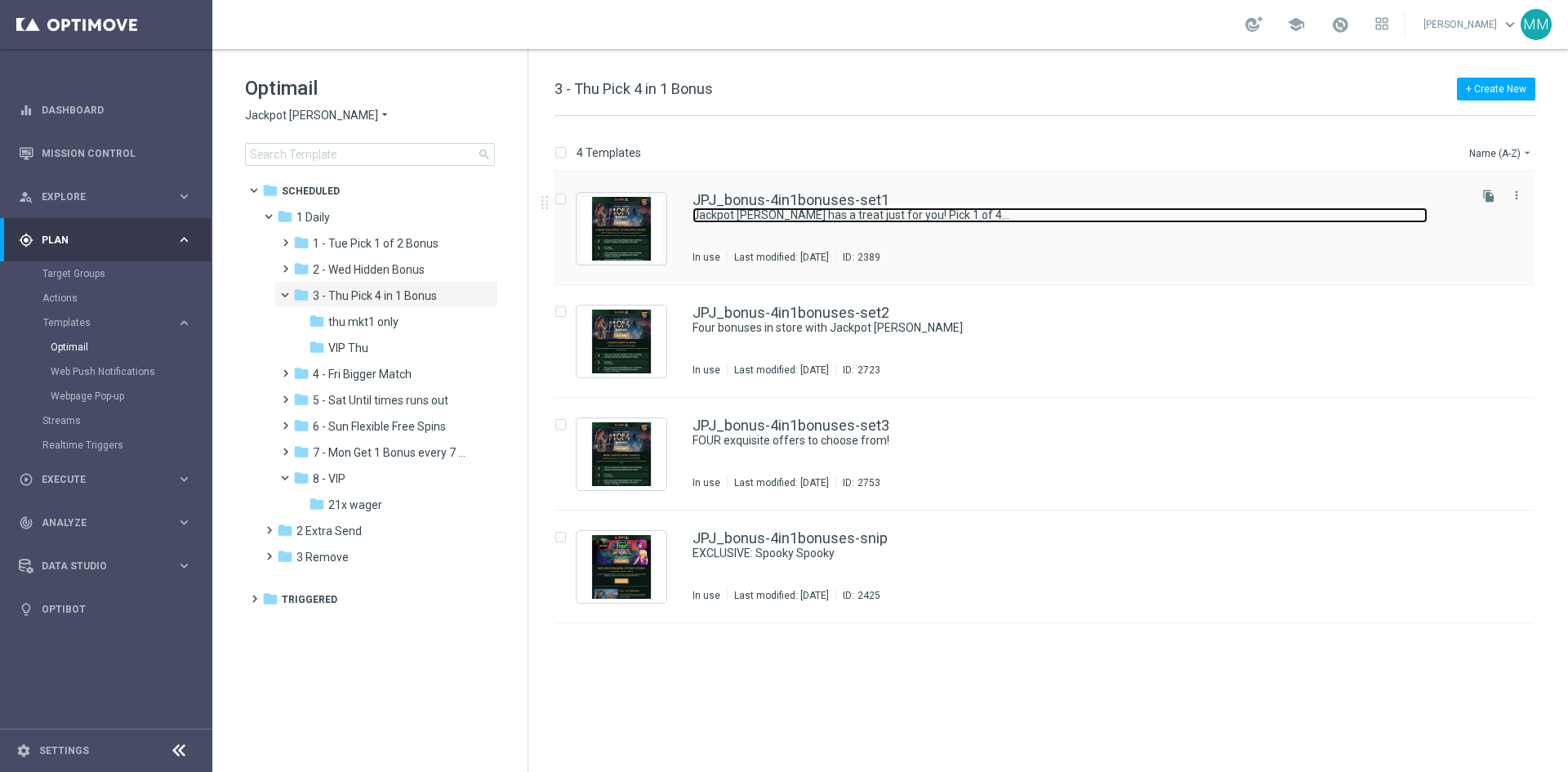
click at [929, 222] on link "Jackpot Jill has a treat just for you! Pick 1 of 4..." at bounding box center [1060, 215] width 735 height 16
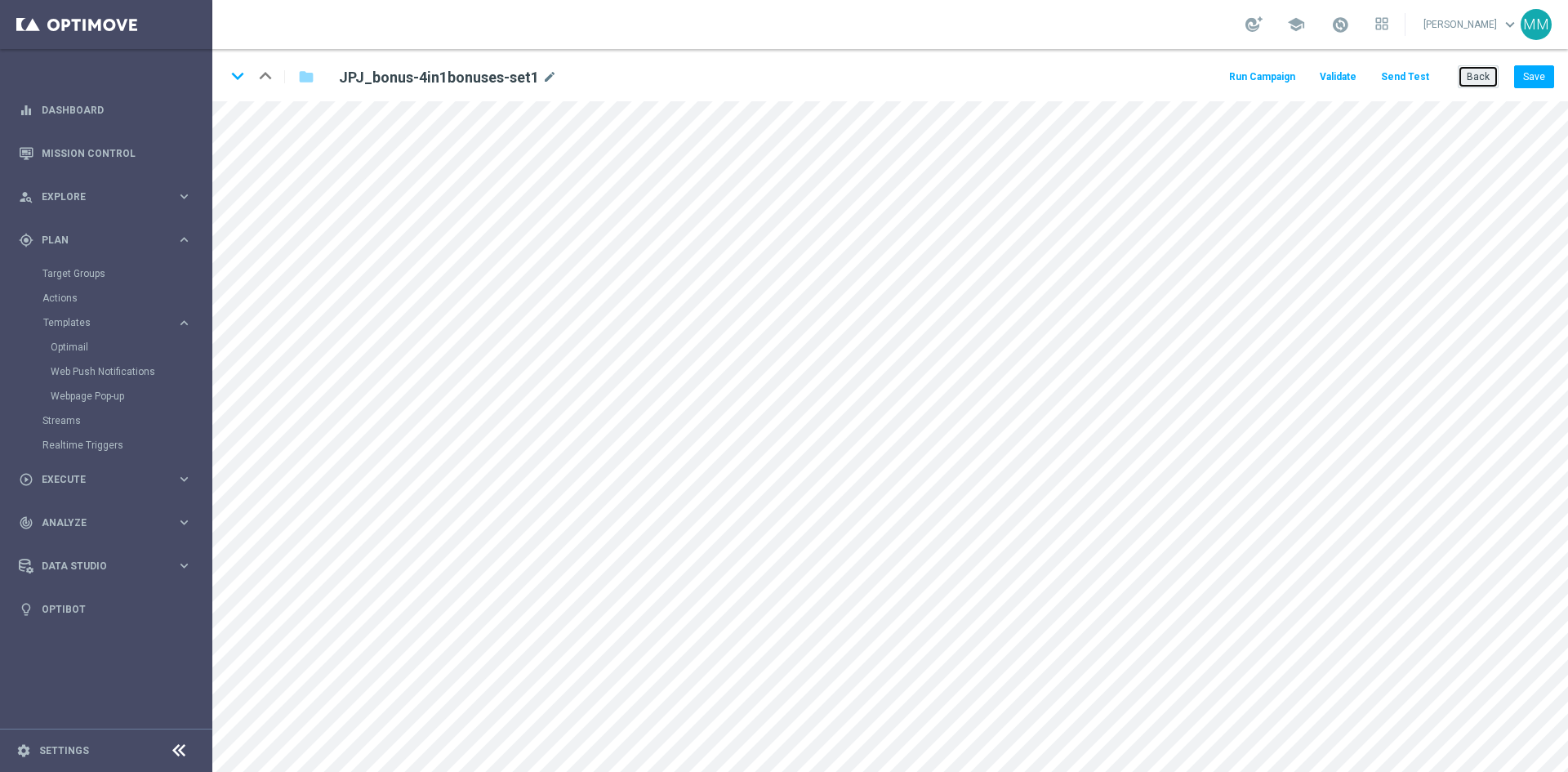
click at [1490, 82] on button "Back" at bounding box center [1478, 76] width 41 height 22
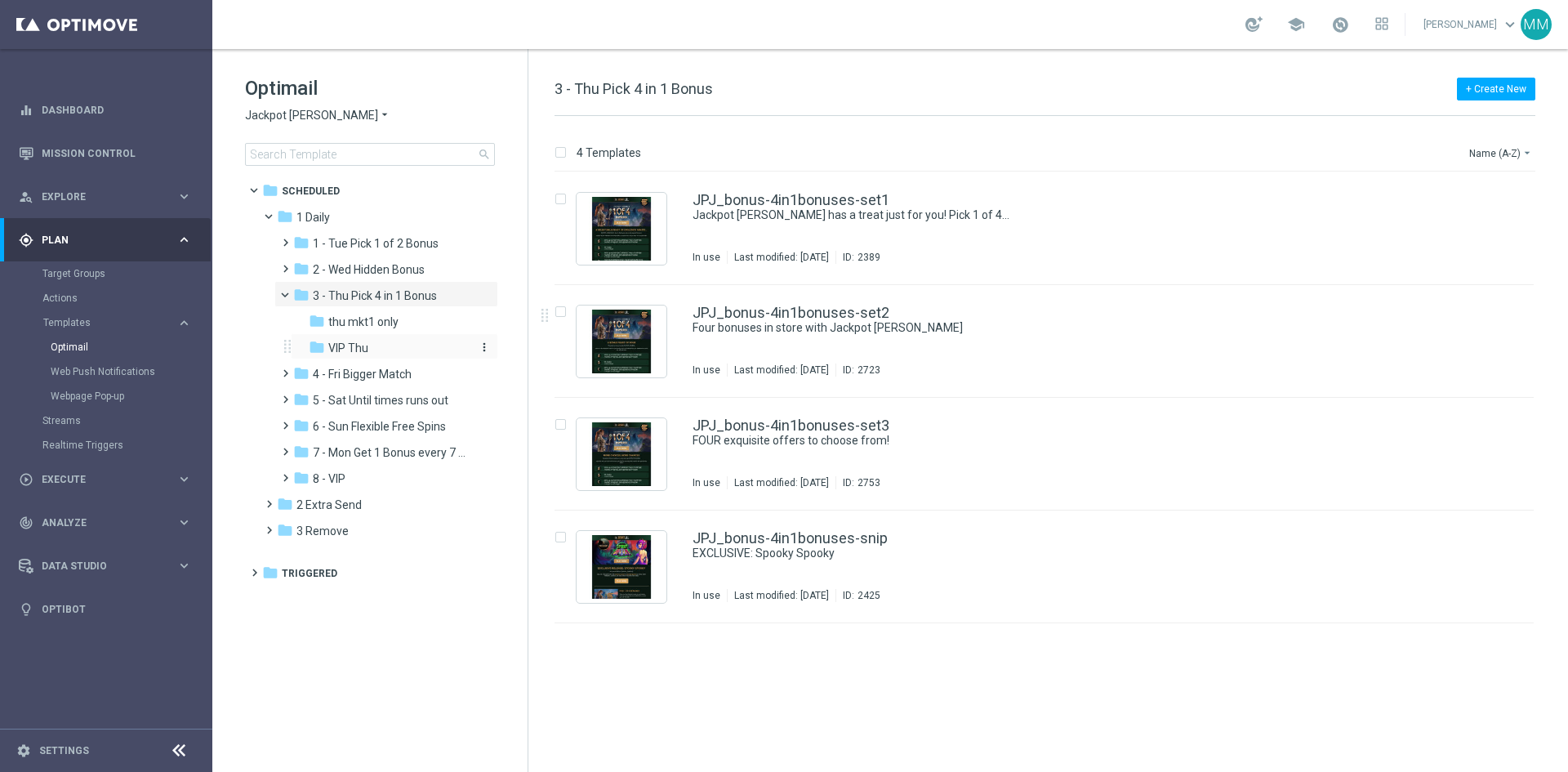
click at [374, 347] on div "folder VIP Thu" at bounding box center [389, 348] width 161 height 19
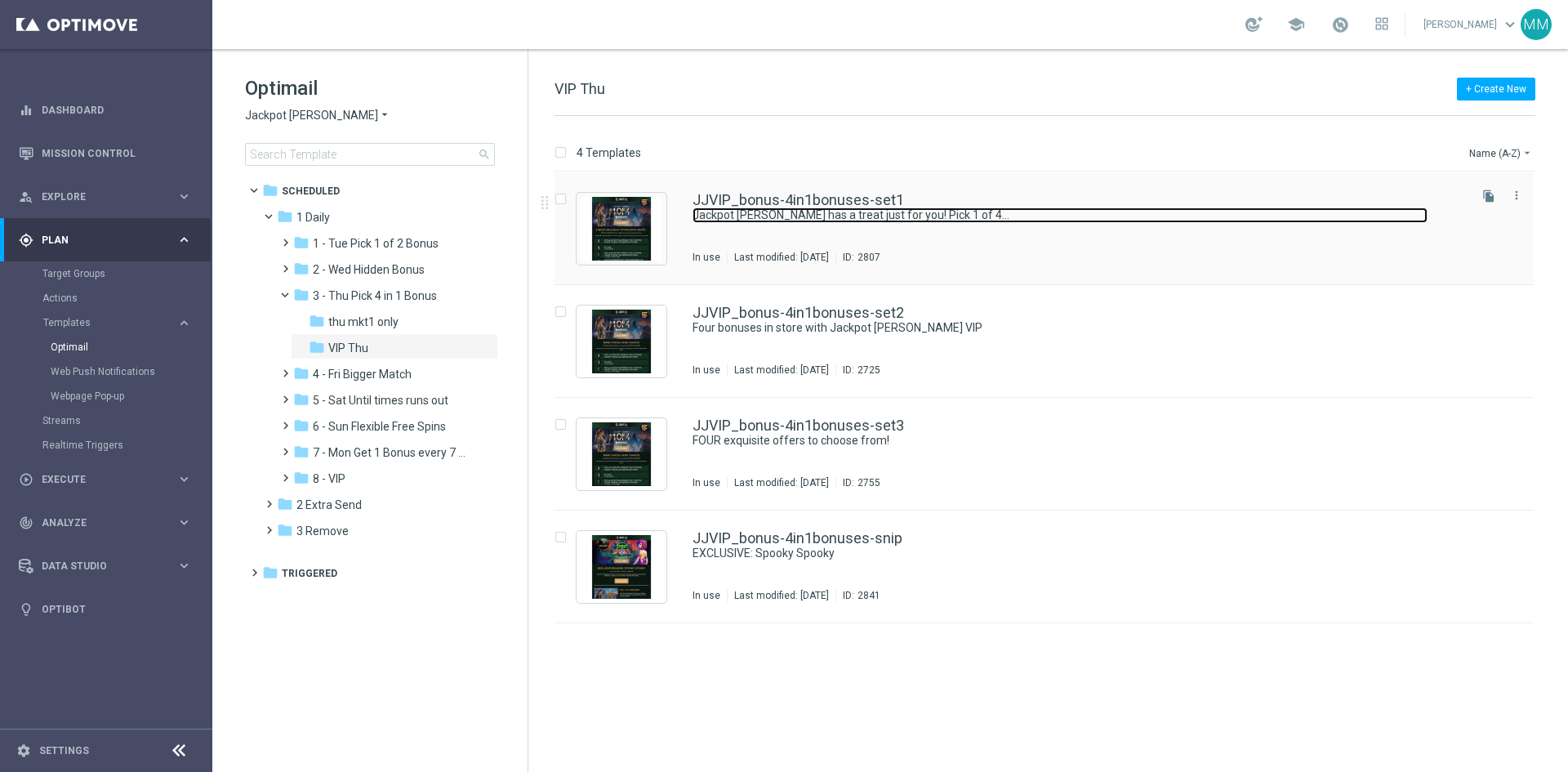
click at [870, 222] on link "Jackpot Jill has a treat just for you! Pick 1 of 4..." at bounding box center [1060, 215] width 735 height 16
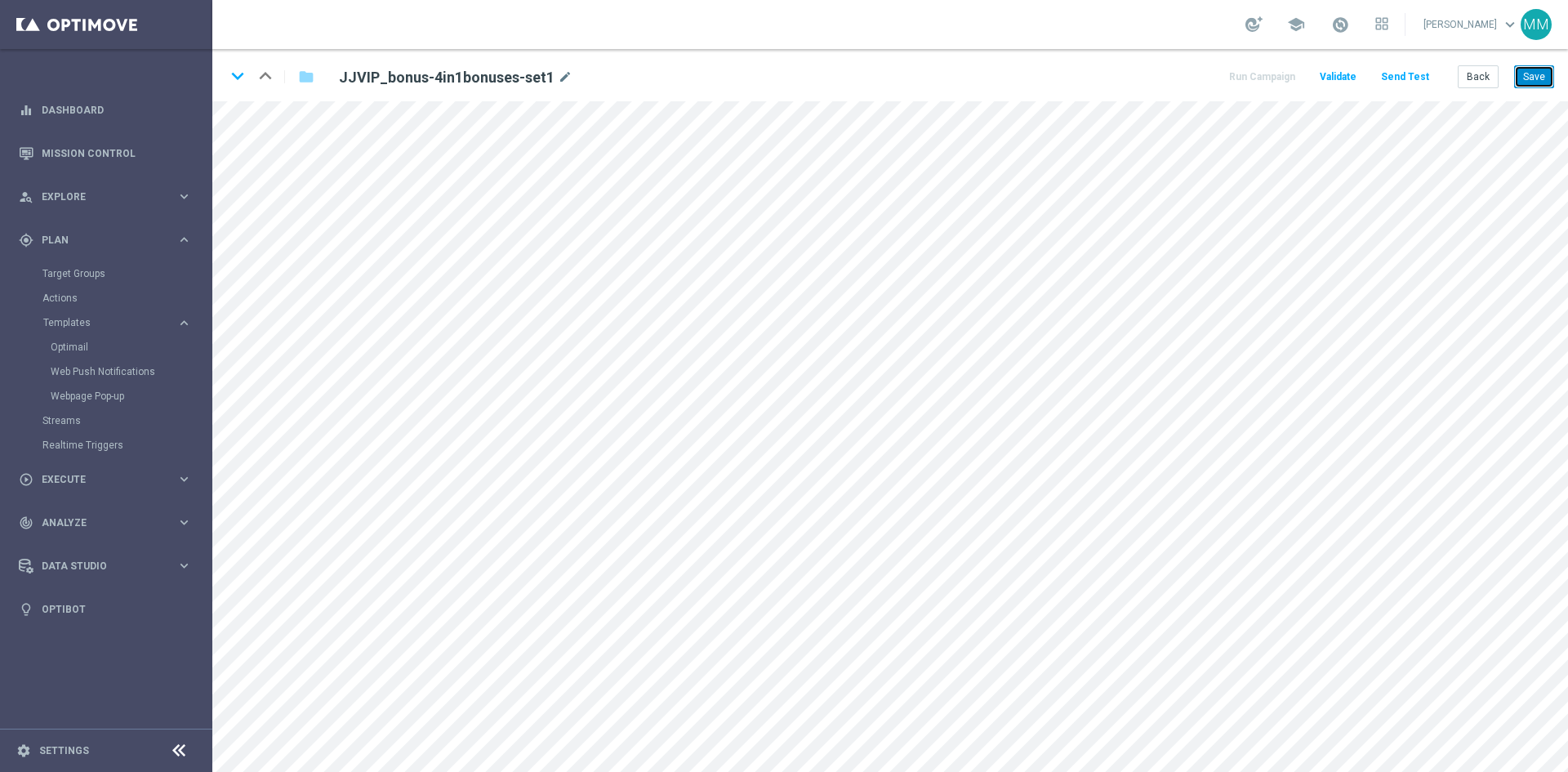
click at [1517, 82] on button "Save" at bounding box center [1534, 76] width 40 height 22
click at [1546, 78] on button "Save" at bounding box center [1534, 76] width 40 height 22
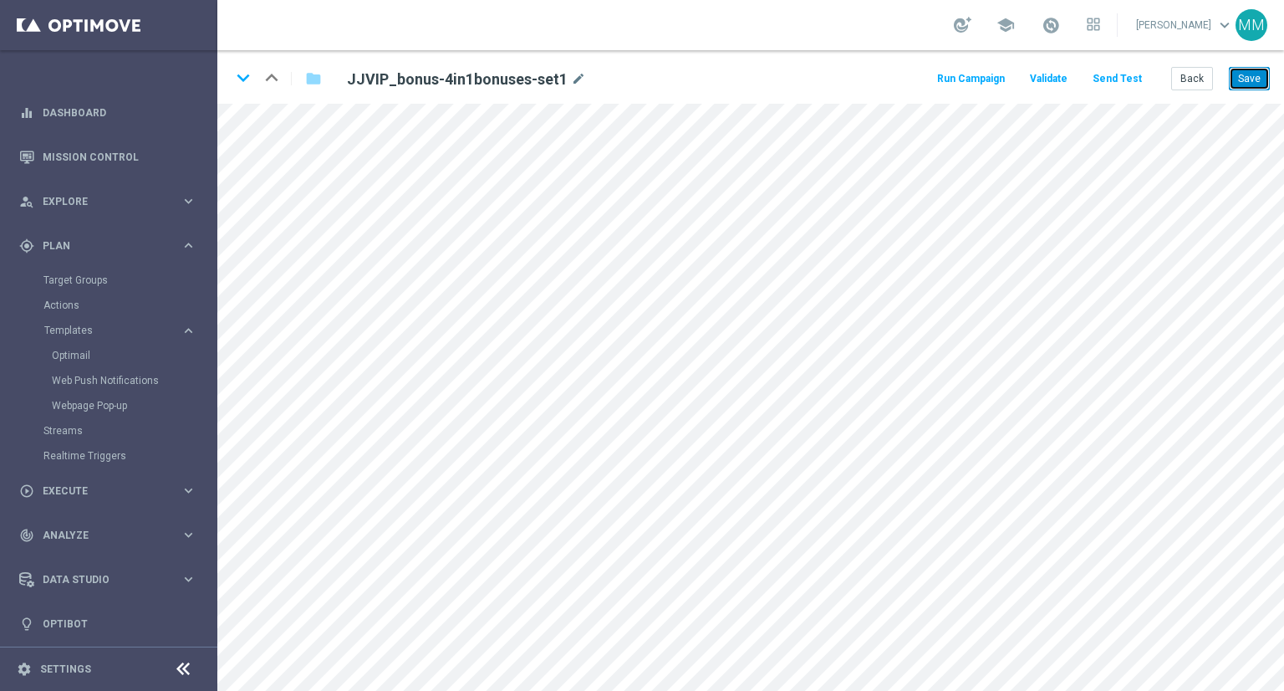
click at [1244, 89] on button "Save" at bounding box center [1249, 78] width 41 height 23
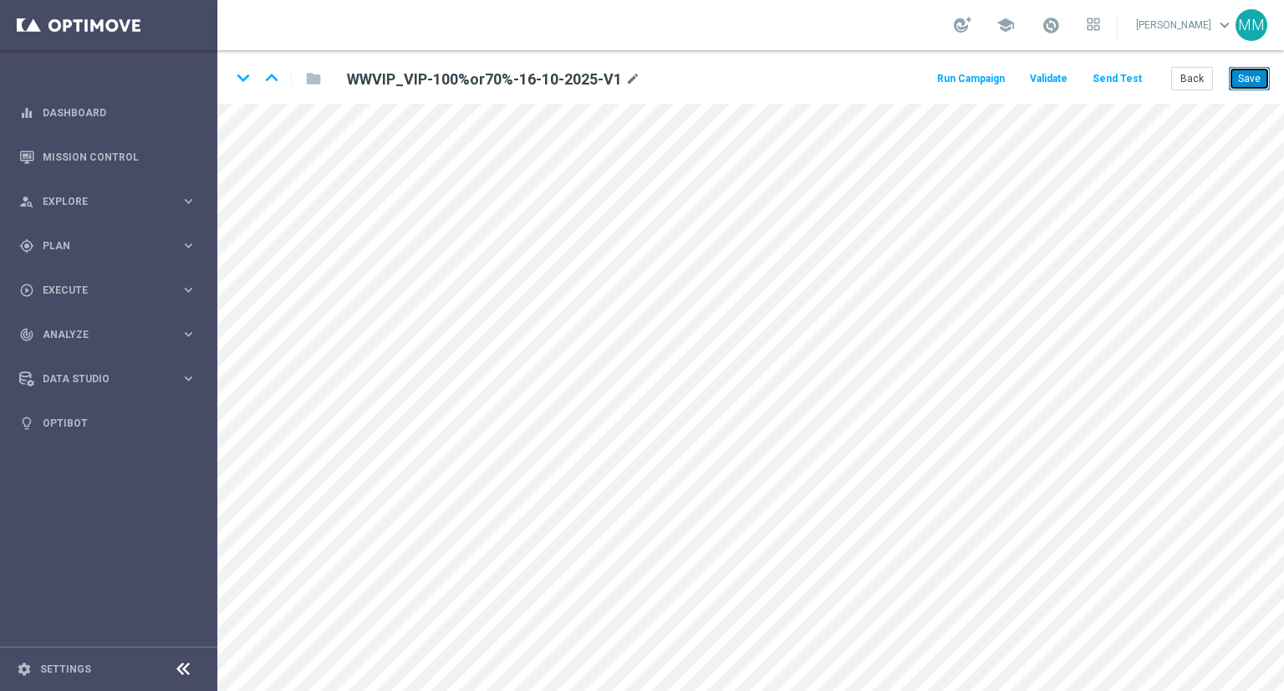
click at [1245, 88] on button "Save" at bounding box center [1249, 78] width 41 height 23
click at [1245, 84] on button "Save" at bounding box center [1249, 78] width 41 height 23
